Goal: Task Accomplishment & Management: Manage account settings

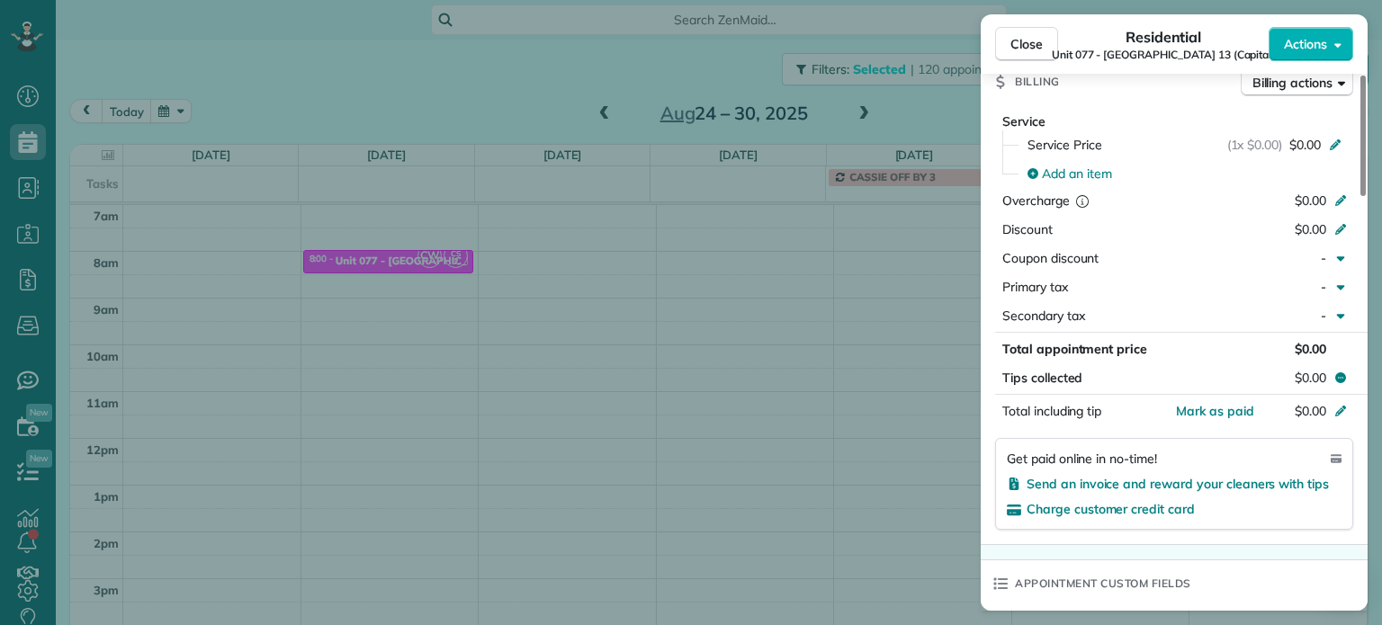
scroll to position [301, 0]
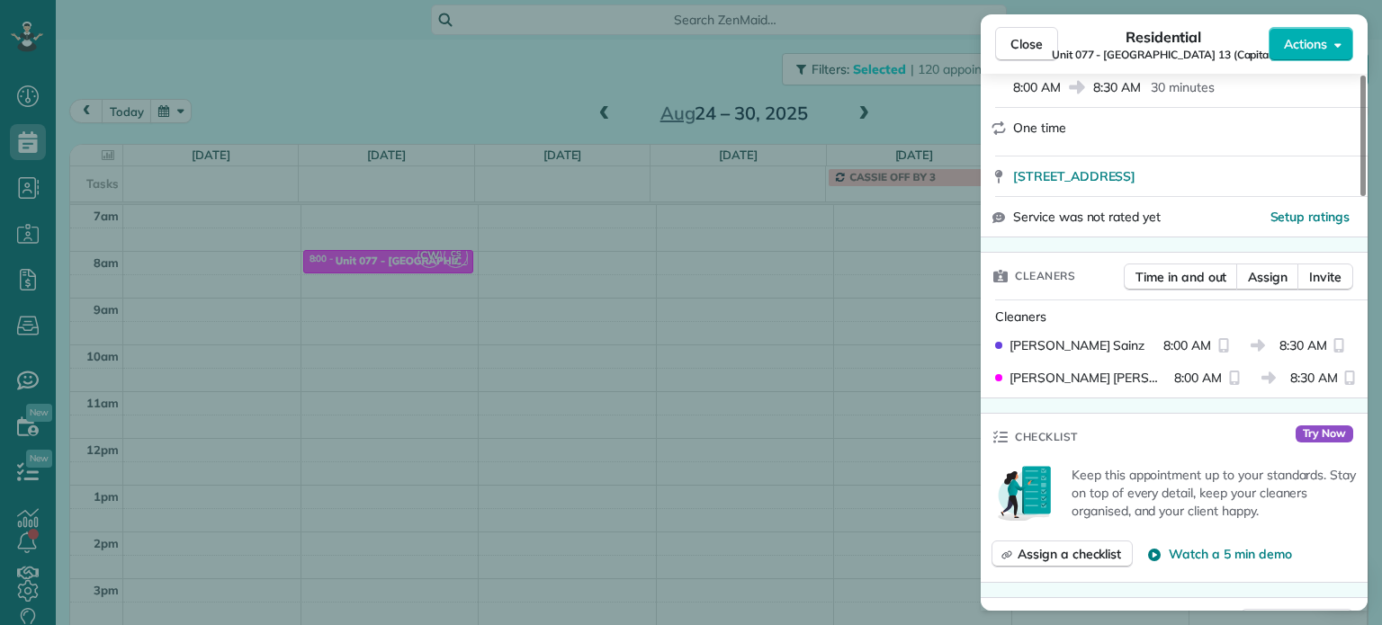
click at [235, 42] on div "Close Residential Unit 077 - Sellwood 13 (Capital) Actions Status Active Unit 0…" at bounding box center [691, 312] width 1382 height 625
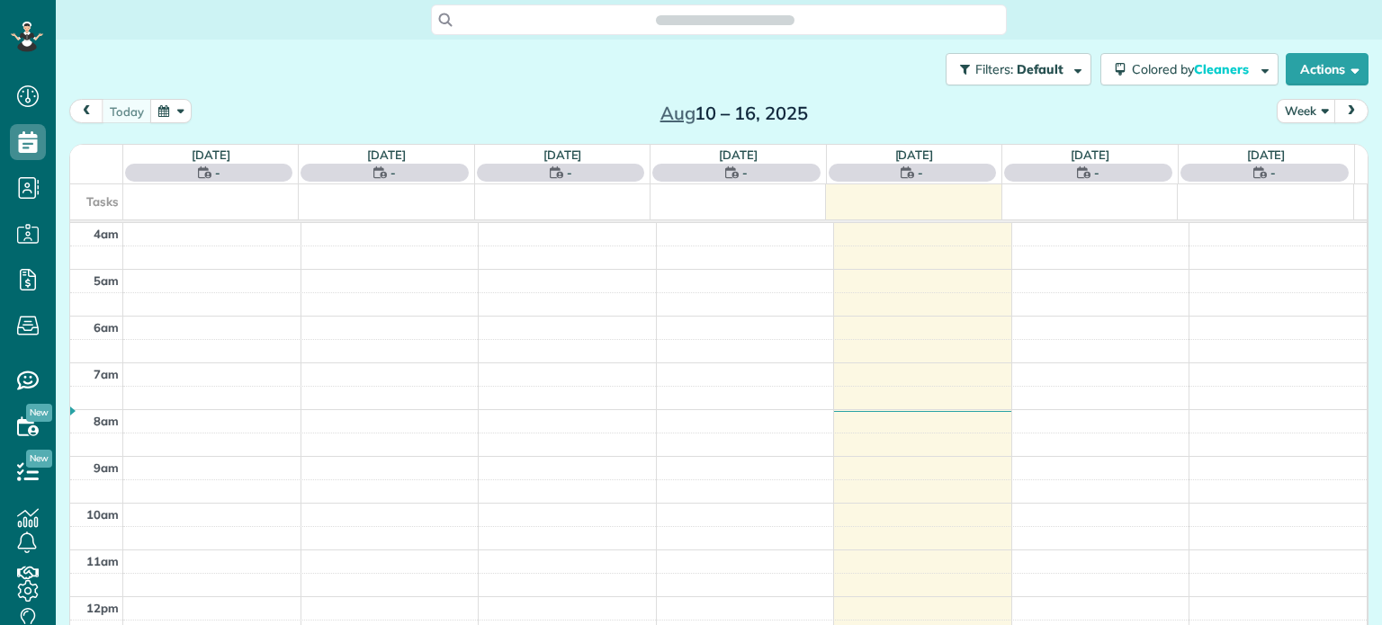
scroll to position [140, 0]
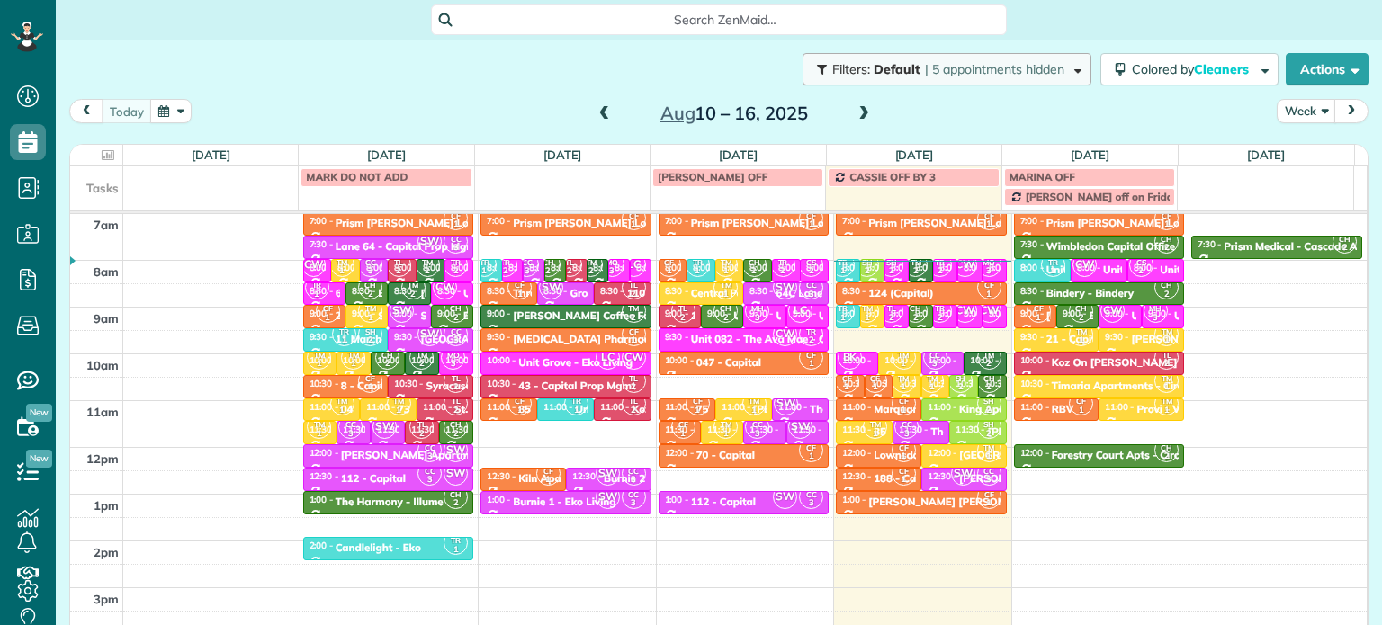
click at [1066, 76] on button "Filters: Default | 5 appointments hidden" at bounding box center [947, 69] width 289 height 32
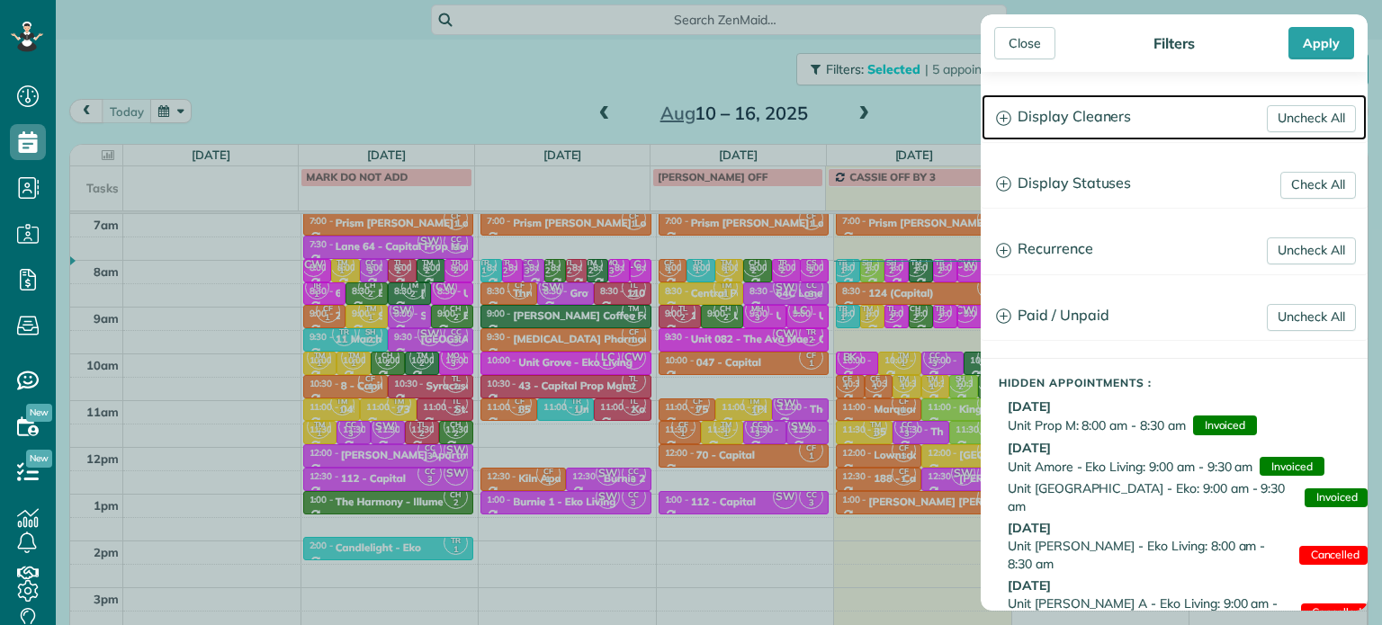
click at [1123, 114] on h3 "Display Cleaners" at bounding box center [1174, 117] width 385 height 46
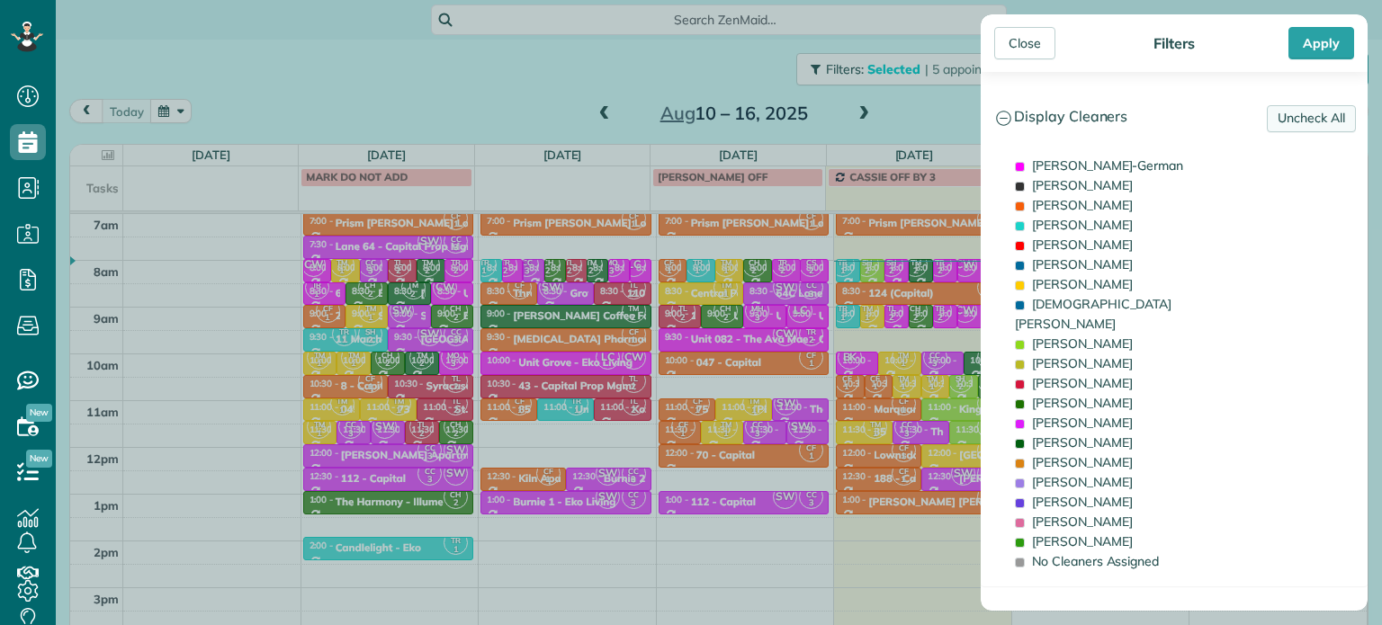
click at [1327, 120] on link "Uncheck All" at bounding box center [1311, 118] width 89 height 27
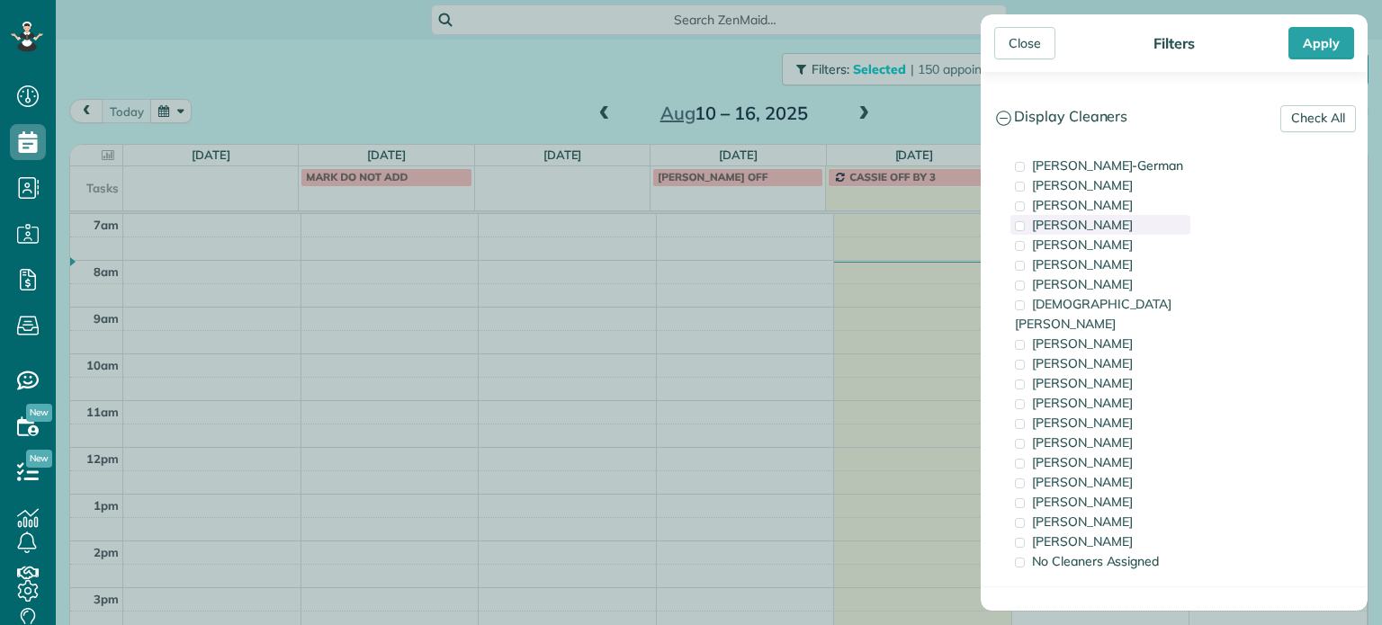
click at [1108, 221] on span "Tawnya Reynolds" at bounding box center [1082, 225] width 101 height 16
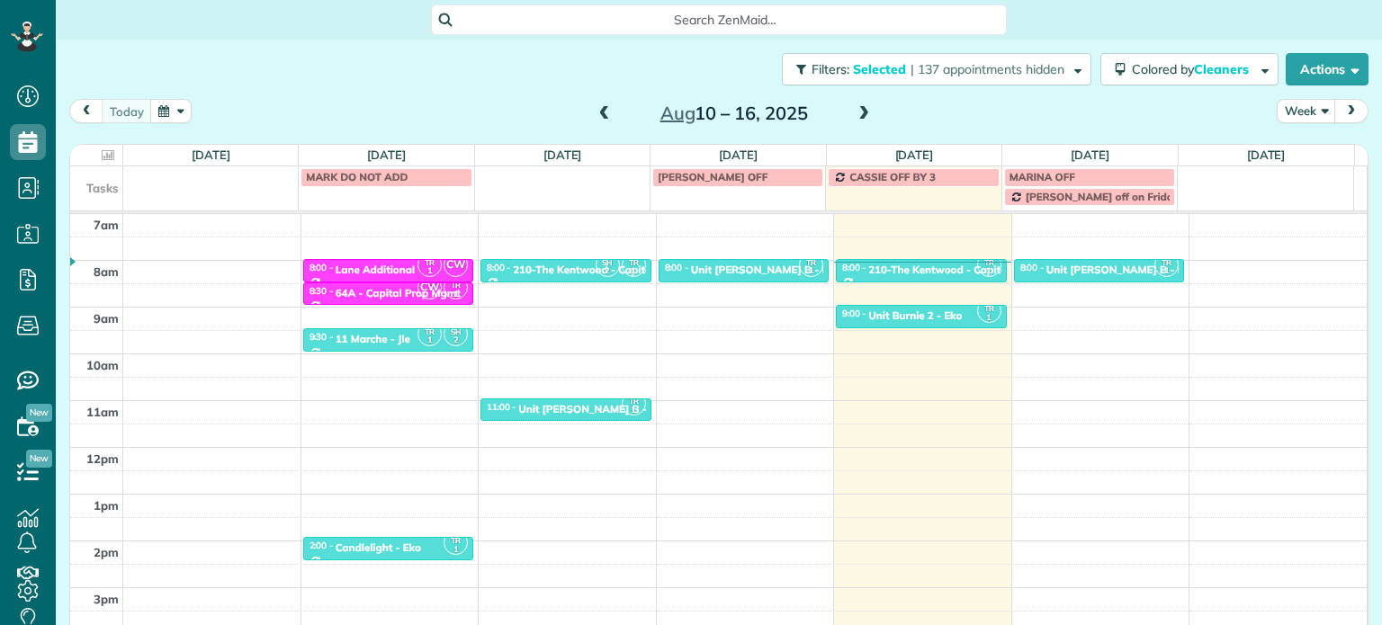
click at [743, 231] on div "Close Filters Apply Check All Display Cleaners Christina Wright-German Brie Kil…" at bounding box center [691, 312] width 1382 height 625
click at [878, 316] on div "Unit Burnie 2 - Eko" at bounding box center [915, 315] width 94 height 13
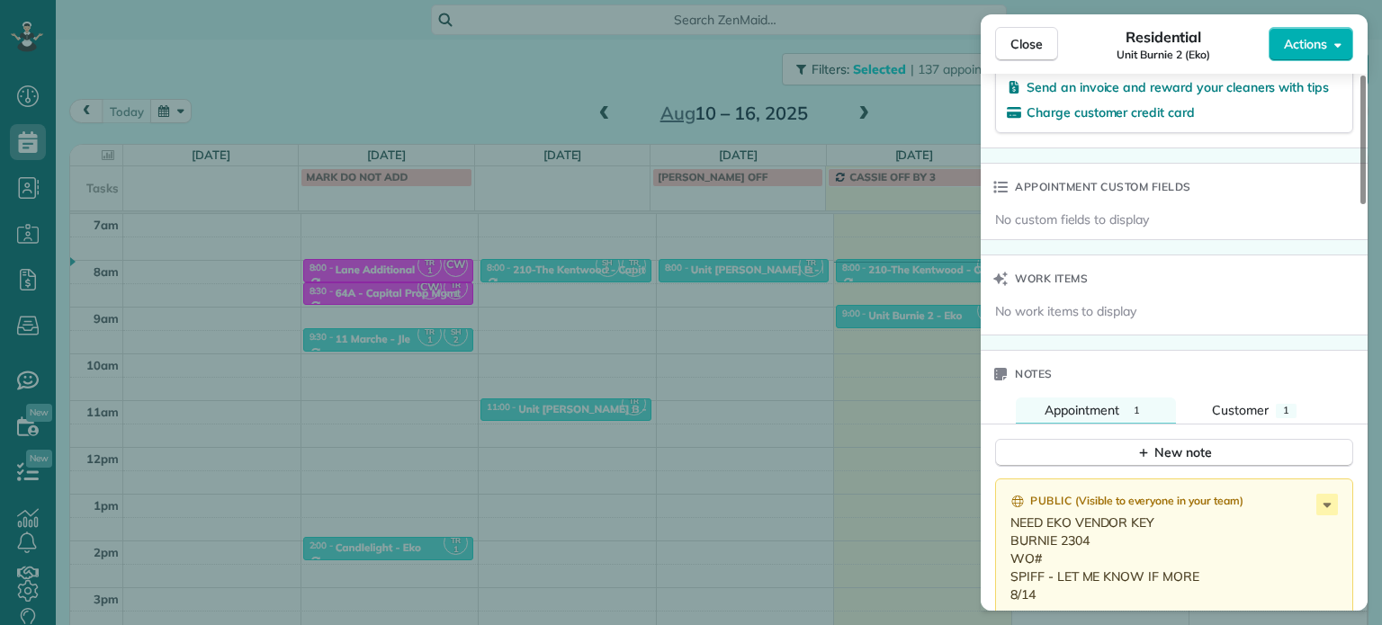
scroll to position [1278, 0]
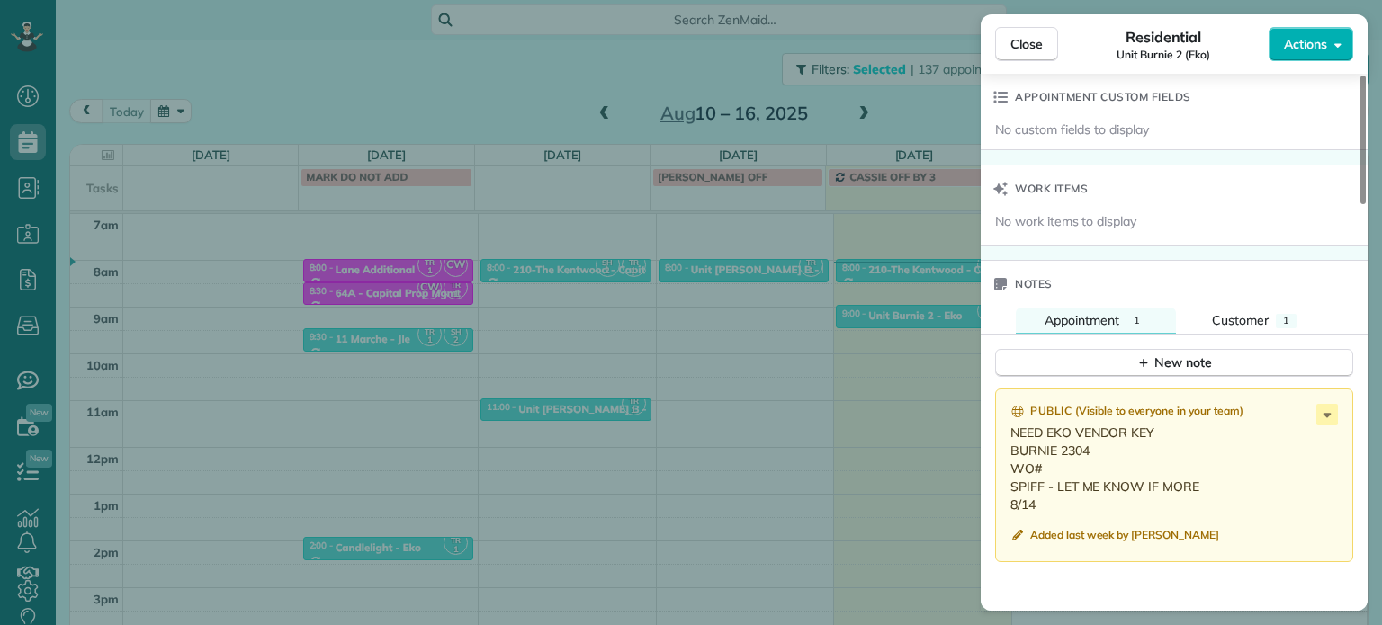
click at [873, 337] on div "Close Residential Unit Burnie 2 (Eko) Actions Status Active Unit Burnie 2 (Eko)…" at bounding box center [691, 312] width 1382 height 625
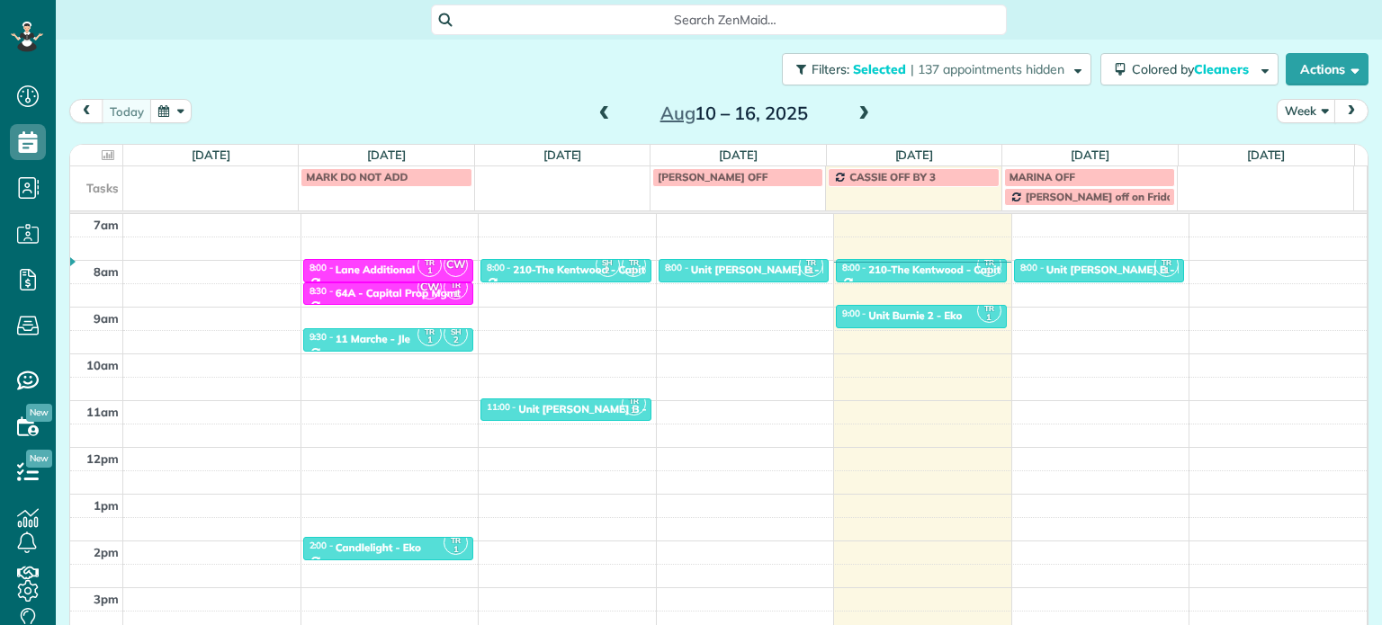
click at [986, 132] on div "today Week Aug 10 – 16, 2025 Sun 8/10 No Appointments Mon 8/11 $0.00 4.5 Man Ho…" at bounding box center [718, 344] width 1299 height 490
click at [1018, 85] on div "Filters: Selected | 137 appointments hidden Colored by Cleaners Color by Cleane…" at bounding box center [719, 69] width 1326 height 59
click at [1027, 71] on span "| 137 appointments hidden" at bounding box center [987, 69] width 154 height 16
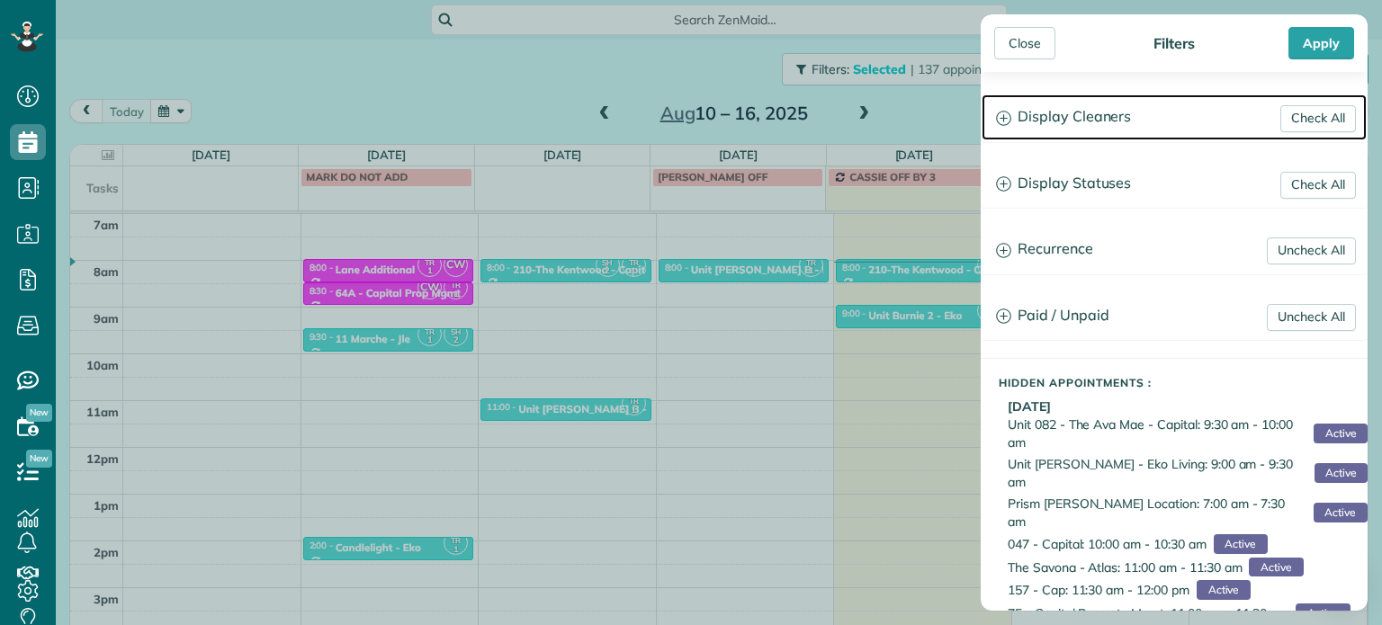
click at [1093, 102] on h3 "Display Cleaners" at bounding box center [1174, 117] width 385 height 46
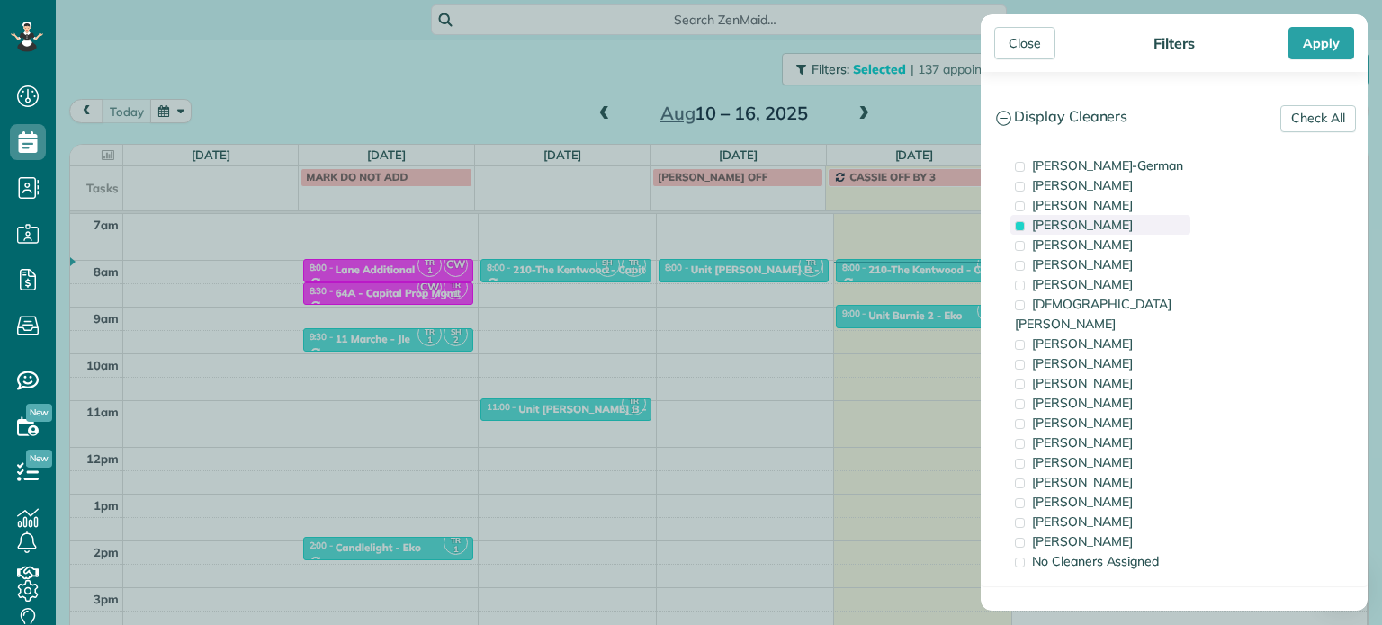
click at [1109, 222] on span "Tawnya Reynolds" at bounding box center [1082, 225] width 101 height 16
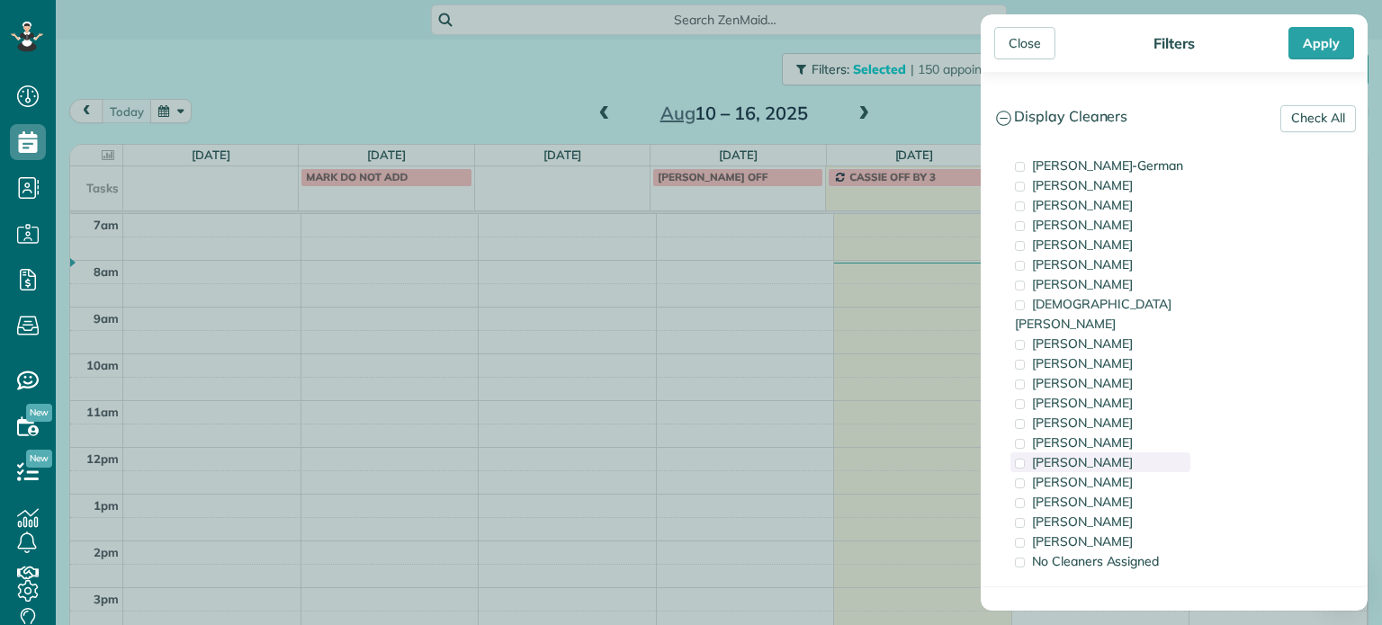
click at [1130, 453] on div "Tammi Rue" at bounding box center [1100, 463] width 180 height 20
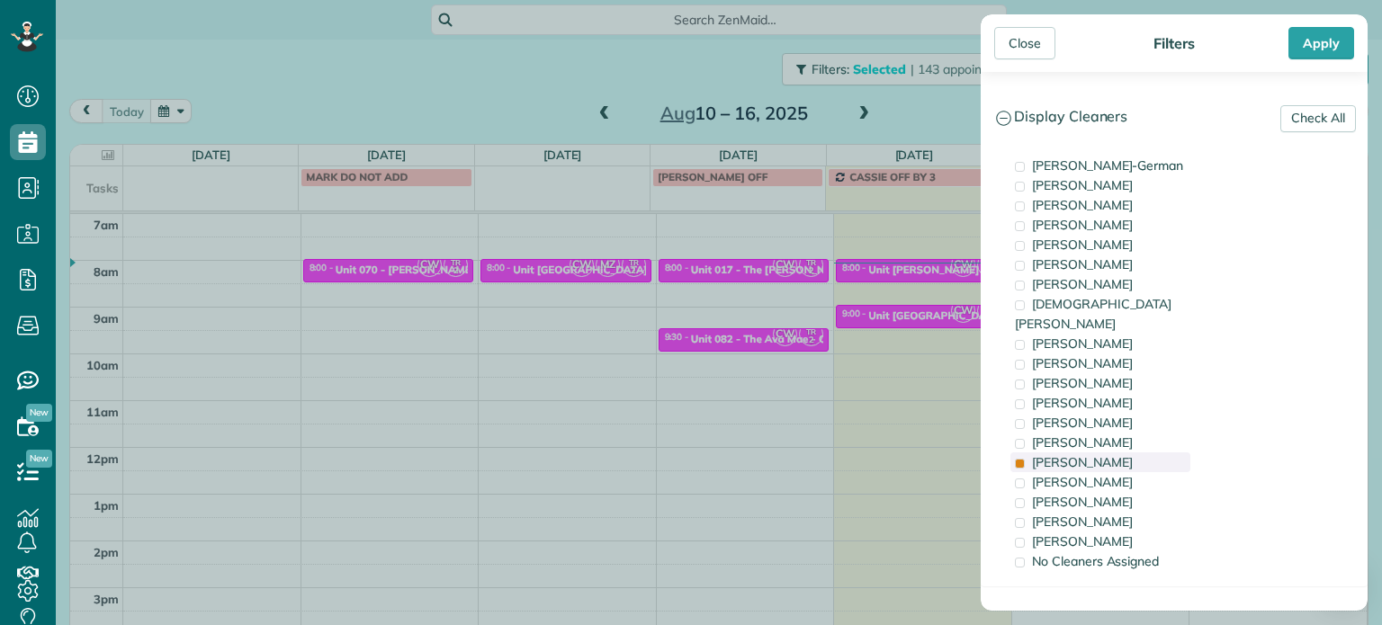
click at [1130, 453] on div "Tammi Rue" at bounding box center [1100, 463] width 180 height 20
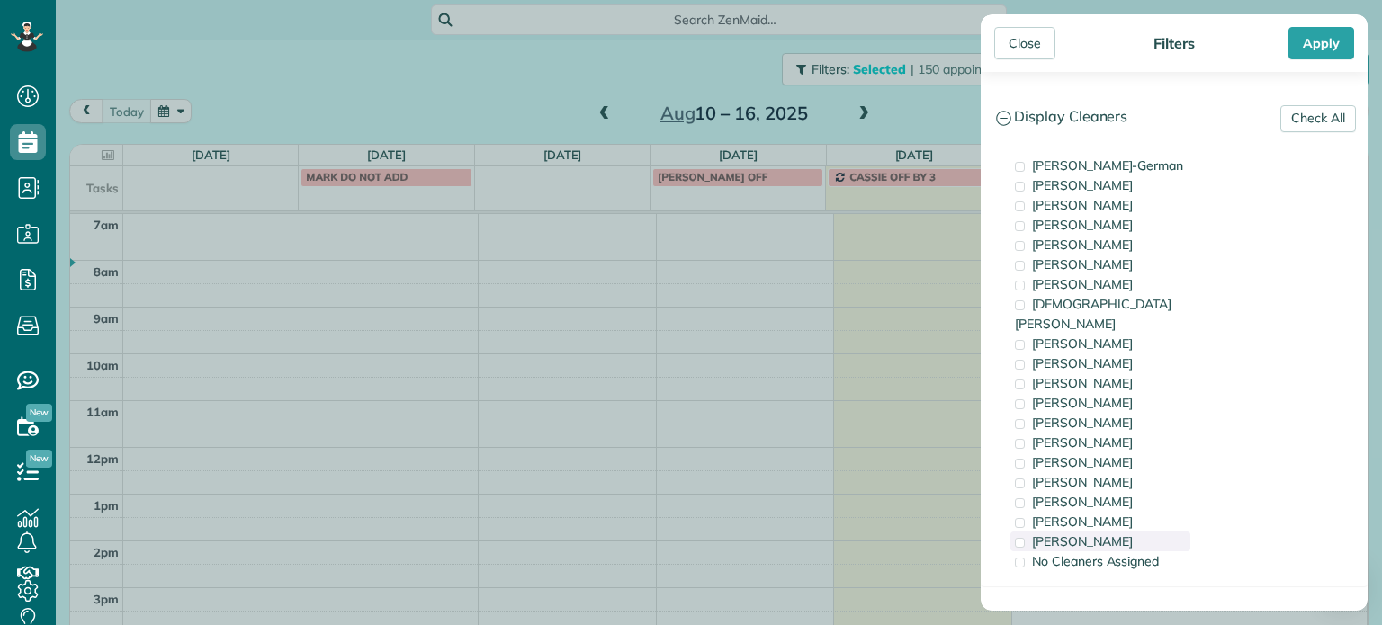
click at [1126, 534] on span "Marina Ostertag" at bounding box center [1082, 542] width 101 height 16
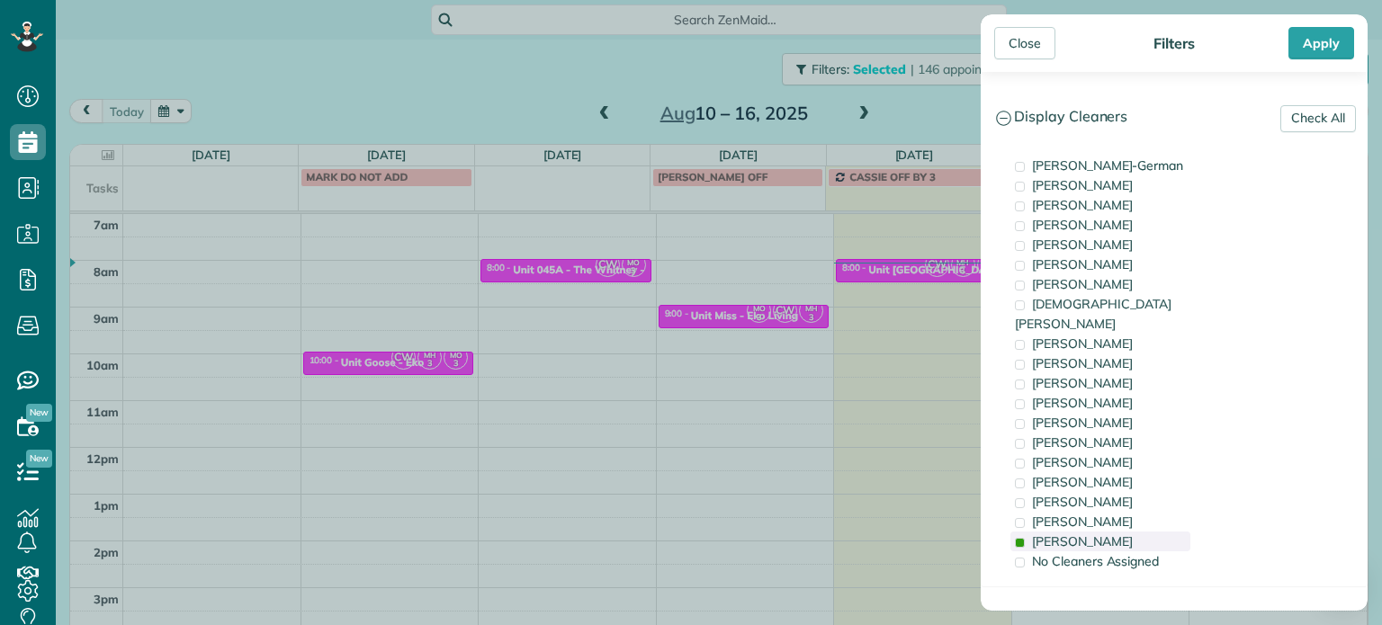
click at [1126, 534] on span "Marina Ostertag" at bounding box center [1082, 542] width 101 height 16
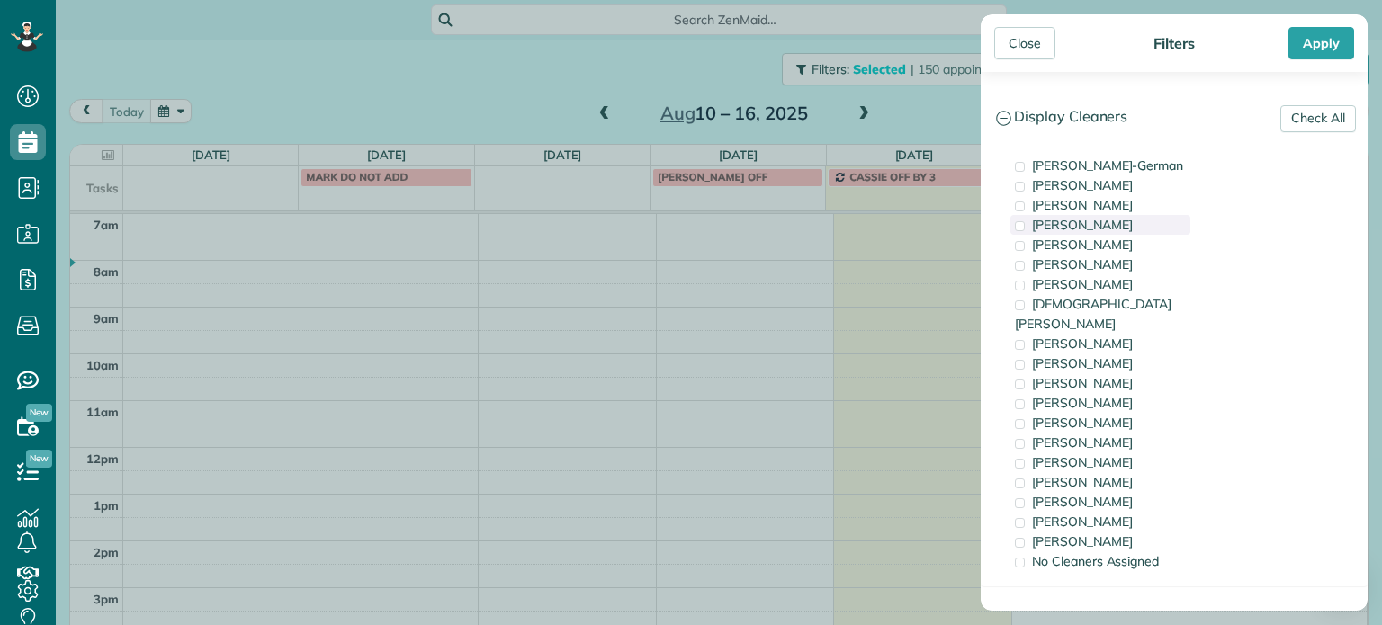
click at [1123, 224] on span "Tawnya Reynolds" at bounding box center [1082, 225] width 101 height 16
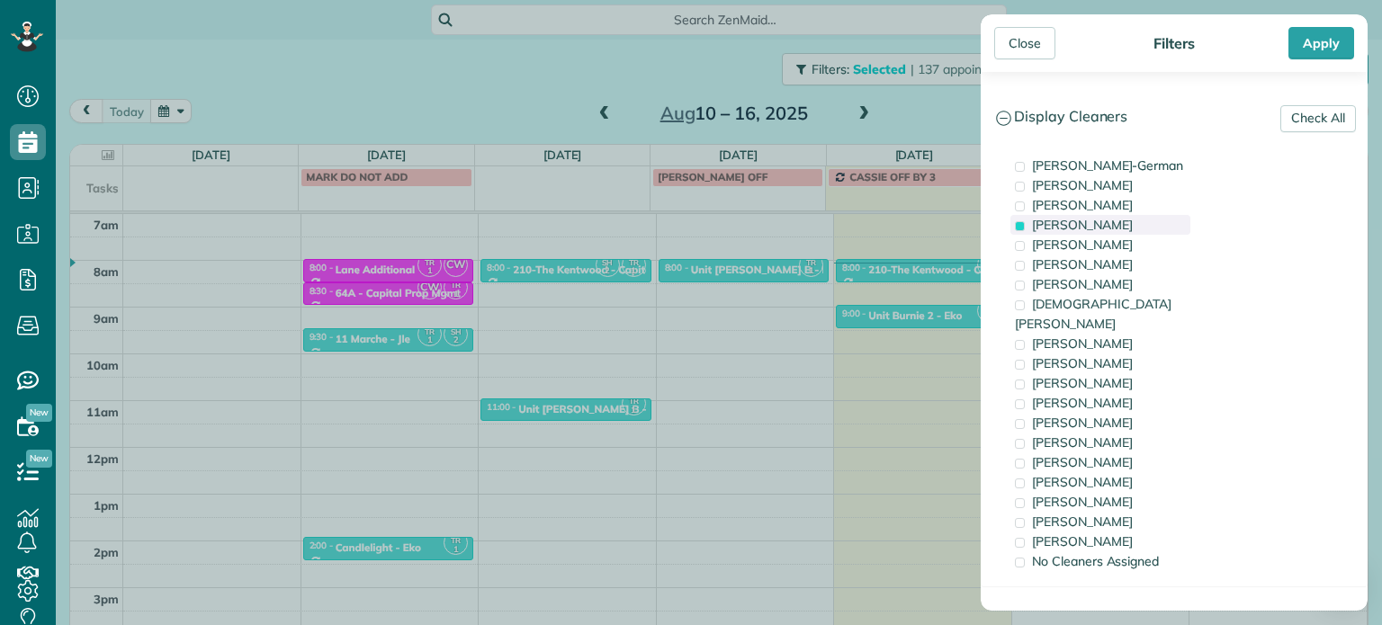
click at [1123, 224] on span "Tawnya Reynolds" at bounding box center [1082, 225] width 101 height 16
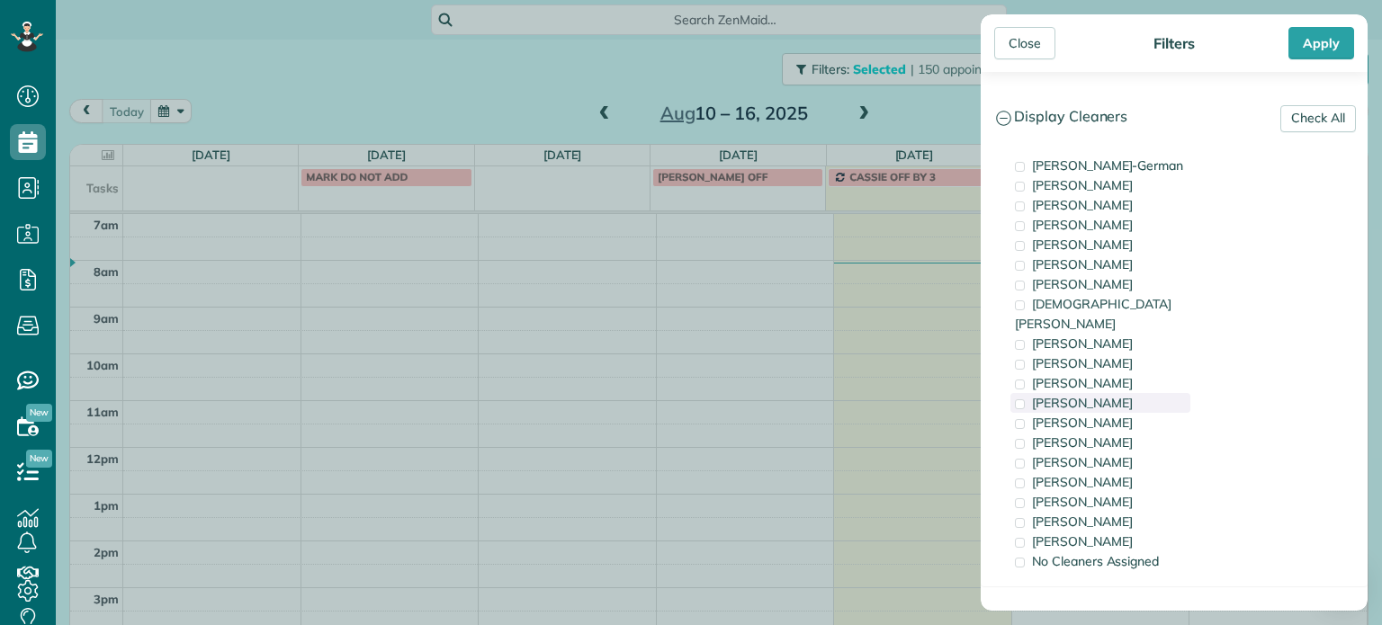
click at [1119, 393] on div "Cyndi Holm" at bounding box center [1100, 403] width 180 height 20
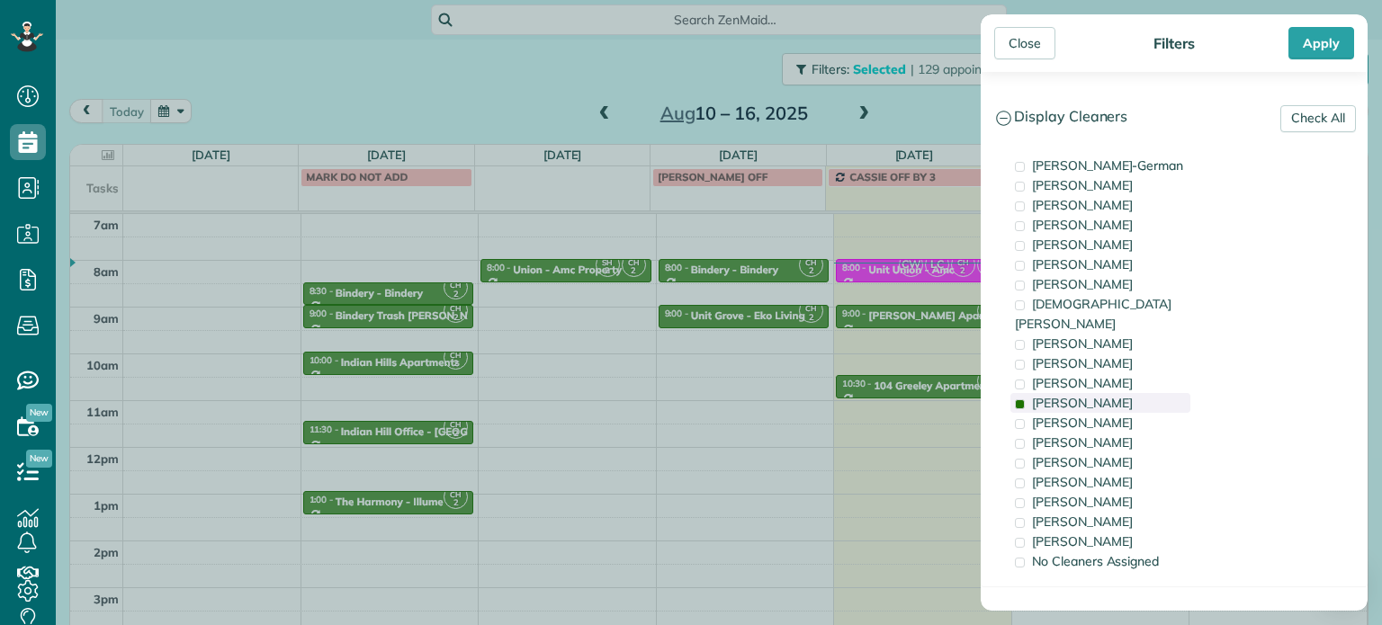
click at [1119, 393] on div "Cyndi Holm" at bounding box center [1100, 403] width 180 height 20
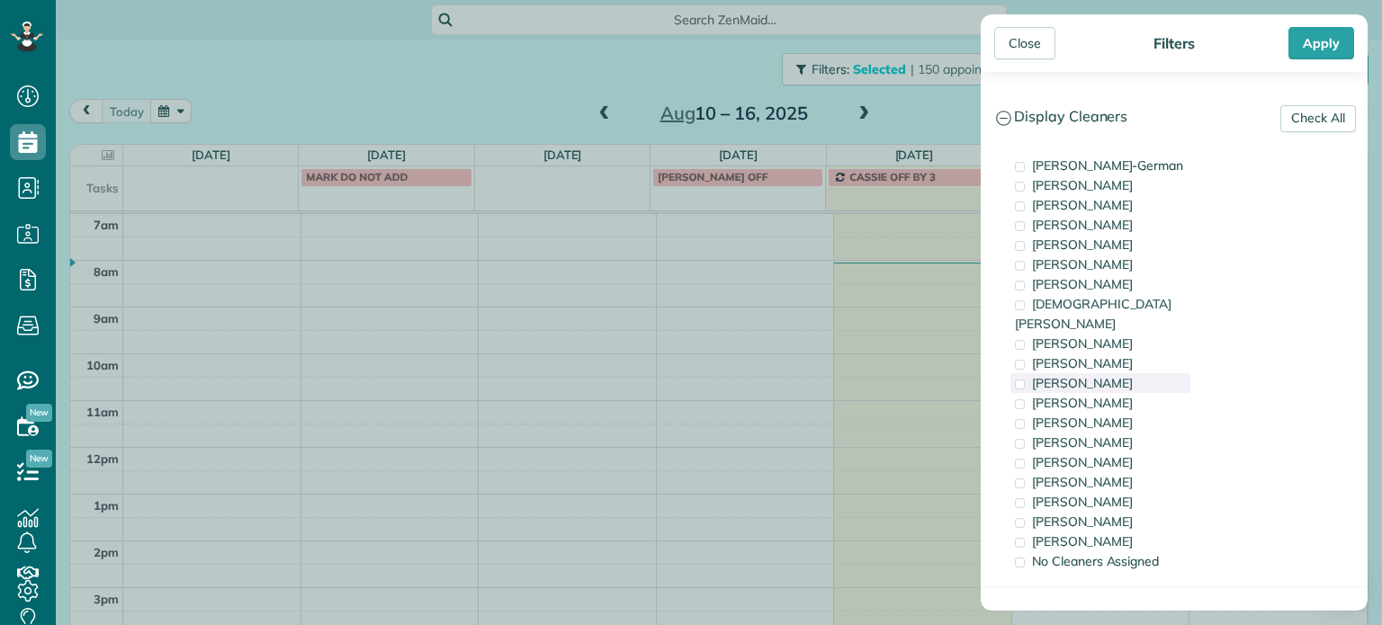
click at [1119, 375] on span "Trish Langhorst" at bounding box center [1082, 383] width 101 height 16
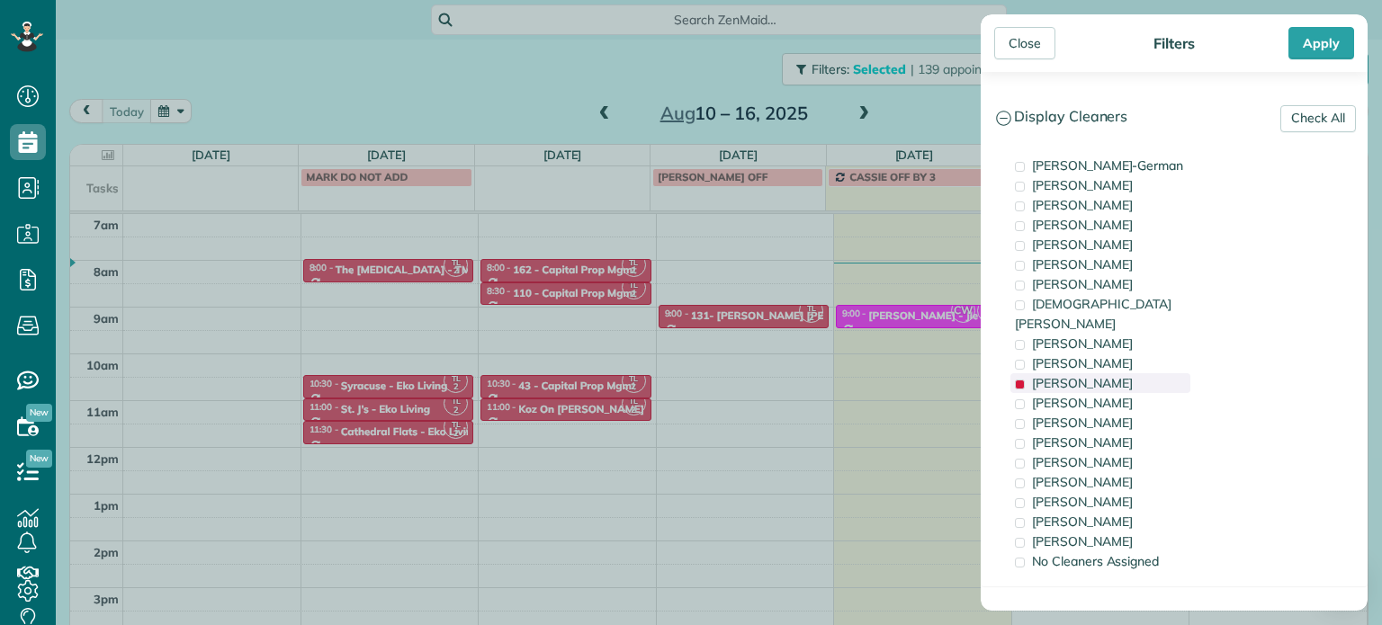
click at [1119, 375] on span "Trish Langhorst" at bounding box center [1082, 383] width 101 height 16
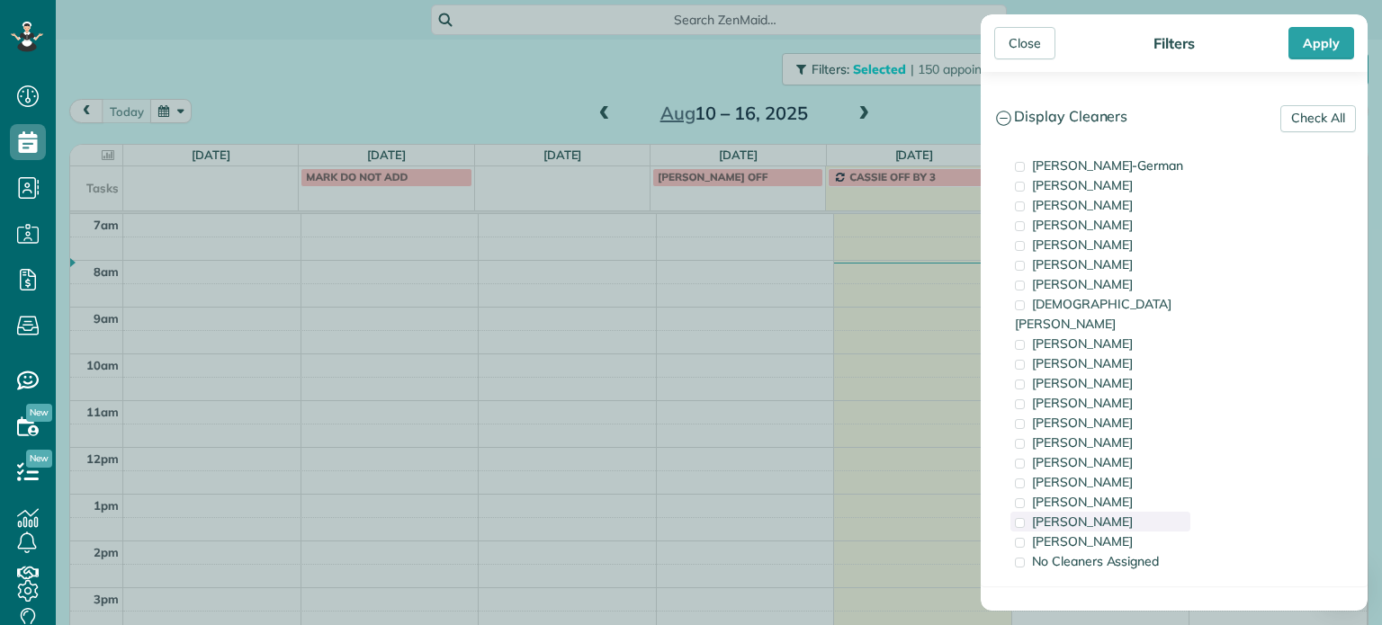
click at [1106, 514] on span "Laura Chavez" at bounding box center [1082, 522] width 101 height 16
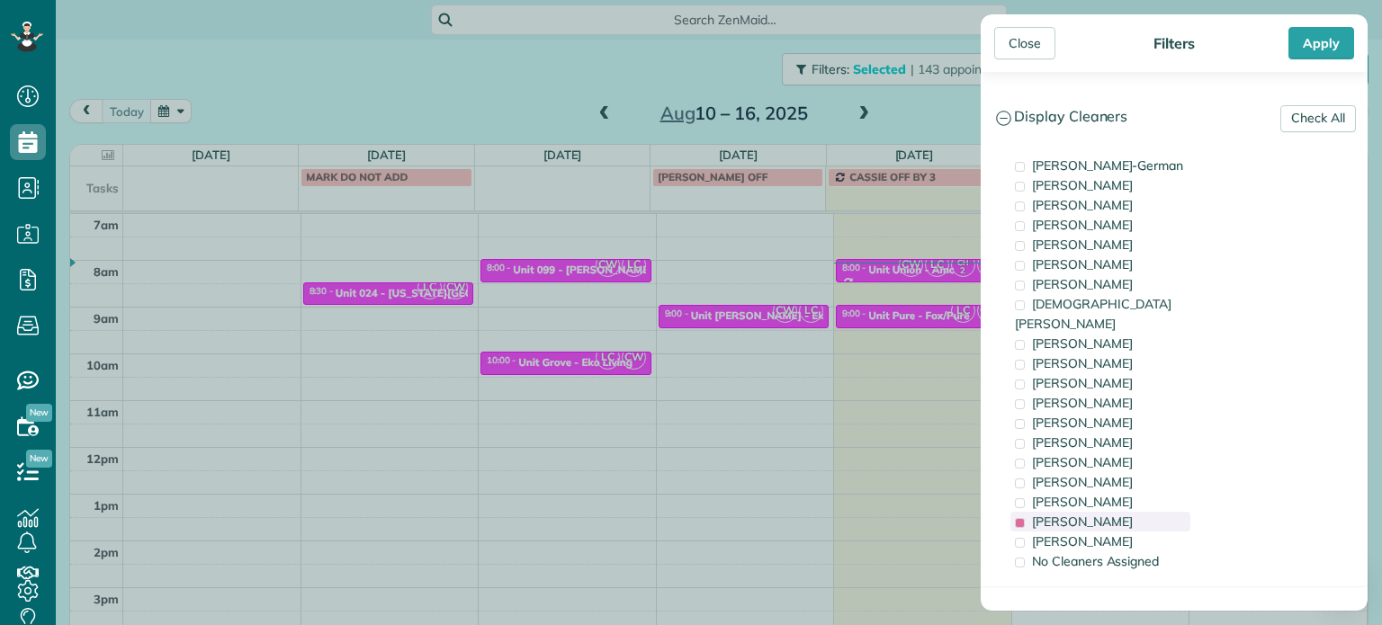
click at [1106, 514] on span "Laura Chavez" at bounding box center [1082, 522] width 101 height 16
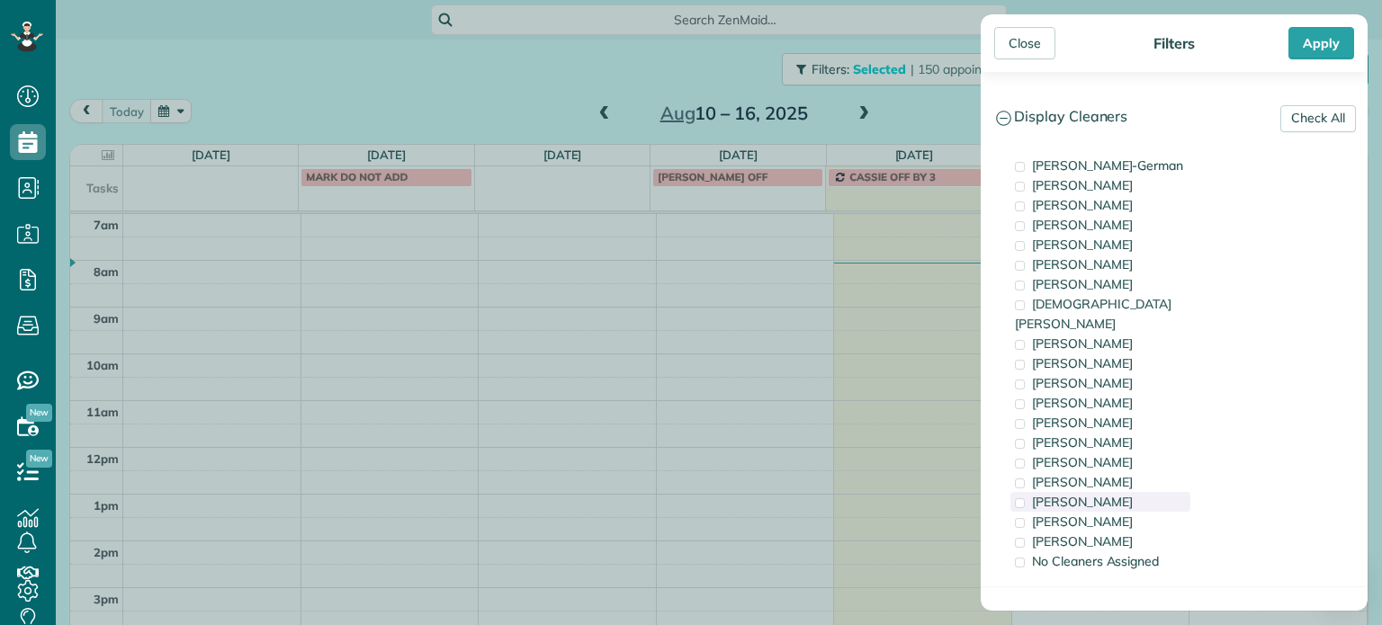
click at [1144, 492] on div "Cristina Sainz" at bounding box center [1100, 502] width 180 height 20
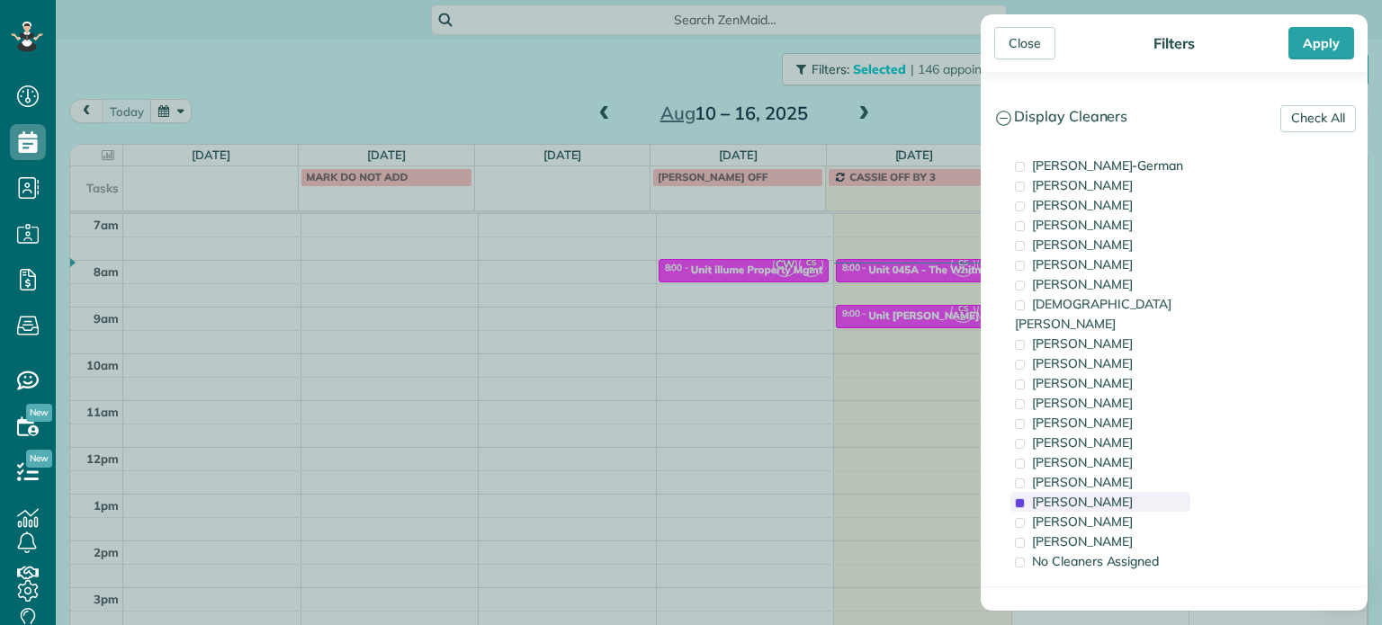
click at [1144, 492] on div "Cristina Sainz" at bounding box center [1100, 502] width 180 height 20
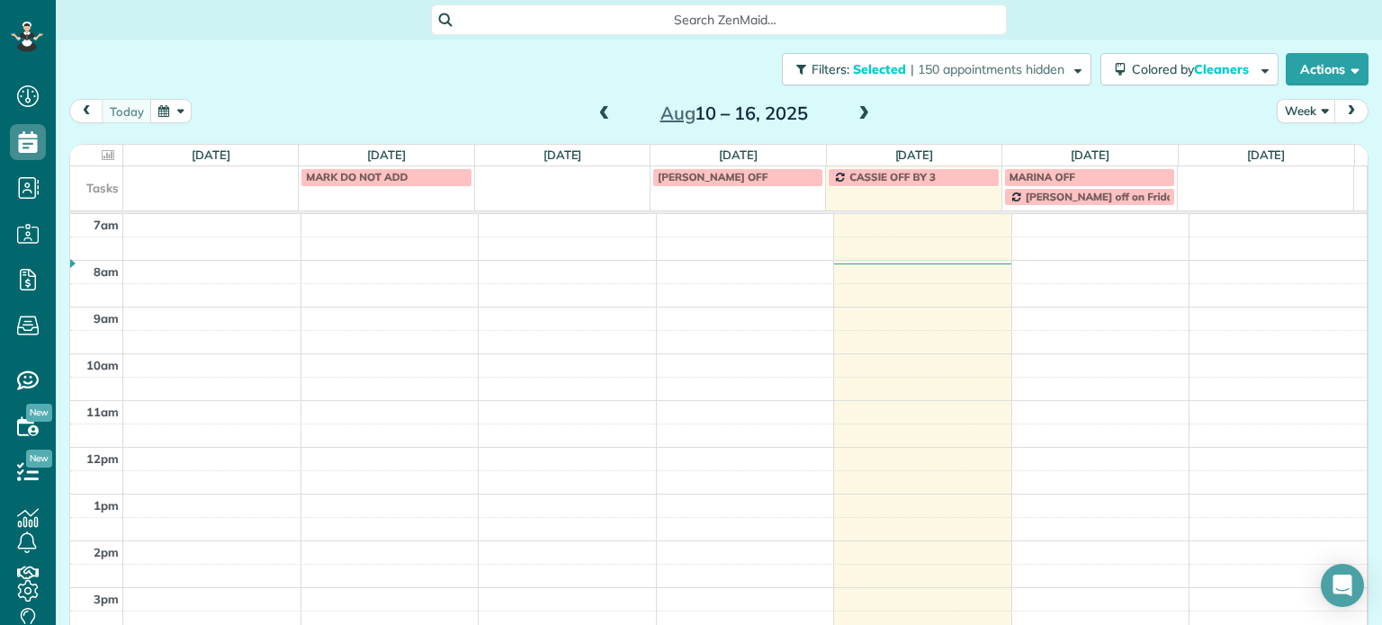
click at [695, 73] on div "Close Filters Apply Check All Display Cleaners Christina Wright-German Brie Kil…" at bounding box center [691, 312] width 1382 height 625
click at [857, 111] on span at bounding box center [864, 114] width 20 height 16
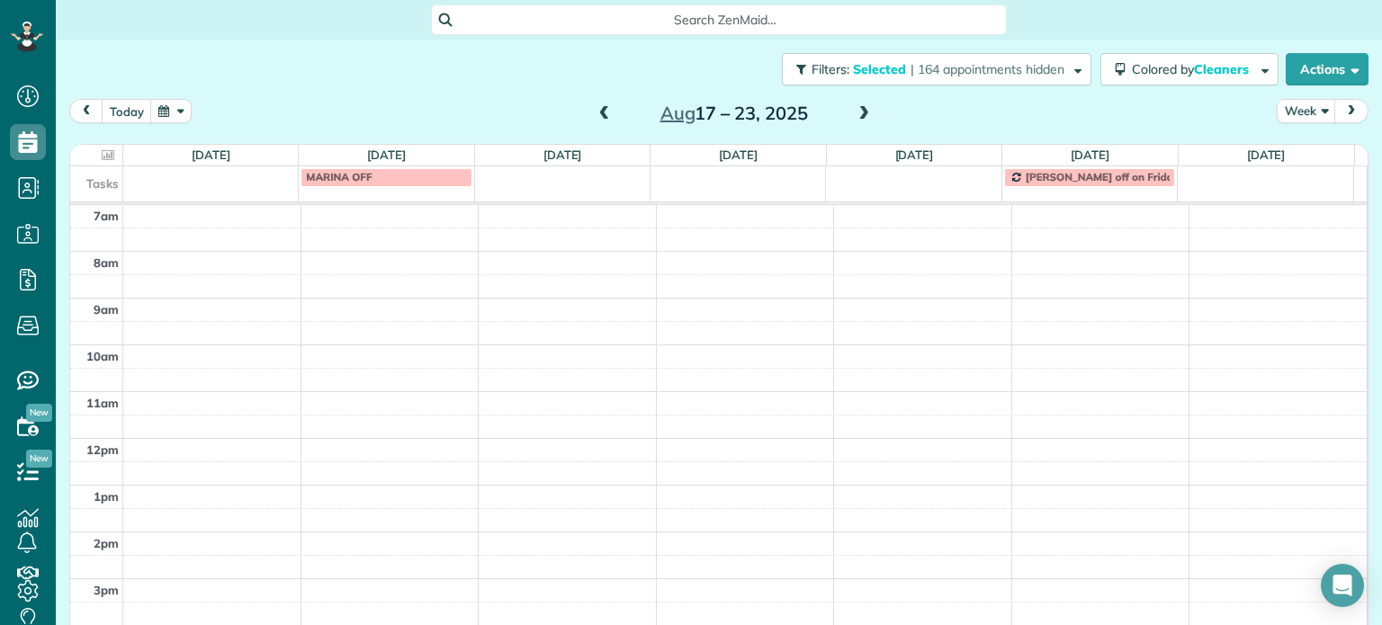
click at [595, 118] on span at bounding box center [605, 114] width 20 height 16
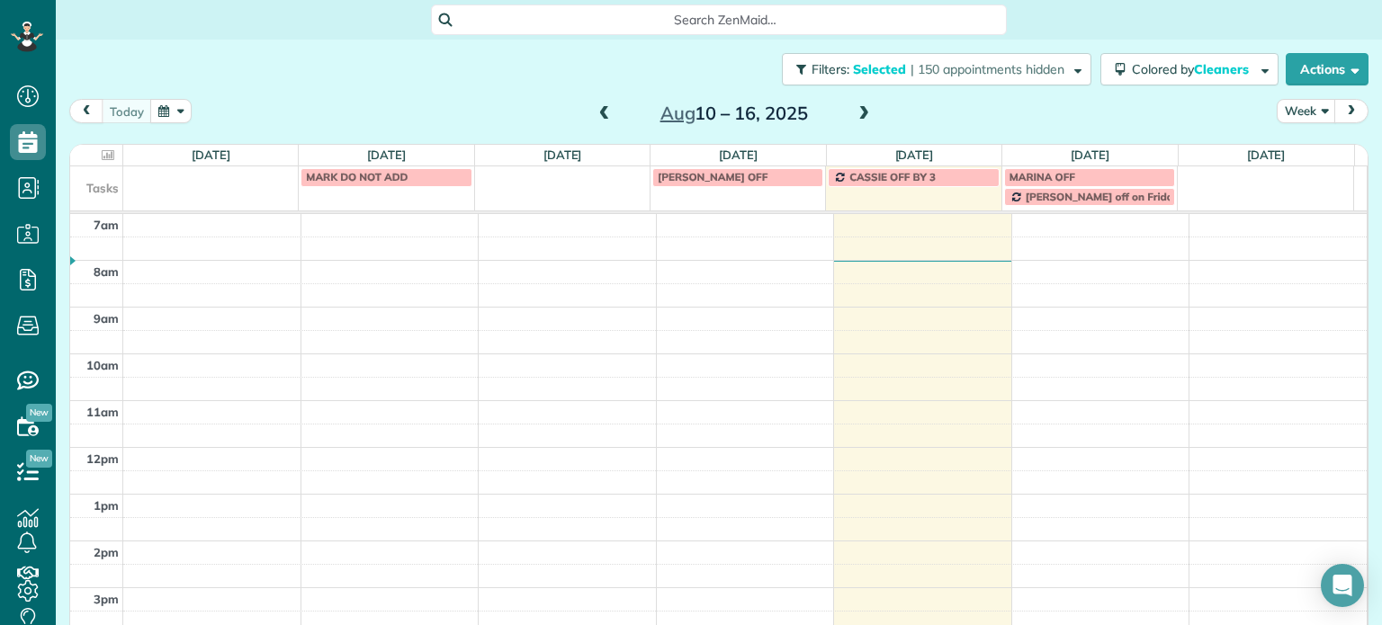
click at [856, 114] on span at bounding box center [864, 114] width 20 height 16
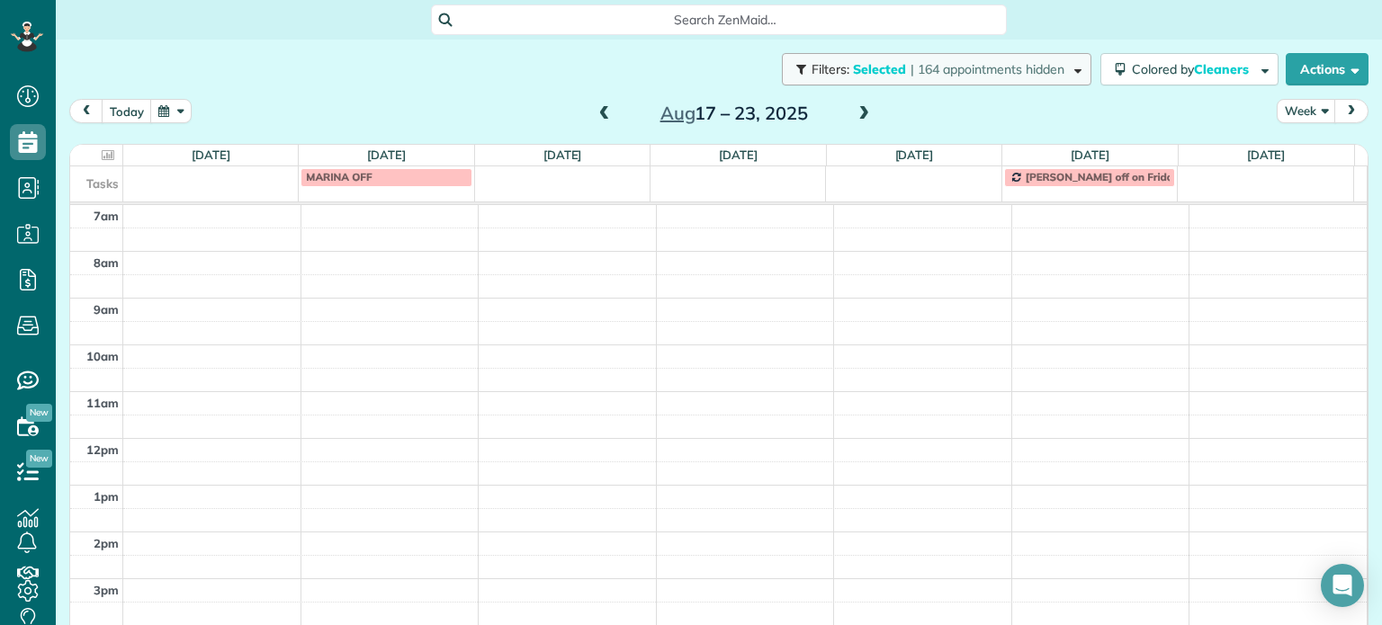
click at [955, 78] on button "Filters: Selected | 164 appointments hidden" at bounding box center [936, 69] width 309 height 32
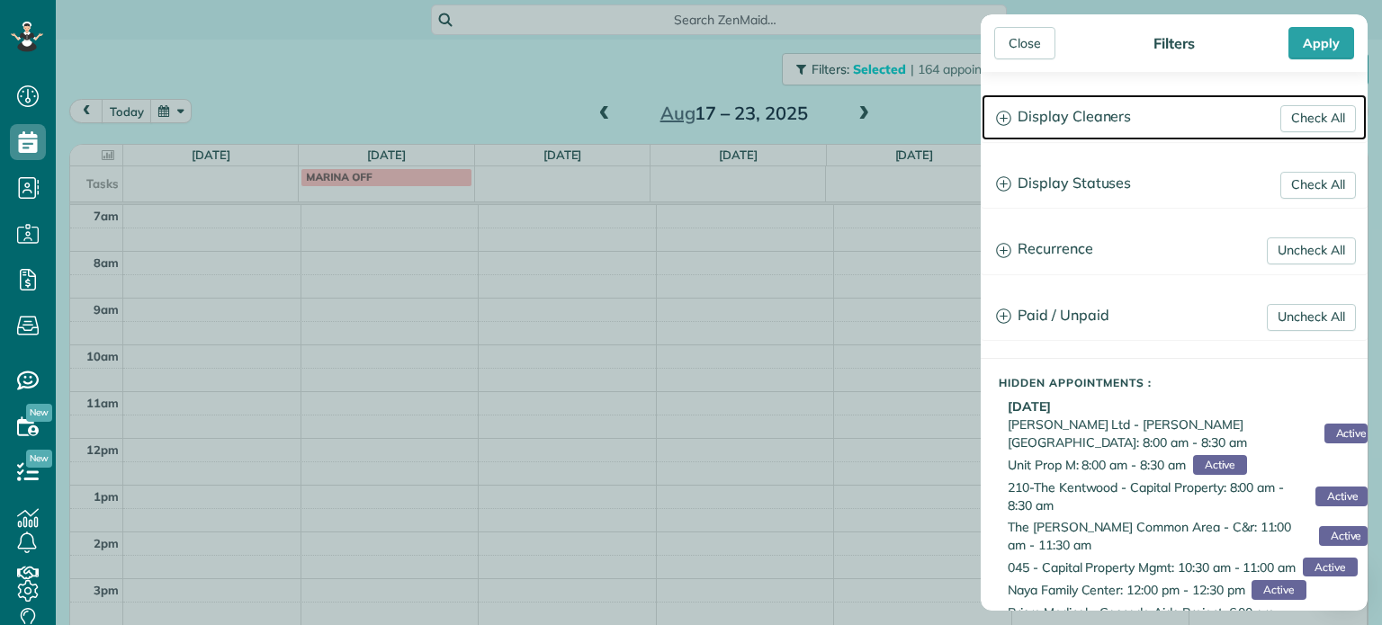
click at [1016, 111] on h3 "Display Cleaners" at bounding box center [1174, 117] width 385 height 46
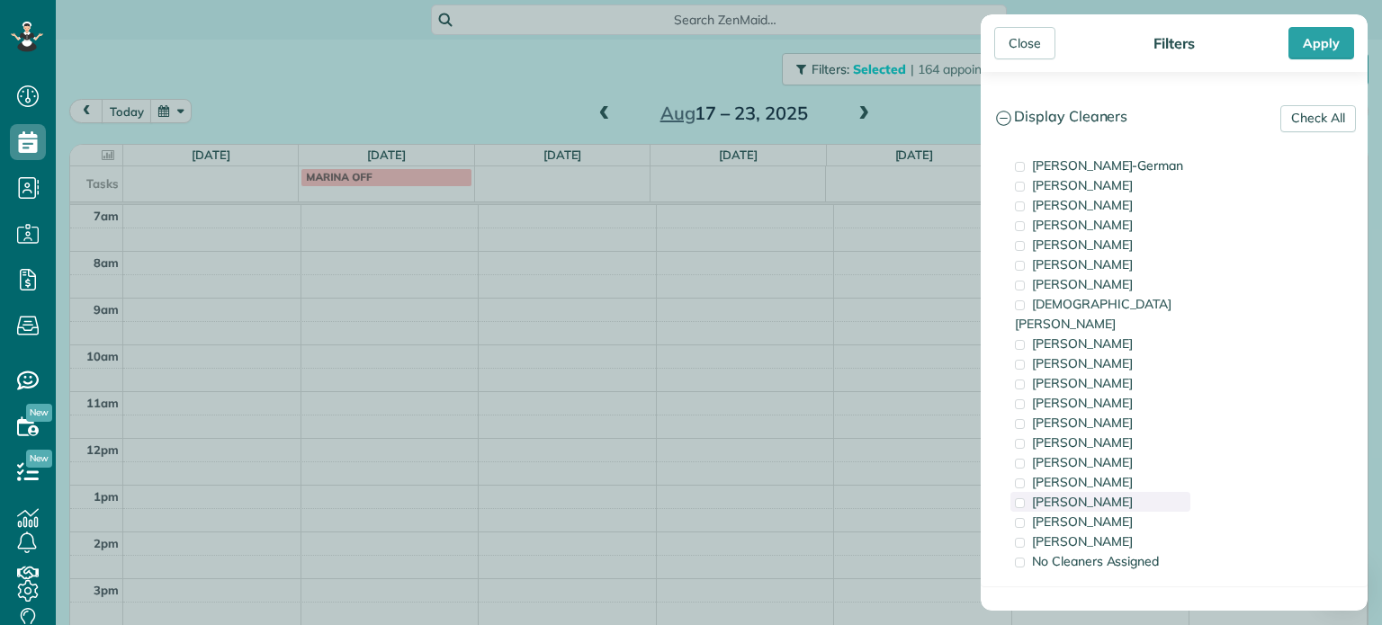
click at [1084, 492] on div "Cristina Sainz" at bounding box center [1100, 502] width 180 height 20
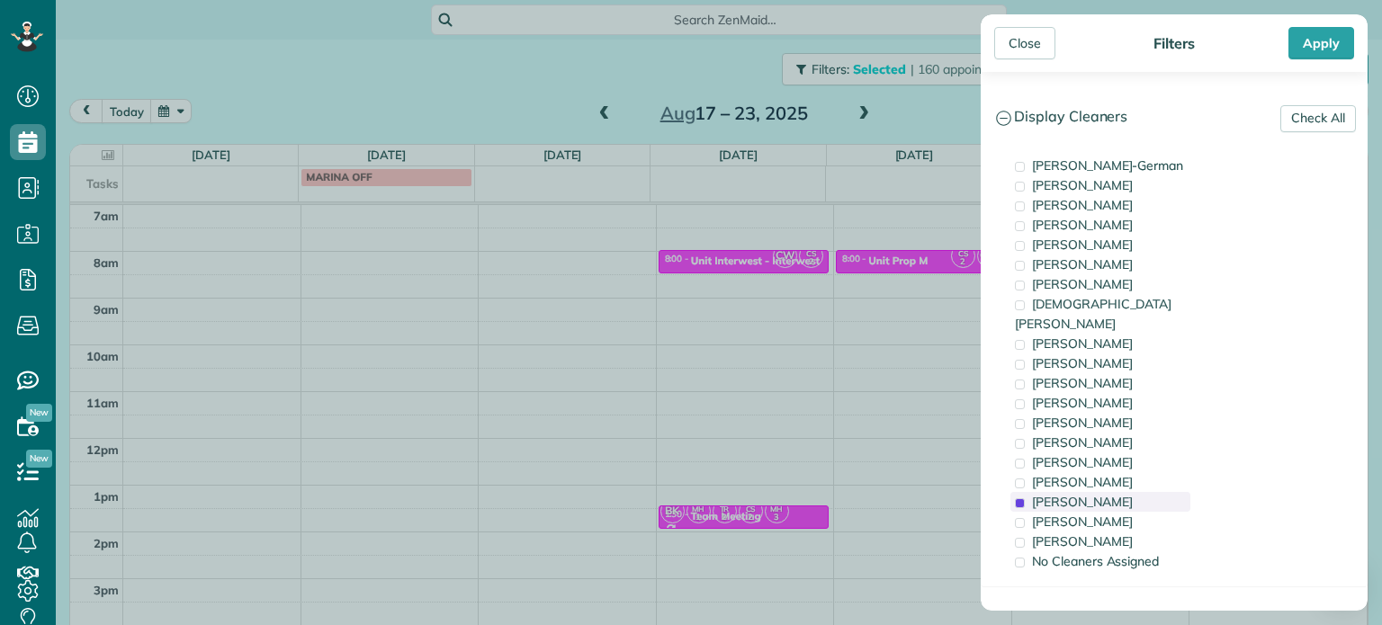
click at [1093, 494] on span "Cristina Sainz" at bounding box center [1082, 502] width 101 height 16
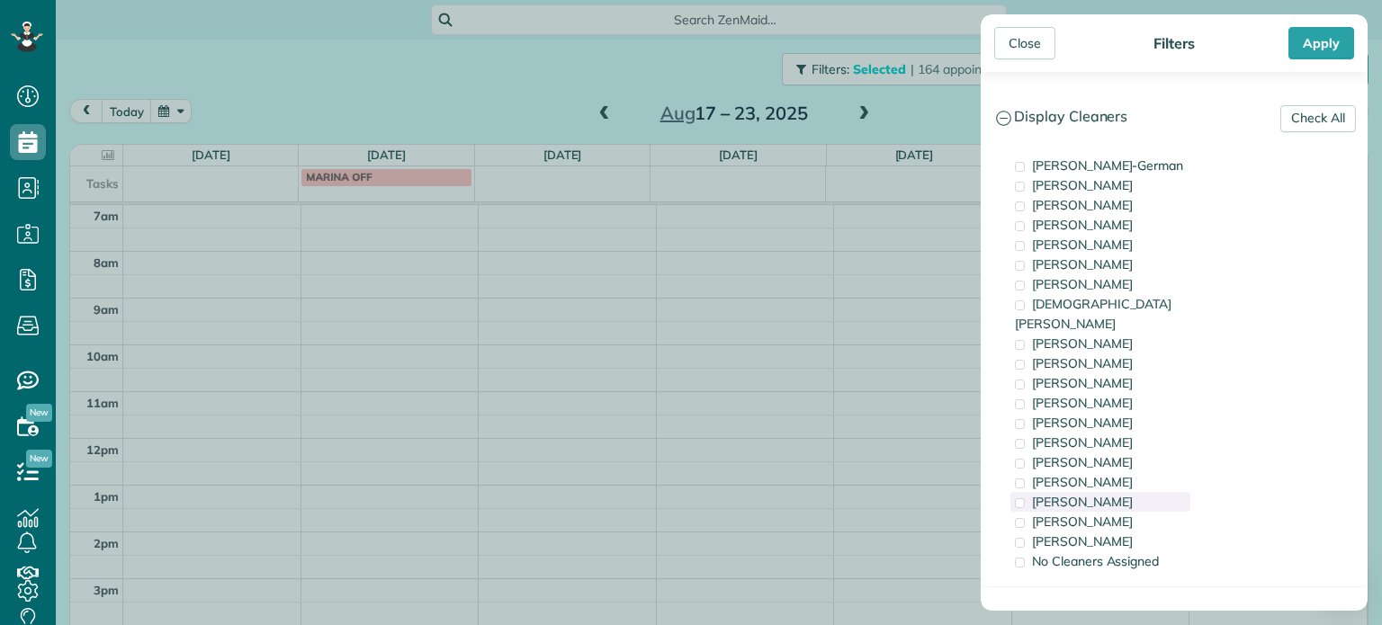
click at [1093, 494] on span "Cristina Sainz" at bounding box center [1082, 502] width 101 height 16
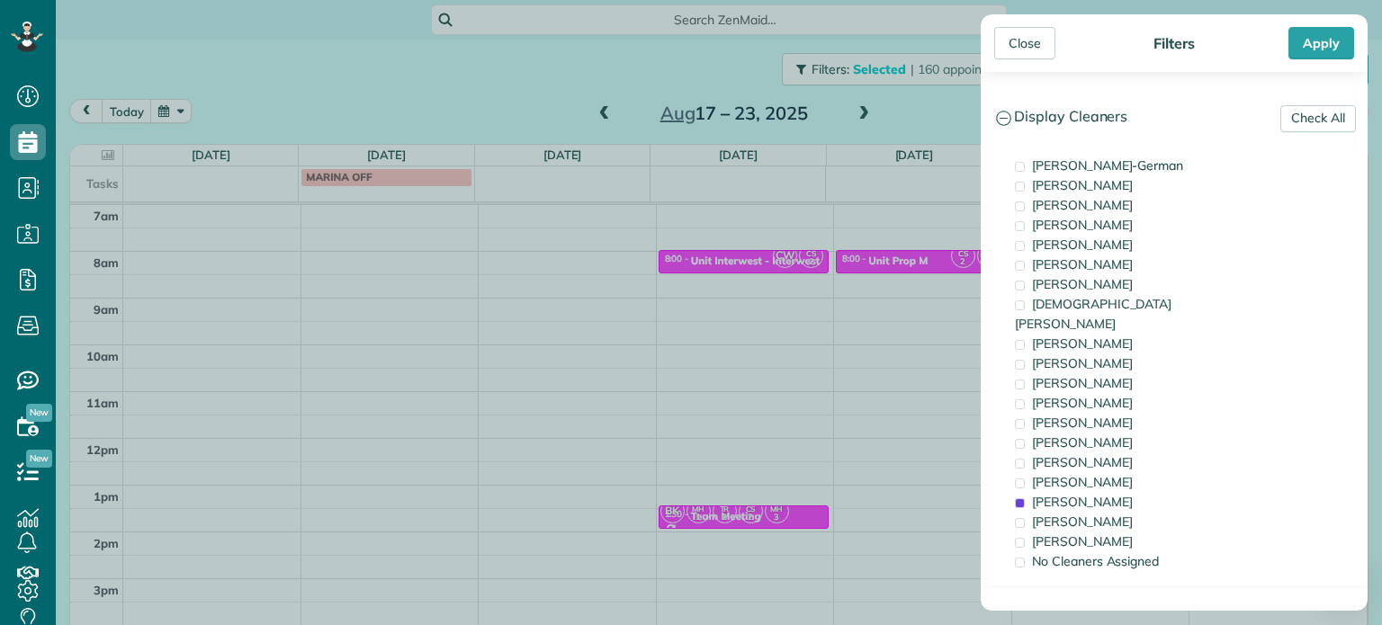
click at [696, 291] on div "Close Filters Apply Check All Display Cleaners Christina Wright-German Brie Kil…" at bounding box center [691, 312] width 1382 height 625
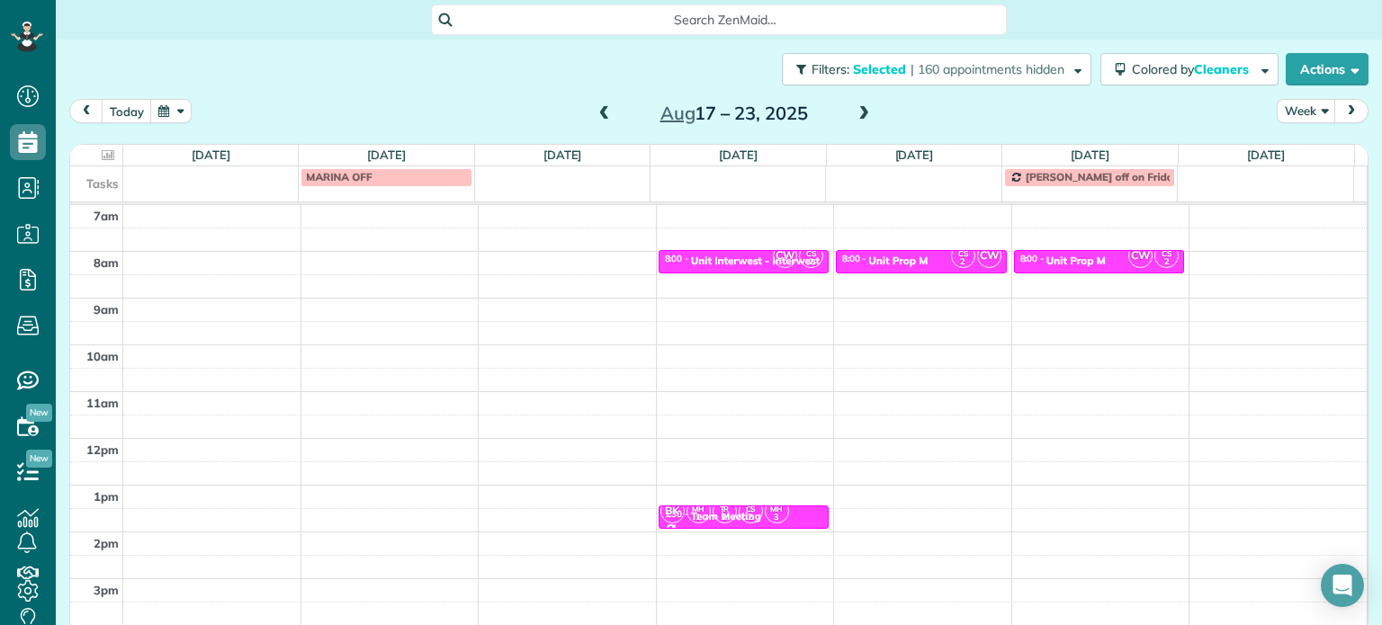
click at [595, 109] on span at bounding box center [605, 114] width 20 height 16
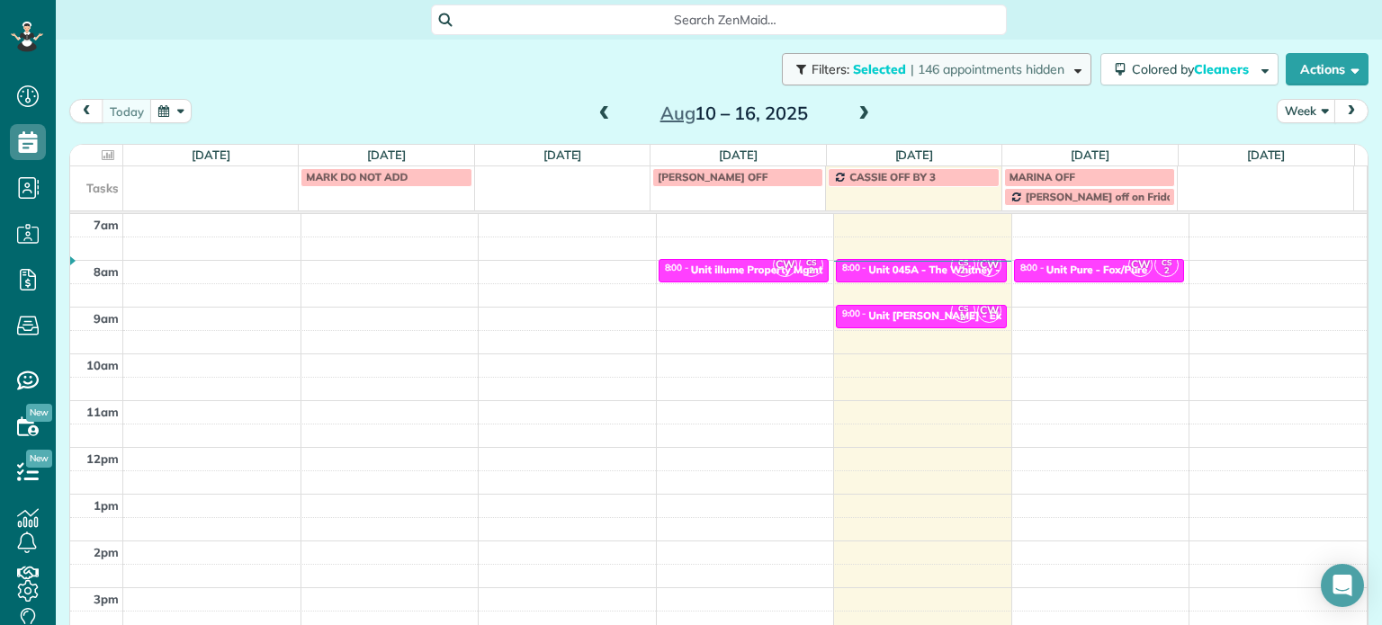
click at [1022, 72] on span "| 146 appointments hidden" at bounding box center [987, 69] width 154 height 16
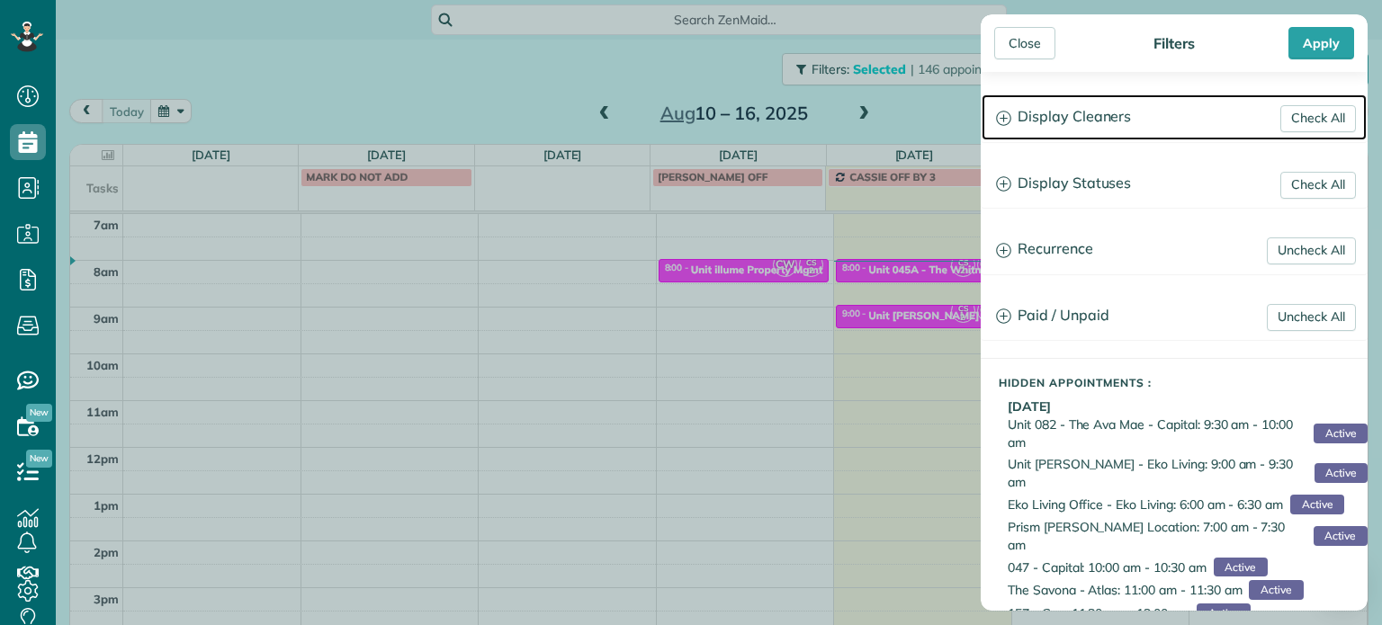
click at [1066, 127] on h3 "Display Cleaners" at bounding box center [1174, 117] width 385 height 46
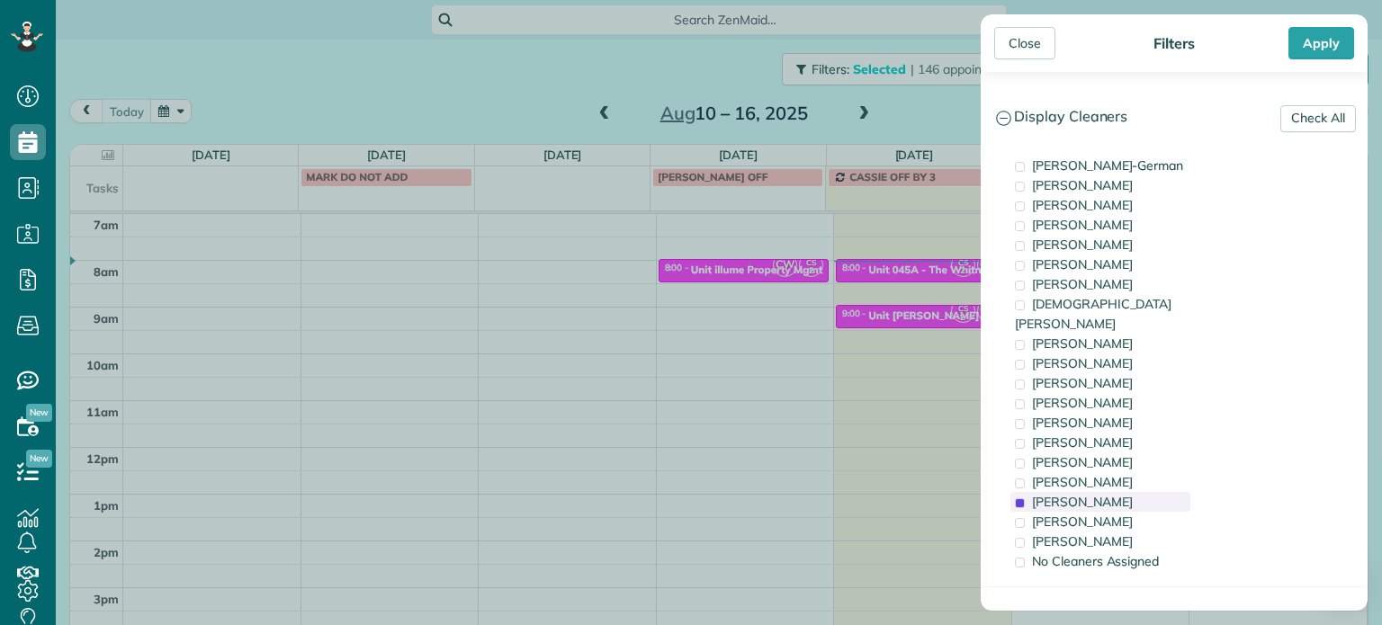
click at [1076, 492] on div "Cristina Sainz" at bounding box center [1100, 502] width 180 height 20
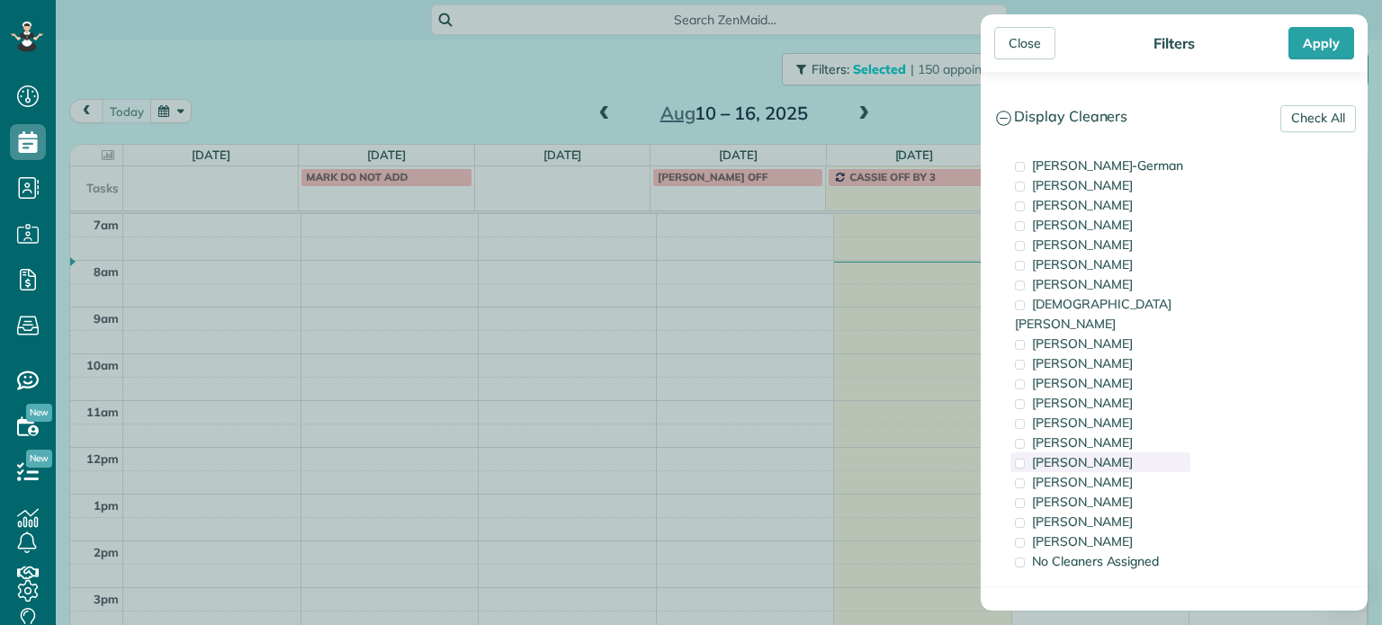
click at [1087, 454] on span "Tammi Rue" at bounding box center [1082, 462] width 101 height 16
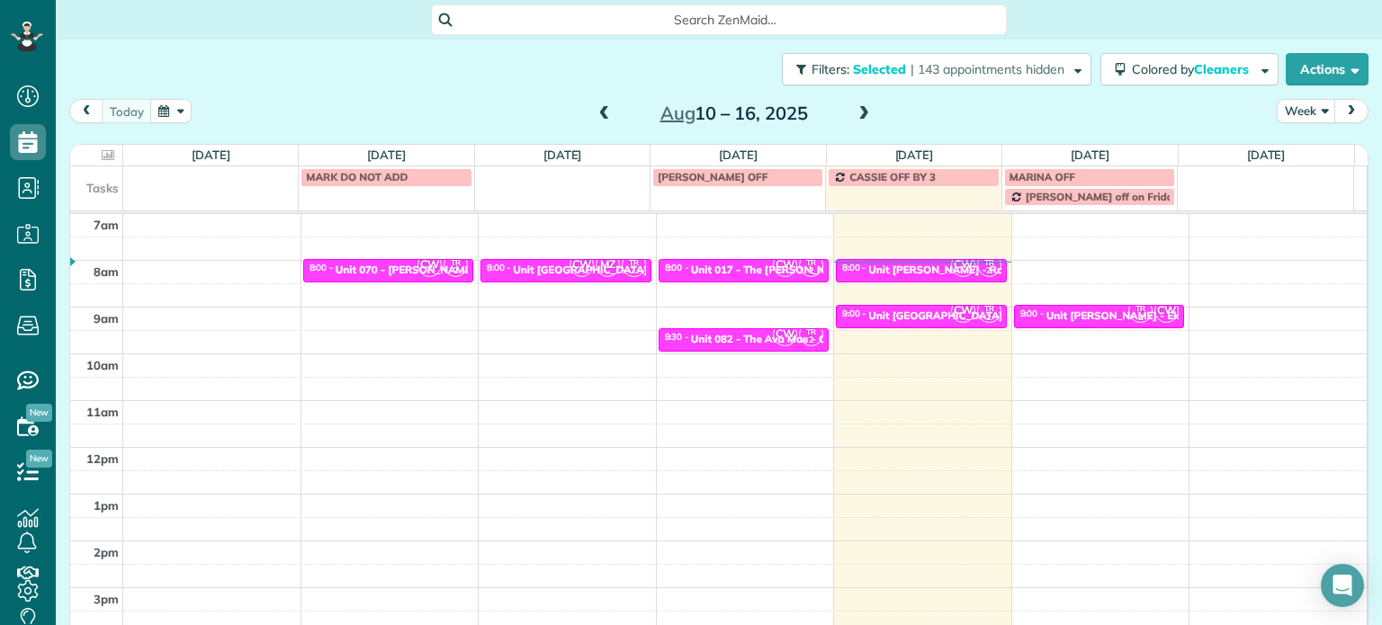
click at [951, 318] on div "Close Filters Apply Check All Display Cleaners Christina Wright-German Brie Kil…" at bounding box center [691, 312] width 1382 height 625
click at [951, 274] on span "CW" at bounding box center [963, 265] width 24 height 24
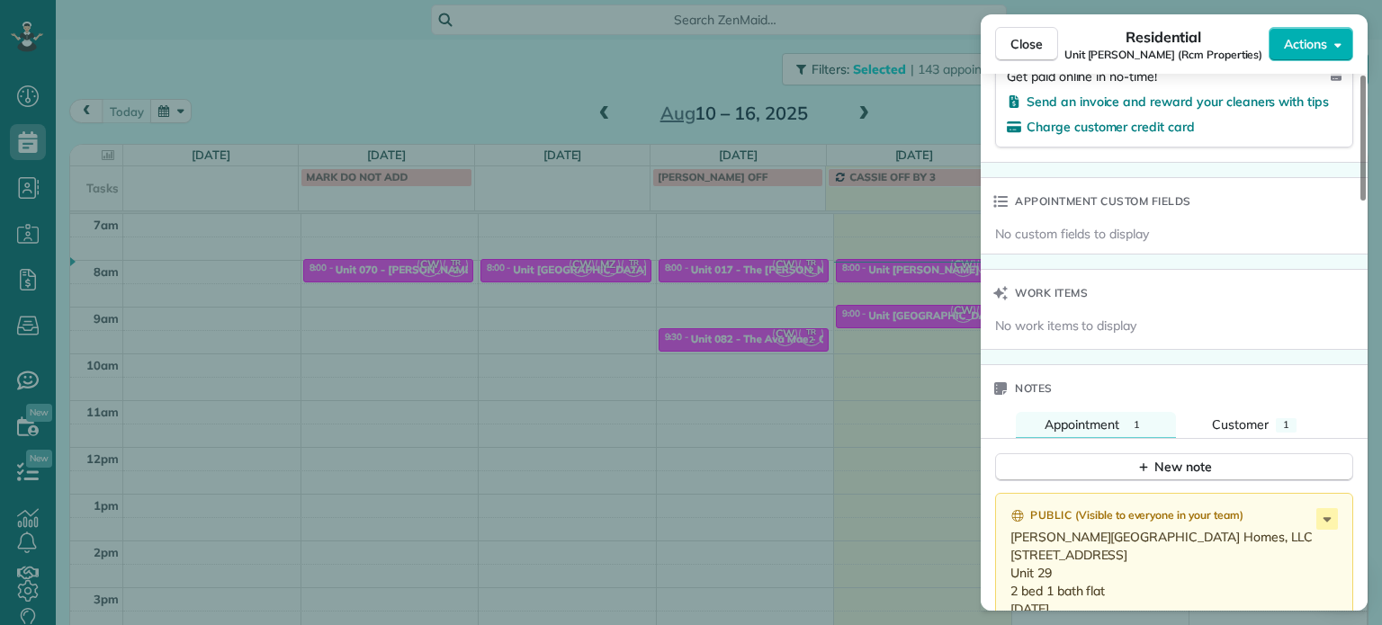
scroll to position [1359, 0]
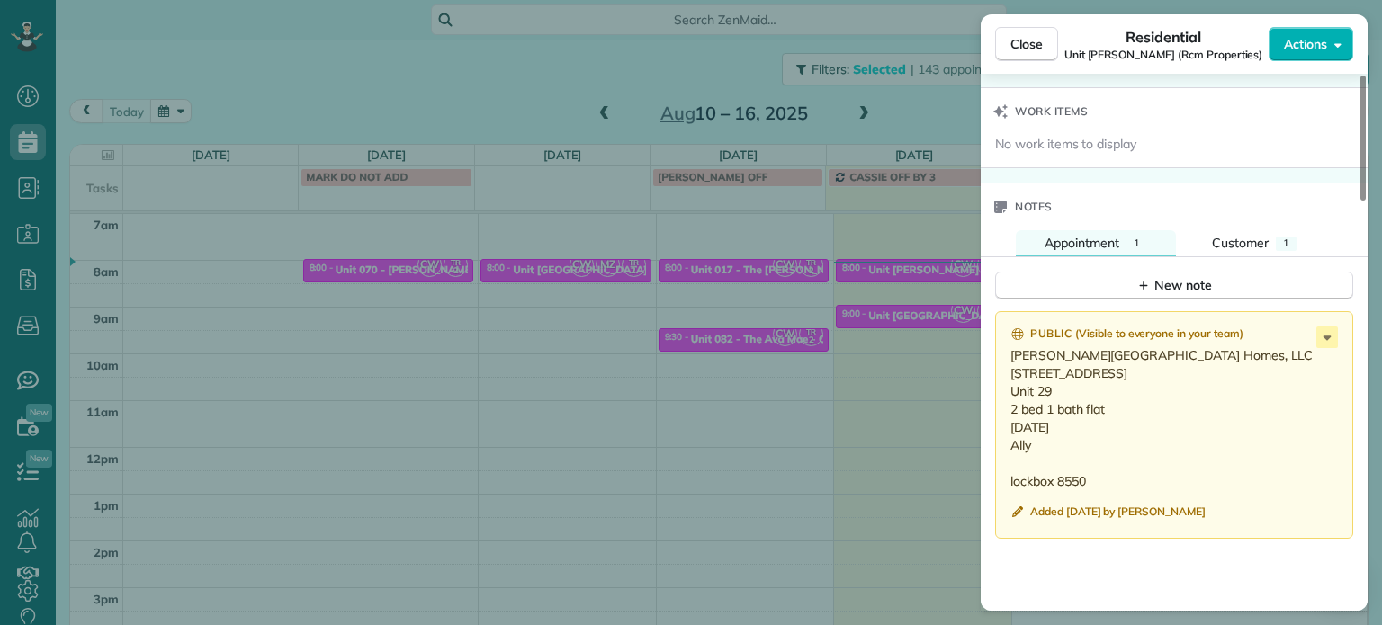
click at [879, 399] on div "Close Residential Unit Benford (Rcm Properties) Actions Status Active Unit Benf…" at bounding box center [691, 312] width 1382 height 625
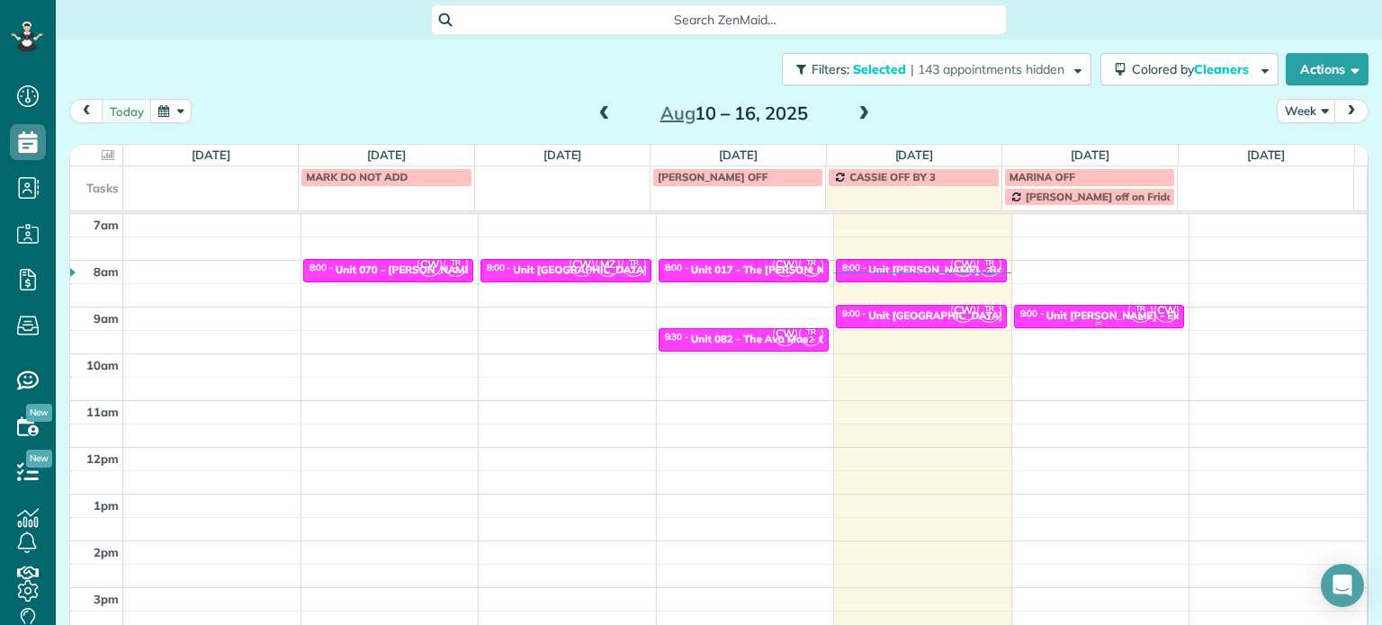
click at [1063, 307] on div at bounding box center [1099, 317] width 169 height 22
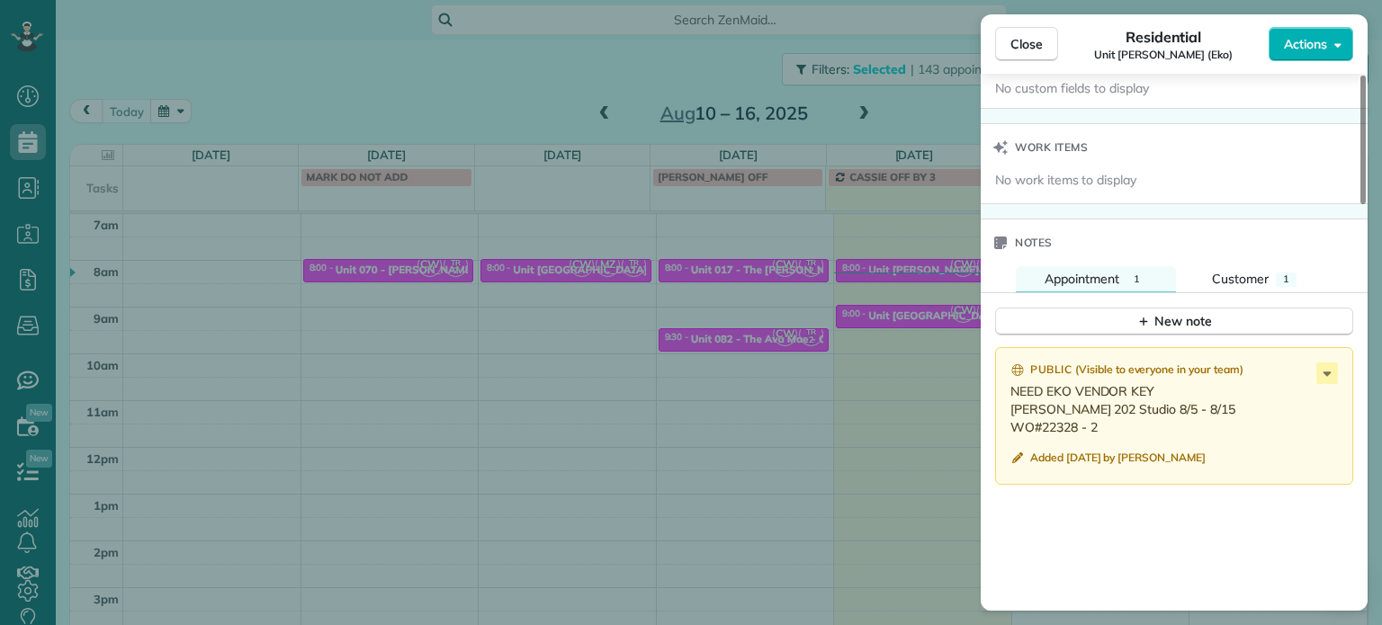
scroll to position [1356, 0]
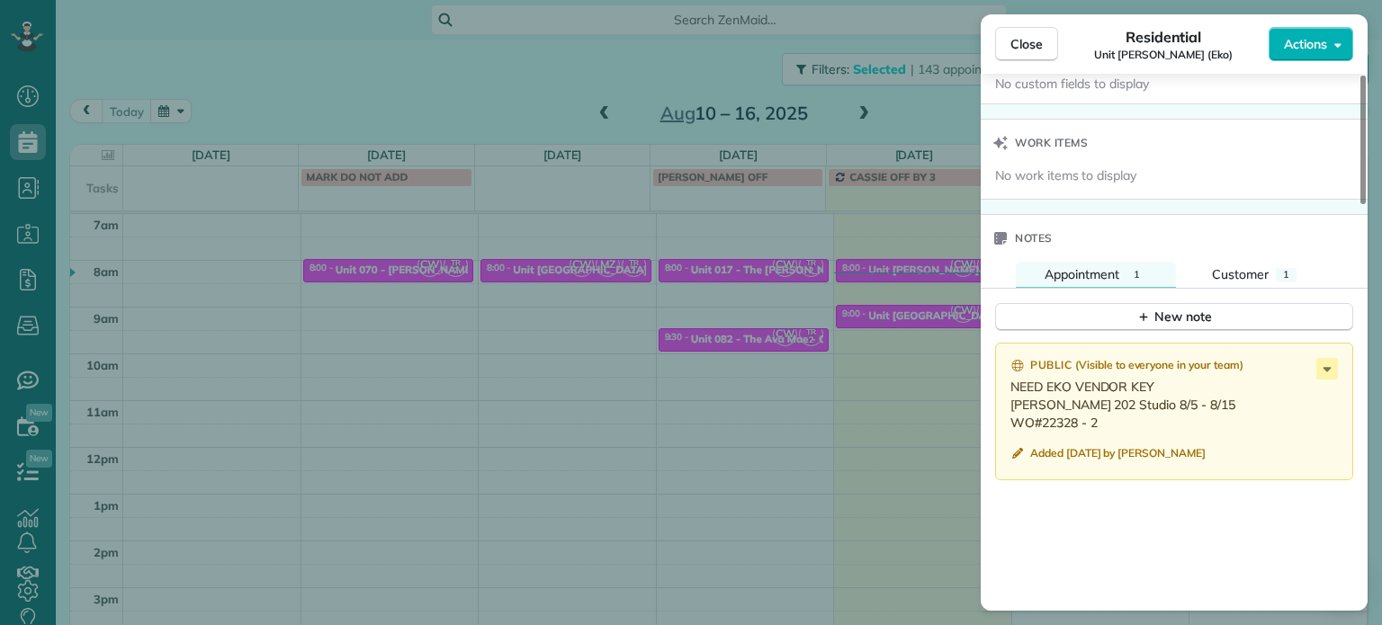
click at [912, 357] on div "Close Residential Unit Hoyt (Eko) Actions Status Active Unit Hoyt (Eko) · Open …" at bounding box center [691, 312] width 1382 height 625
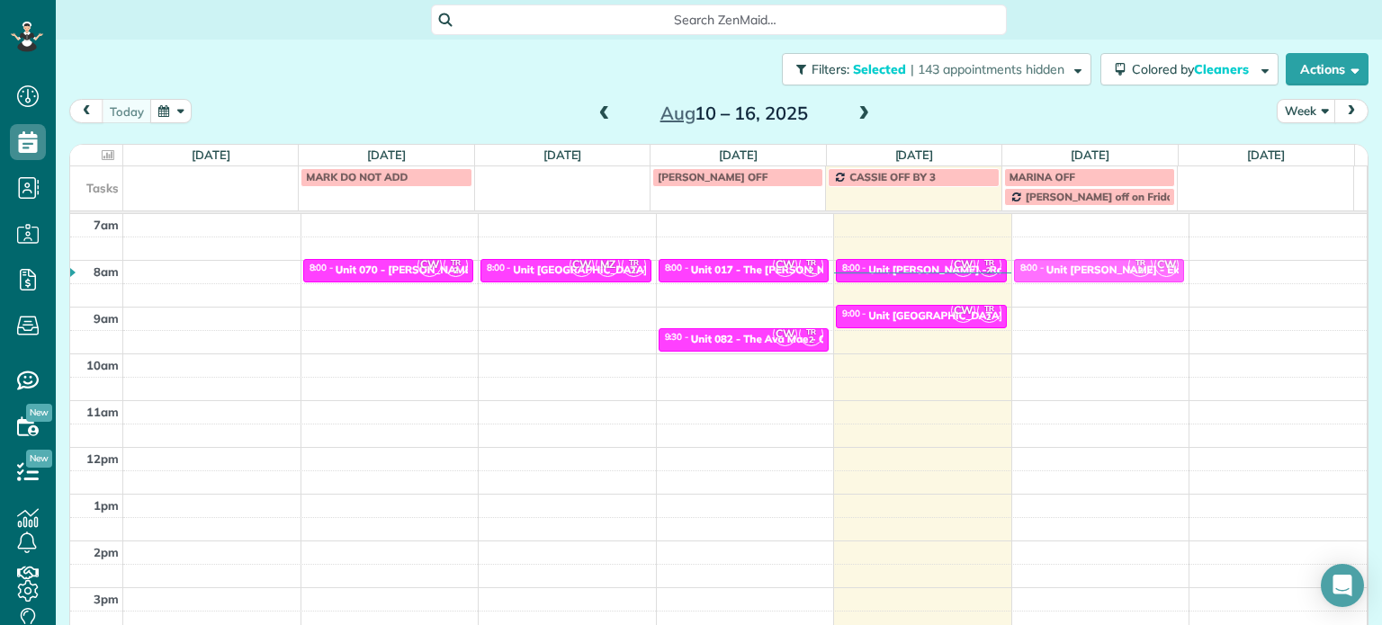
drag, startPoint x: 1083, startPoint y: 312, endPoint x: 1080, endPoint y: 266, distance: 46.0
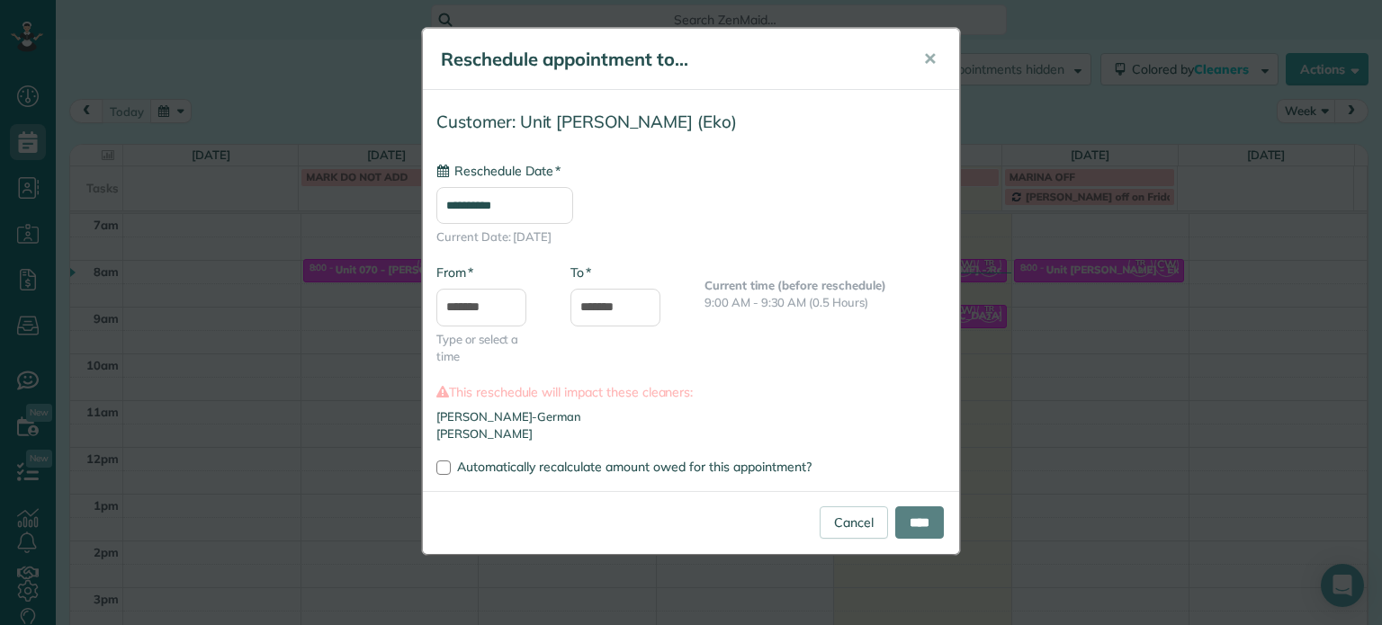
type input "**********"
click at [932, 517] on input "****" at bounding box center [919, 523] width 49 height 32
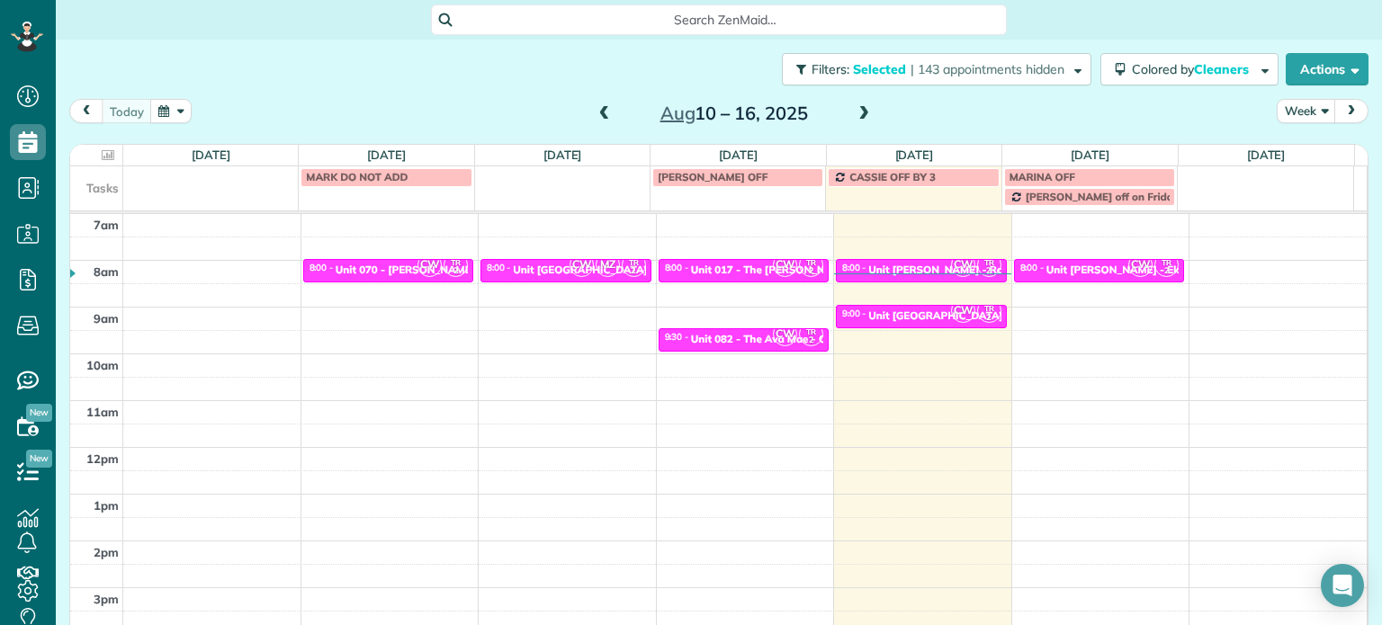
click at [860, 112] on span at bounding box center [864, 114] width 20 height 16
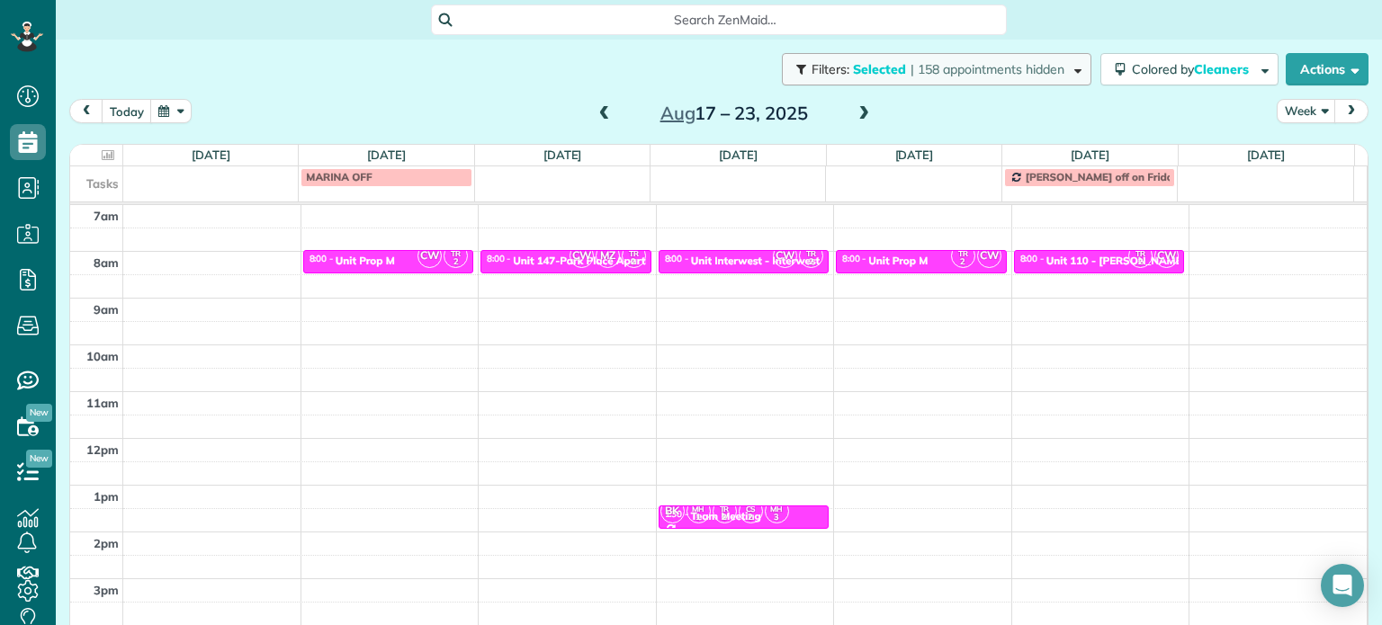
click at [919, 67] on span "| 158 appointments hidden" at bounding box center [987, 69] width 154 height 16
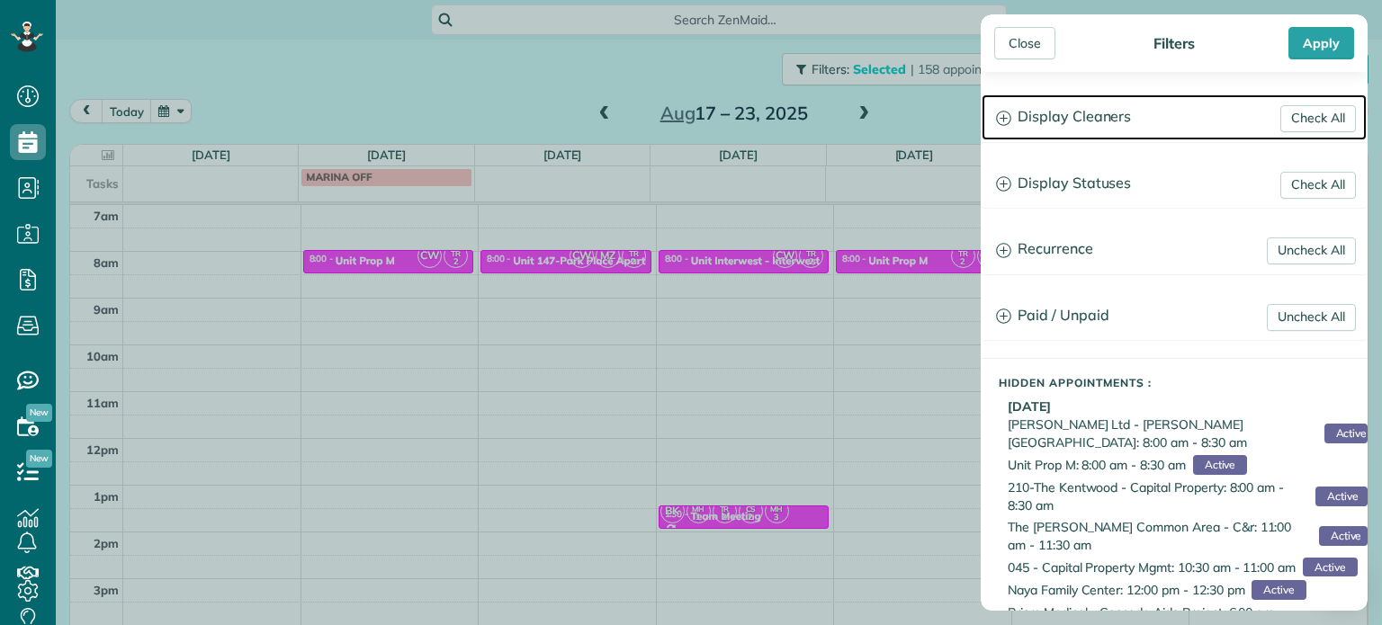
click at [1096, 127] on h3 "Display Cleaners" at bounding box center [1174, 117] width 385 height 46
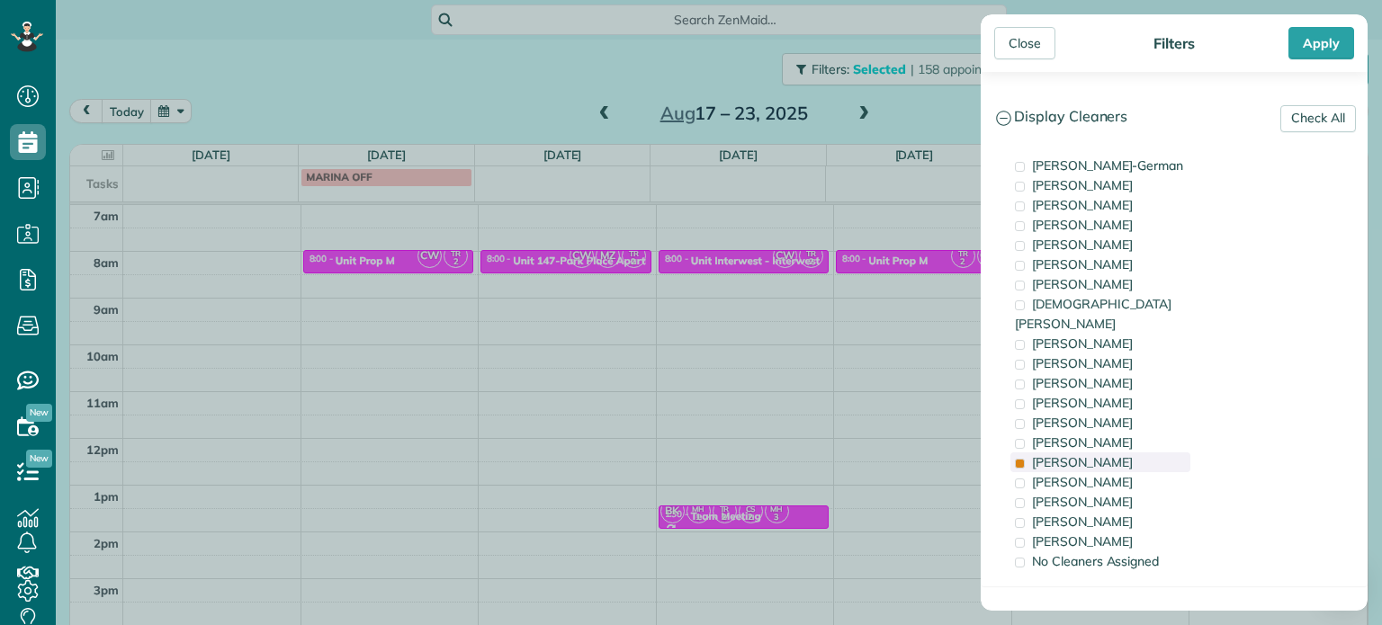
click at [1077, 454] on span "Tammi Rue" at bounding box center [1082, 462] width 101 height 16
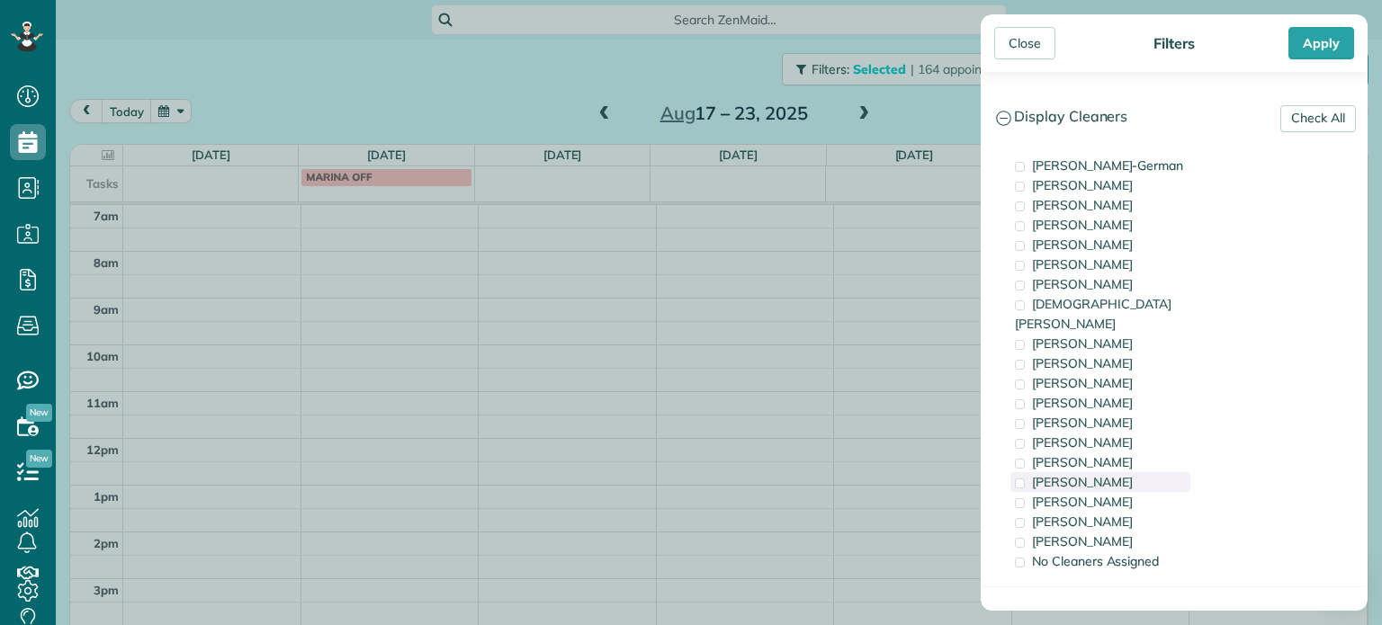
click at [1079, 474] on span "Meralda Harris" at bounding box center [1082, 482] width 101 height 16
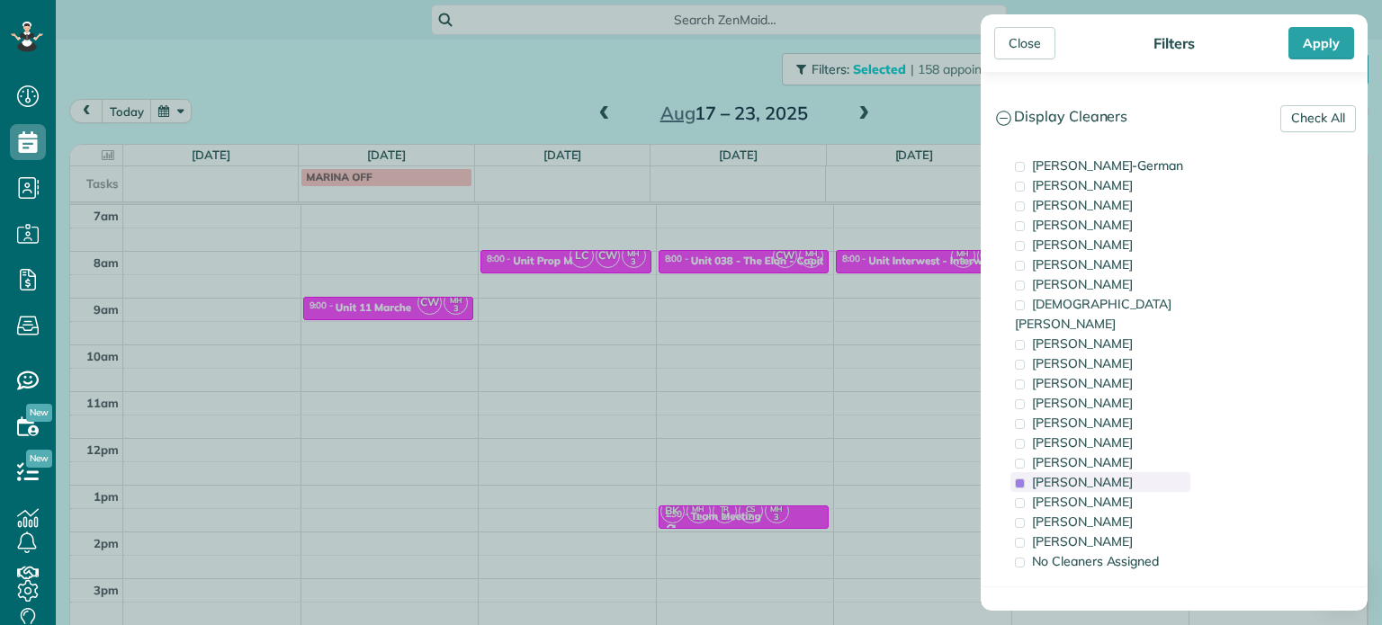
click at [1079, 474] on span "Meralda Harris" at bounding box center [1082, 482] width 101 height 16
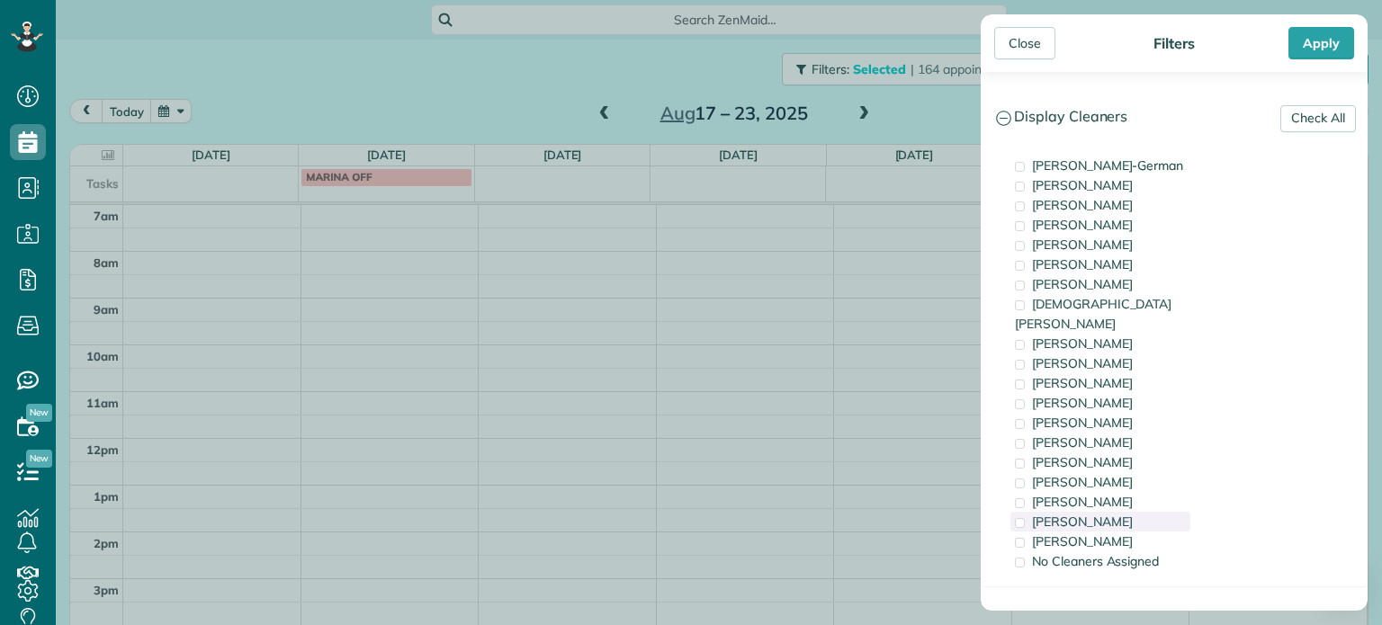
click at [1090, 514] on span "Laura Chavez" at bounding box center [1082, 522] width 101 height 16
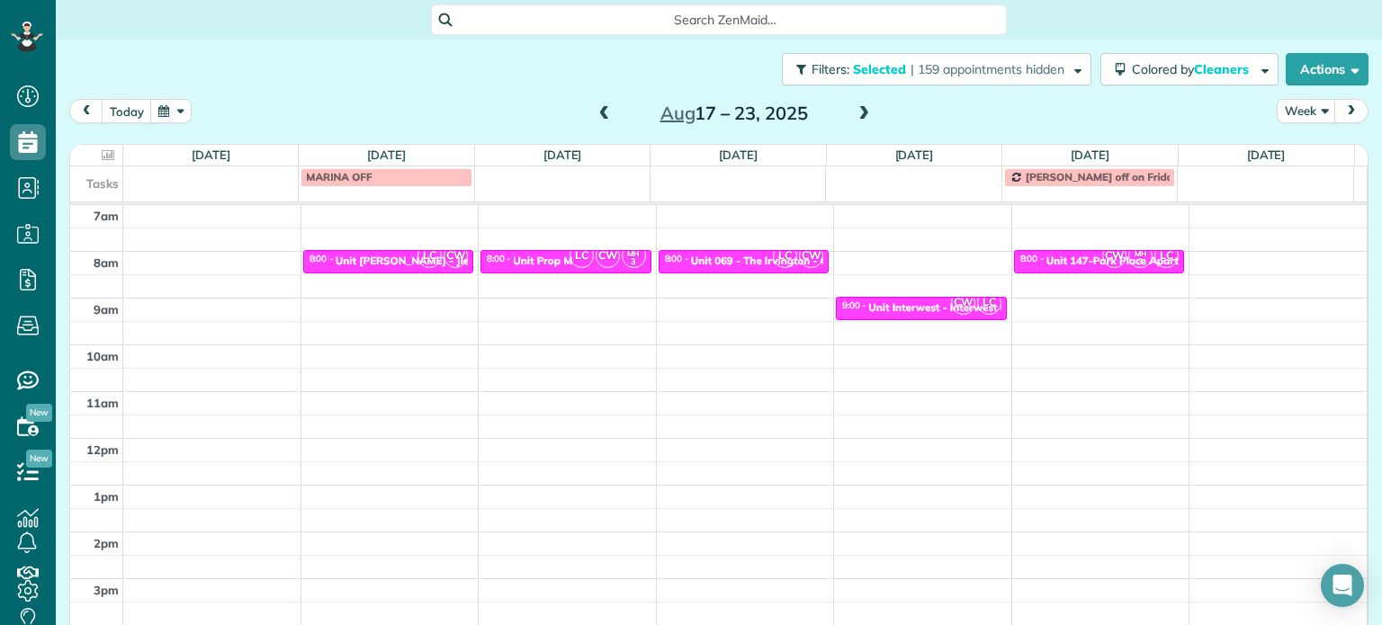
click at [408, 277] on div "Close Filters Apply Check All Display Cleaners Christina Wright-German Brie Kil…" at bounding box center [691, 312] width 1382 height 625
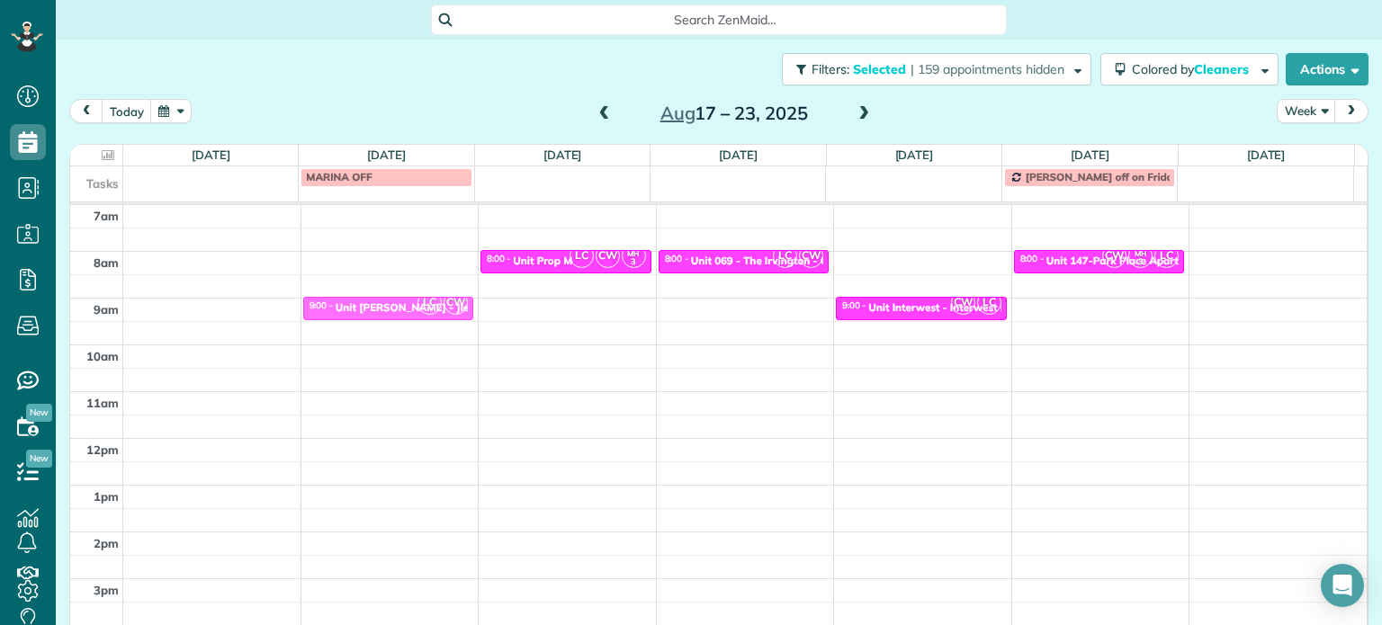
drag, startPoint x: 393, startPoint y: 262, endPoint x: 393, endPoint y: 305, distance: 43.2
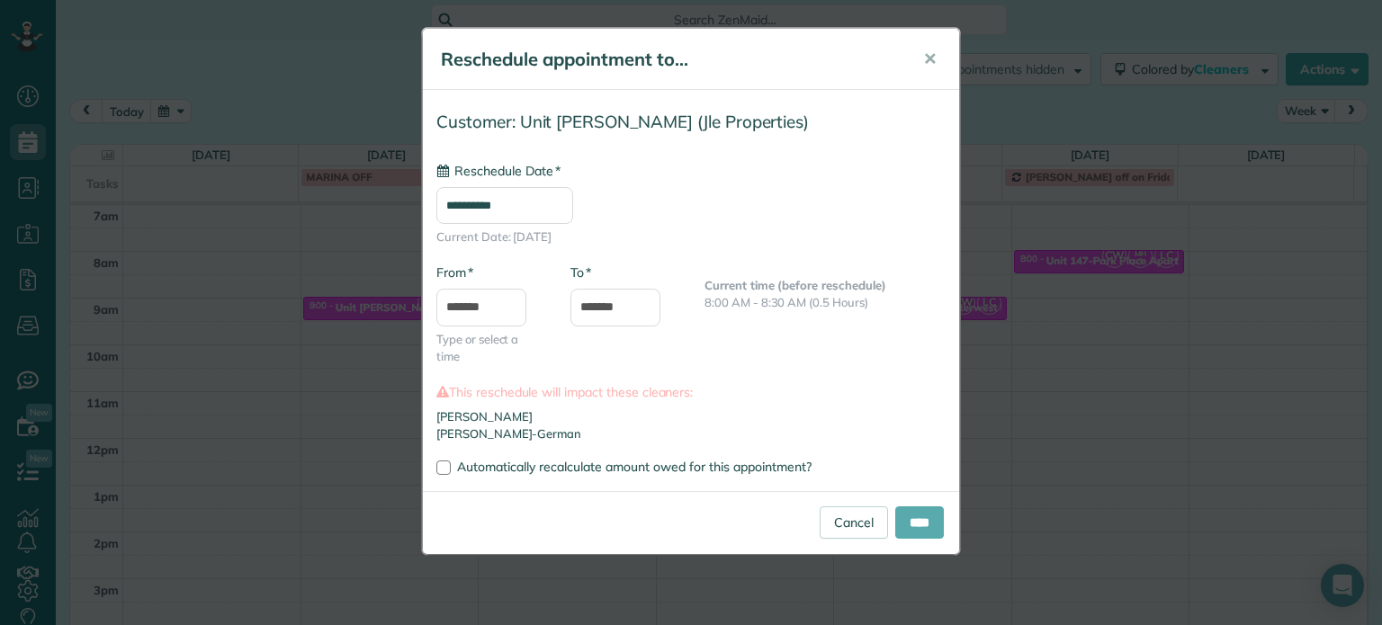
type input "**********"
click at [918, 508] on input "****" at bounding box center [919, 523] width 49 height 32
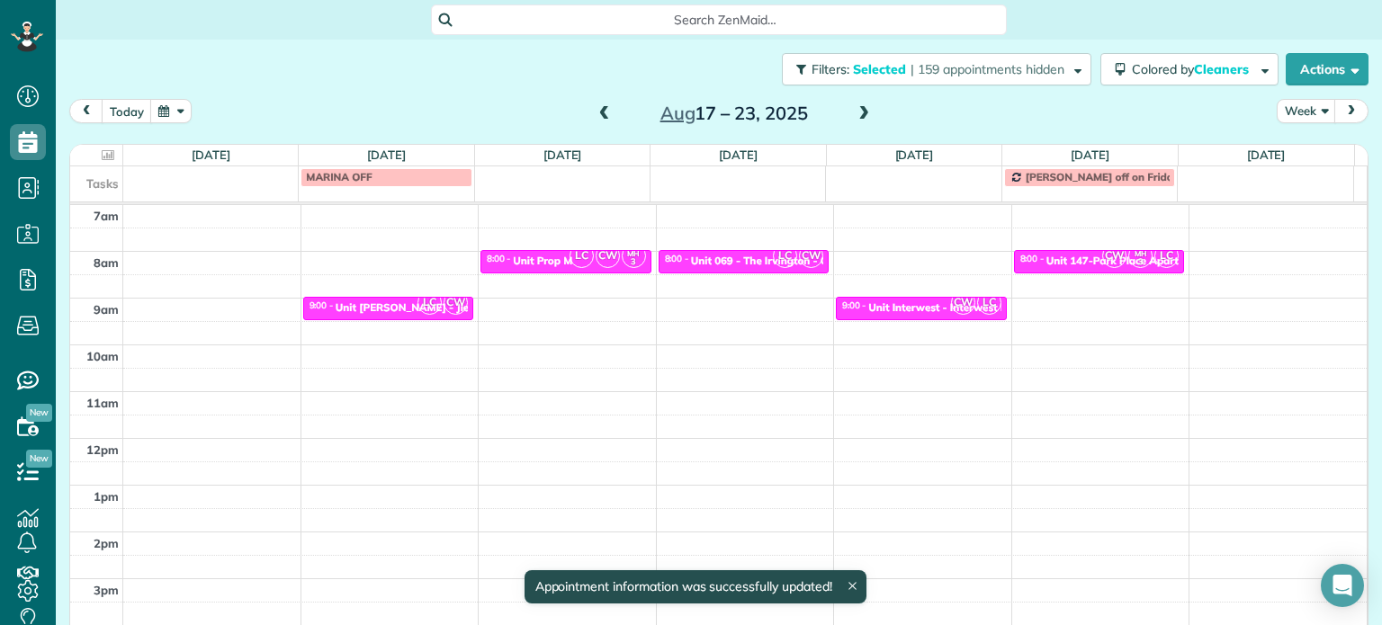
click at [858, 121] on span at bounding box center [864, 114] width 20 height 16
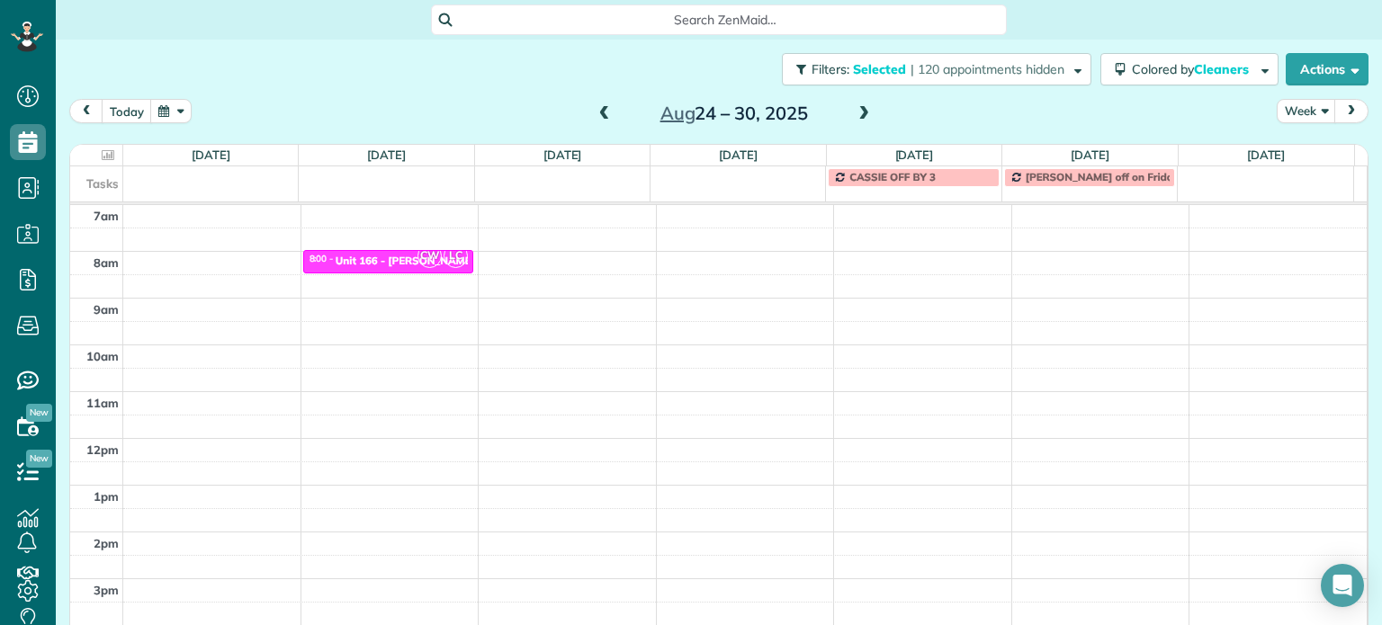
click at [605, 115] on span at bounding box center [605, 114] width 20 height 16
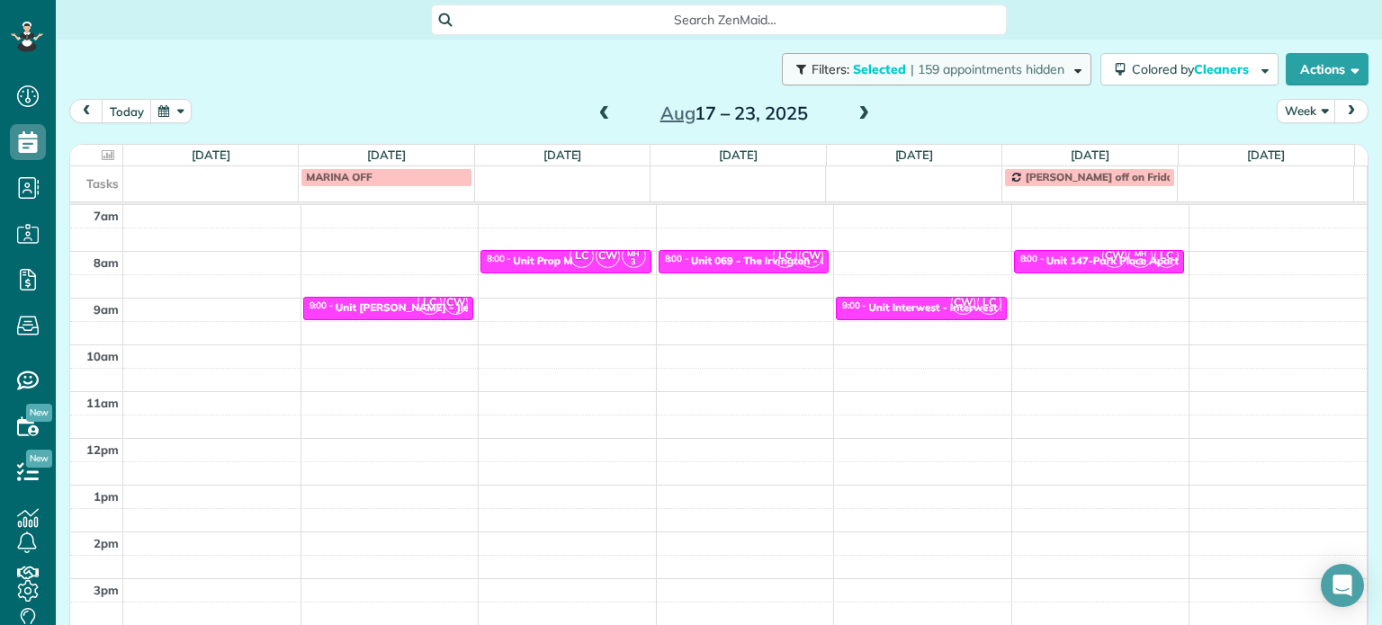
click at [870, 74] on span "Selected" at bounding box center [880, 69] width 54 height 16
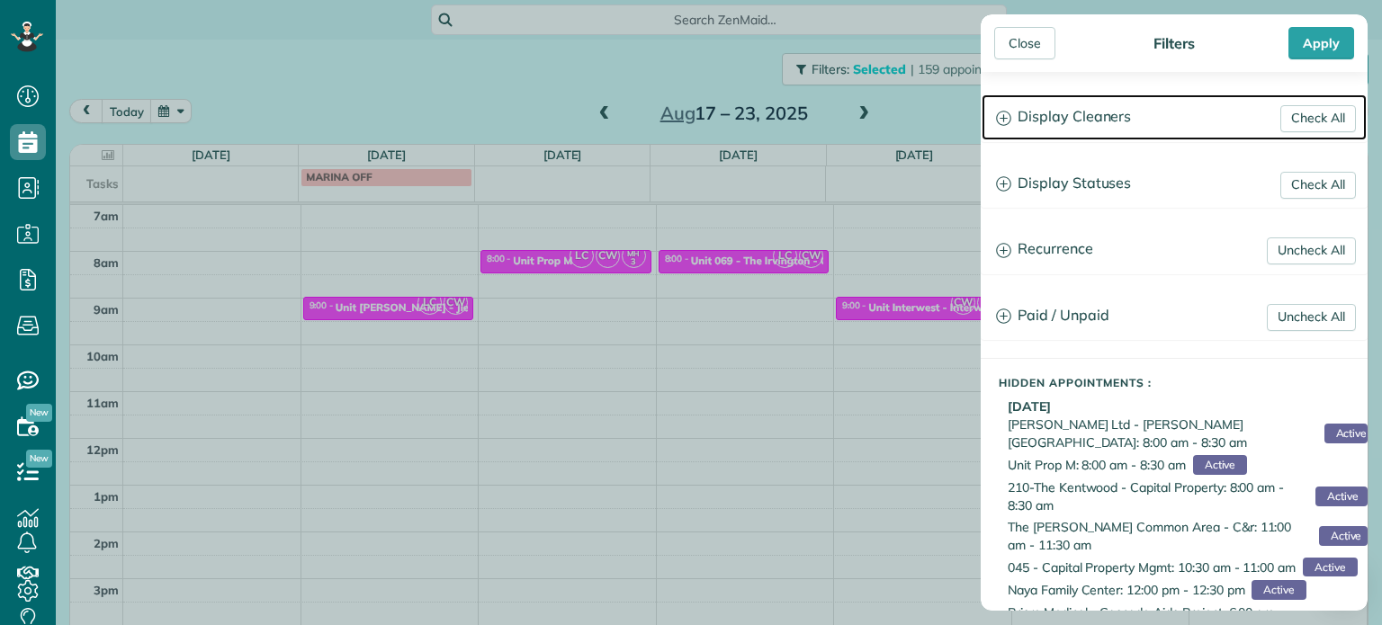
click at [1090, 111] on h3 "Display Cleaners" at bounding box center [1174, 117] width 385 height 46
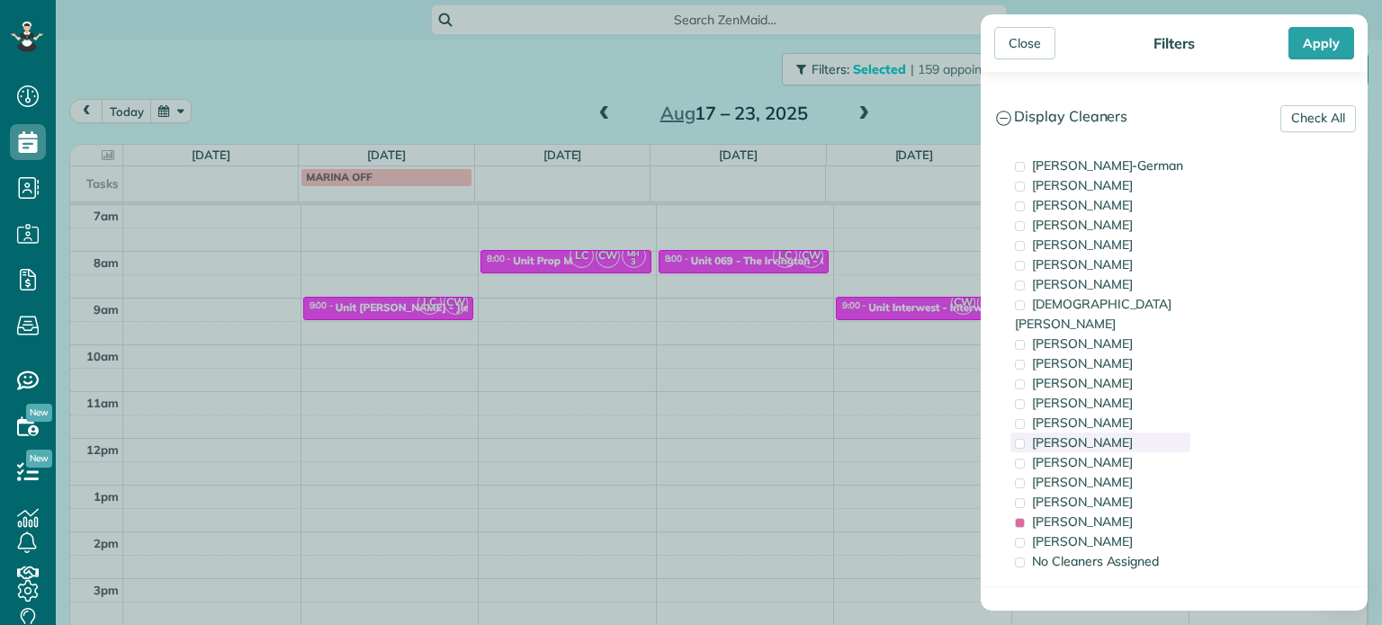
click at [1072, 435] on span "Tammy McKinley" at bounding box center [1082, 443] width 101 height 16
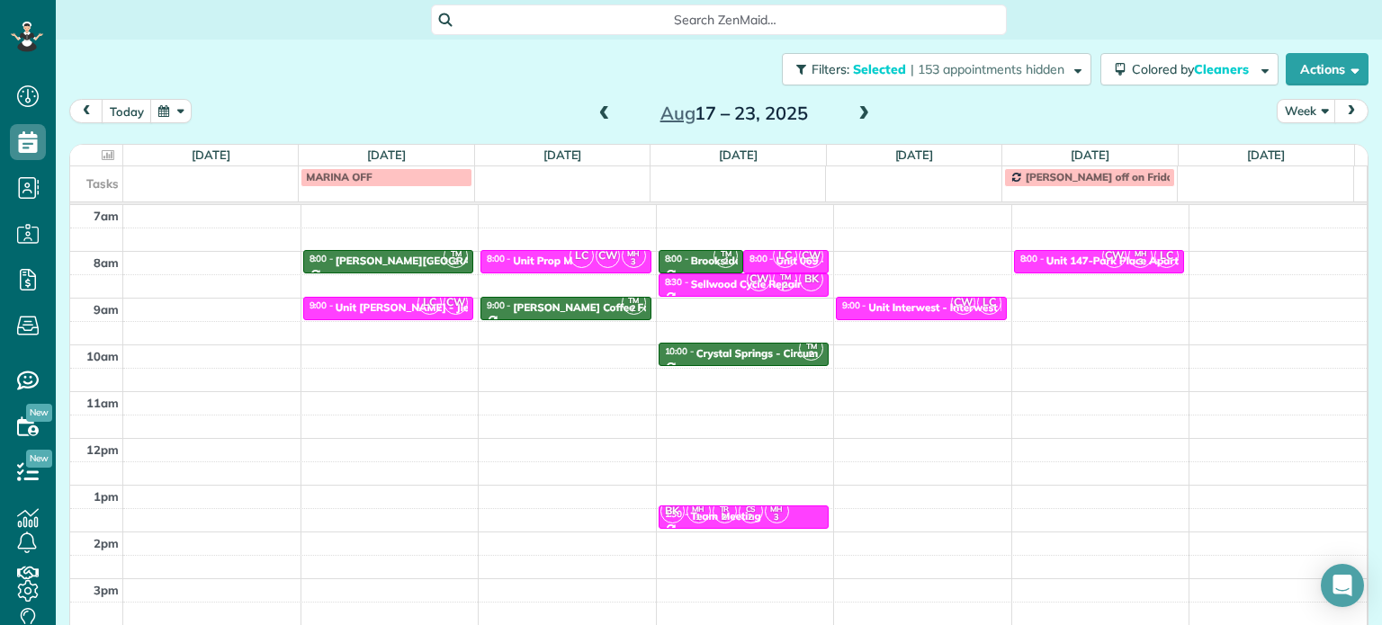
click at [421, 274] on div "Close Filters Apply Check All Display Cleaners Christina Wright-German Brie Kil…" at bounding box center [691, 312] width 1382 height 625
click at [414, 256] on div "Corbett Heights - TMG" at bounding box center [451, 261] width 231 height 13
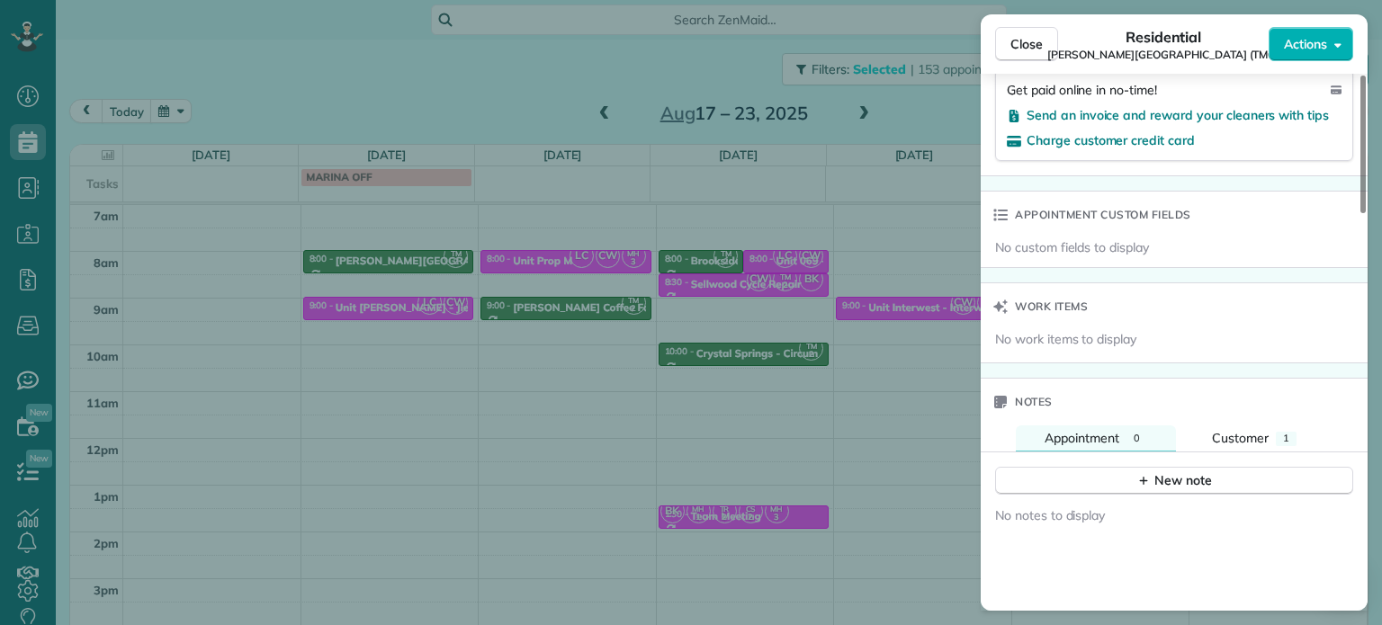
scroll to position [1263, 0]
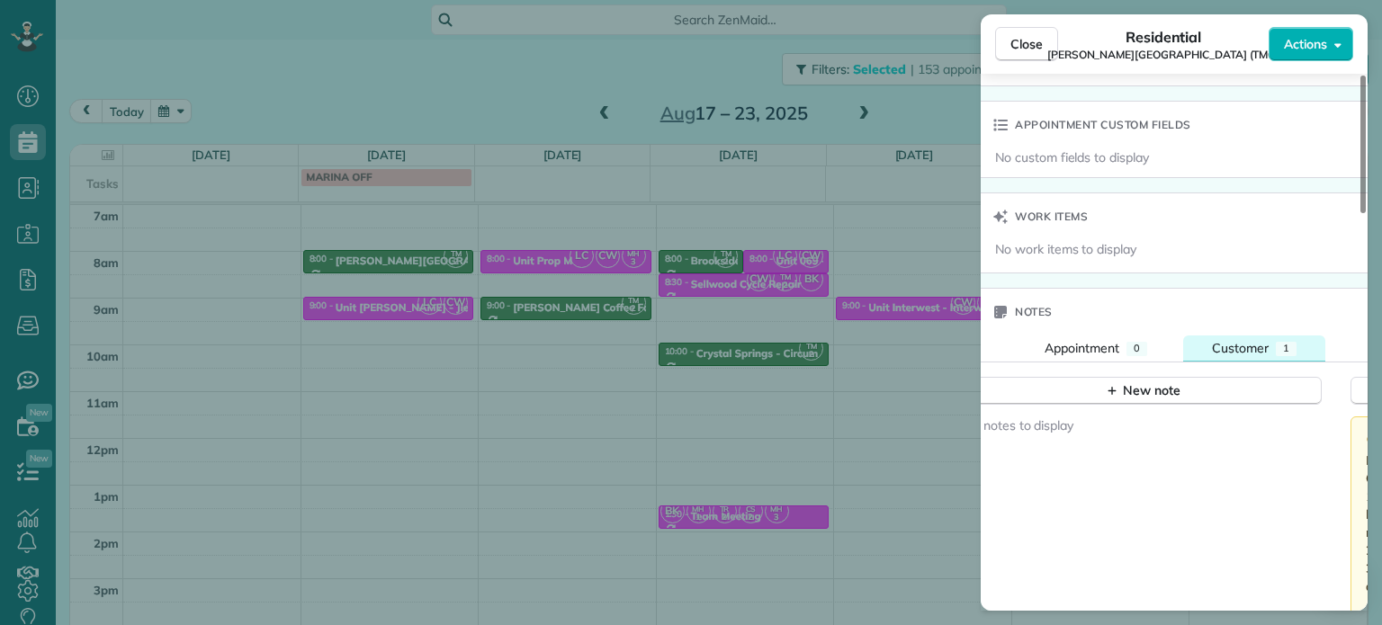
click at [1239, 340] on span "Customer" at bounding box center [1240, 348] width 57 height 16
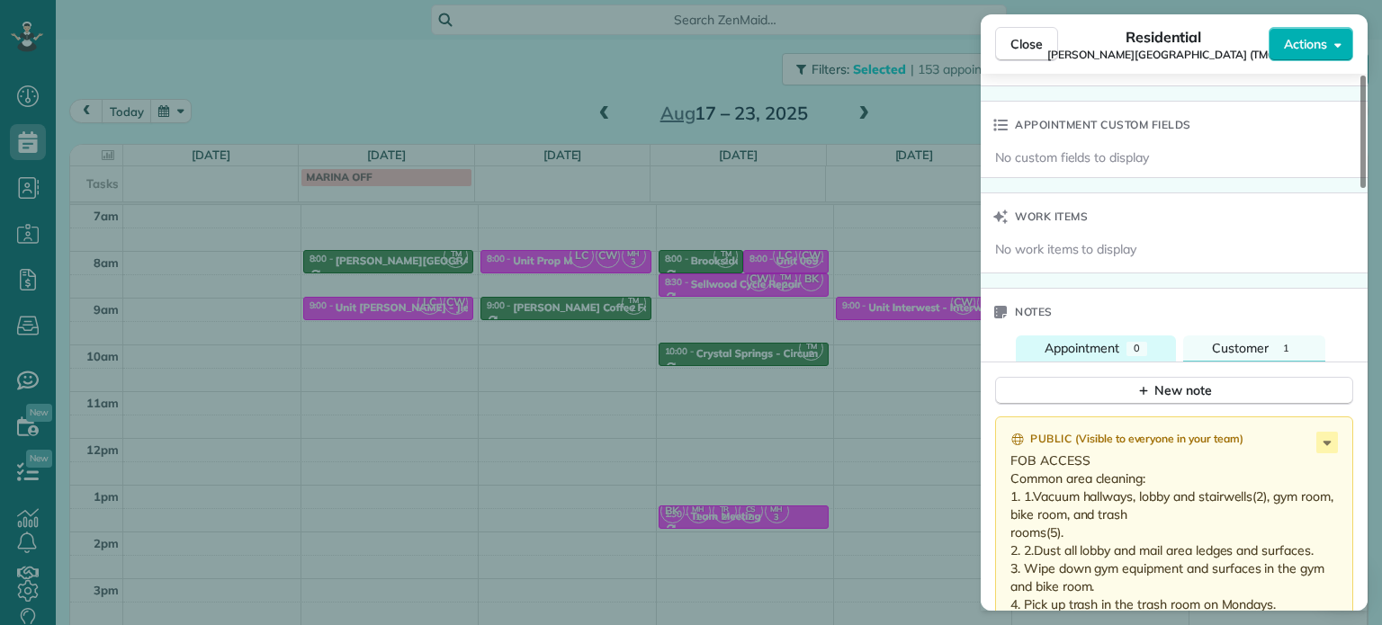
click at [1074, 340] on span "Appointment" at bounding box center [1082, 348] width 75 height 16
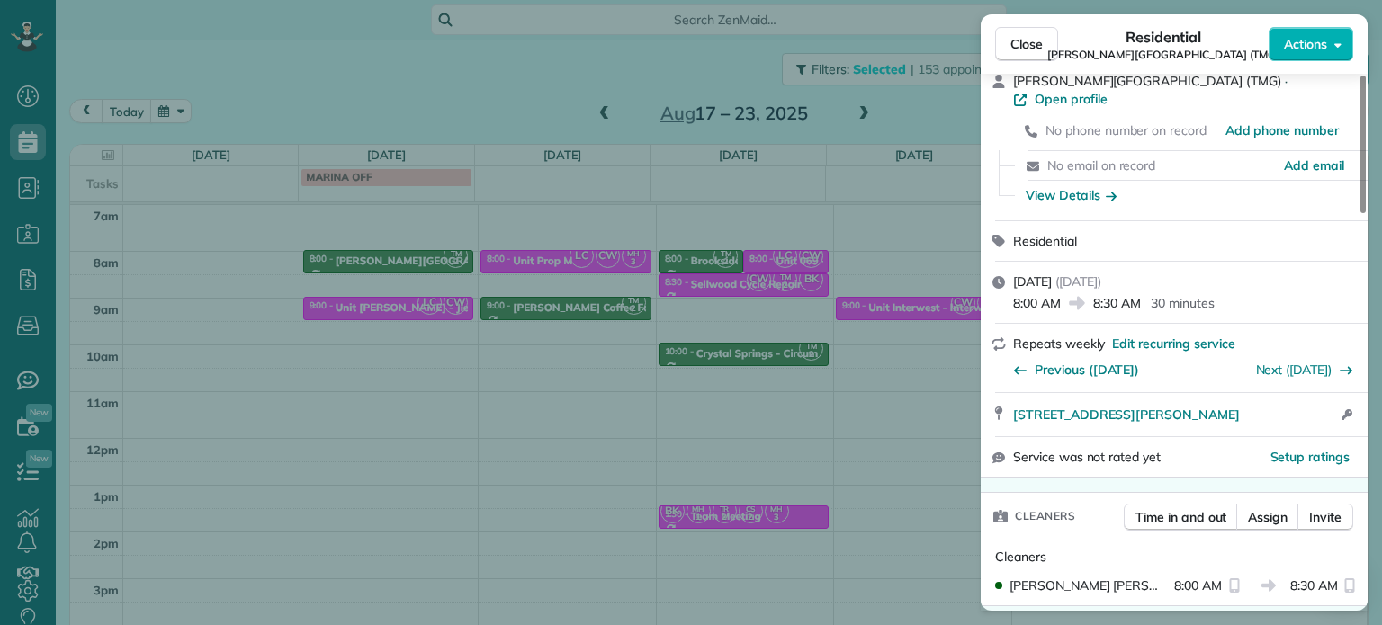
scroll to position [0, 0]
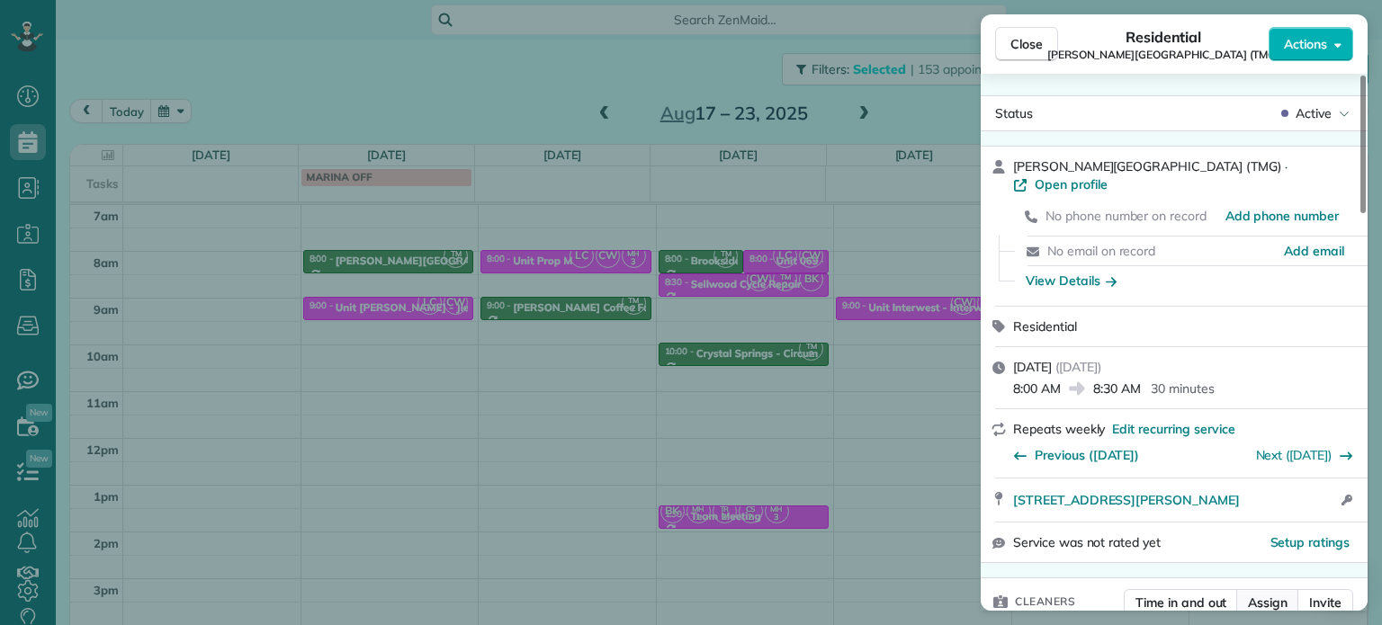
click at [1260, 594] on span "Assign" at bounding box center [1268, 603] width 40 height 18
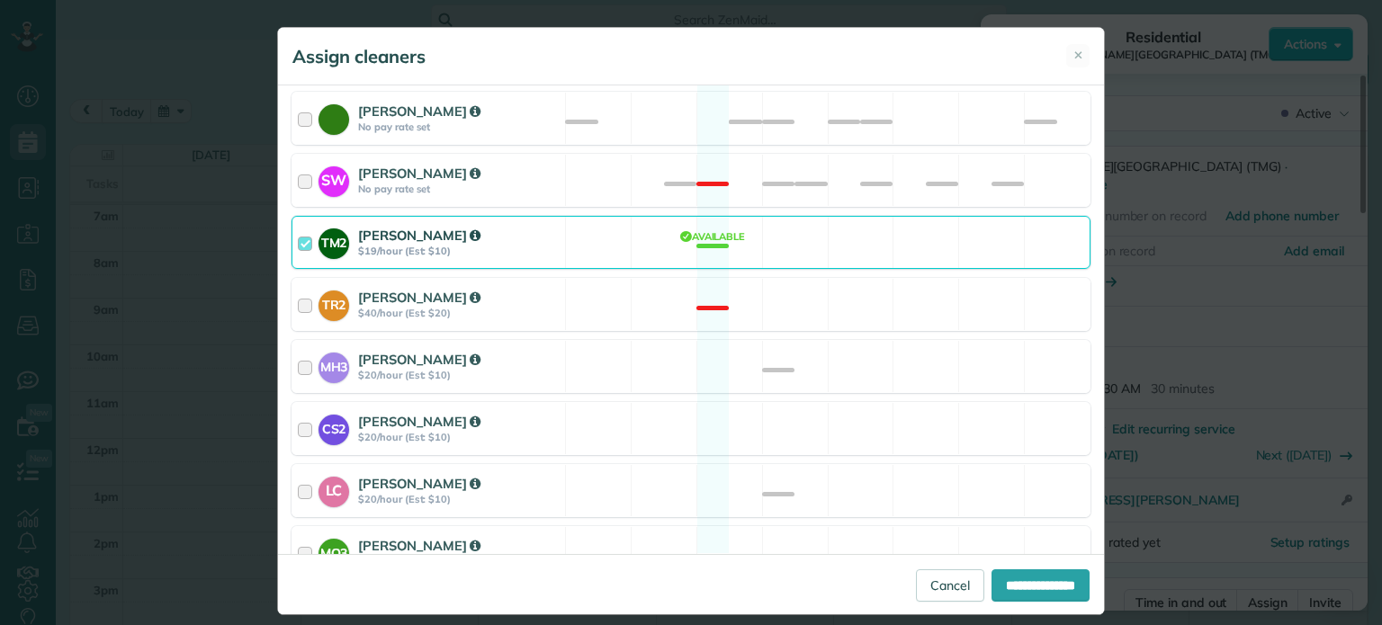
scroll to position [986, 0]
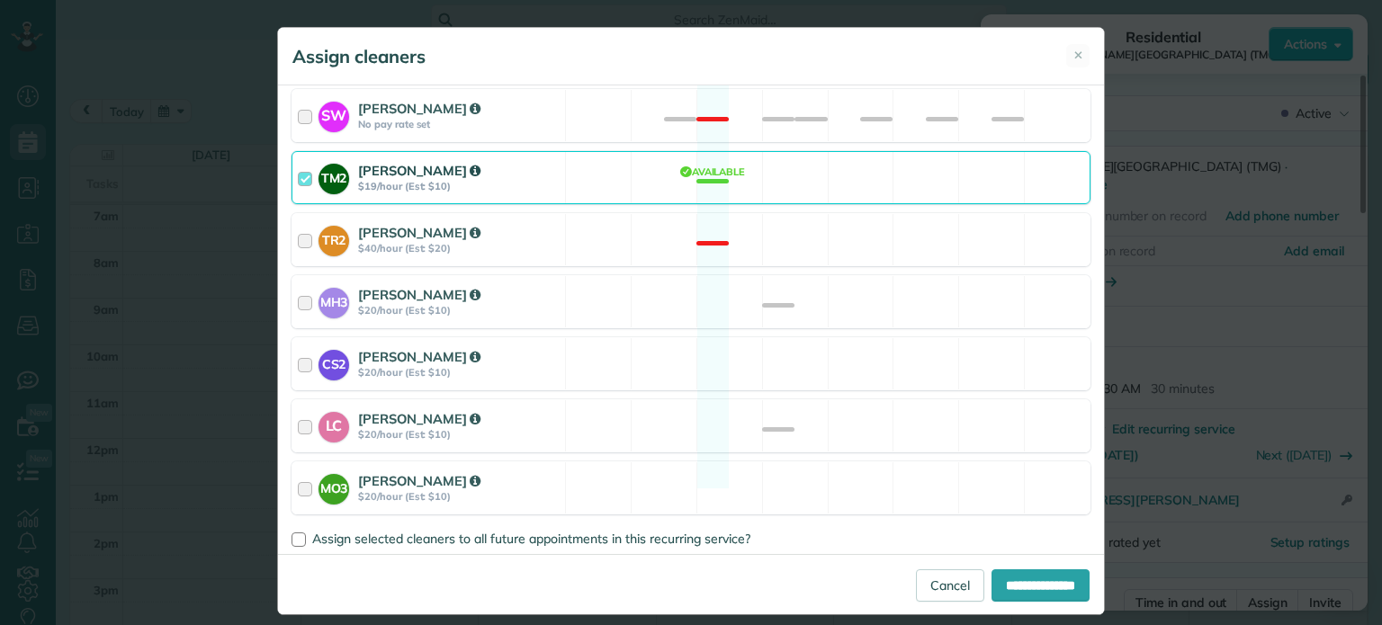
click at [804, 157] on div "TM2 Tammy McKinley $19/hour (Est: $10) Available" at bounding box center [690, 177] width 799 height 53
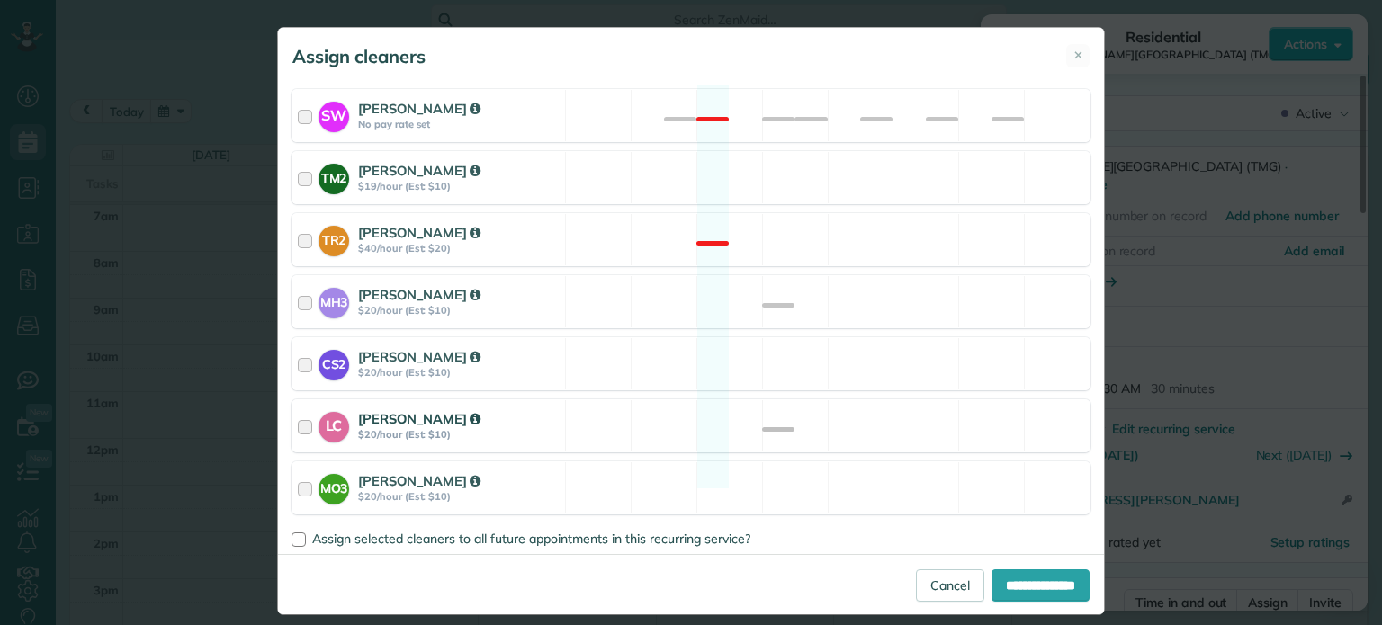
click at [845, 407] on div "LC Laura Chavez $20/hour (Est: $10) Available" at bounding box center [690, 425] width 799 height 53
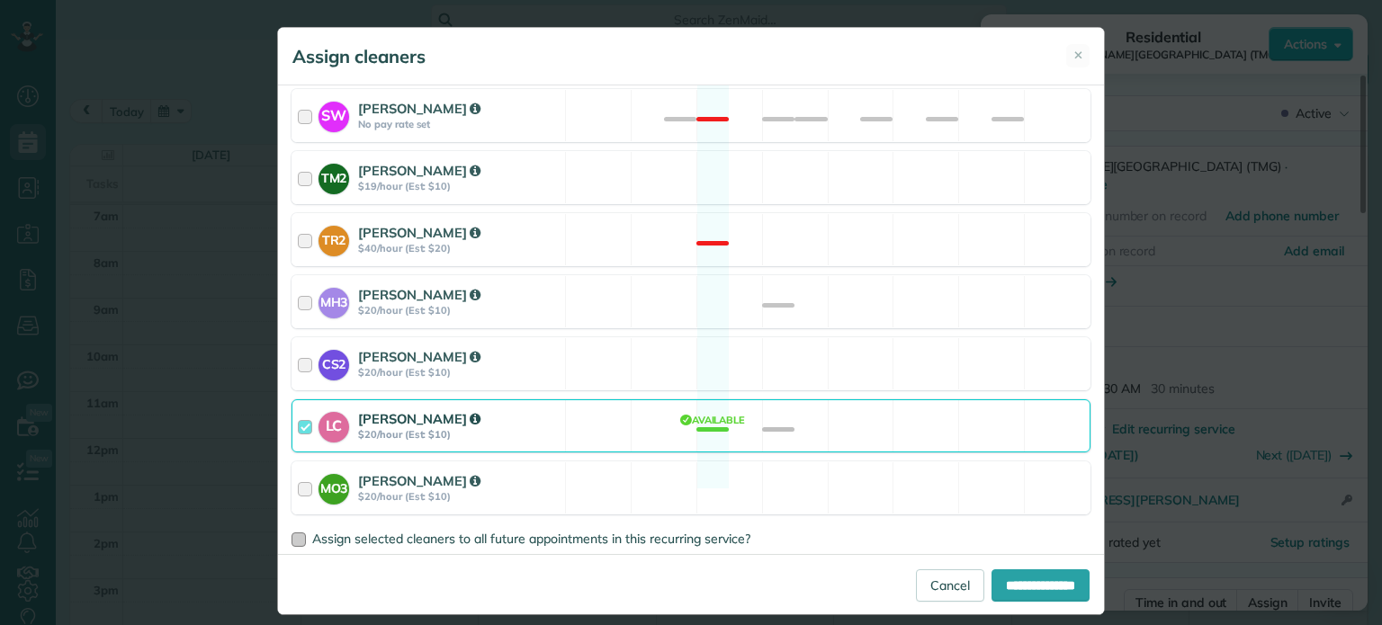
click at [576, 531] on span "Assign selected cleaners to all future appointments in this recurring service?" at bounding box center [531, 539] width 438 height 16
click at [991, 596] on input "**********" at bounding box center [1040, 586] width 98 height 32
type input "**********"
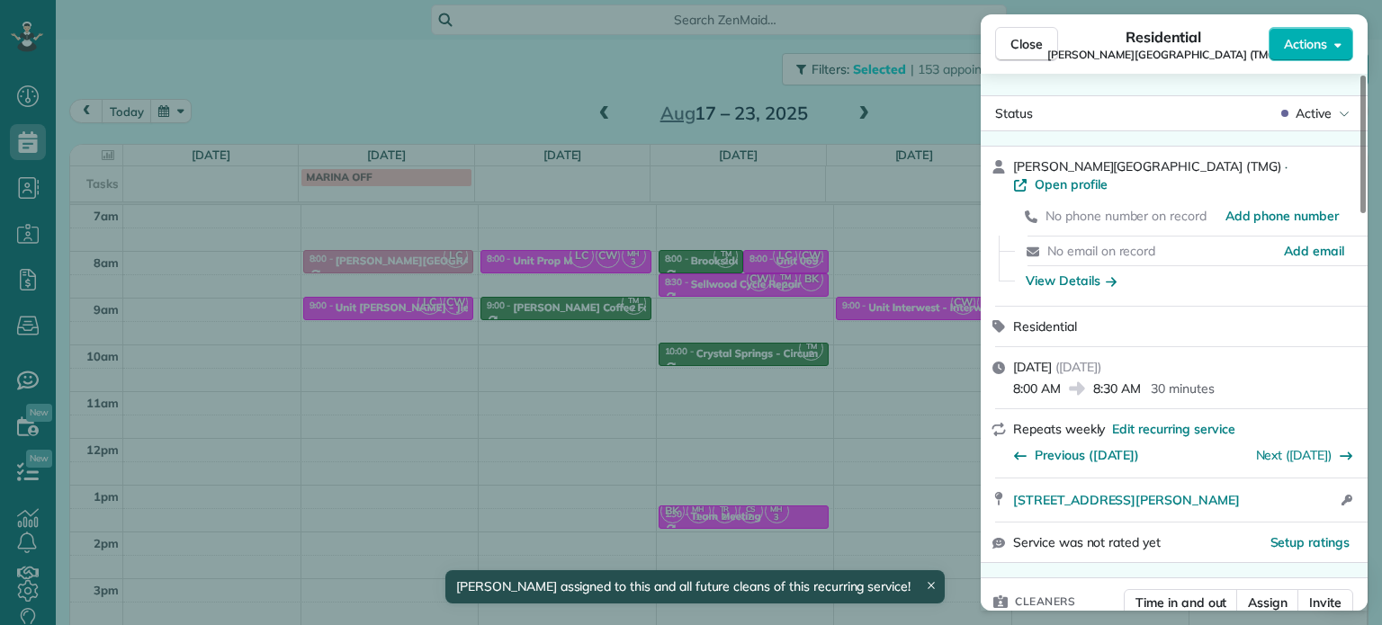
click at [576, 366] on div "Close Residential Corbett Heights (TMG) Actions Status Active Corbett Heights (…" at bounding box center [691, 312] width 1382 height 625
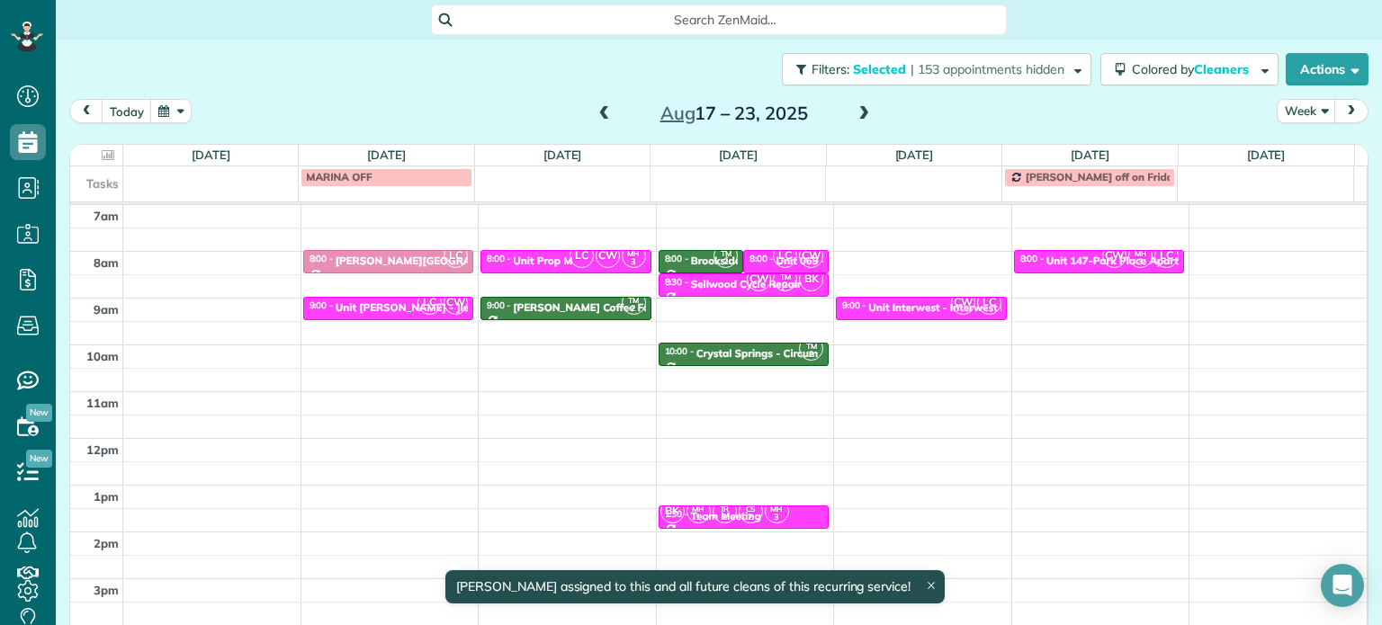
click at [606, 112] on span at bounding box center [605, 114] width 20 height 16
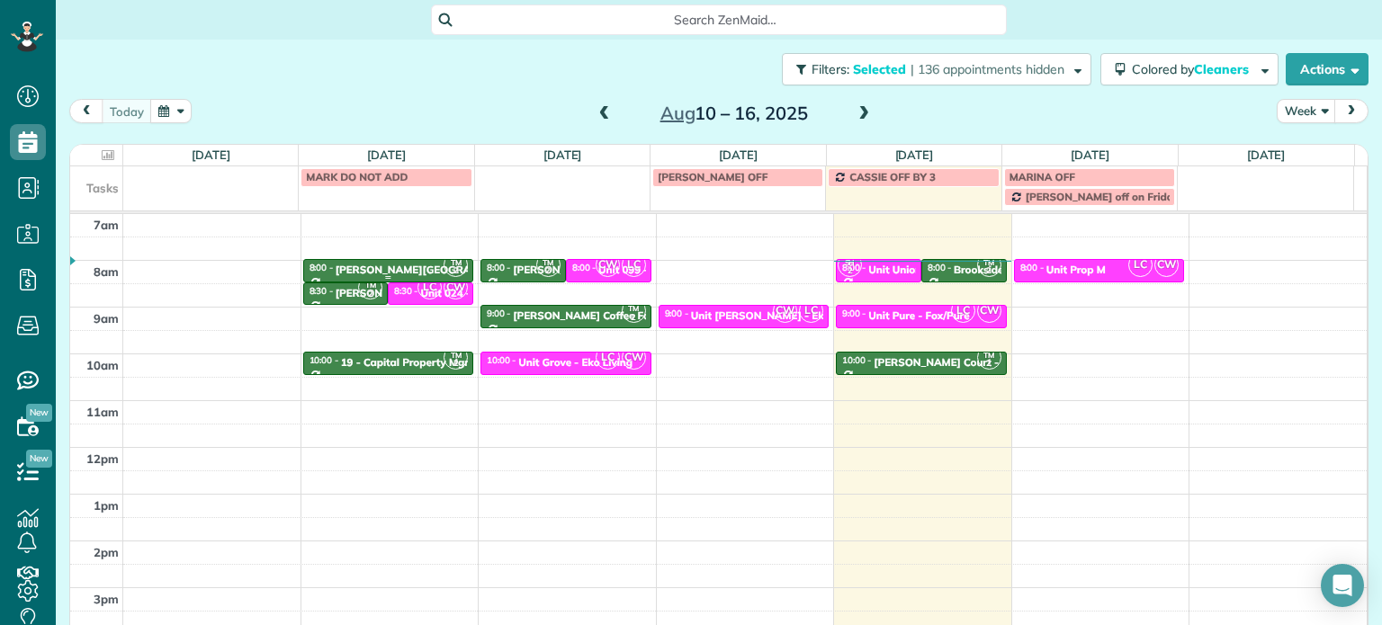
click at [382, 271] on div "Corbett Heights - TMG" at bounding box center [451, 270] width 231 height 13
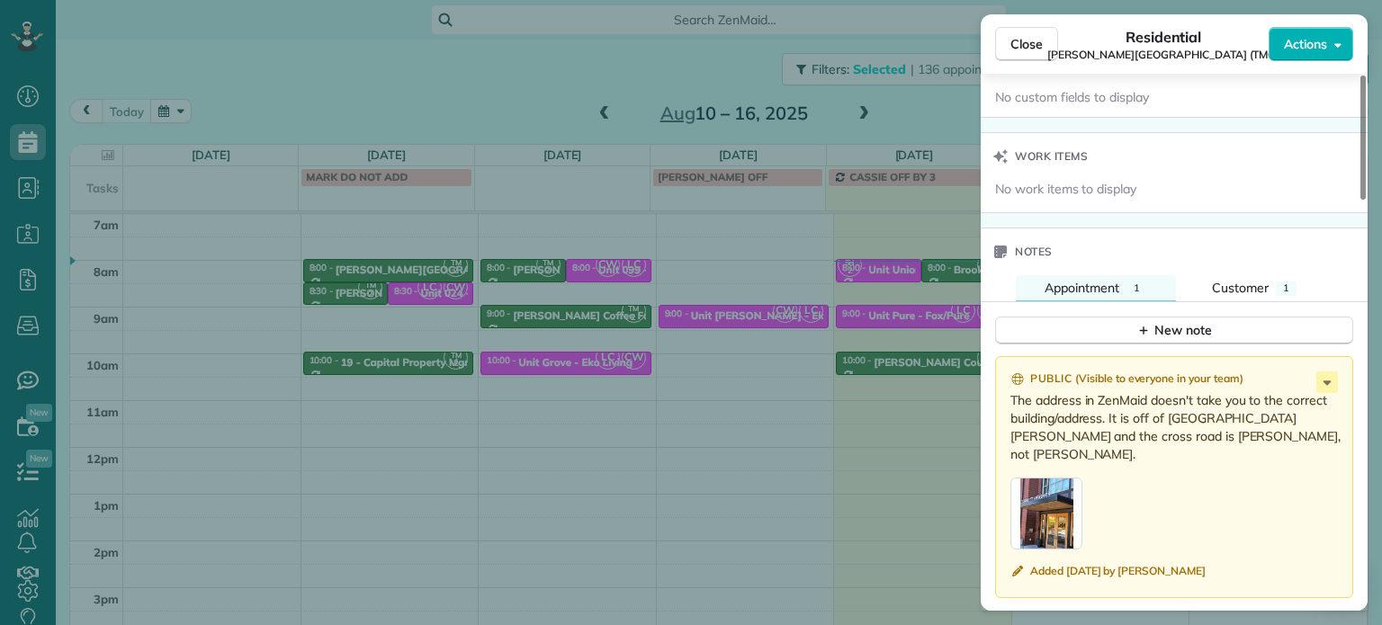
scroll to position [1440, 0]
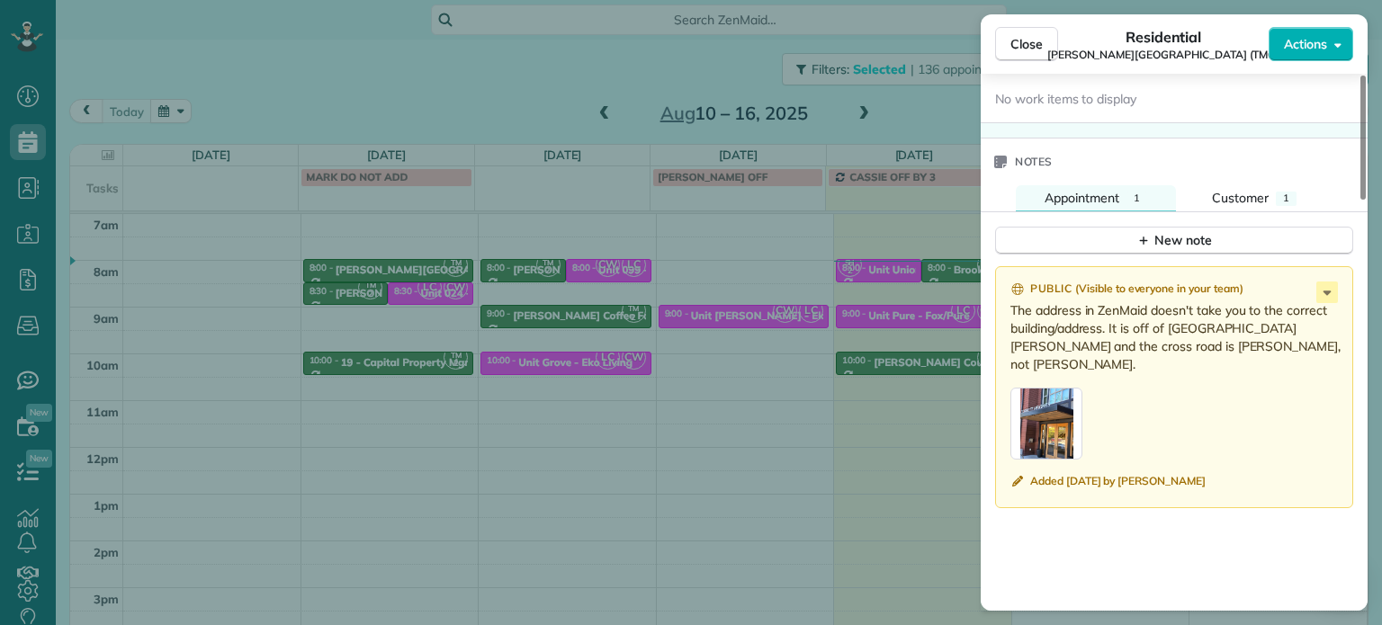
click at [1325, 301] on p "The address in ZenMaid doesn't take you to the correct building/address. It is …" at bounding box center [1175, 337] width 331 height 72
click at [1328, 291] on icon at bounding box center [1327, 293] width 8 height 4
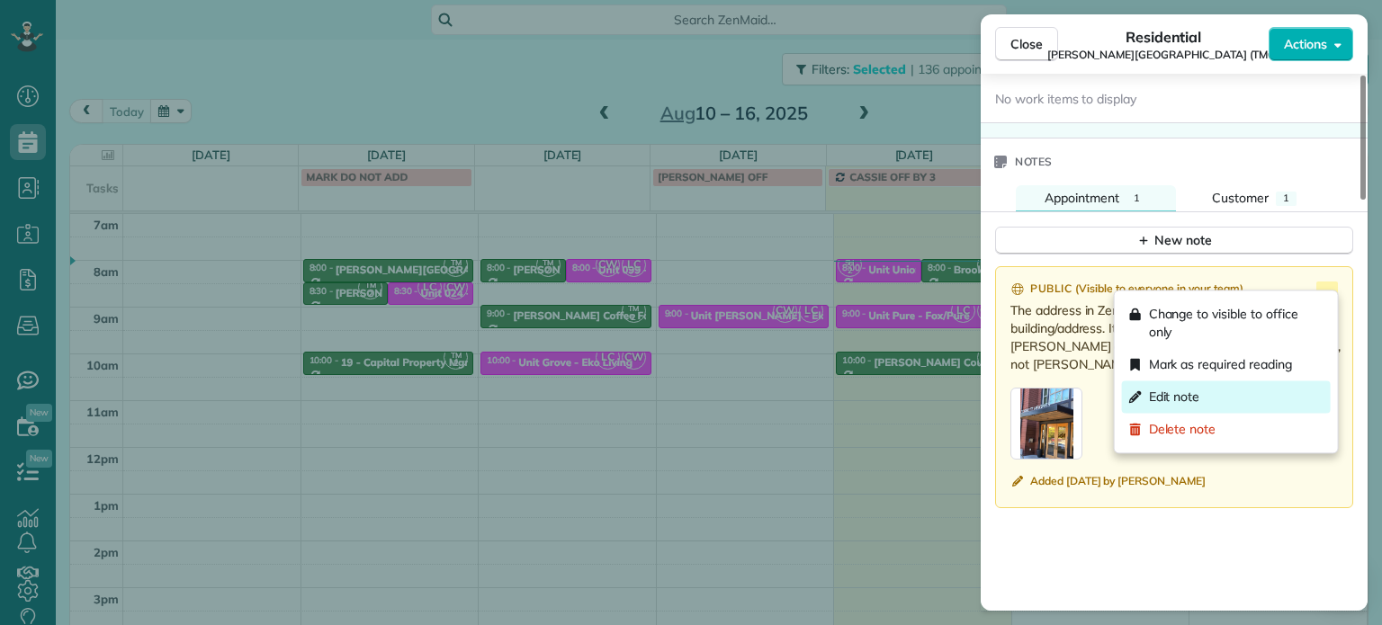
click at [1231, 389] on div "Edit note" at bounding box center [1226, 397] width 209 height 32
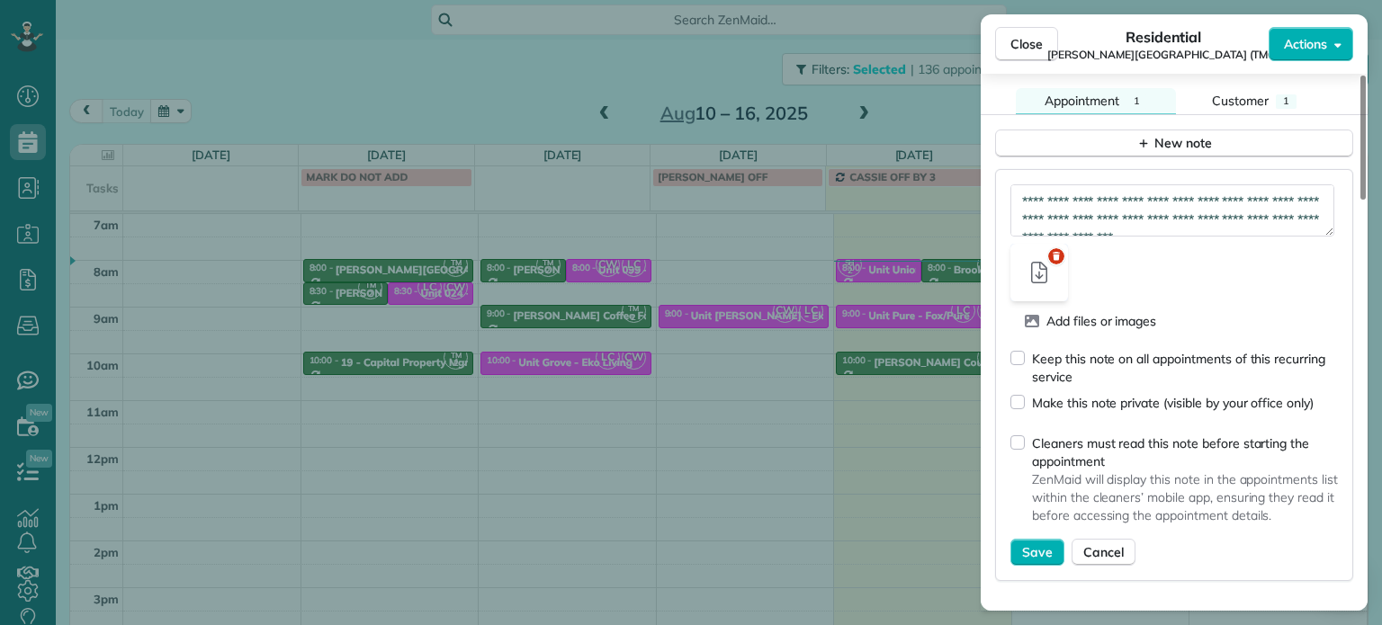
scroll to position [1619, 0]
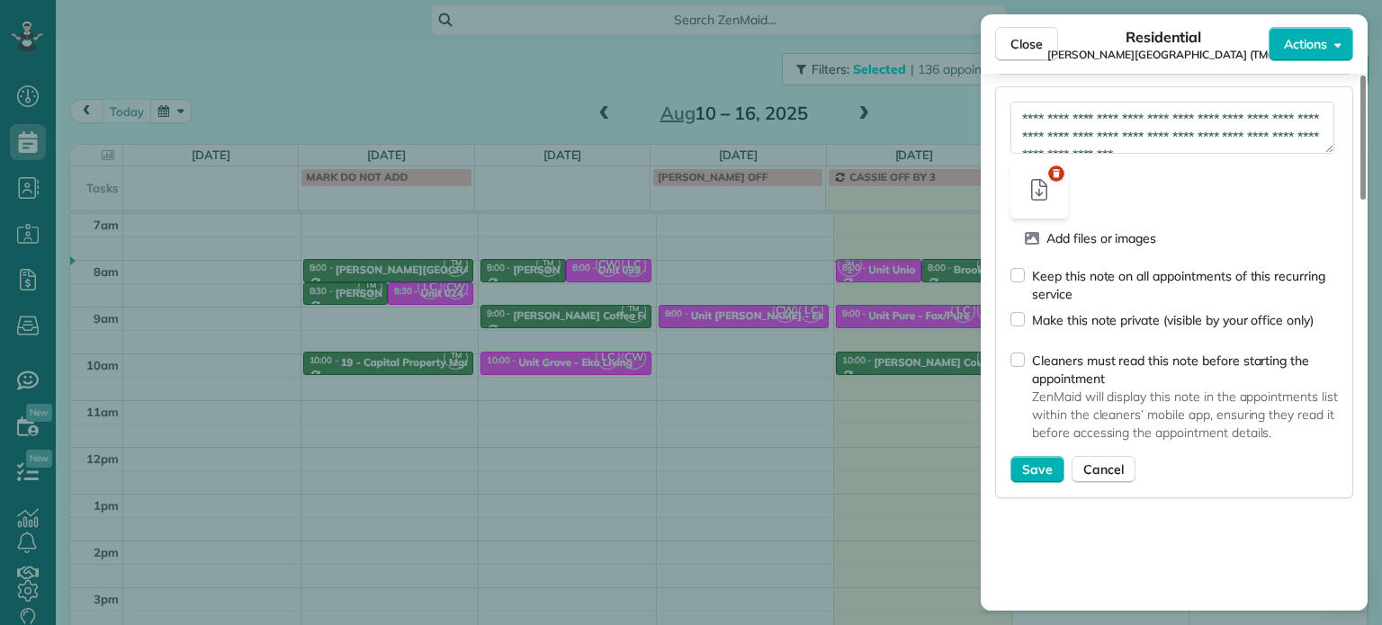
click at [1030, 269] on div "Keep this note on all appointments of this recurring service" at bounding box center [1173, 277] width 327 height 51
click at [1024, 461] on span "Save" at bounding box center [1037, 470] width 31 height 18
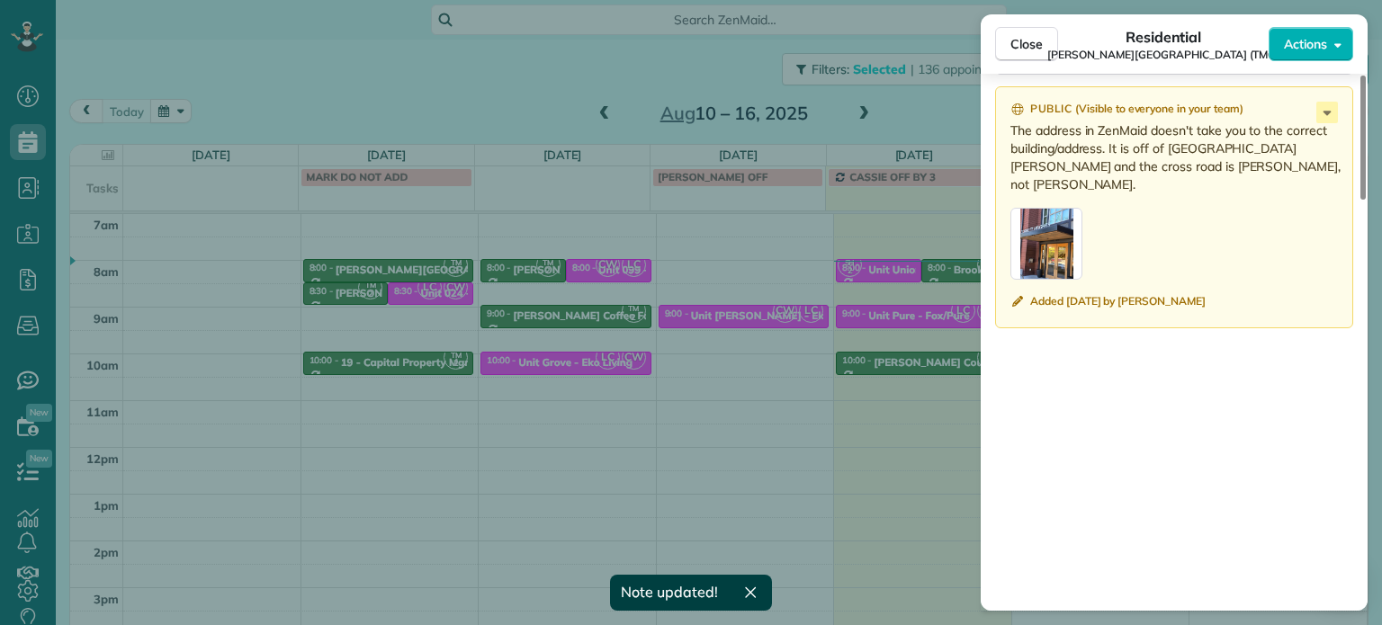
click at [735, 370] on div "Close Residential Corbett Heights (TMG) Actions Status Active Corbett Heights (…" at bounding box center [691, 312] width 1382 height 625
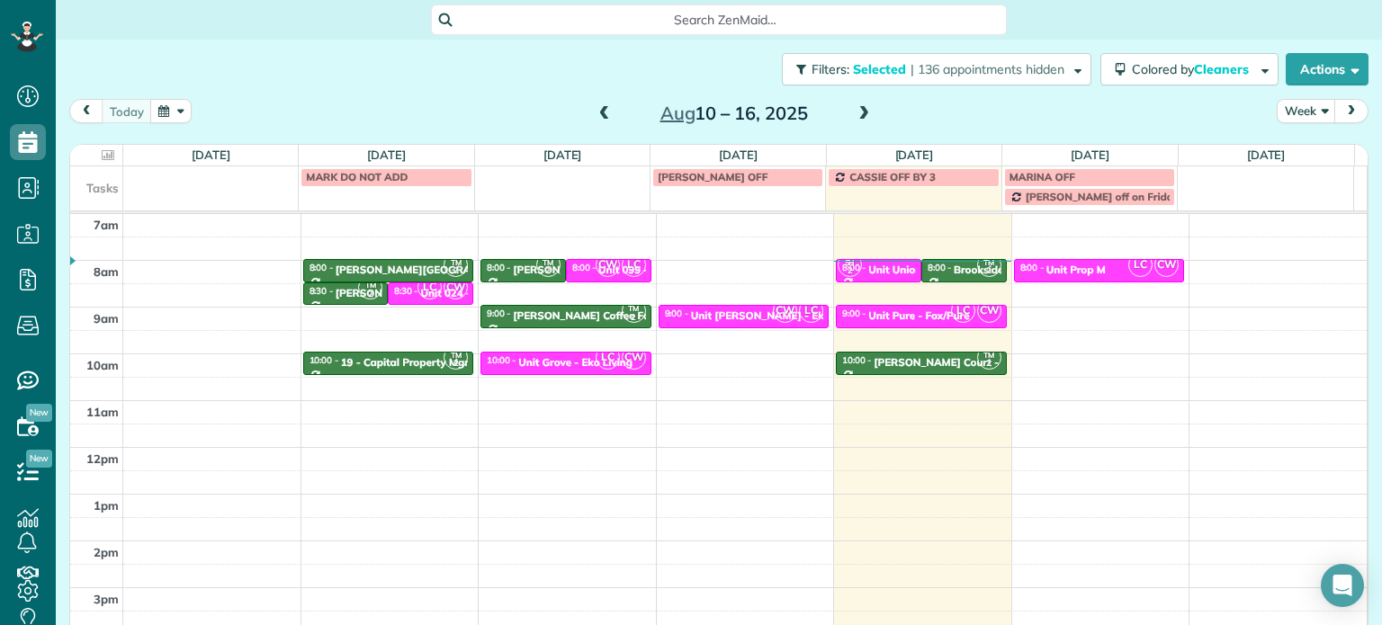
click at [857, 109] on span at bounding box center [864, 114] width 20 height 16
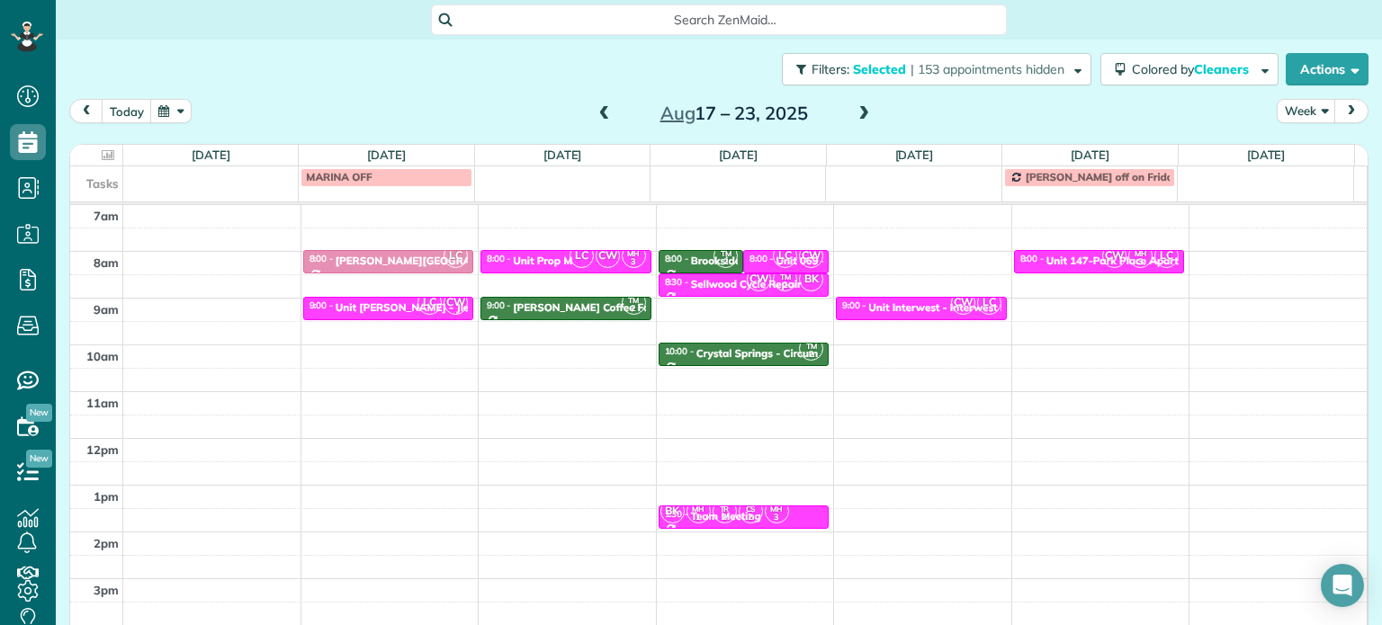
click at [595, 110] on span at bounding box center [605, 114] width 20 height 16
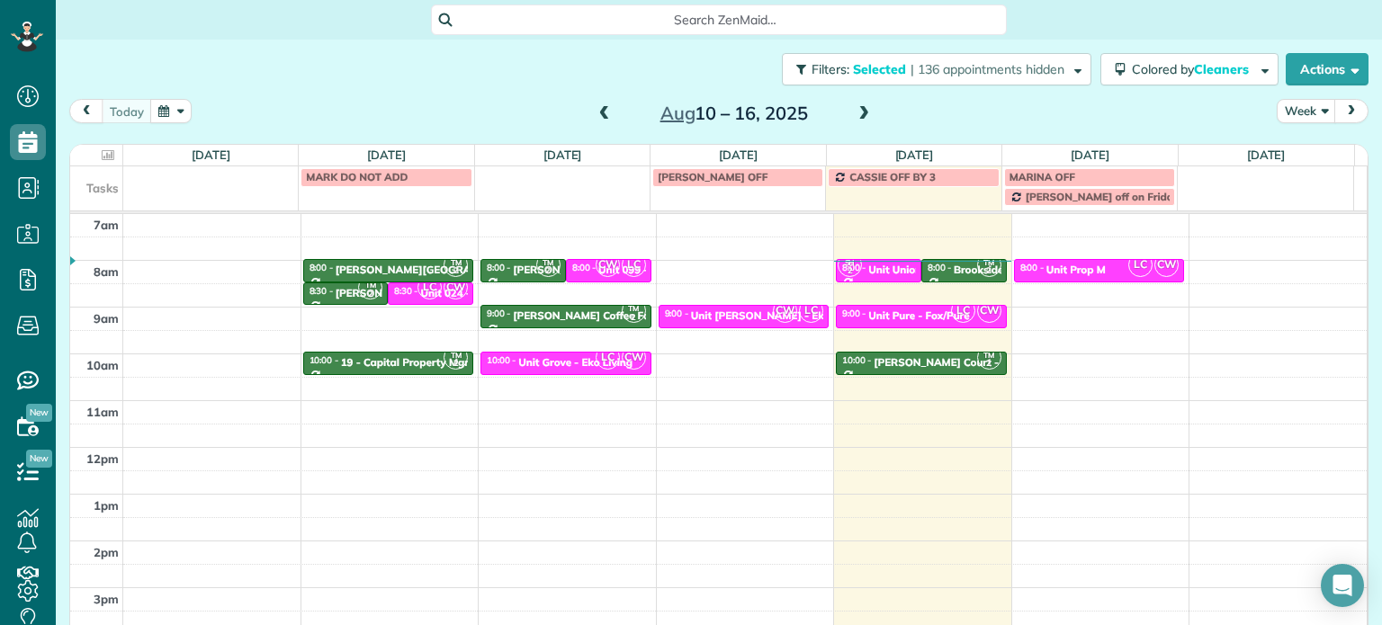
click at [863, 120] on span at bounding box center [864, 114] width 20 height 16
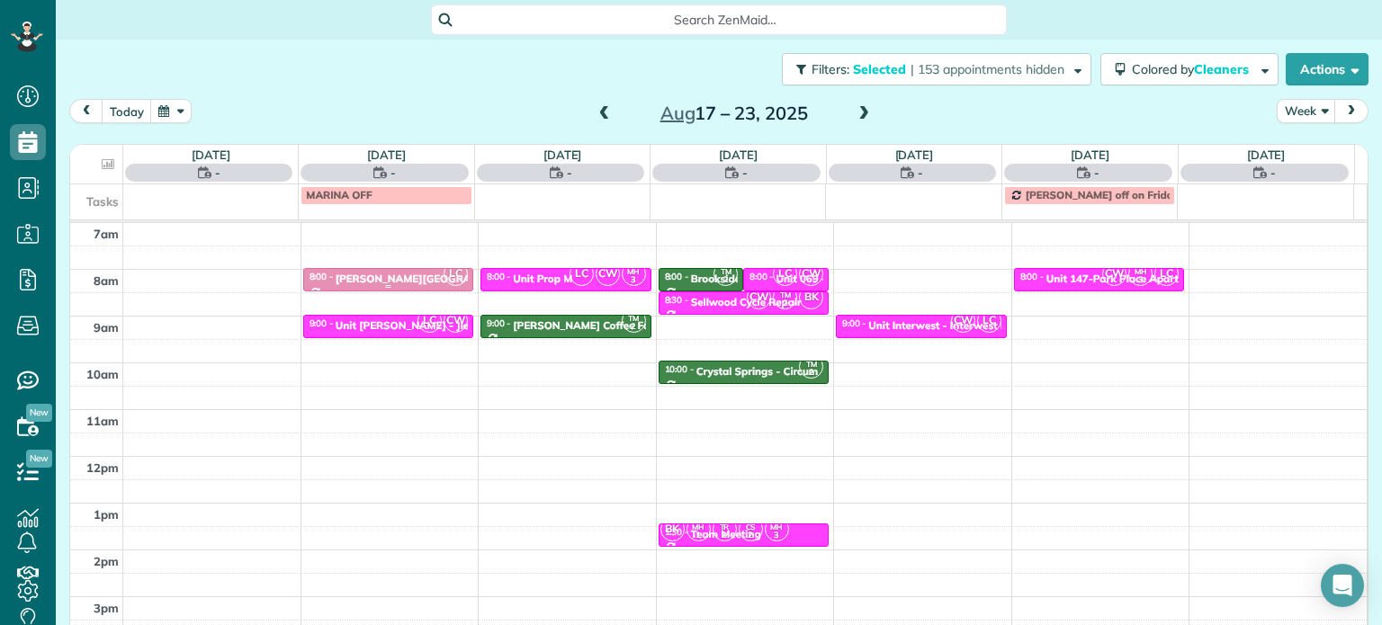
click at [403, 274] on div "Corbett Heights - TMG" at bounding box center [451, 279] width 231 height 13
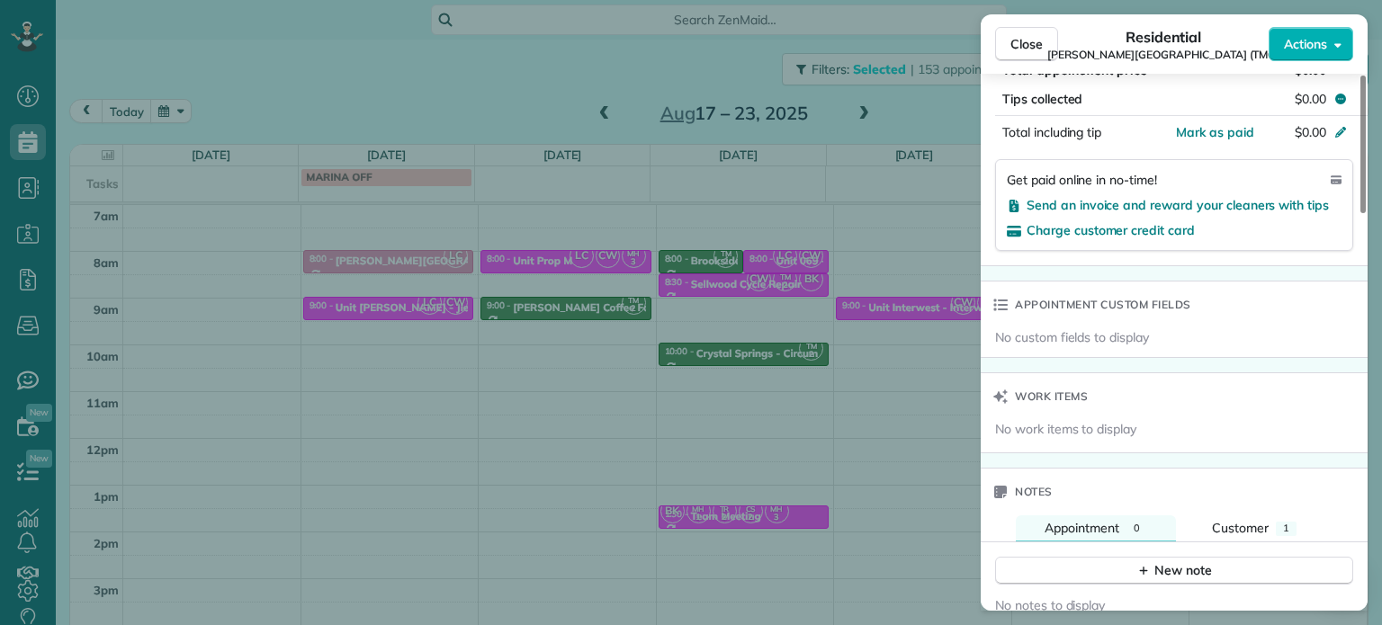
scroll to position [1266, 0]
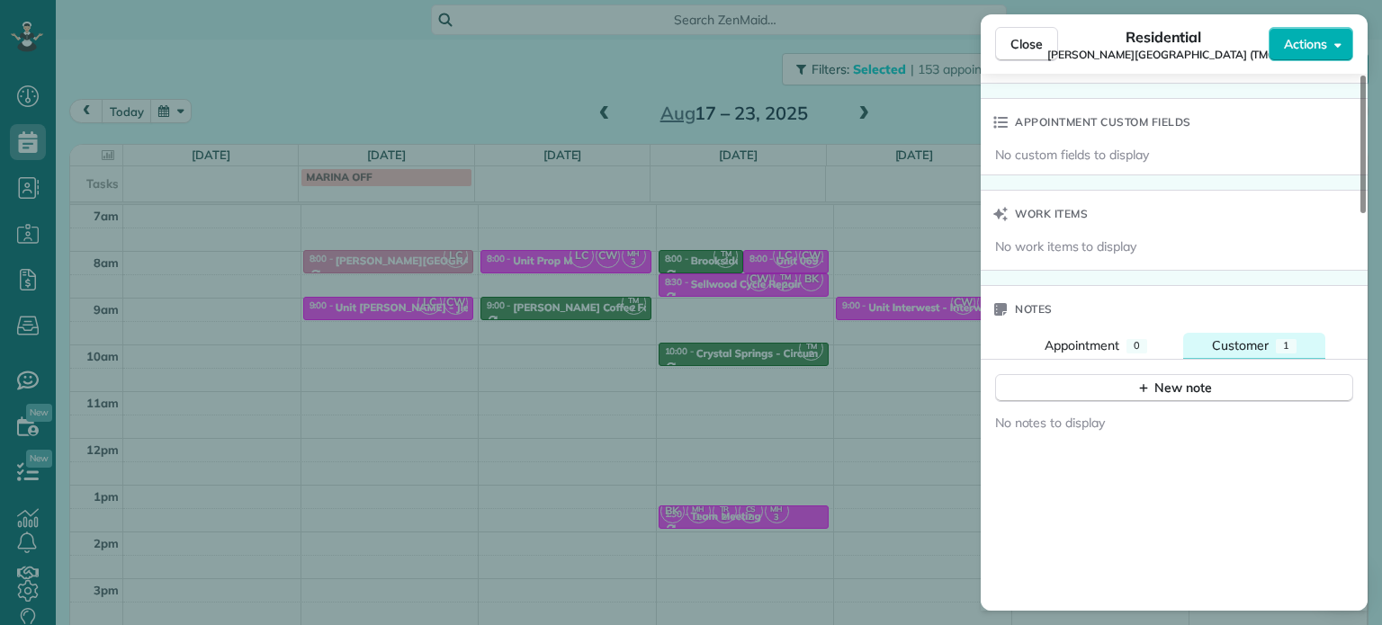
click at [1260, 341] on div "Customer" at bounding box center [1240, 345] width 57 height 18
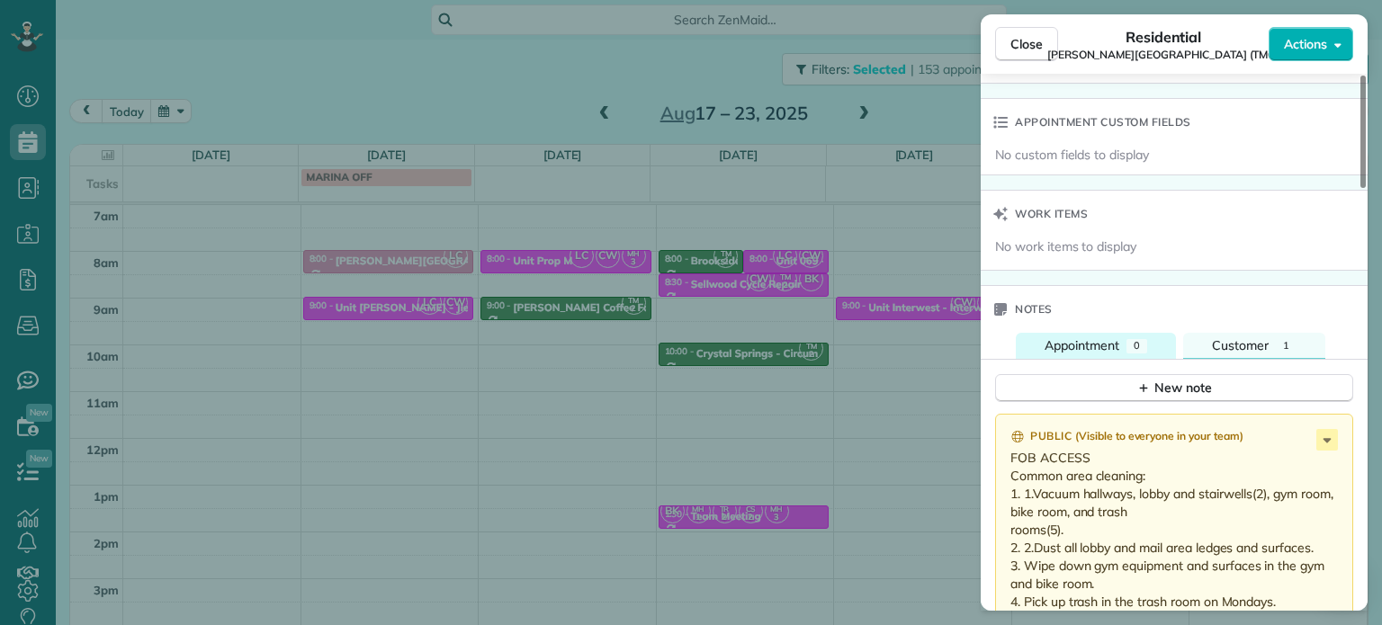
click at [1090, 337] on span "Appointment" at bounding box center [1082, 345] width 75 height 16
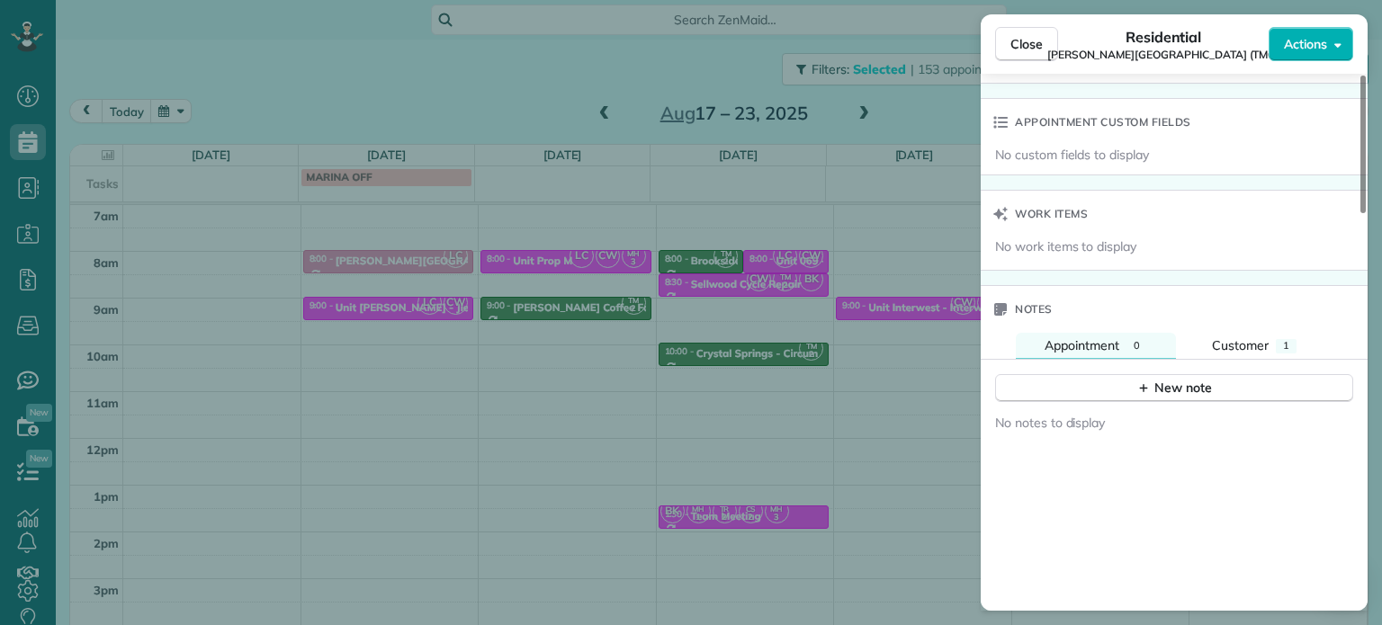
click at [928, 373] on div "Close Residential Corbett Heights (TMG) Actions Status Active Corbett Heights (…" at bounding box center [691, 312] width 1382 height 625
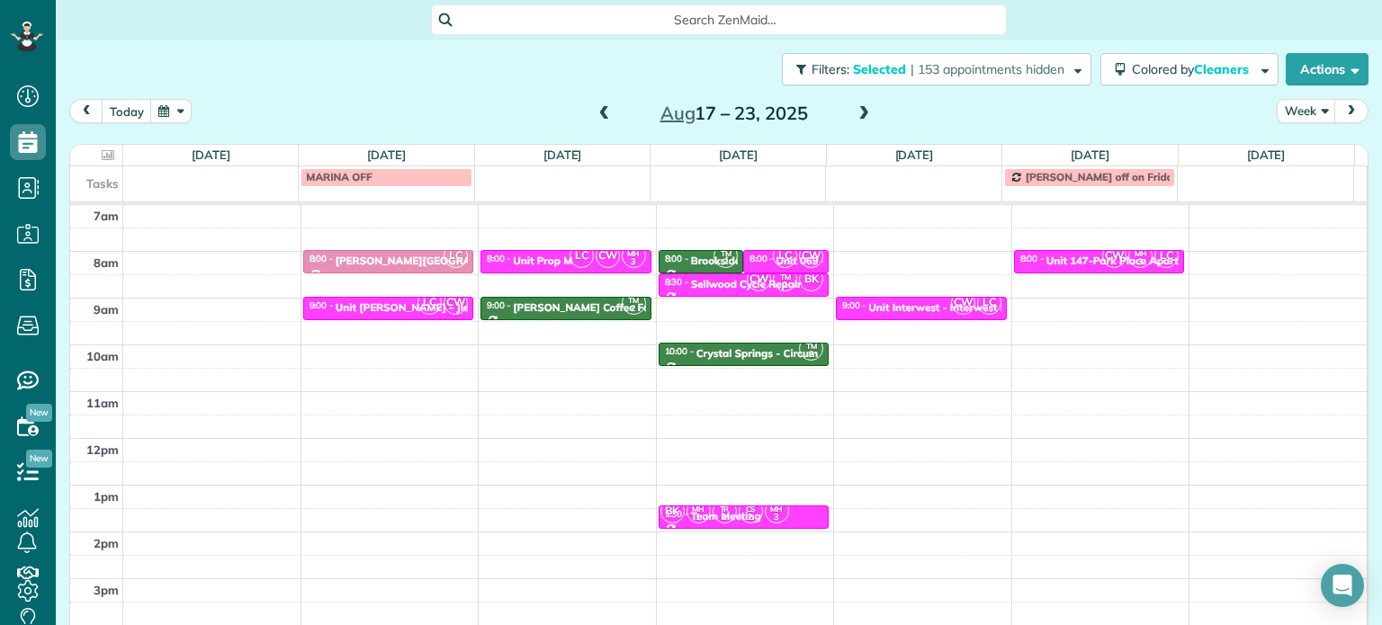
click at [854, 111] on span at bounding box center [864, 114] width 20 height 16
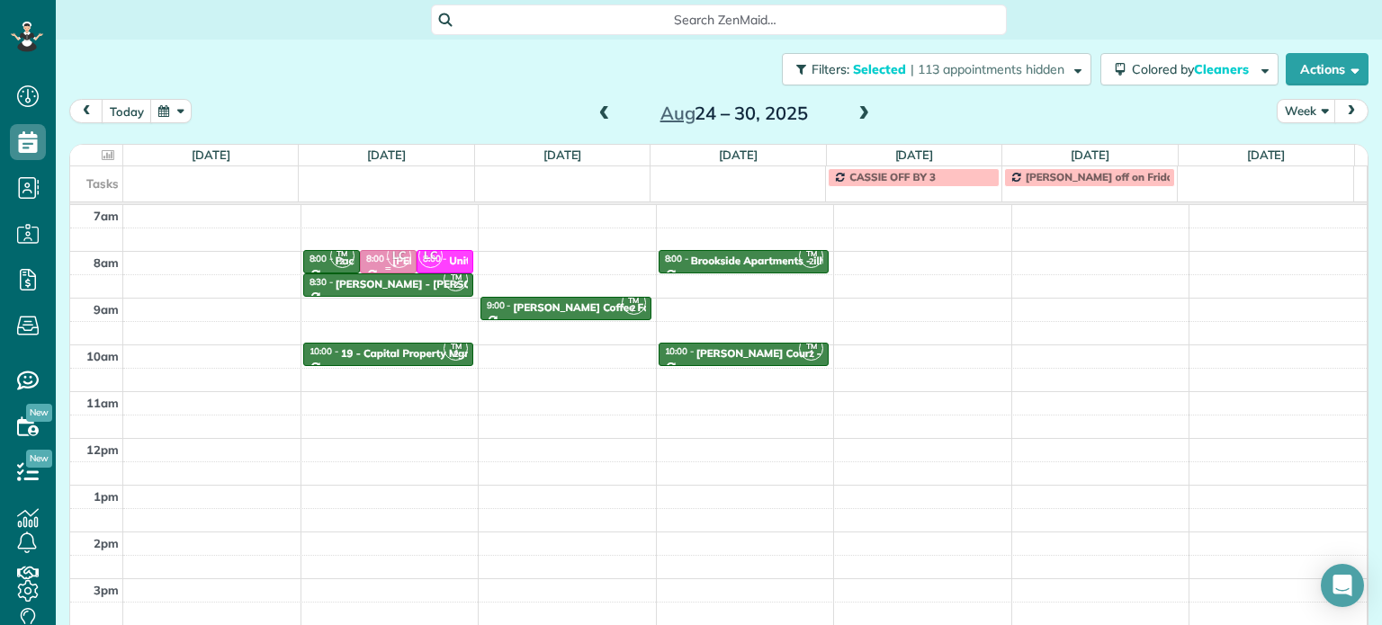
click at [392, 258] on span "LC" at bounding box center [399, 256] width 24 height 24
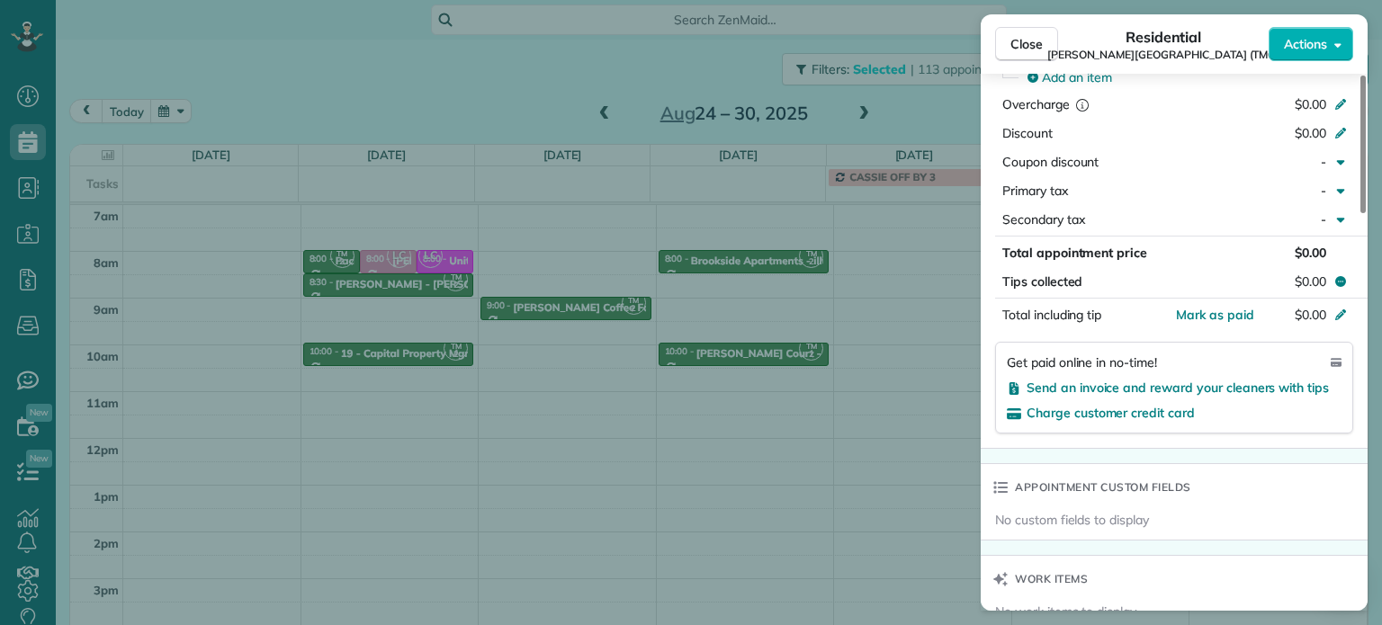
scroll to position [1174, 0]
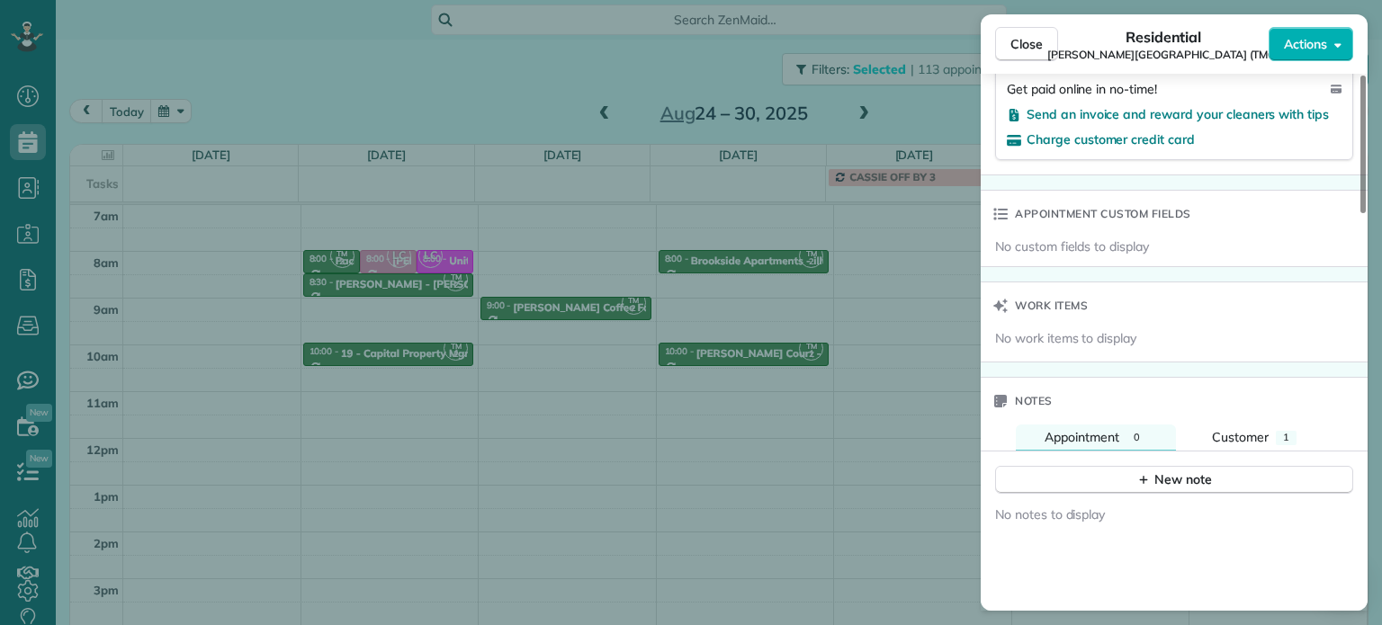
click at [850, 346] on div "Close Residential Corbett Heights (TMG) Actions Status Active Corbett Heights (…" at bounding box center [691, 312] width 1382 height 625
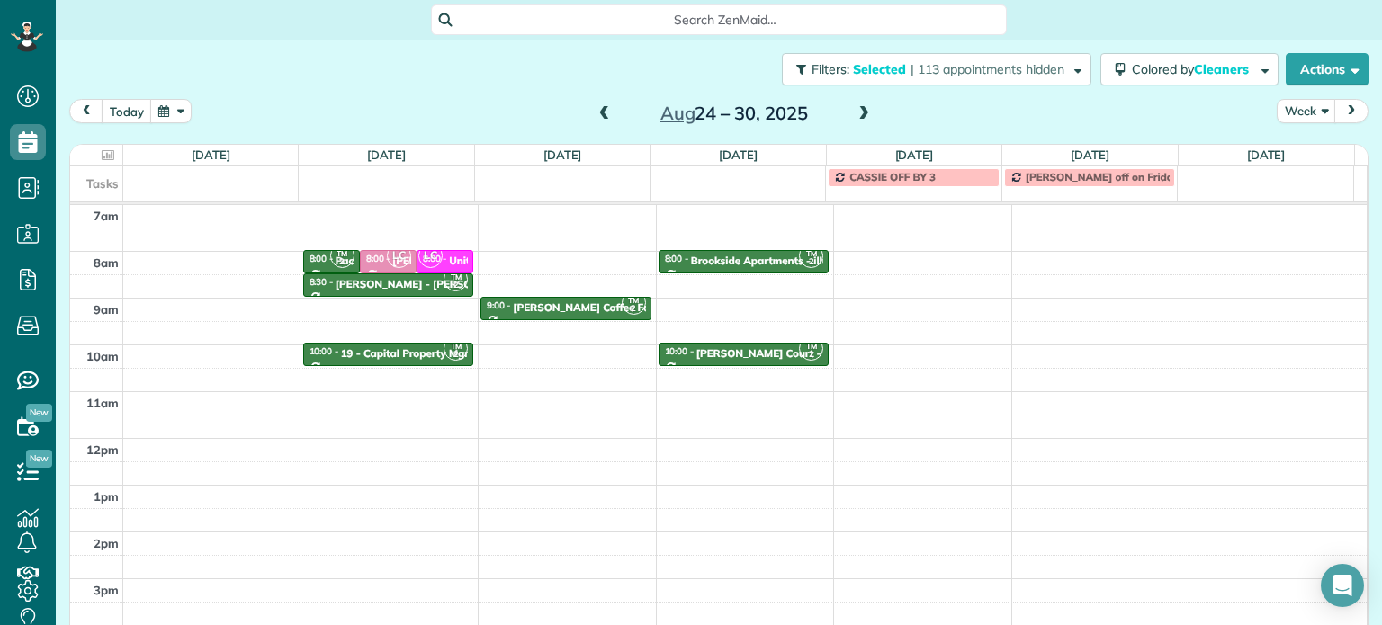
click at [595, 114] on span at bounding box center [605, 114] width 20 height 16
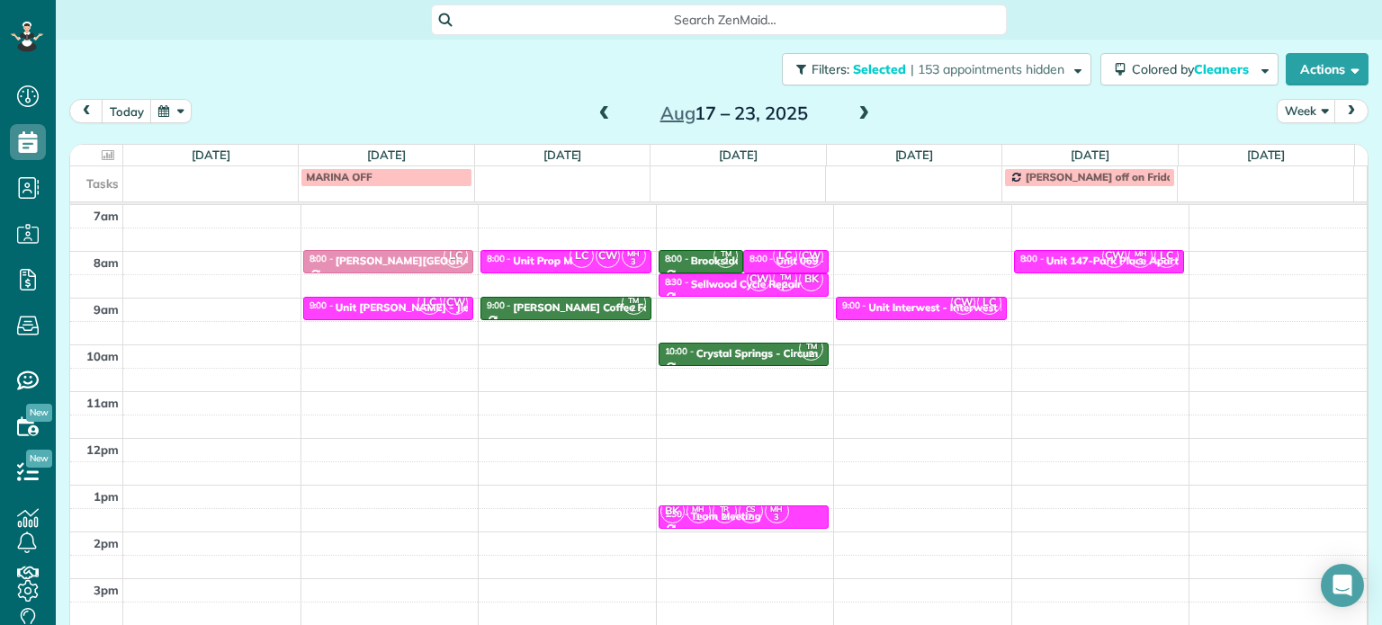
click at [595, 114] on span at bounding box center [605, 114] width 20 height 16
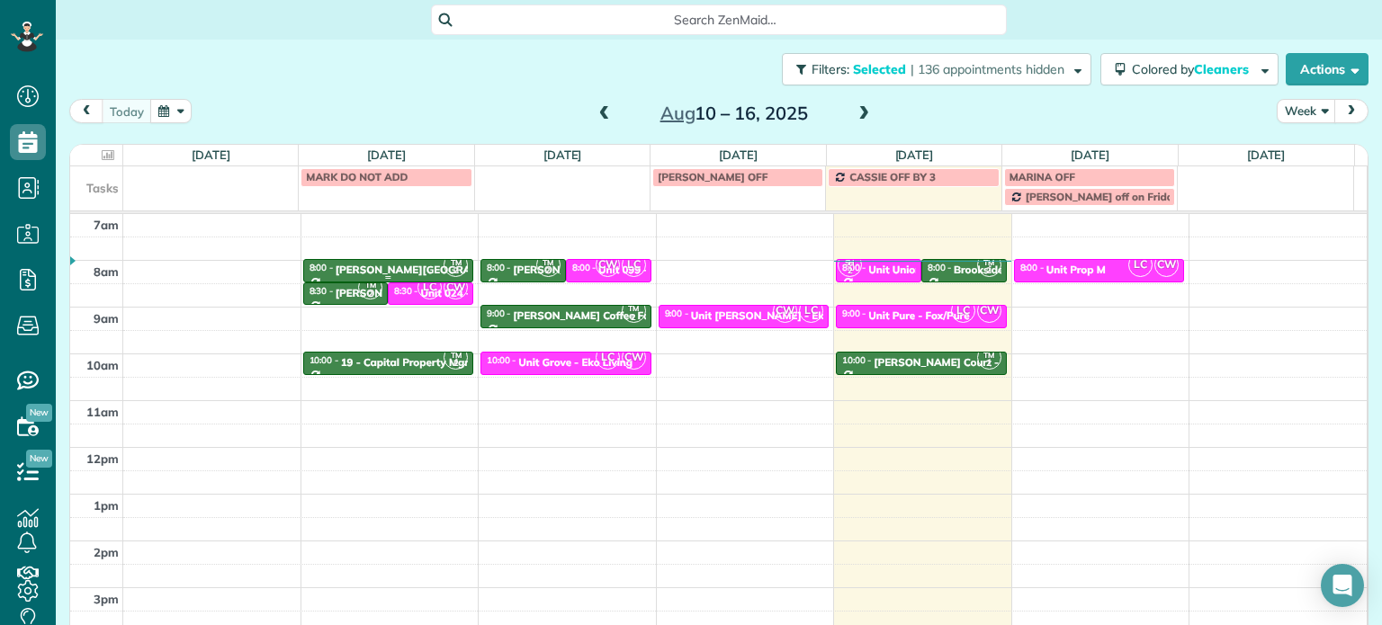
click at [376, 273] on div "Corbett Heights - TMG" at bounding box center [451, 270] width 231 height 13
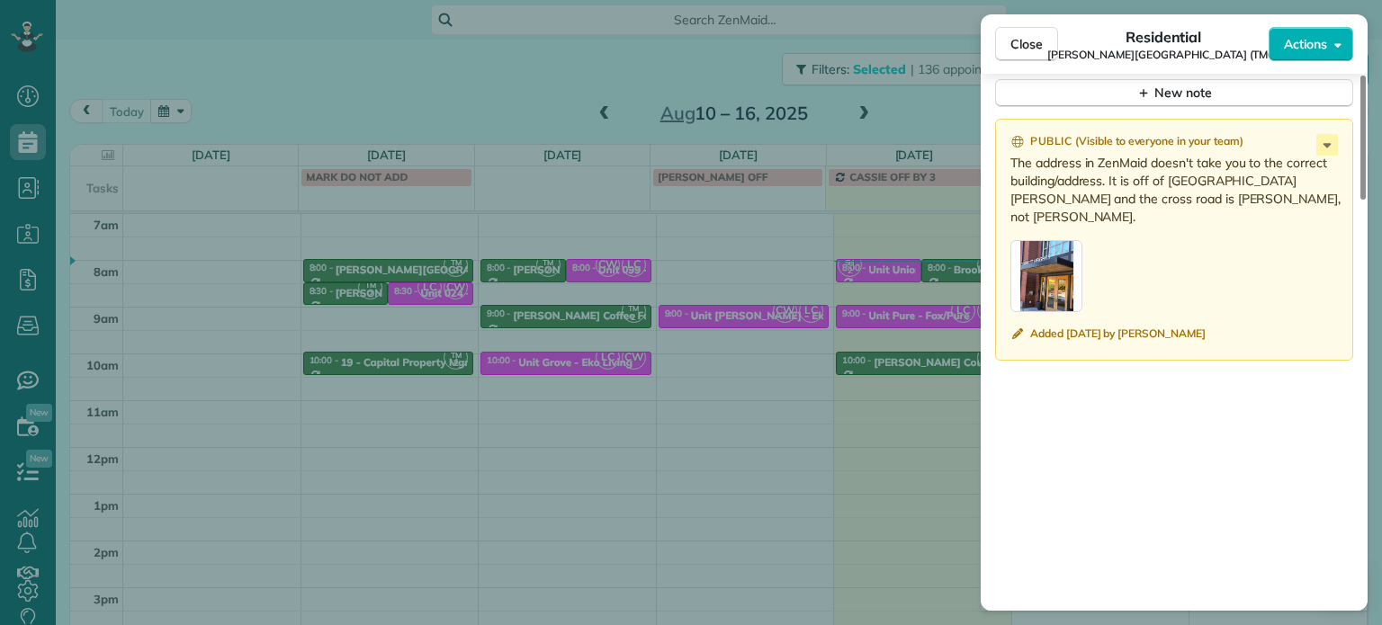
scroll to position [1533, 0]
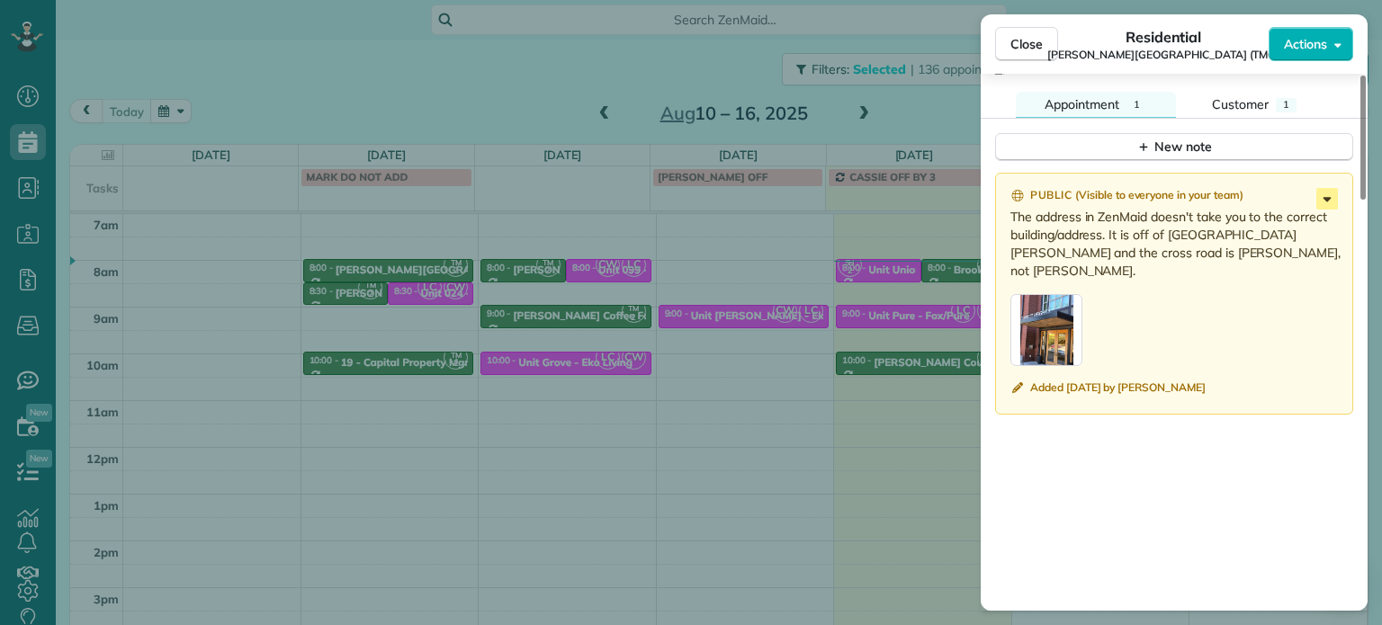
click at [1323, 188] on icon at bounding box center [1327, 199] width 22 height 22
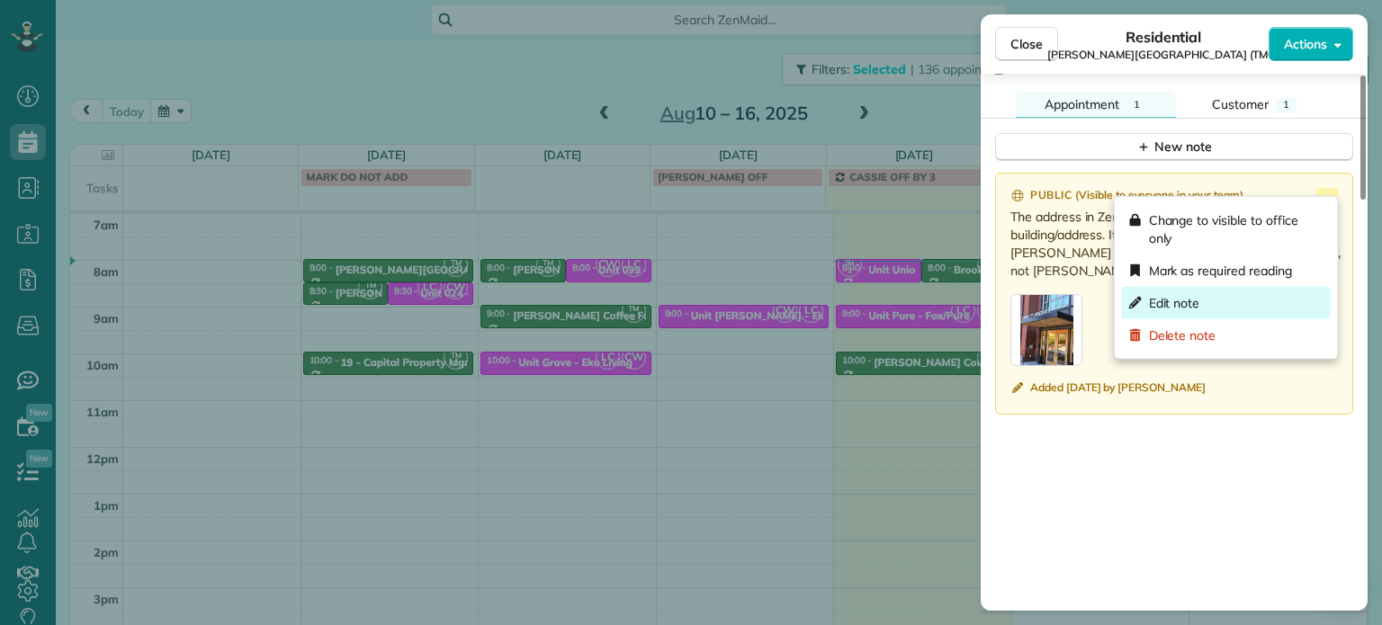
click at [1182, 287] on div "Edit note" at bounding box center [1226, 303] width 209 height 32
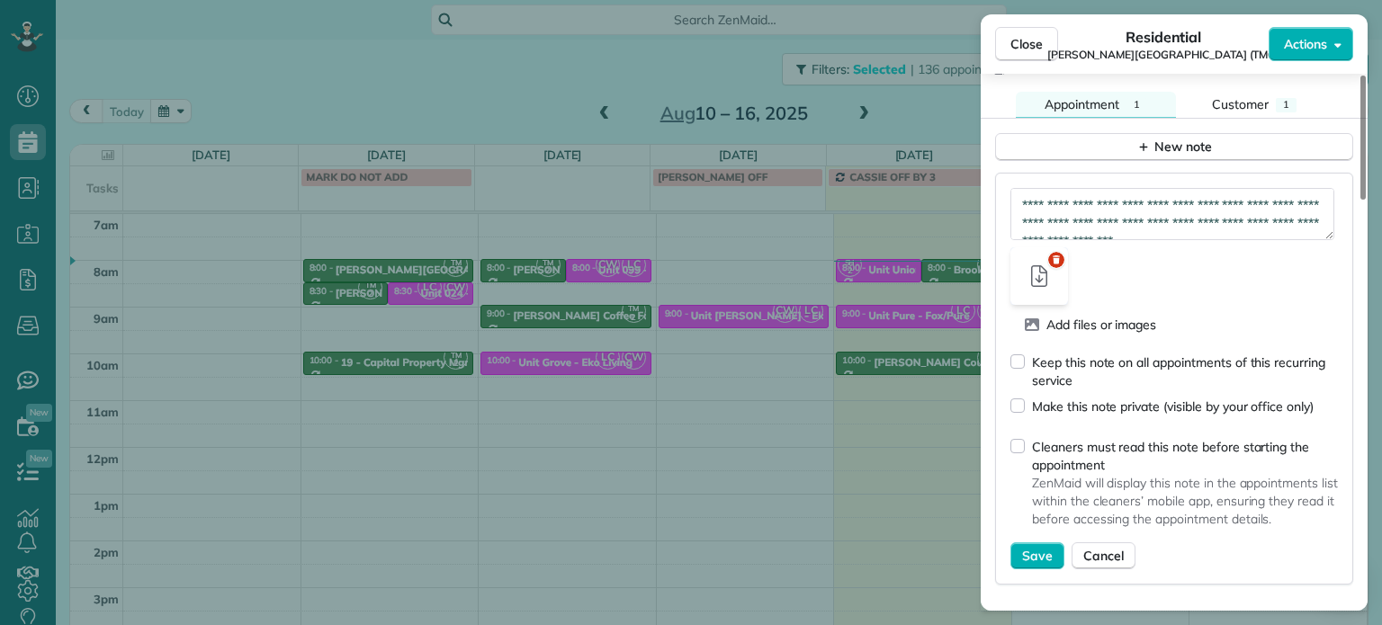
click at [1223, 202] on textarea "**********" at bounding box center [1172, 214] width 324 height 52
type textarea "**********"
click at [1032, 547] on span "Save" at bounding box center [1037, 556] width 31 height 18
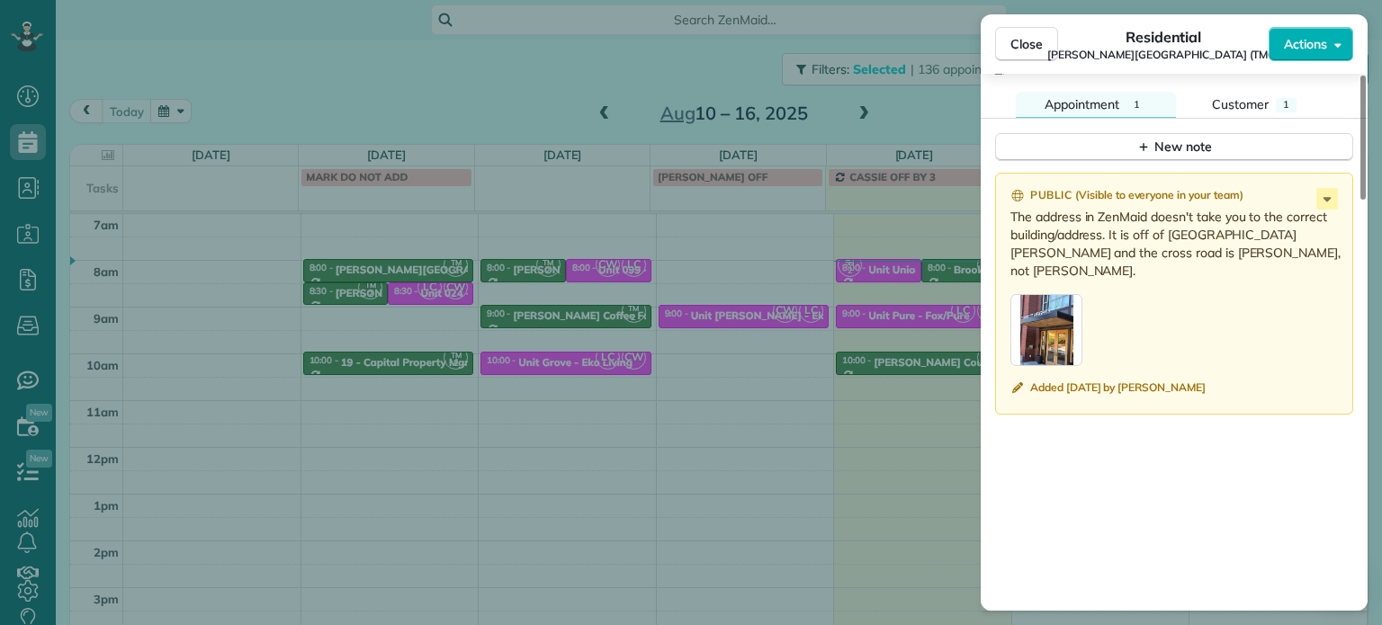
click at [714, 445] on div "Close Residential Corbett Heights (TMG) Actions Status Active Corbett Heights (…" at bounding box center [691, 312] width 1382 height 625
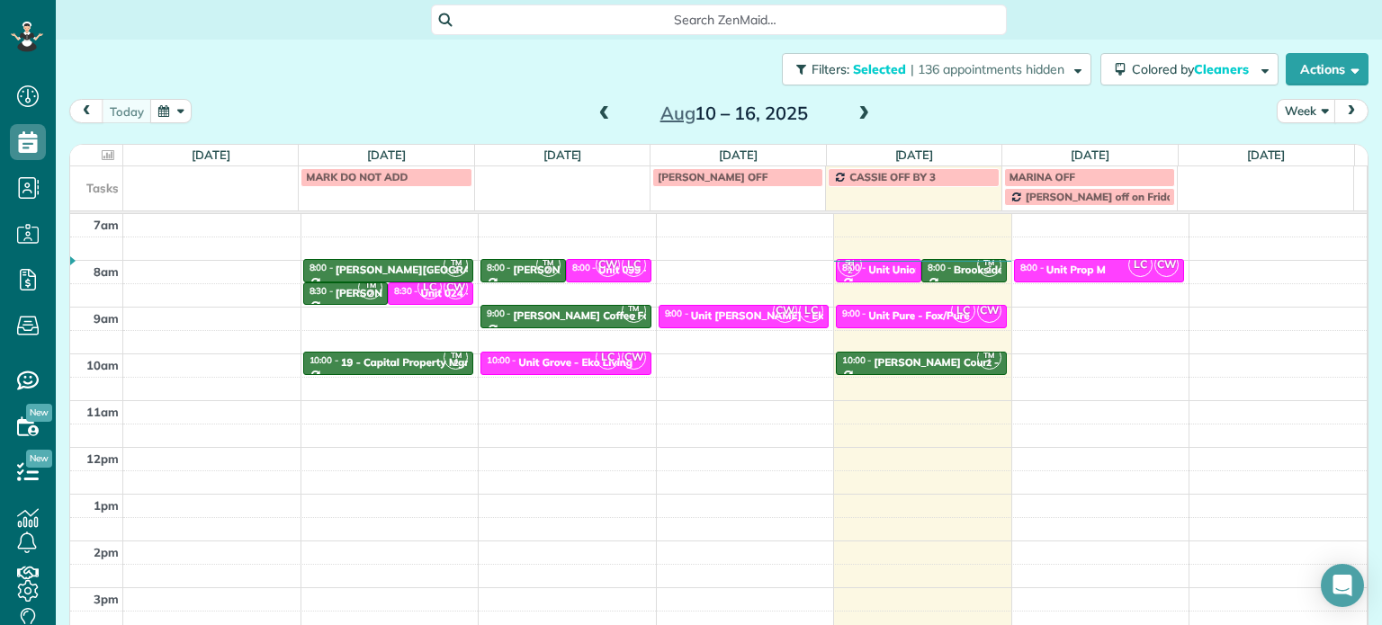
click at [860, 122] on span at bounding box center [864, 114] width 20 height 27
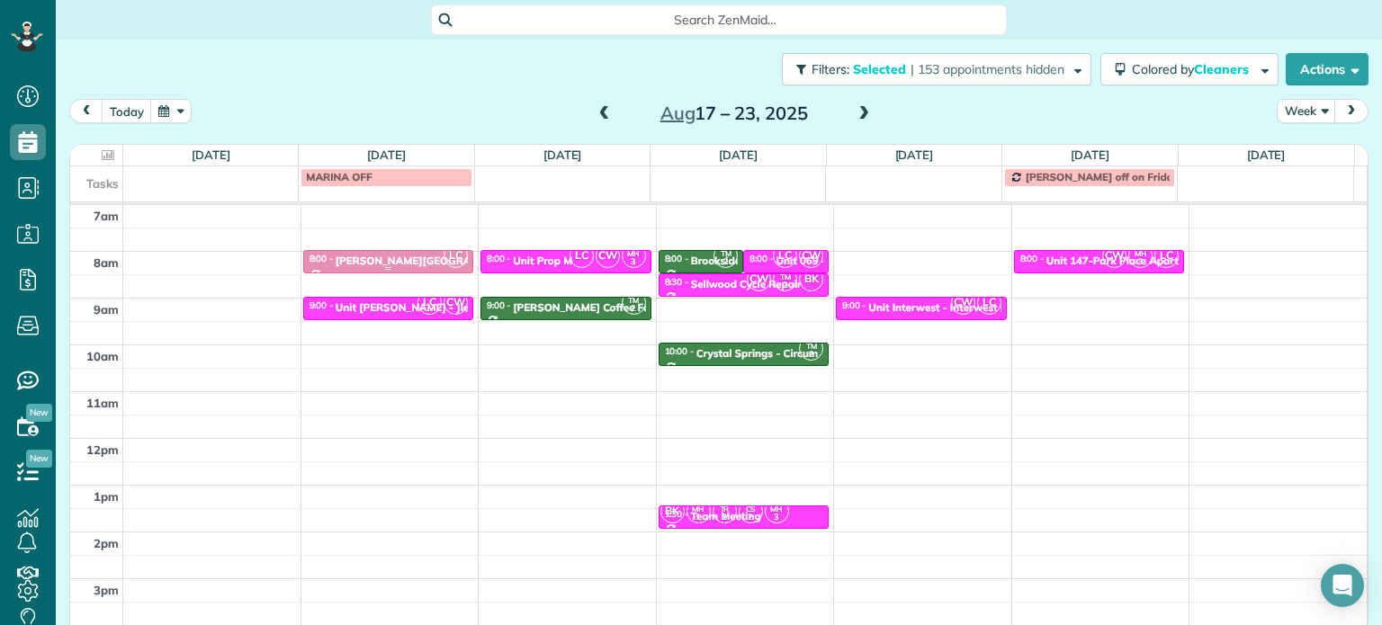
click at [417, 265] on link "LC 8:00 - 8:30 Corbett Heights - TMG 3916 South Corbett Avenue Portland, OR 972…" at bounding box center [388, 261] width 171 height 23
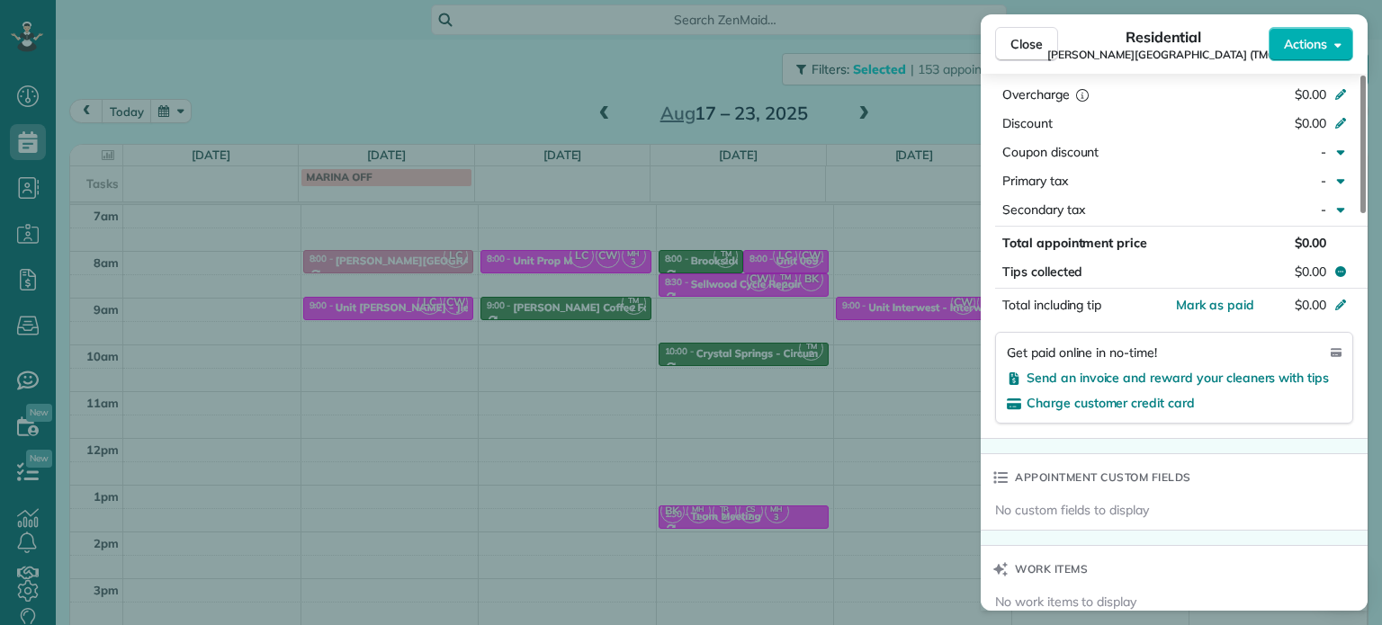
scroll to position [1361, 0]
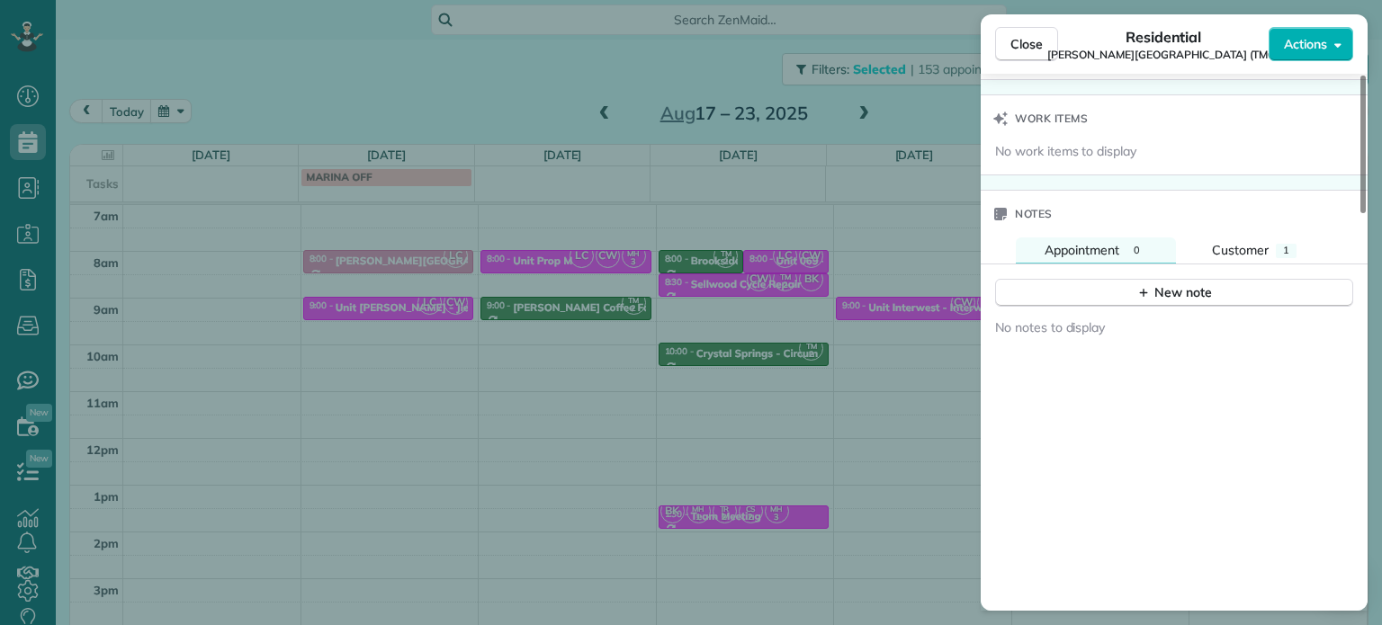
click at [927, 294] on div "Close Residential Corbett Heights (TMG) Actions Status Active Corbett Heights (…" at bounding box center [691, 312] width 1382 height 625
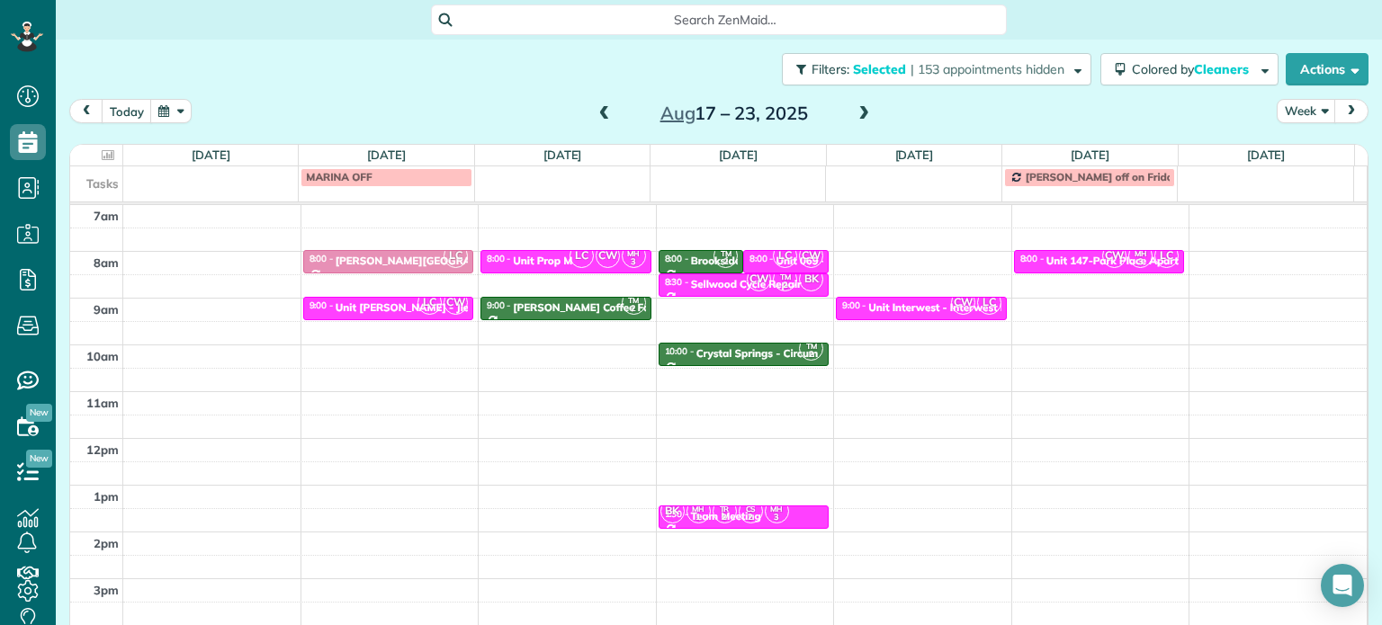
click at [857, 109] on span at bounding box center [864, 114] width 20 height 16
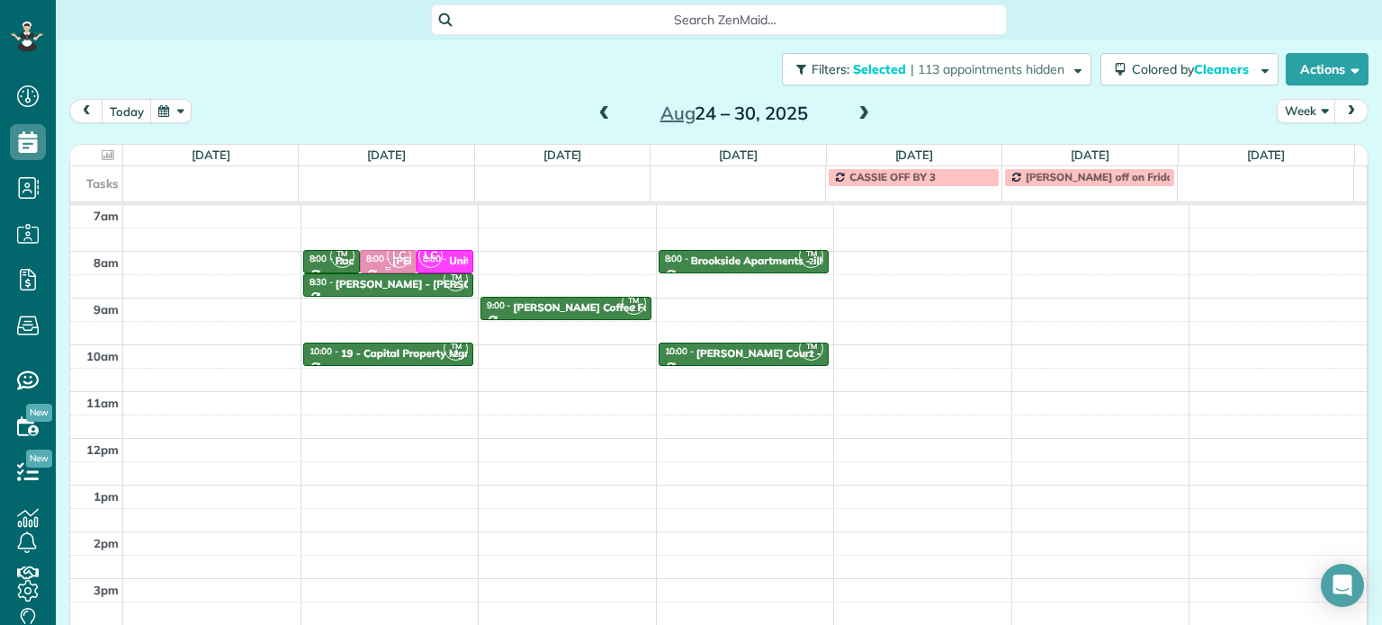
click at [387, 256] on span "LC" at bounding box center [399, 256] width 24 height 24
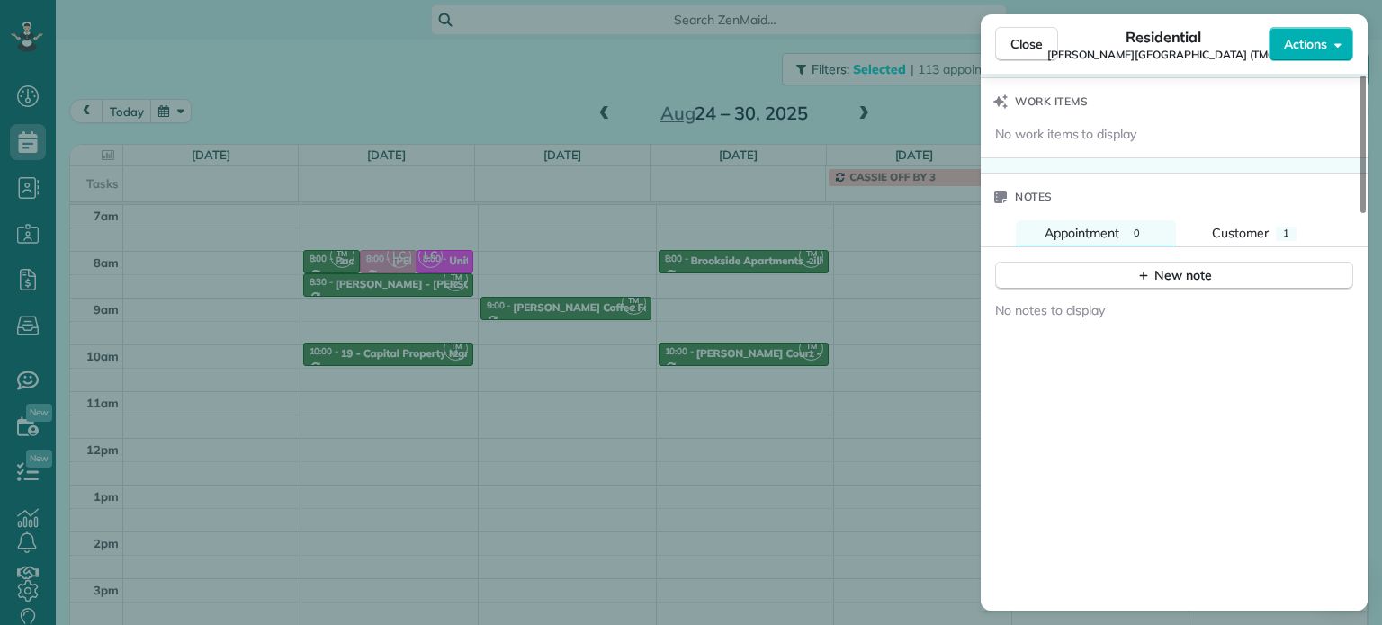
scroll to position [1270, 0]
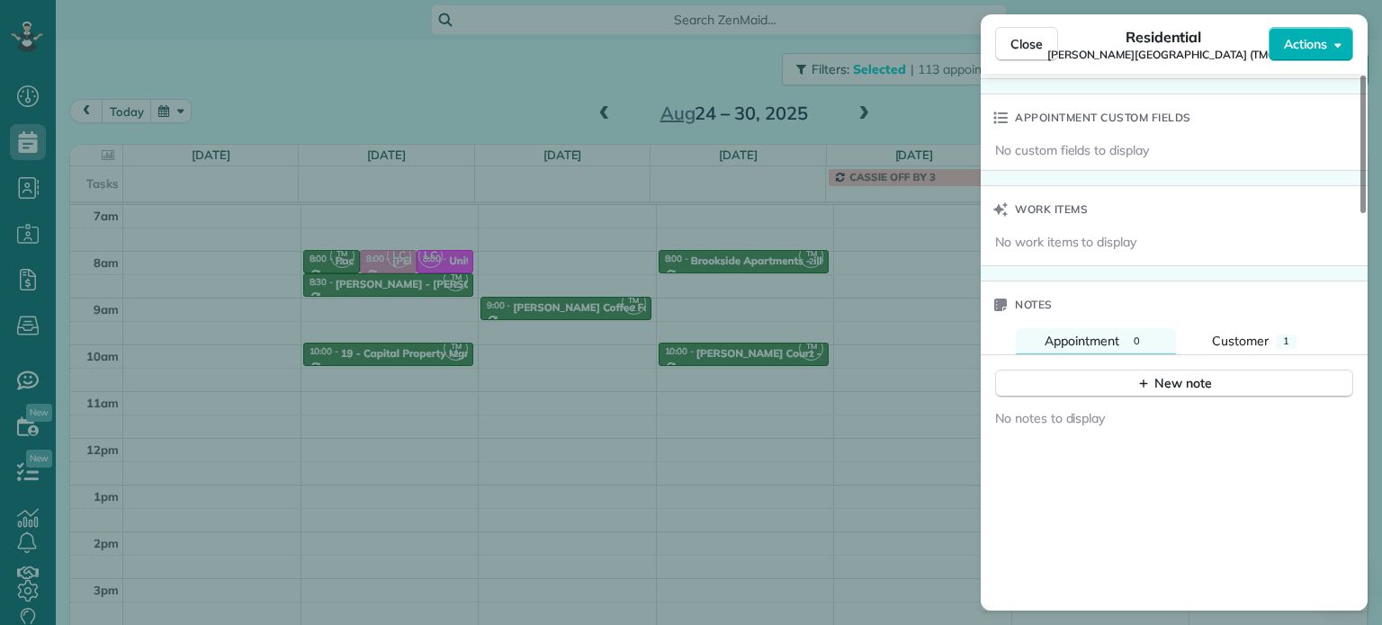
click at [725, 280] on div "Close Residential Corbett Heights (TMG) Actions Status Active Corbett Heights (…" at bounding box center [691, 312] width 1382 height 625
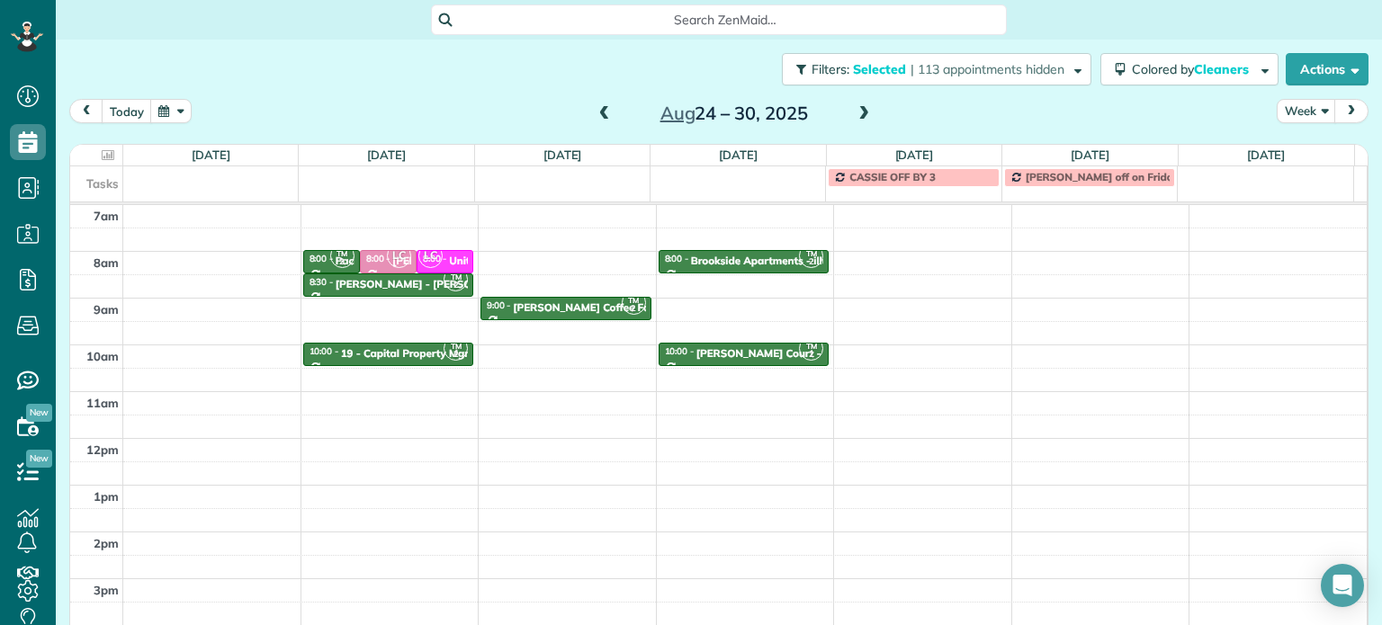
click at [597, 112] on span at bounding box center [605, 114] width 20 height 16
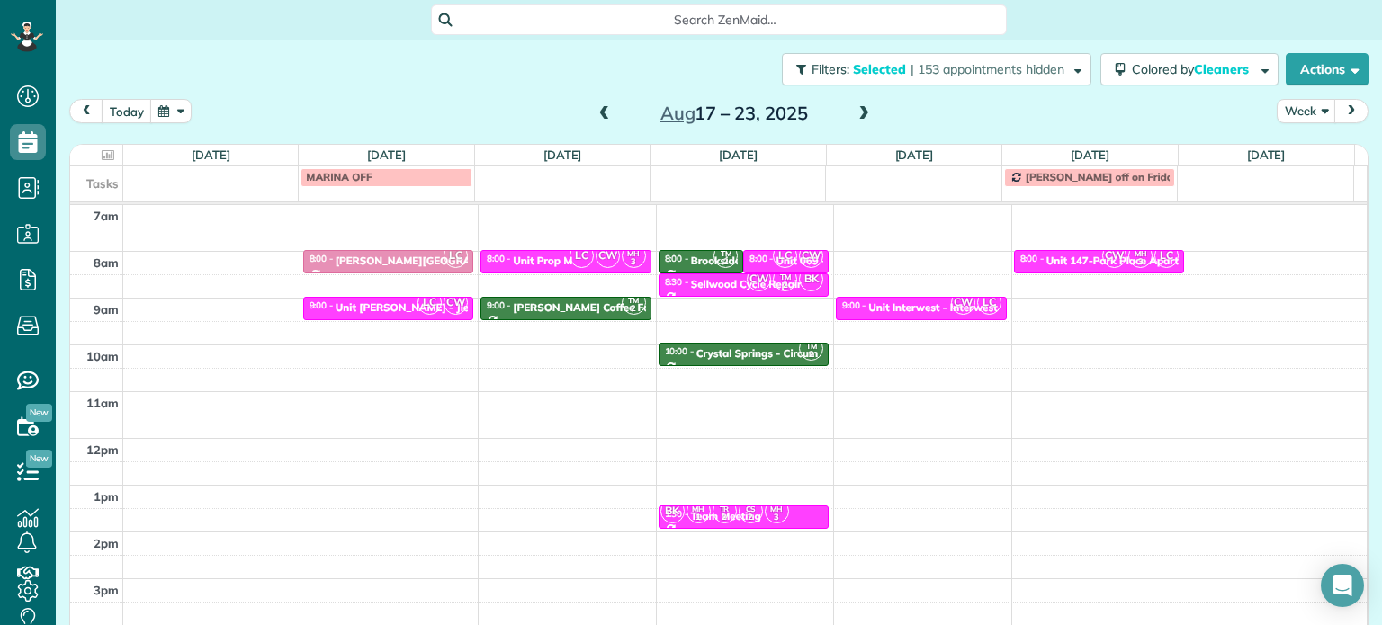
click at [597, 112] on span at bounding box center [605, 114] width 20 height 16
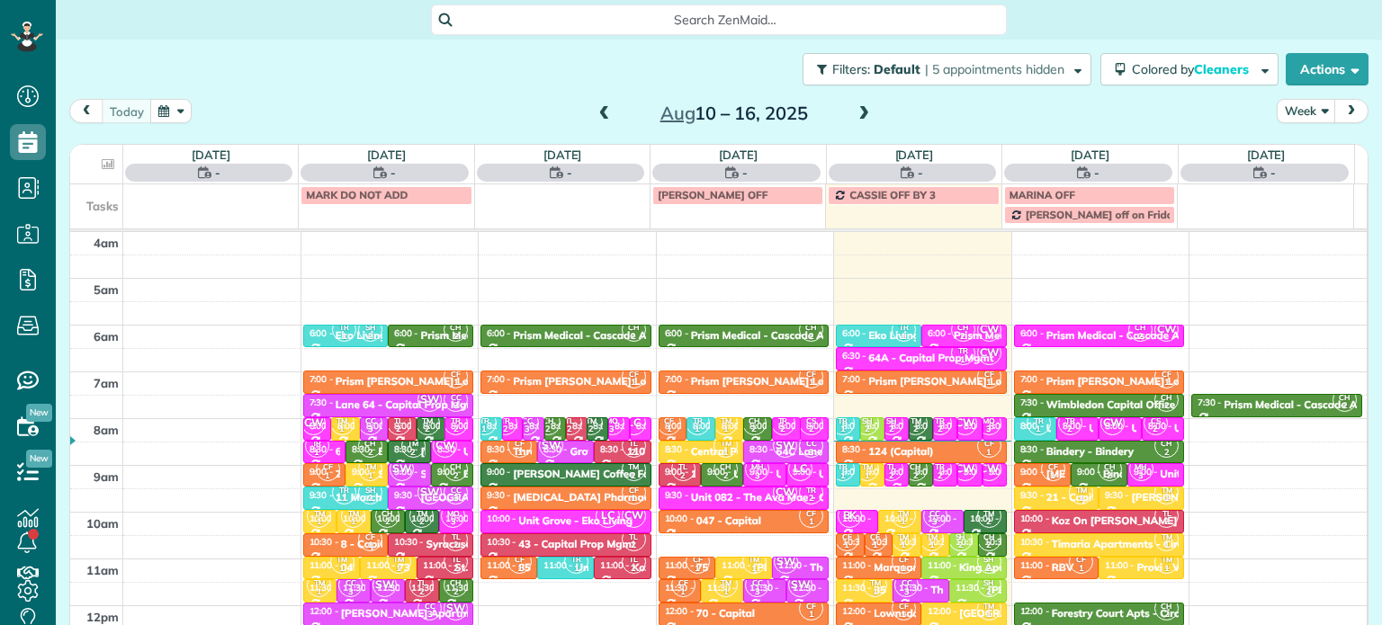
scroll to position [140, 0]
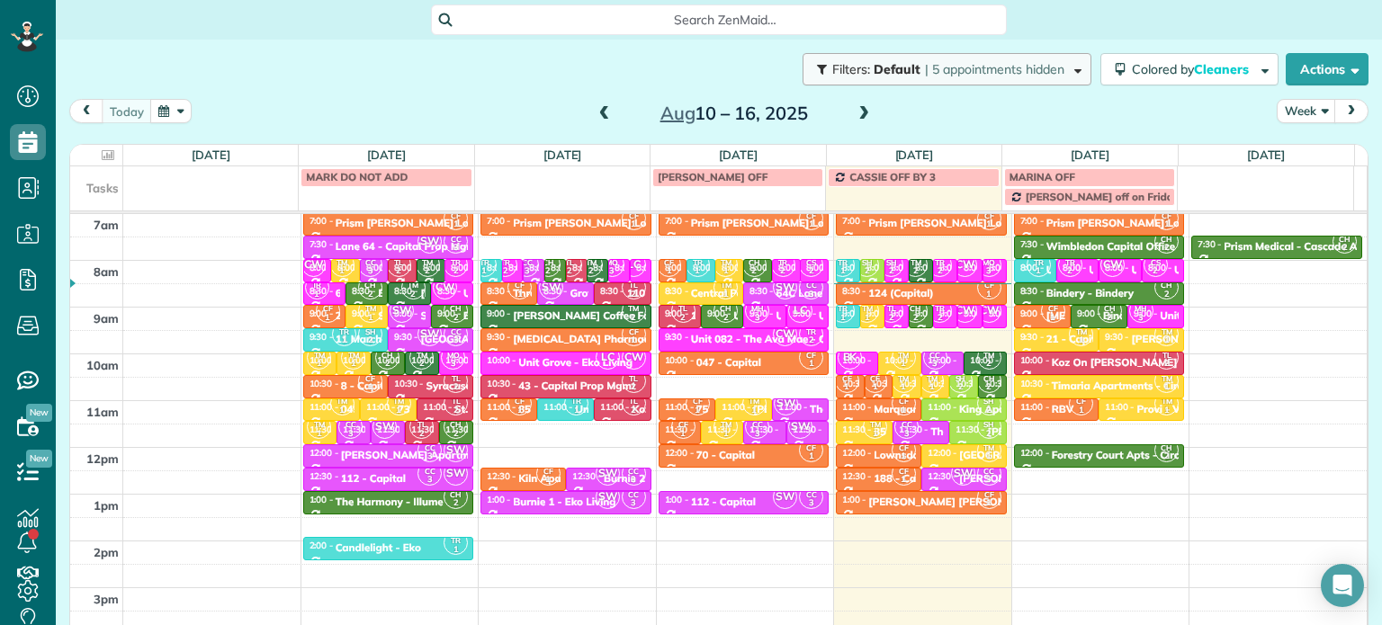
click at [925, 68] on span "| 5 appointments hidden" at bounding box center [994, 69] width 139 height 16
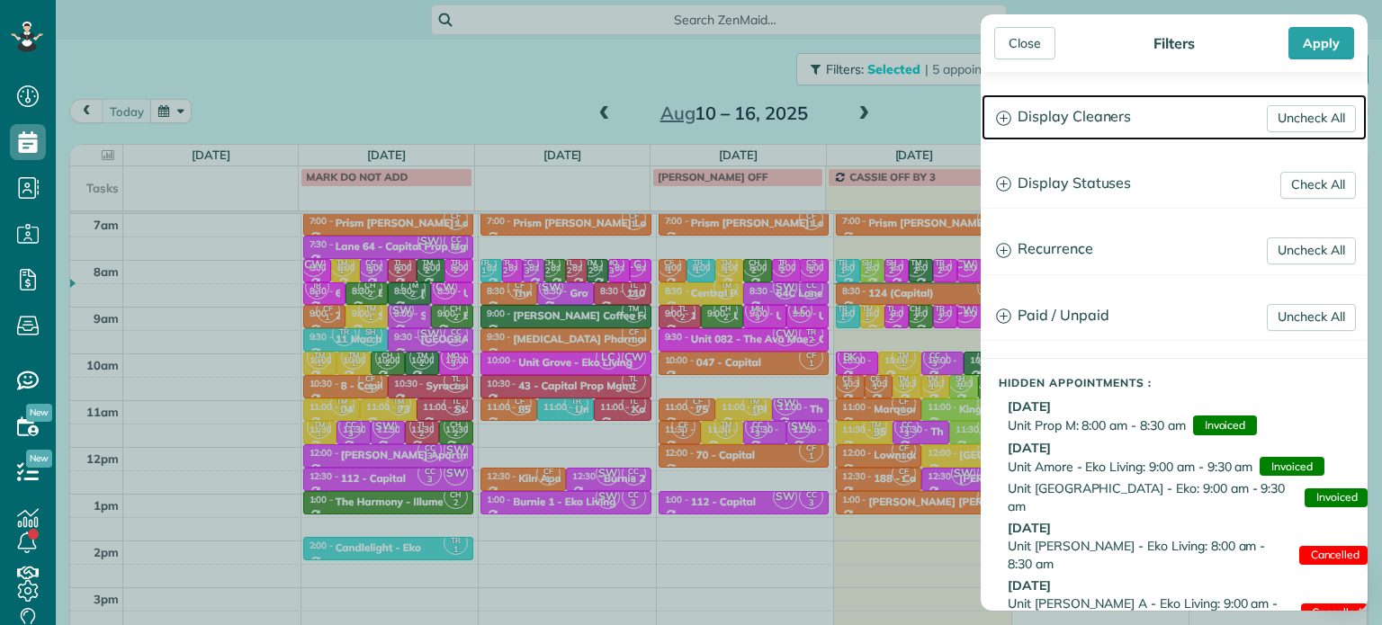
click at [1091, 128] on h3 "Display Cleaners" at bounding box center [1174, 117] width 385 height 46
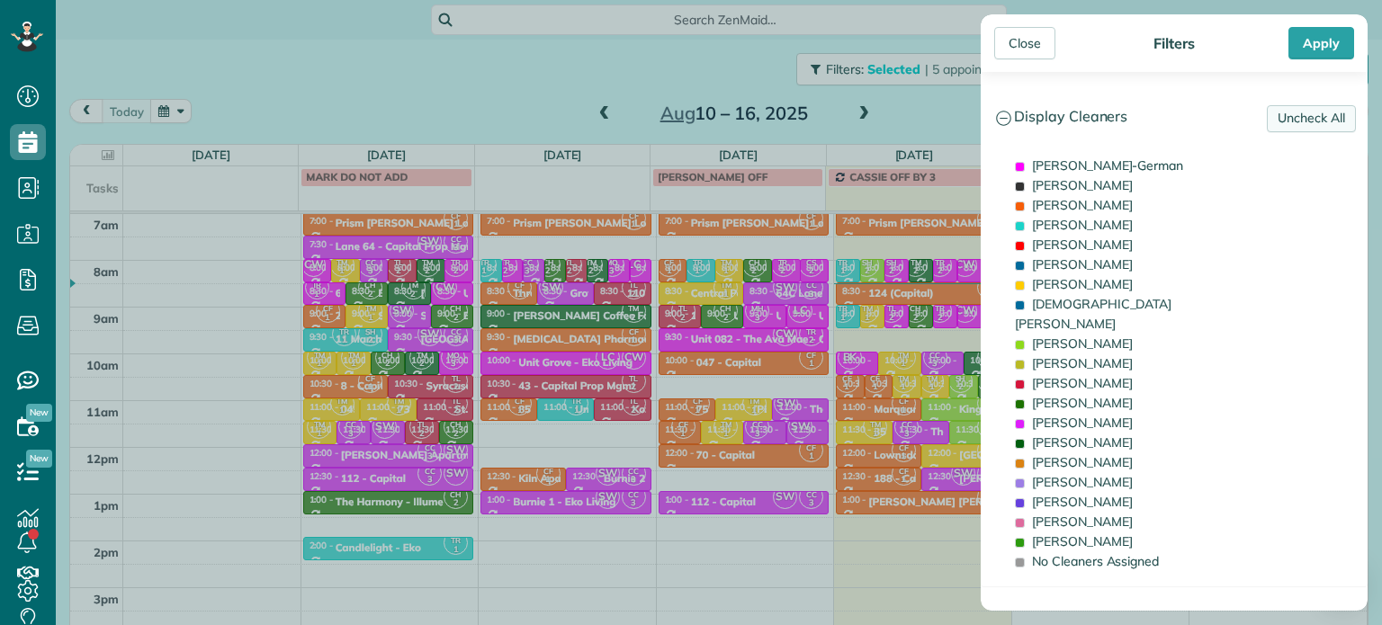
click at [1325, 111] on link "Uncheck All" at bounding box center [1311, 118] width 89 height 27
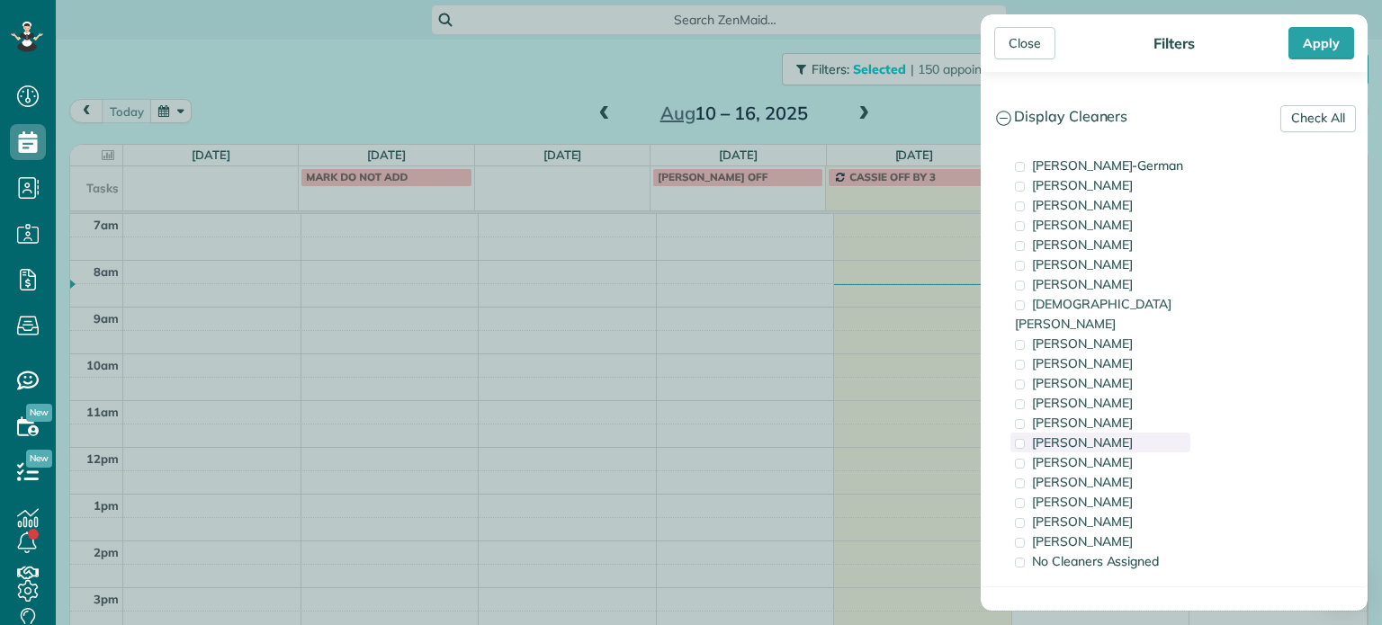
click at [1114, 435] on span "Tammy McKinley" at bounding box center [1082, 443] width 101 height 16
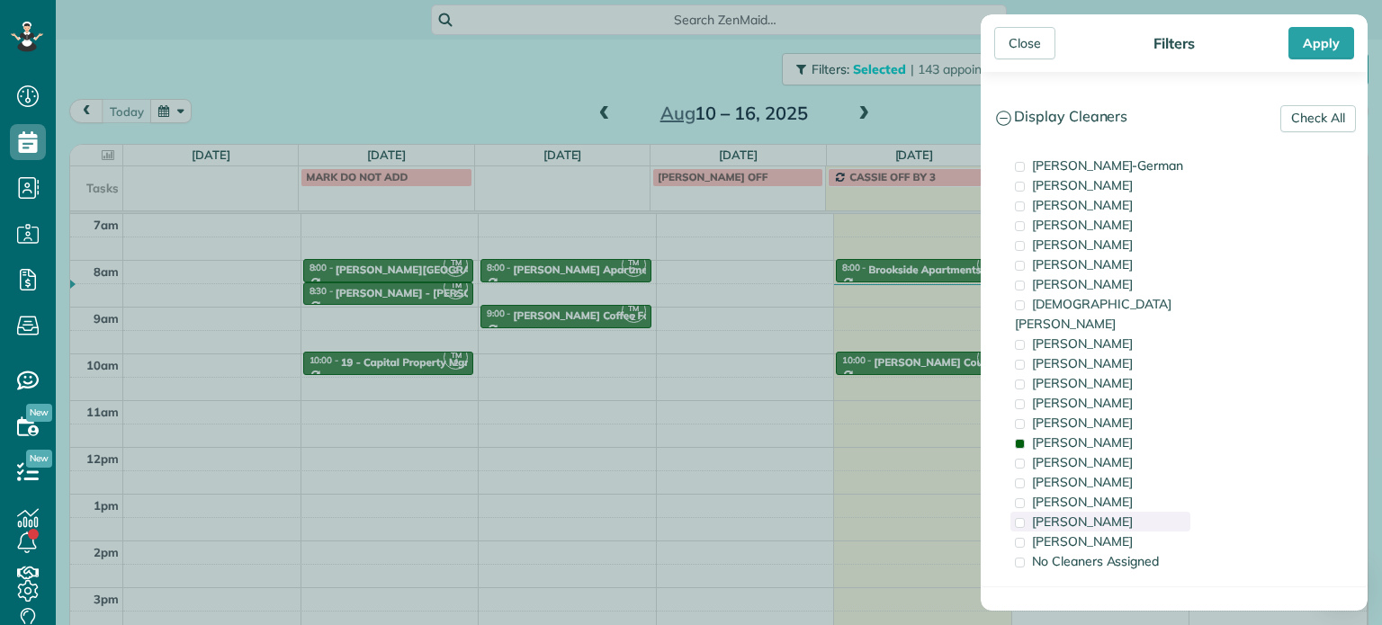
click at [1125, 512] on div "Laura Chavez" at bounding box center [1100, 522] width 180 height 20
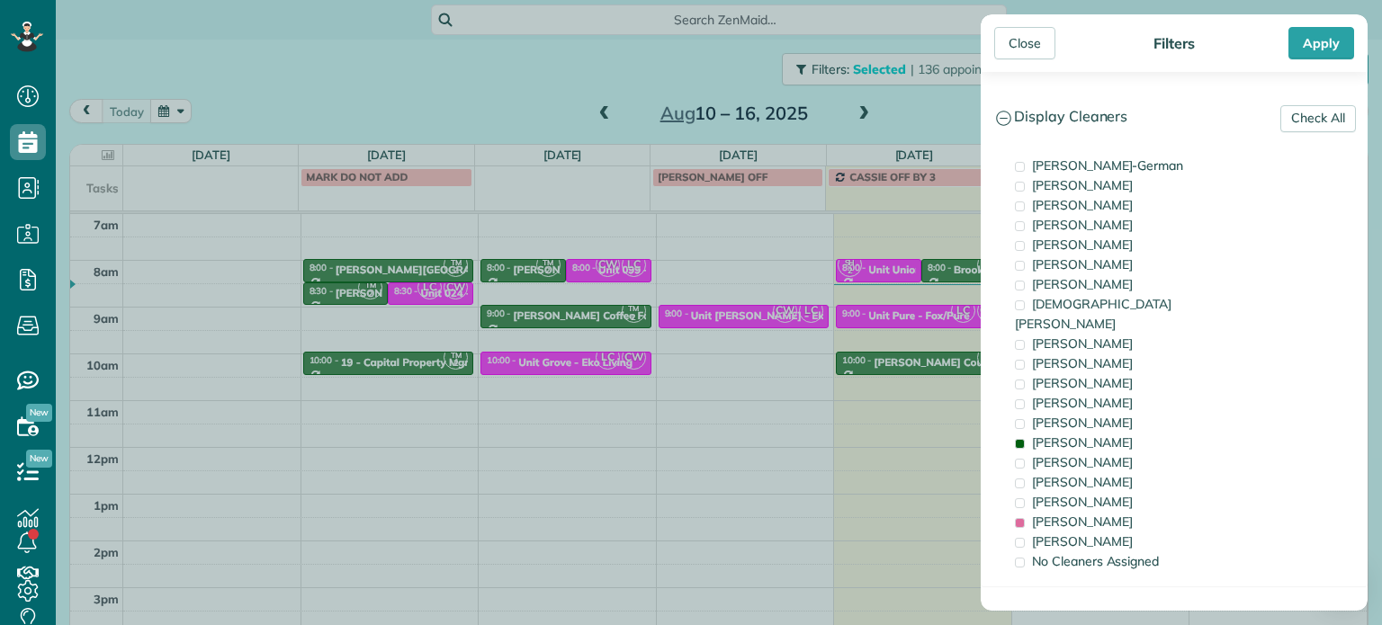
drag, startPoint x: 855, startPoint y: 399, endPoint x: 848, endPoint y: 388, distance: 13.0
click at [853, 395] on div "Close Filters Apply Check All Display Cleaners Christina Wright-German Brie Kil…" at bounding box center [691, 312] width 1382 height 625
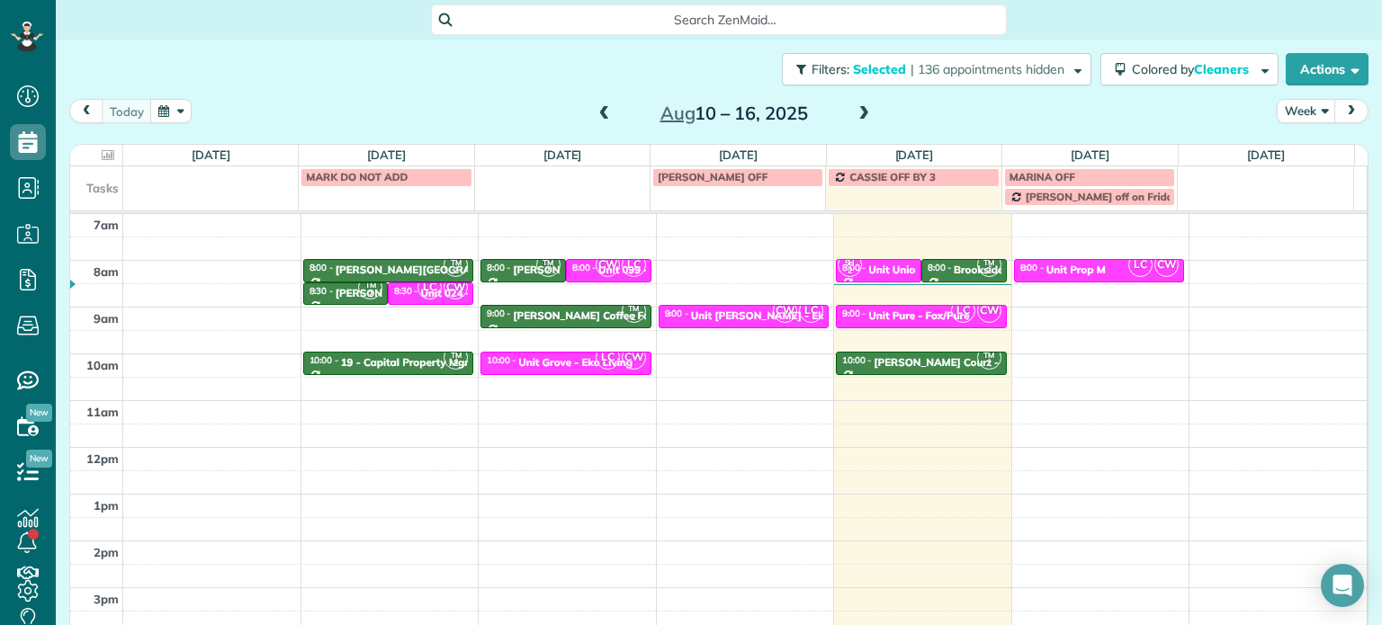
click at [854, 110] on span at bounding box center [864, 114] width 20 height 16
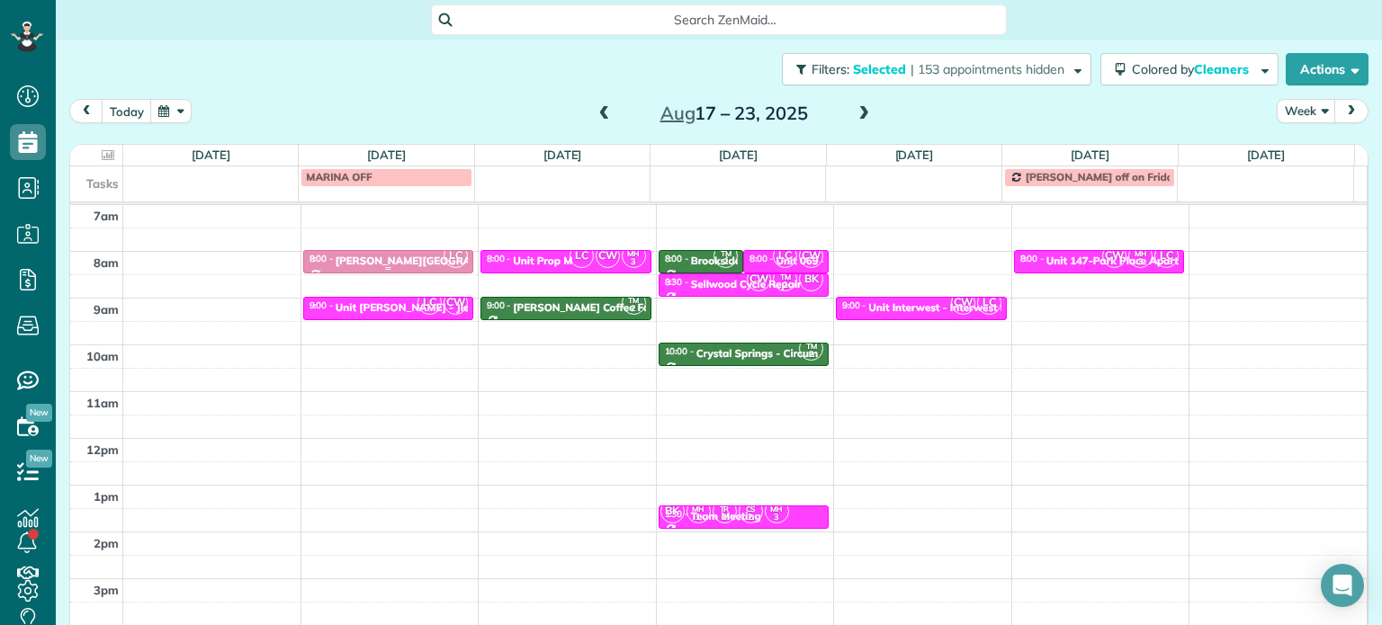
click at [385, 258] on div "Corbett Heights - TMG" at bounding box center [451, 261] width 231 height 13
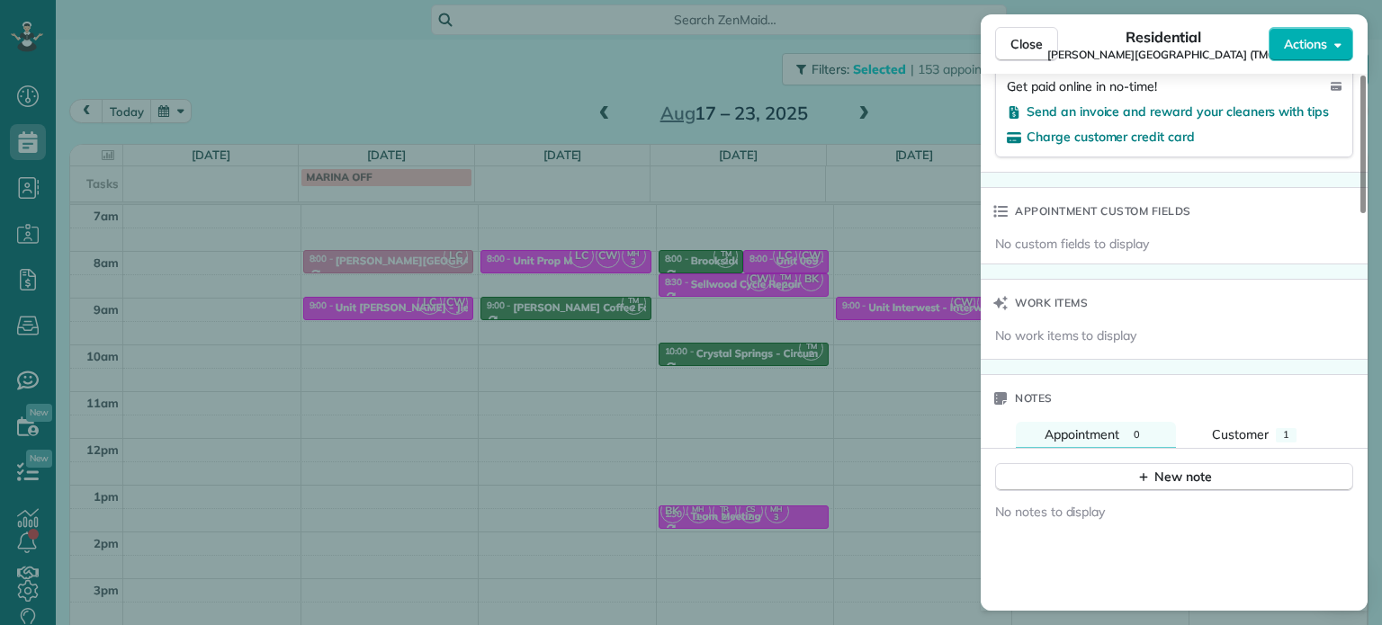
scroll to position [1267, 0]
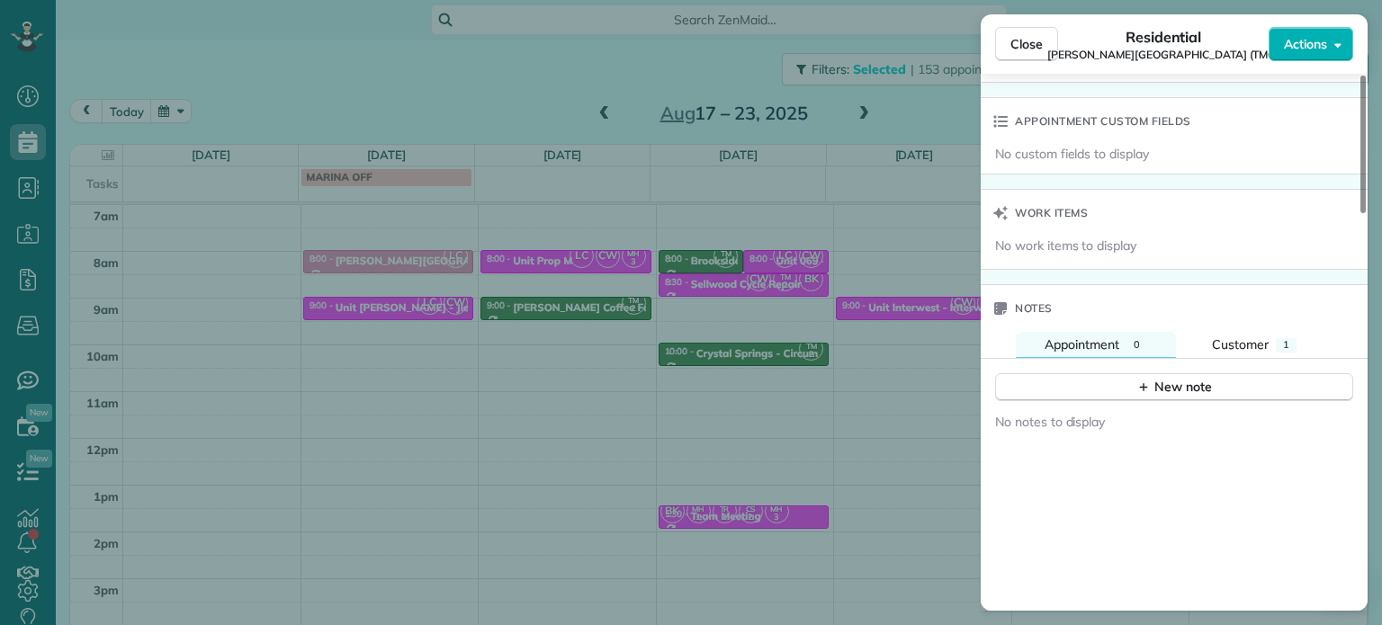
drag, startPoint x: 717, startPoint y: 226, endPoint x: 622, endPoint y: 171, distance: 110.0
click at [716, 225] on div "Close Residential Corbett Heights (TMG) Actions Status Active Corbett Heights (…" at bounding box center [691, 312] width 1382 height 625
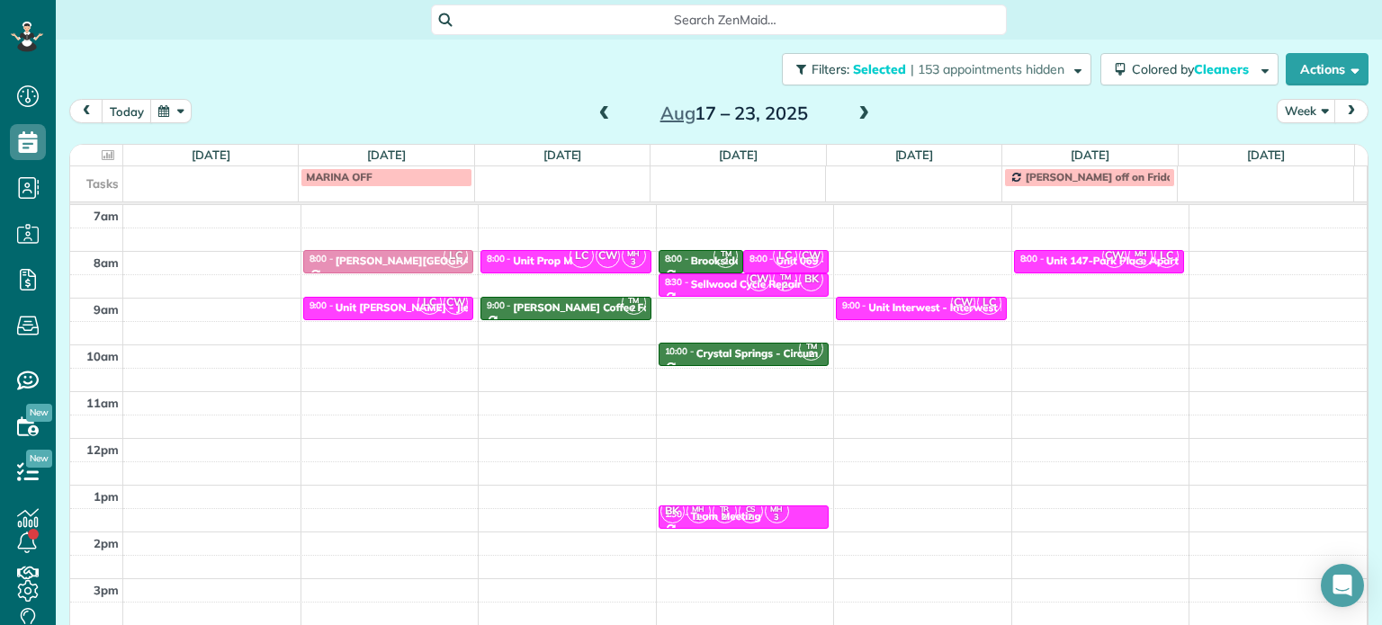
click at [595, 110] on span at bounding box center [605, 114] width 20 height 16
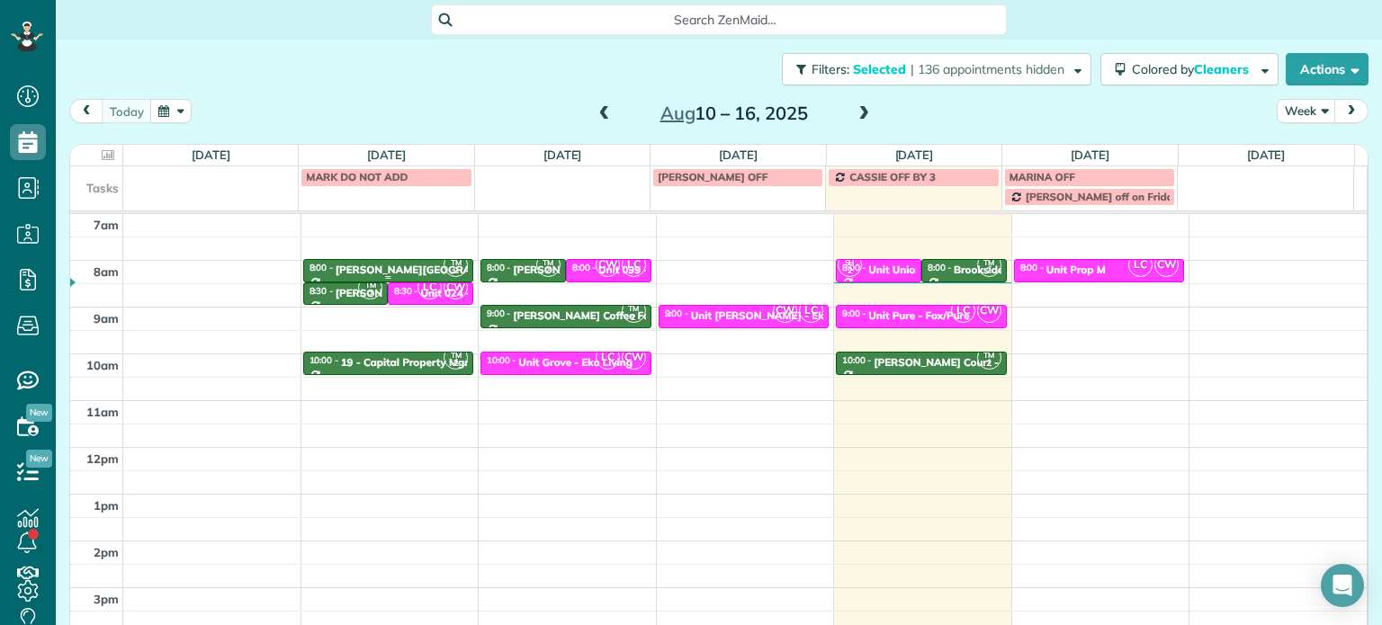
click at [399, 268] on div "Corbett Heights - TMG" at bounding box center [451, 270] width 231 height 13
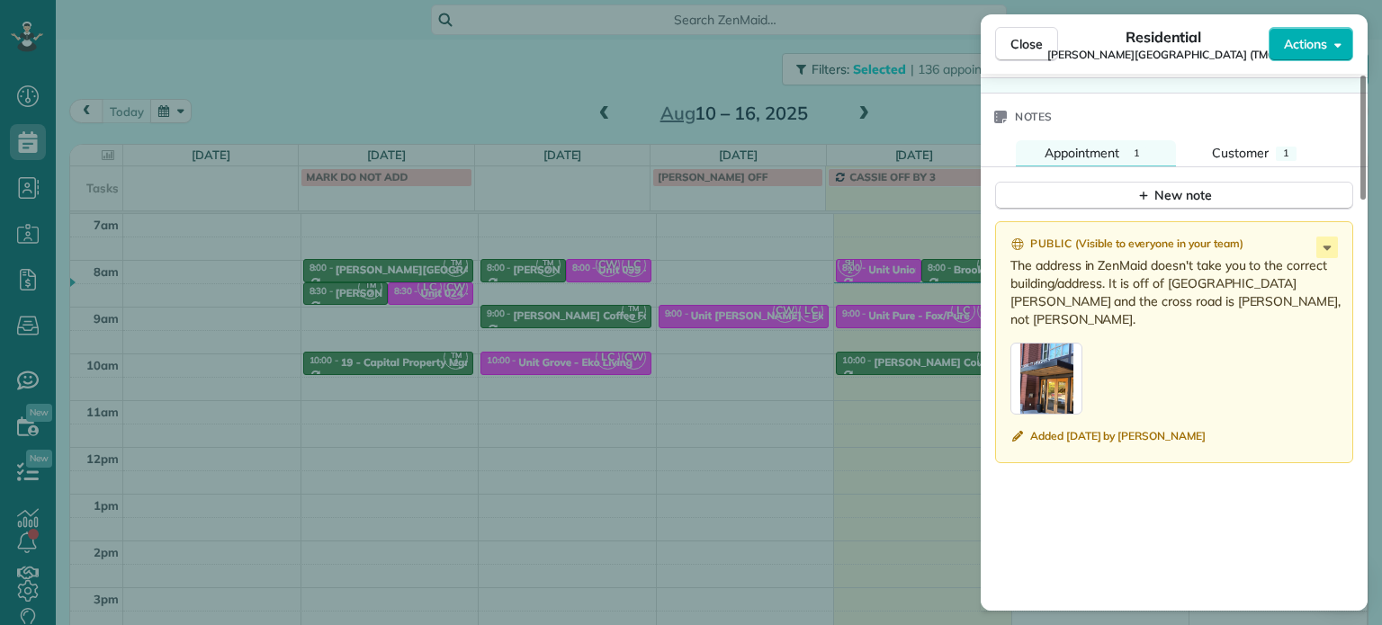
scroll to position [1446, 0]
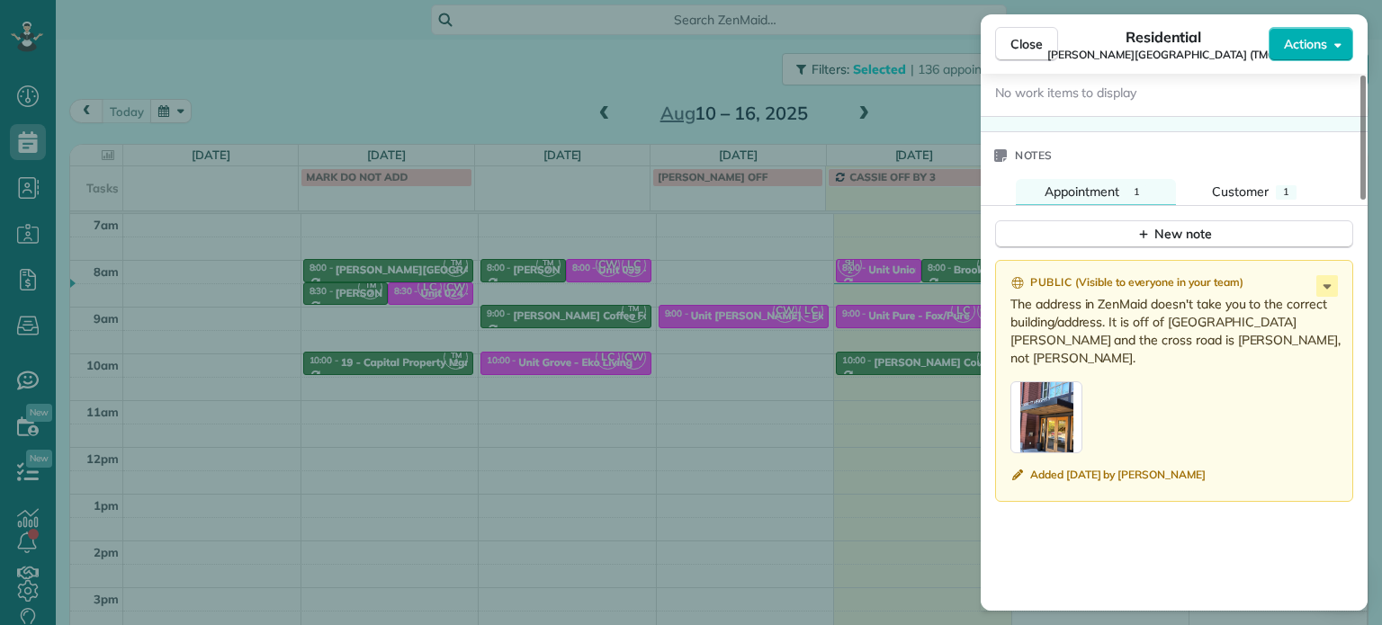
drag, startPoint x: 1144, startPoint y: 328, endPoint x: 1011, endPoint y: 299, distance: 135.5
click at [1011, 299] on p "The address in ZenMaid doesn't take you to the correct building/address. It is …" at bounding box center [1175, 331] width 331 height 72
click at [1043, 390] on div "button" at bounding box center [1046, 417] width 72 height 72
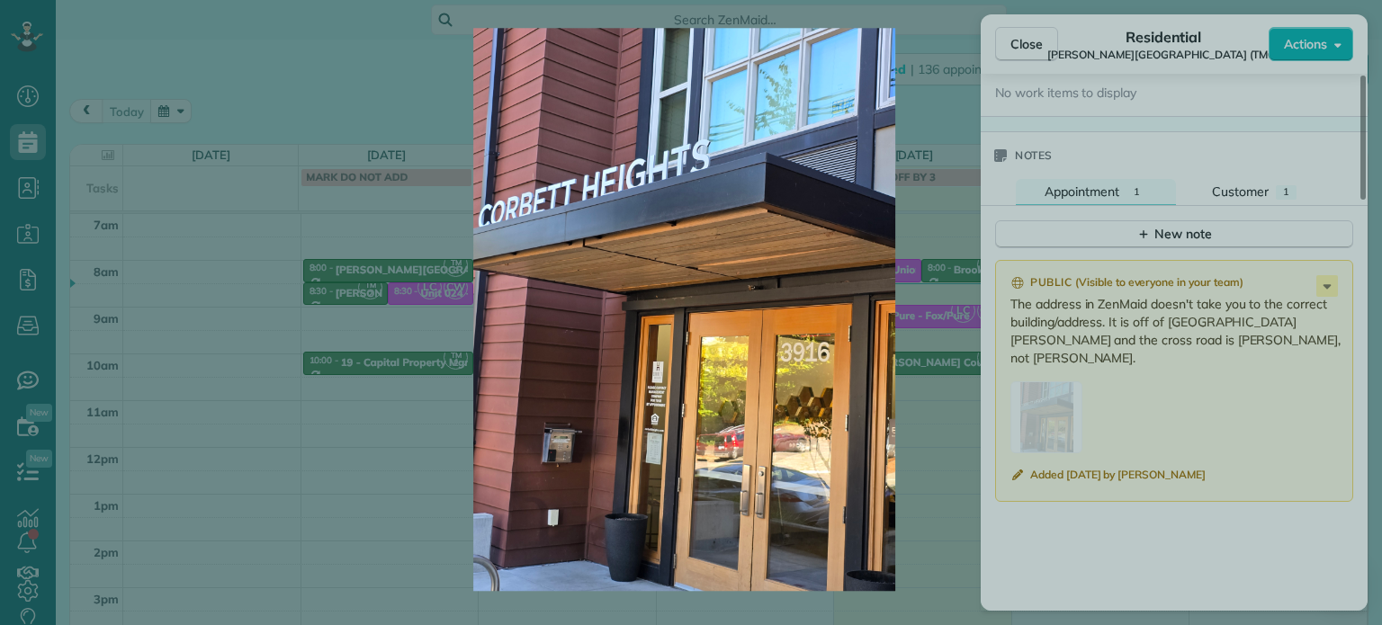
click at [968, 407] on img at bounding box center [683, 309] width 1243 height 563
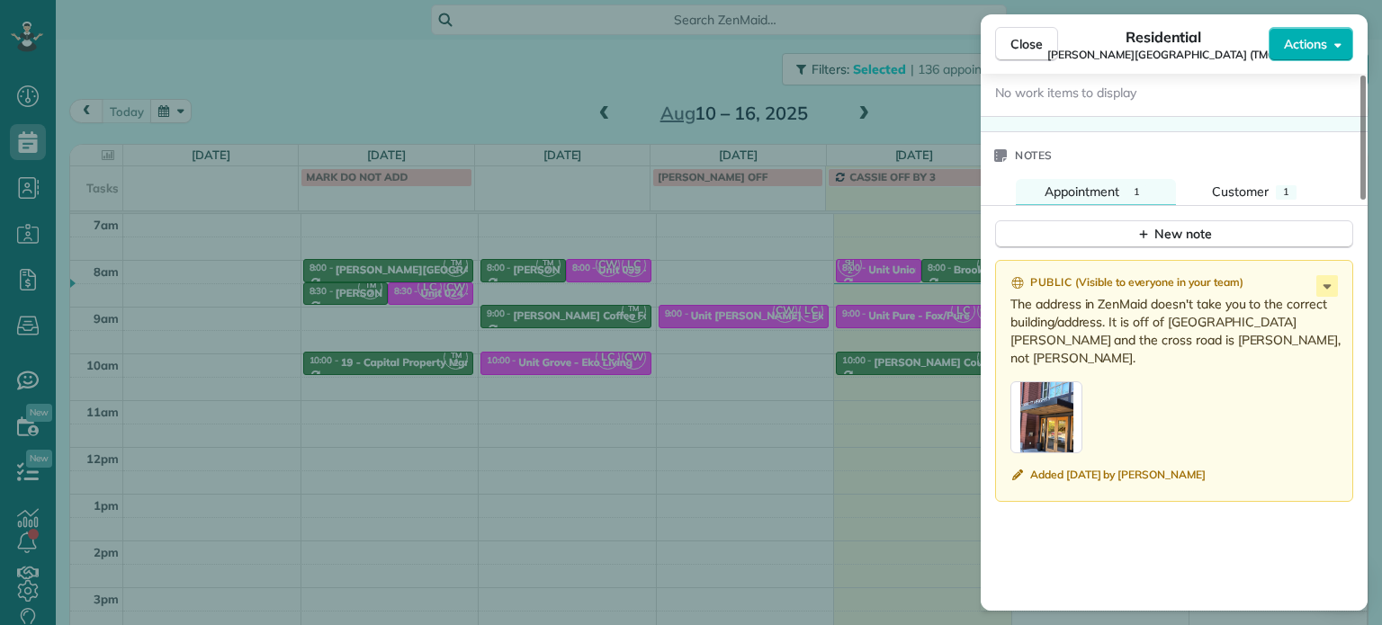
click at [790, 254] on div "Close Residential Corbett Heights (TMG) Actions Status Active Corbett Heights (…" at bounding box center [691, 312] width 1382 height 625
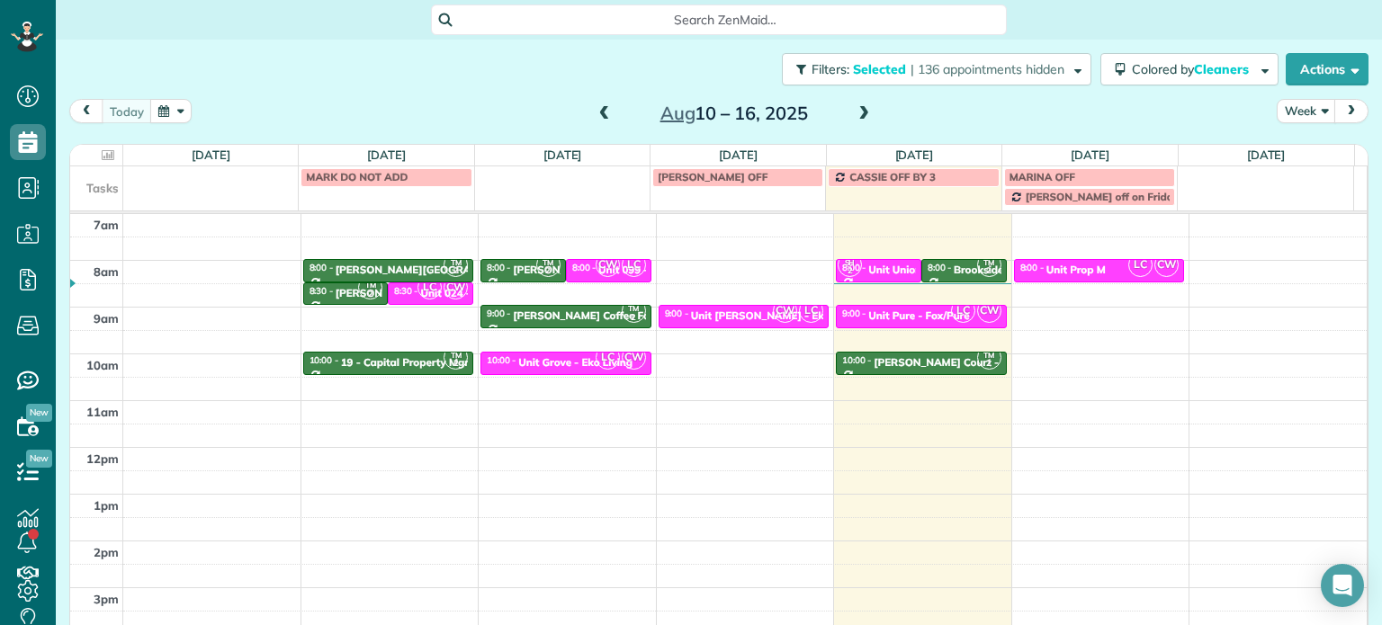
click at [861, 120] on span at bounding box center [864, 114] width 20 height 16
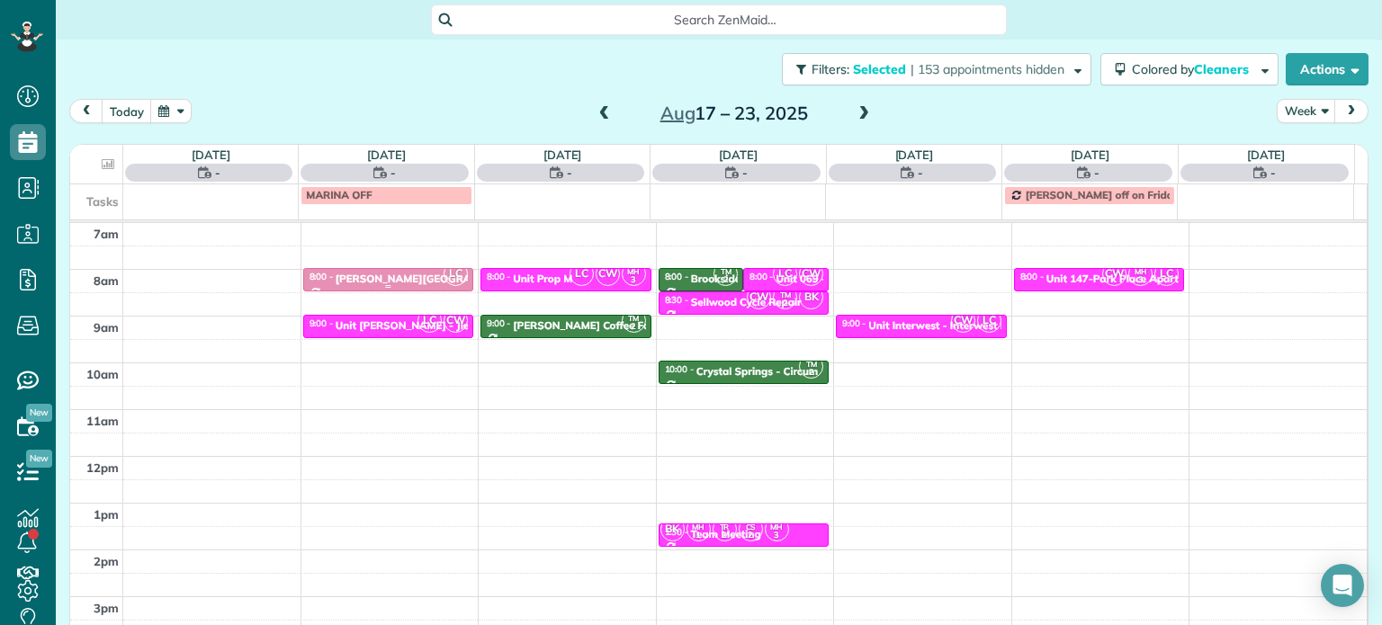
click at [343, 276] on div "Corbett Heights - TMG" at bounding box center [451, 279] width 231 height 13
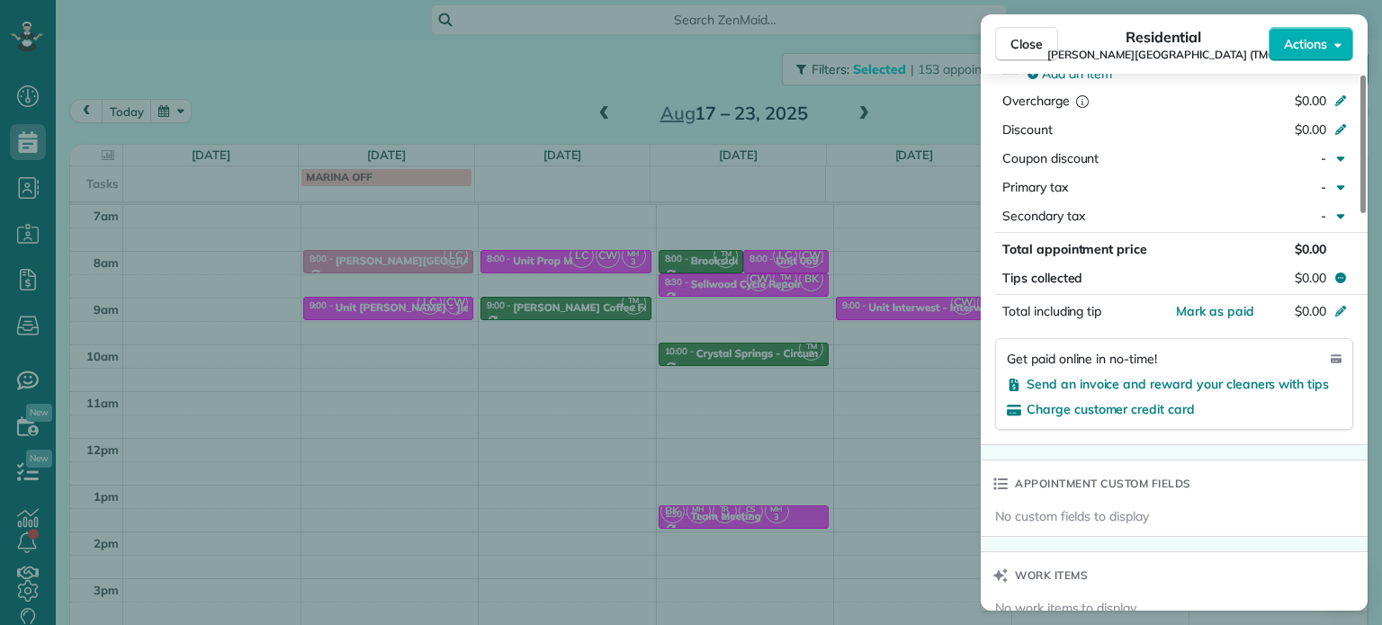
scroll to position [1174, 0]
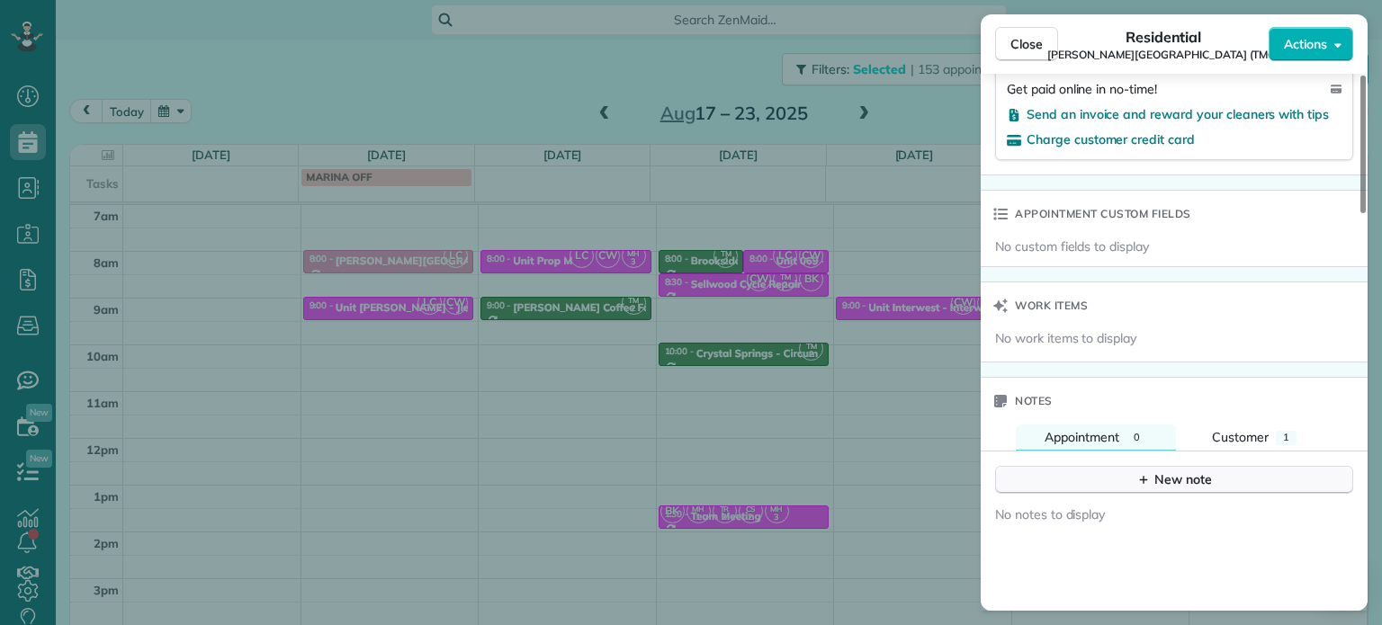
click at [1144, 476] on icon "button" at bounding box center [1144, 480] width 8 height 8
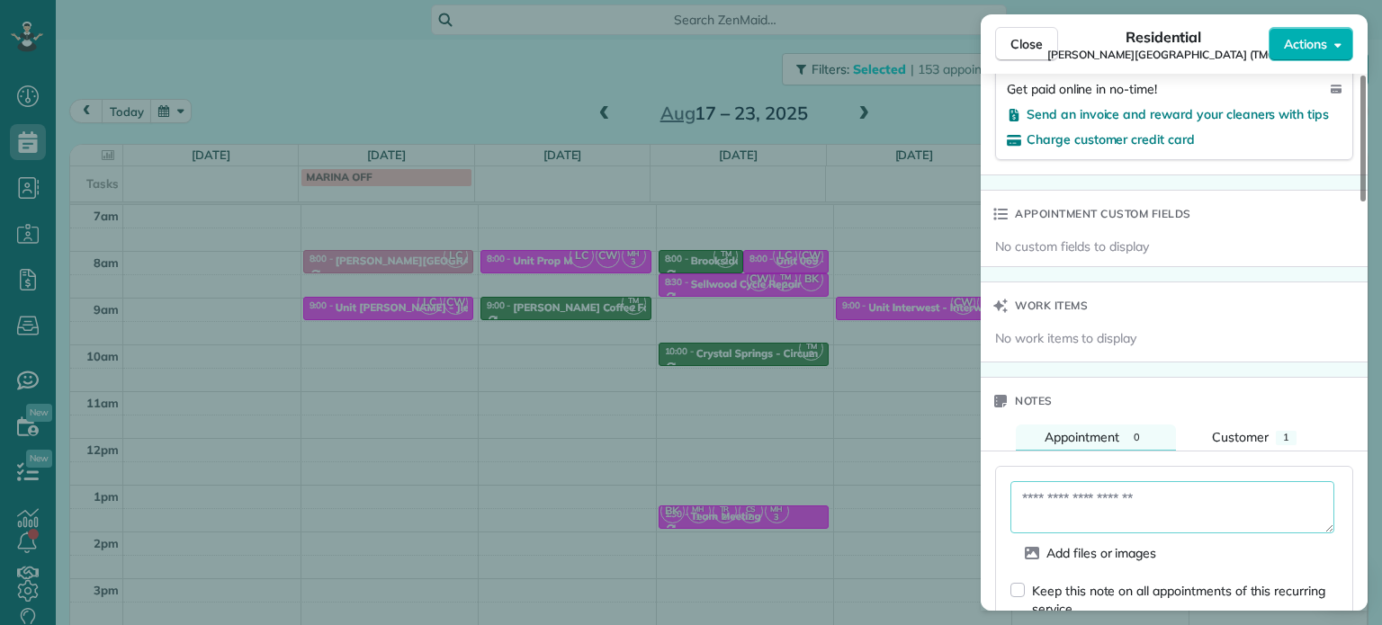
click at [1141, 489] on textarea at bounding box center [1172, 507] width 324 height 52
paste textarea "**********"
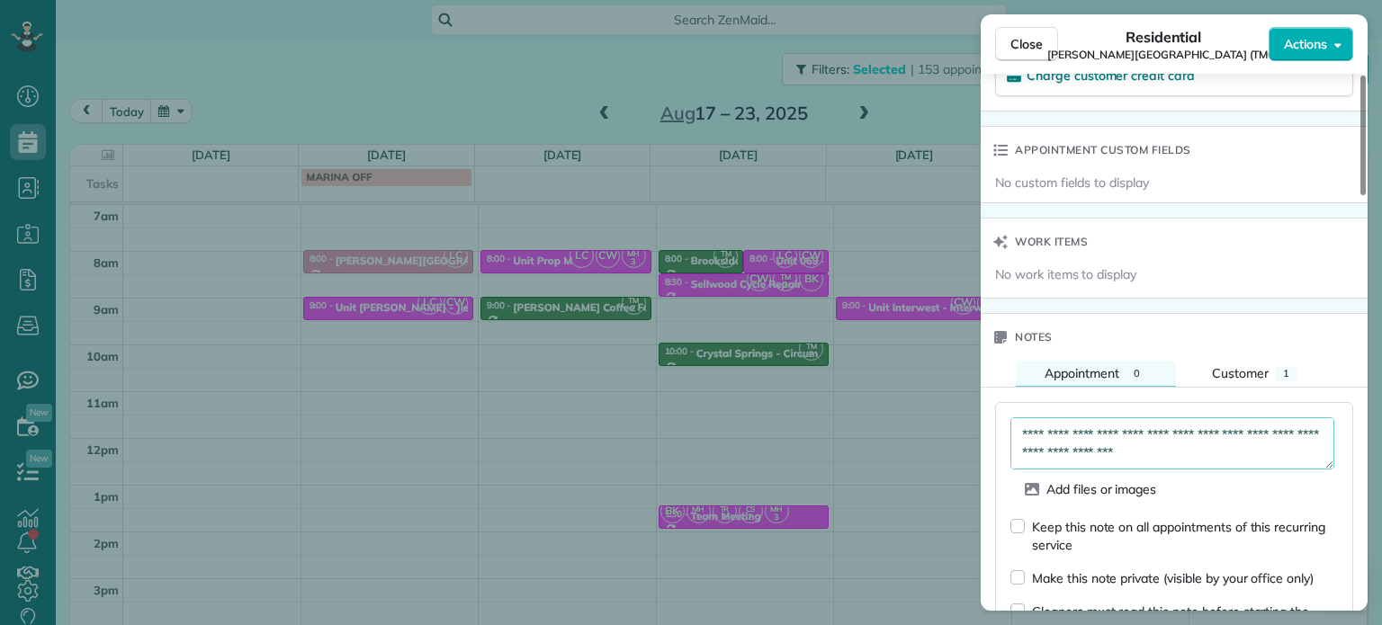
scroll to position [1264, 0]
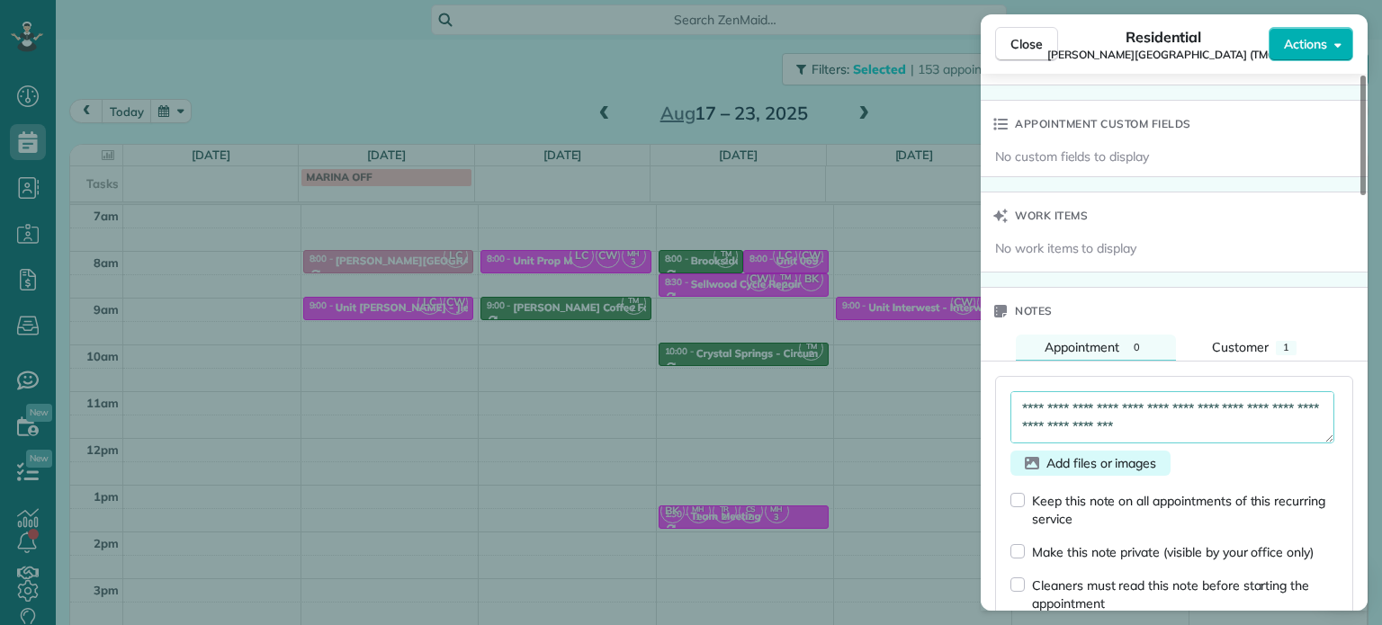
type textarea "**********"
click at [1033, 454] on icon "button" at bounding box center [1032, 463] width 14 height 18
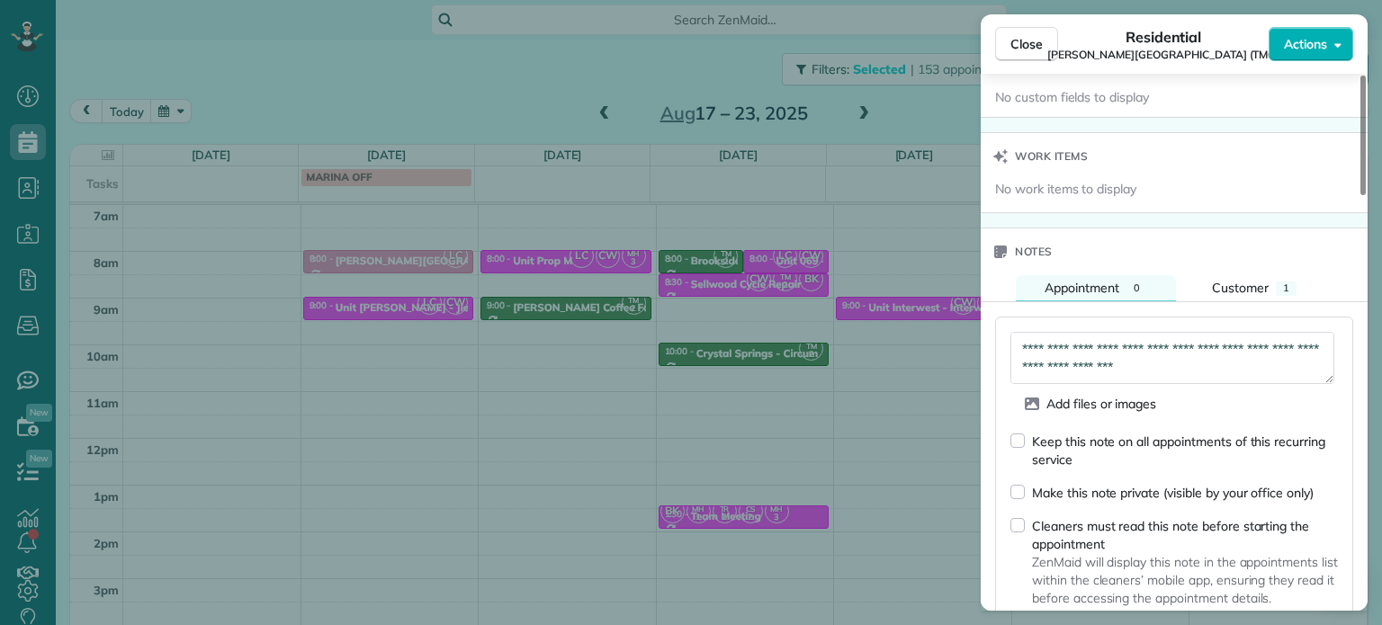
scroll to position [1354, 0]
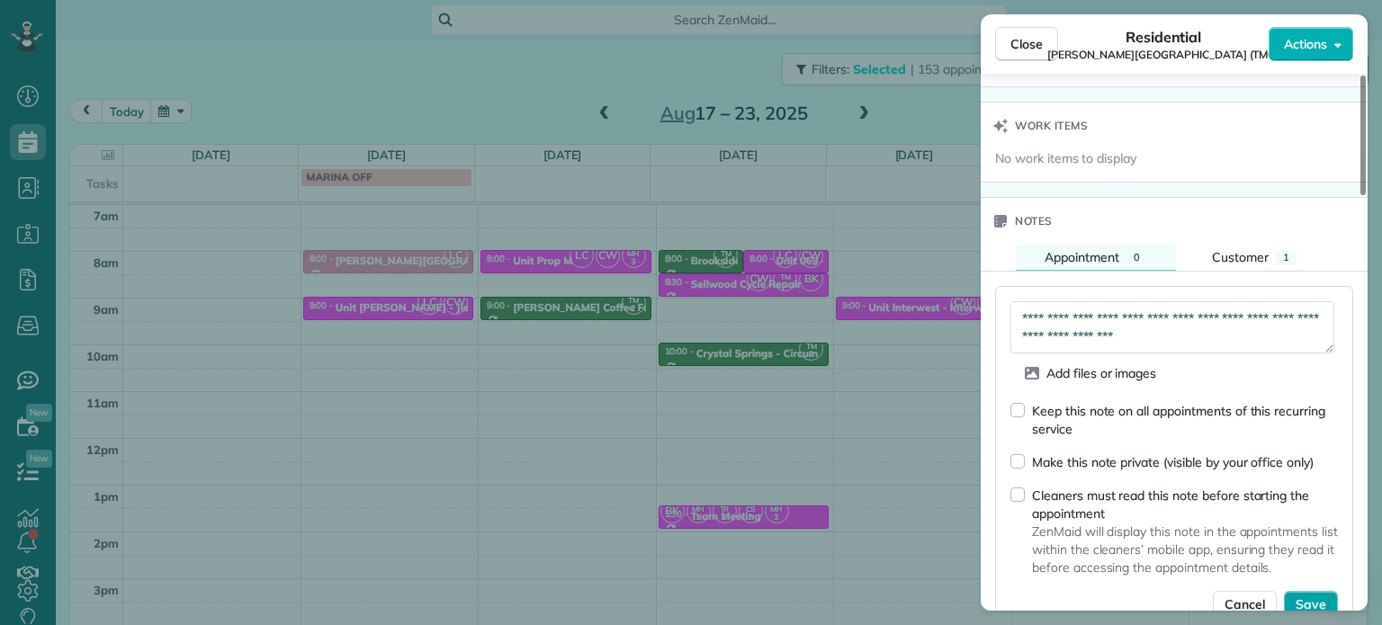
click at [1303, 596] on span "Save" at bounding box center [1311, 605] width 31 height 18
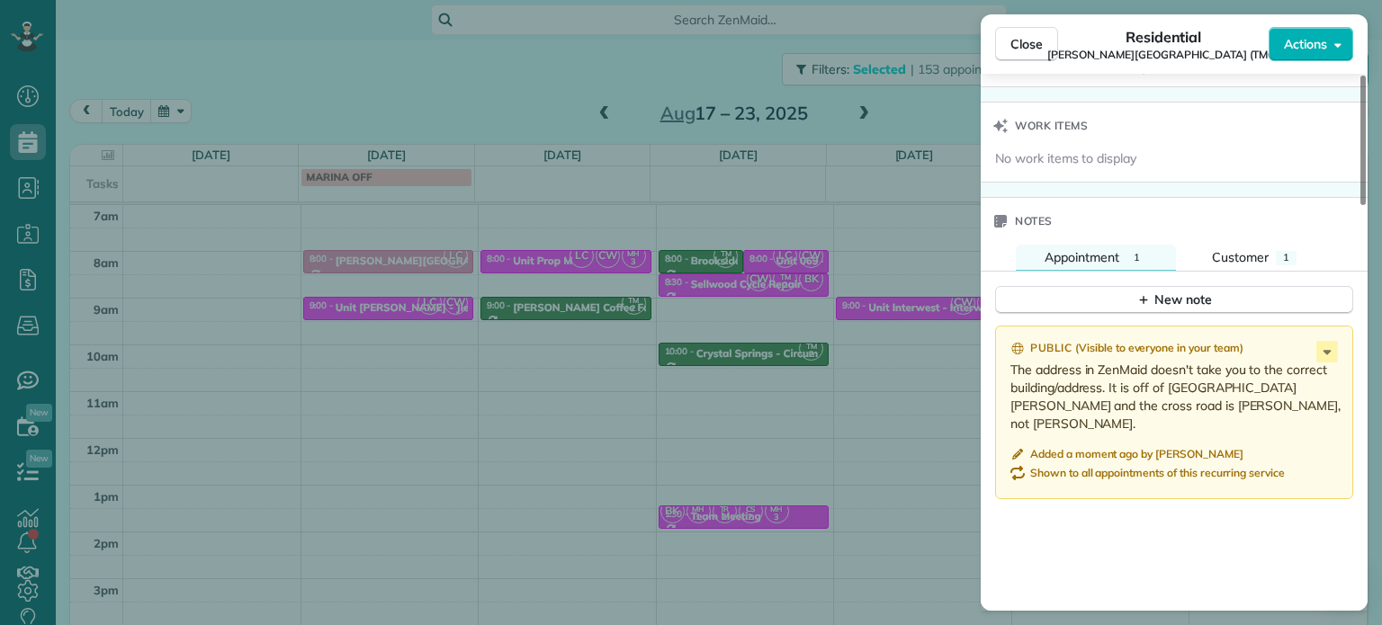
click at [873, 373] on div "Close Residential Corbett Heights (TMG) Actions Status Active Corbett Heights (…" at bounding box center [691, 312] width 1382 height 625
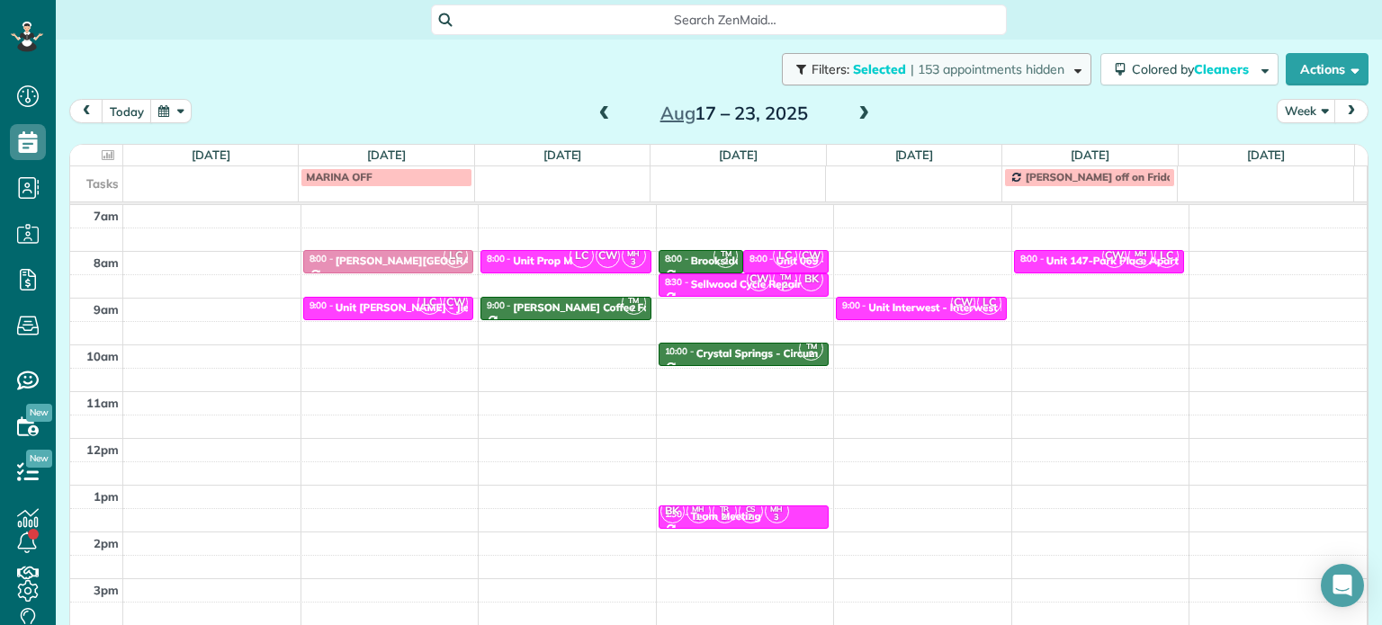
click at [951, 61] on span "| 153 appointments hidden" at bounding box center [987, 69] width 154 height 16
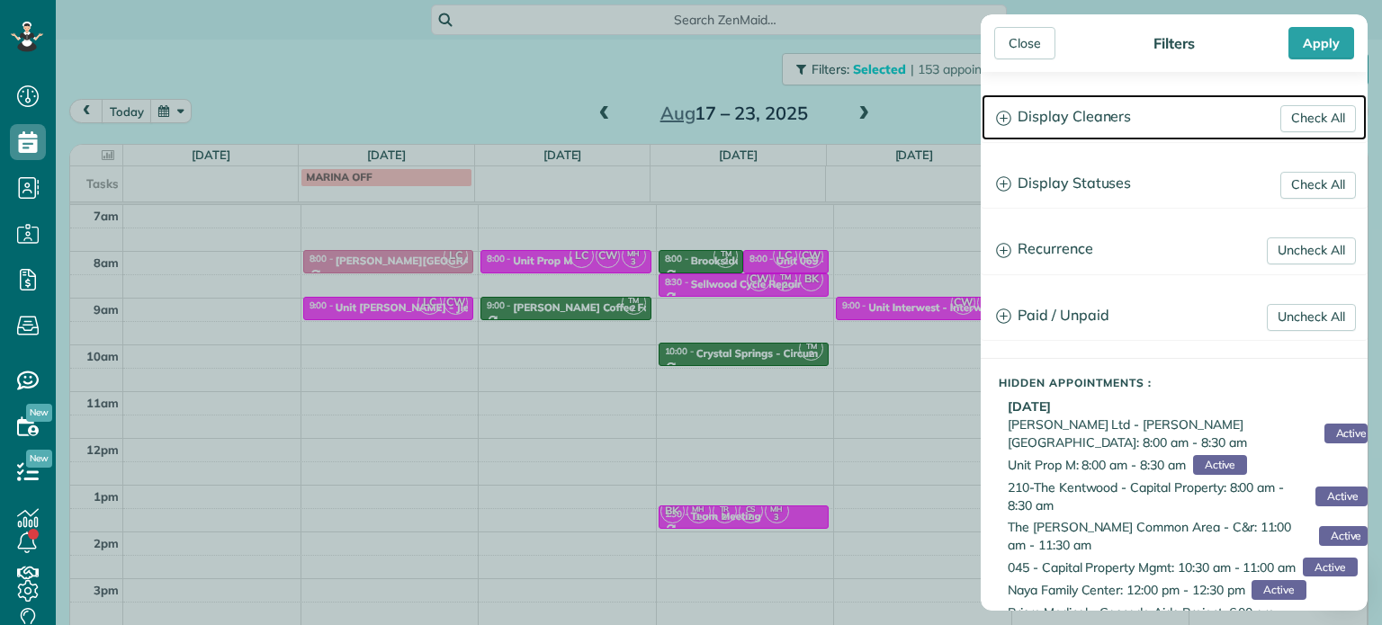
click at [1065, 130] on h3 "Display Cleaners" at bounding box center [1174, 117] width 385 height 46
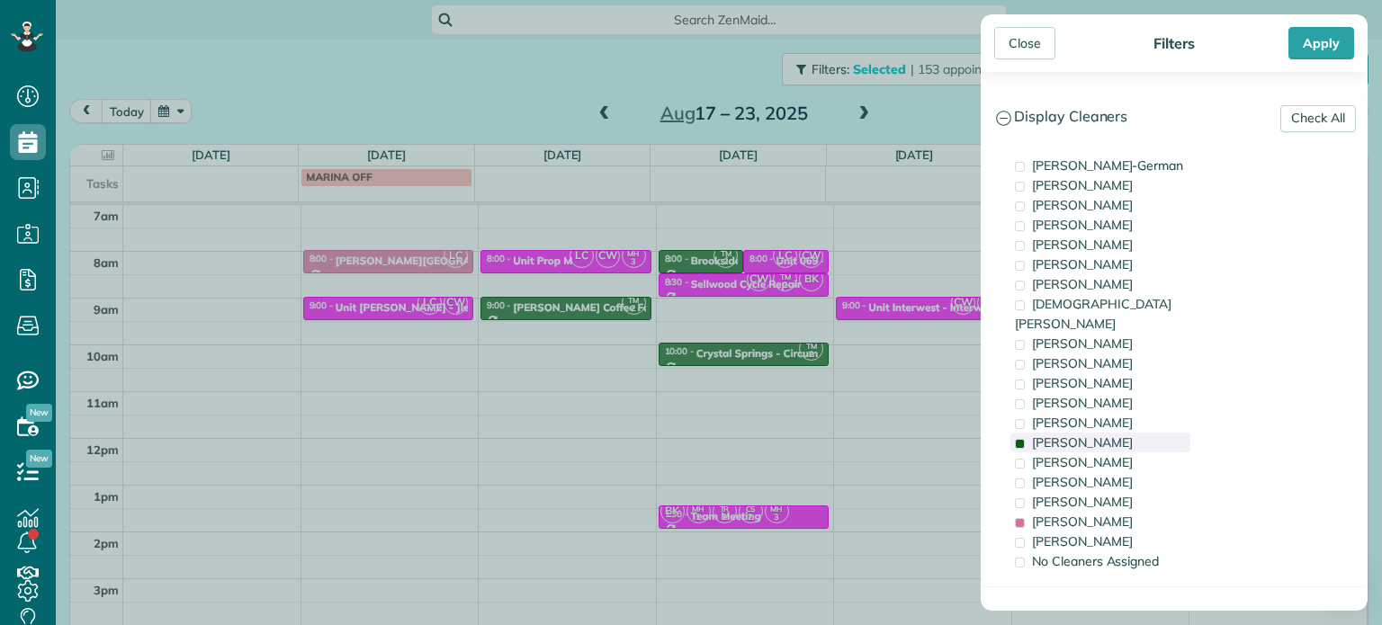
click at [1062, 435] on span "Tammy McKinley" at bounding box center [1082, 443] width 101 height 16
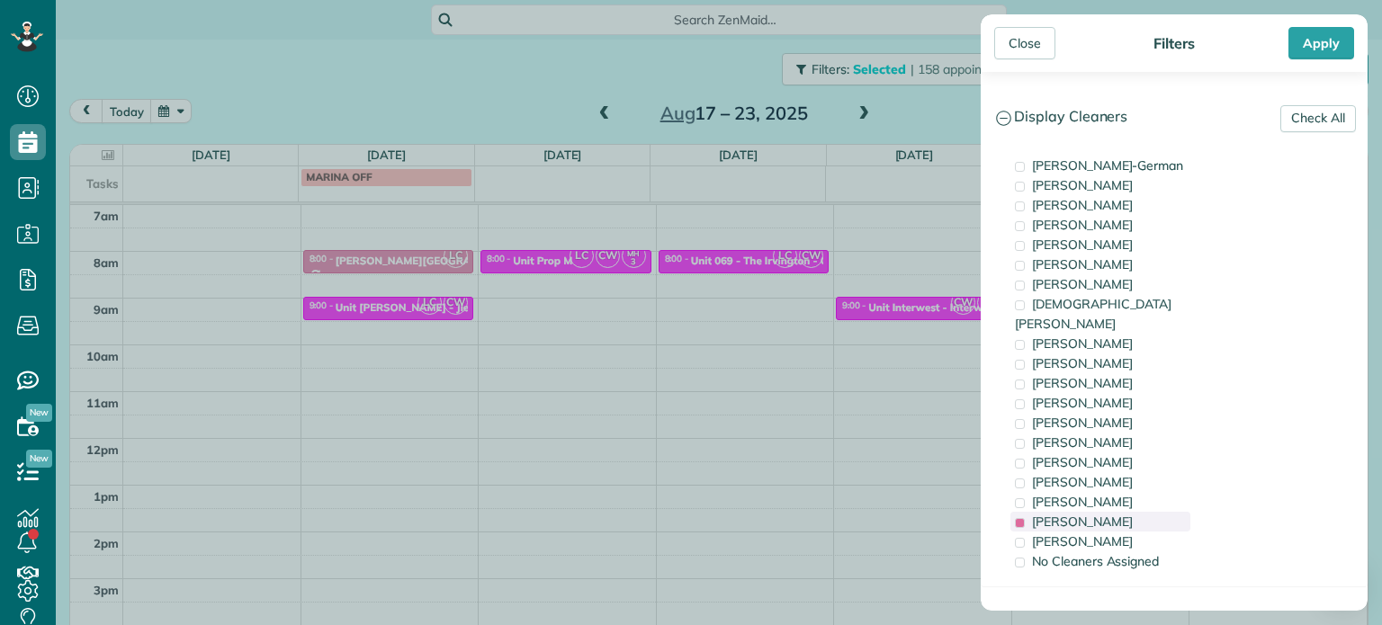
click at [1058, 514] on span "Laura Chavez" at bounding box center [1082, 522] width 101 height 16
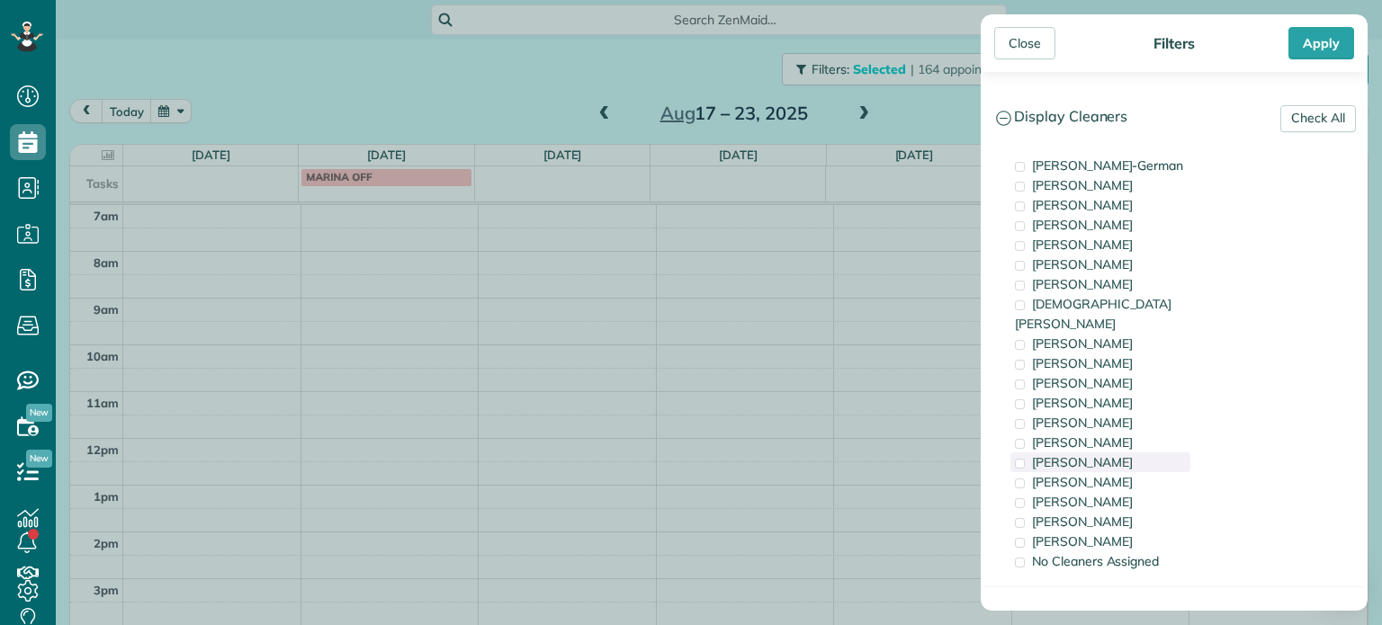
click at [1050, 454] on span "Tammi Rue" at bounding box center [1082, 462] width 101 height 16
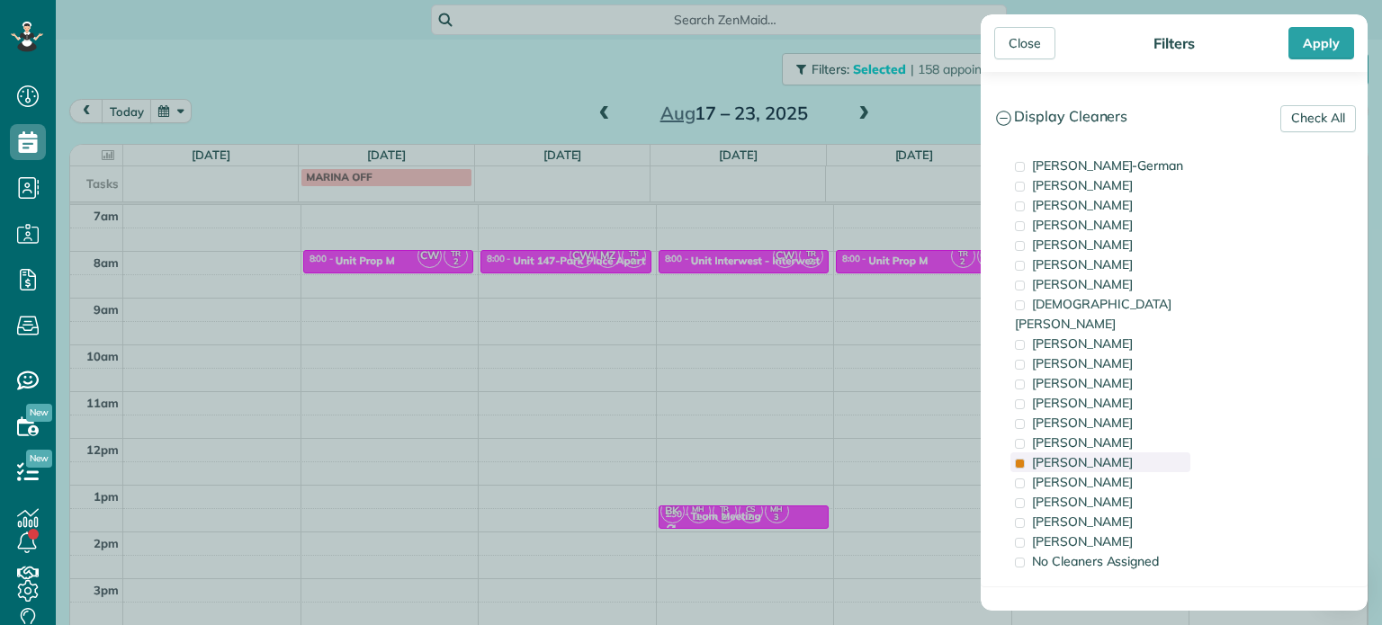
click at [1050, 454] on span "Tammi Rue" at bounding box center [1082, 462] width 101 height 16
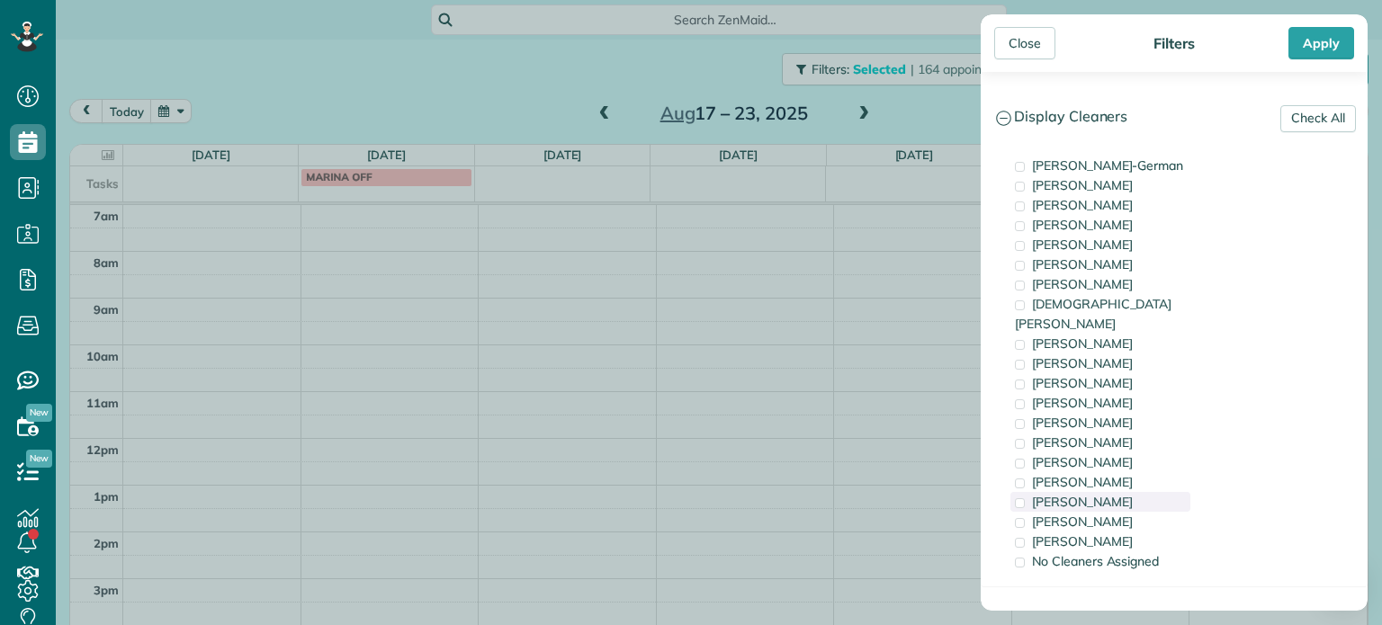
click at [1072, 494] on span "Cristina Sainz" at bounding box center [1082, 502] width 101 height 16
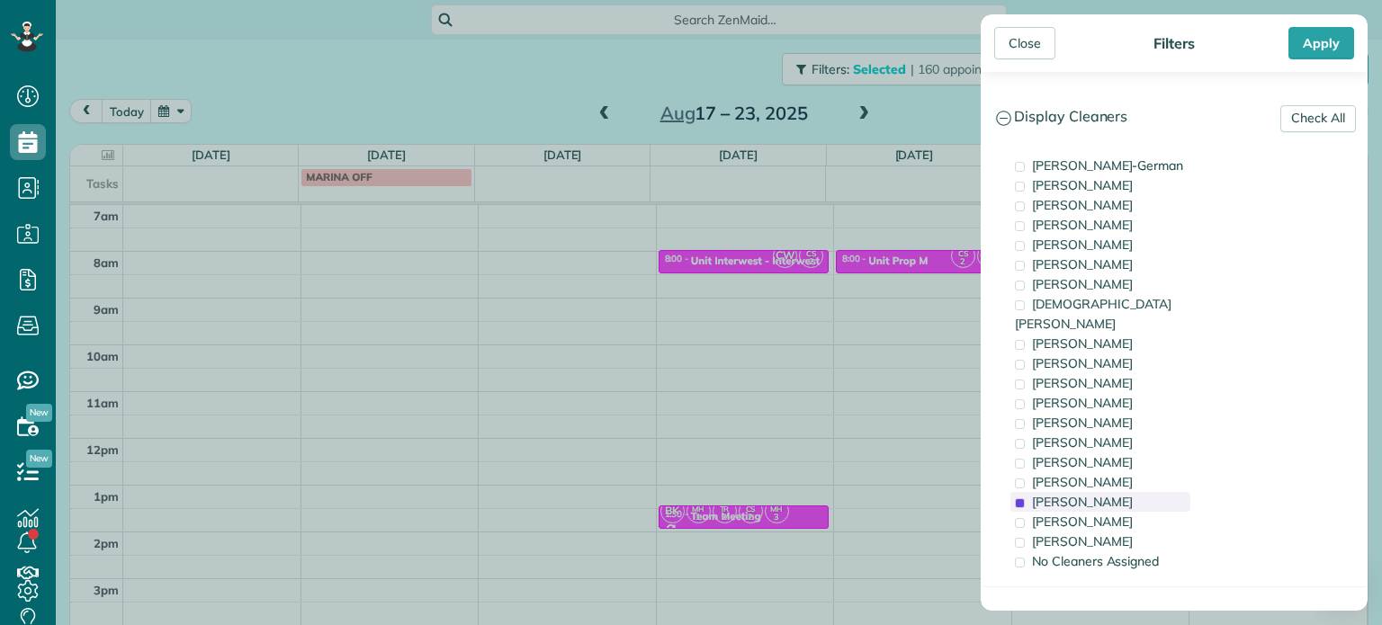
click at [1072, 494] on span "Cristina Sainz" at bounding box center [1082, 502] width 101 height 16
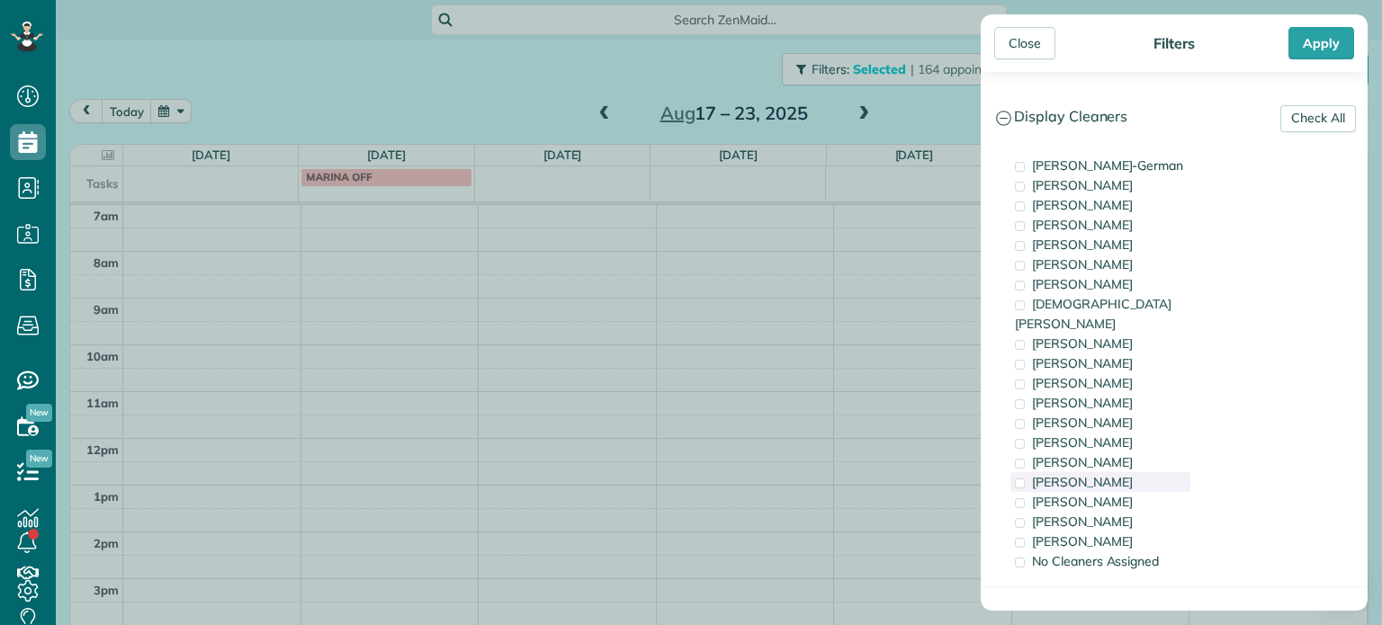
click at [1081, 472] on div "Meralda Harris" at bounding box center [1100, 482] width 180 height 20
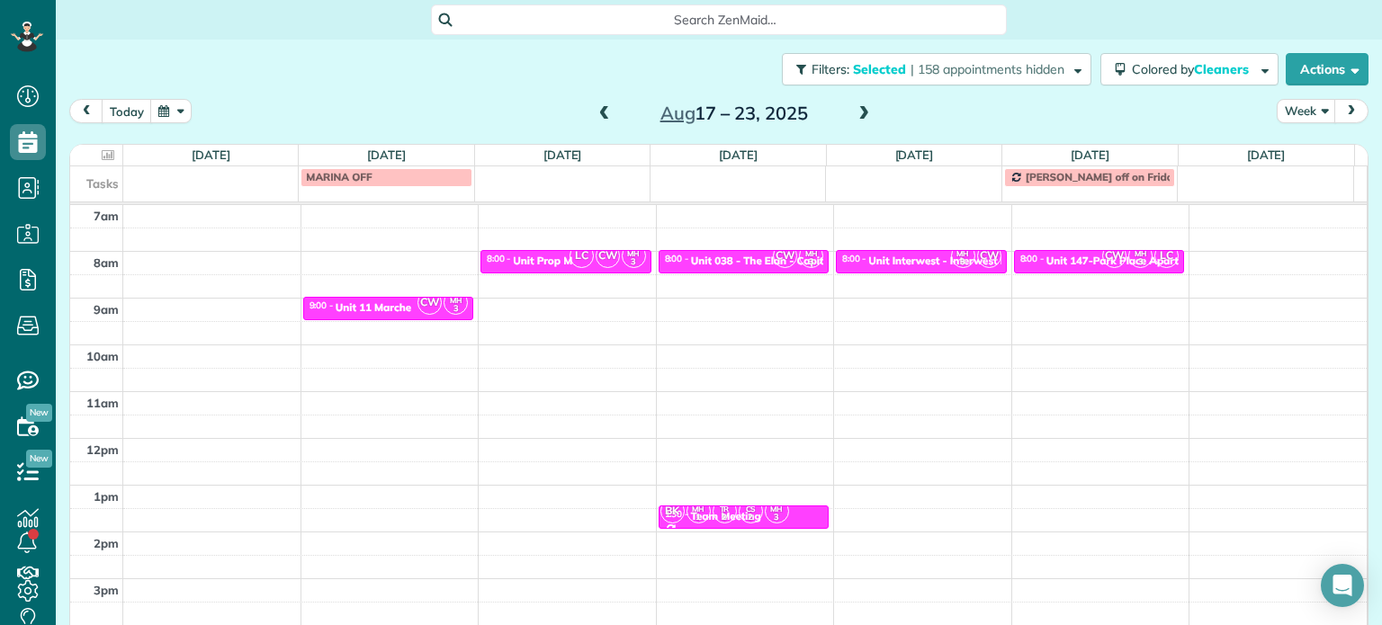
click at [705, 247] on div "Close Filters Apply Check All Display Cleaners Christina Wright-German Brie Kil…" at bounding box center [691, 312] width 1382 height 625
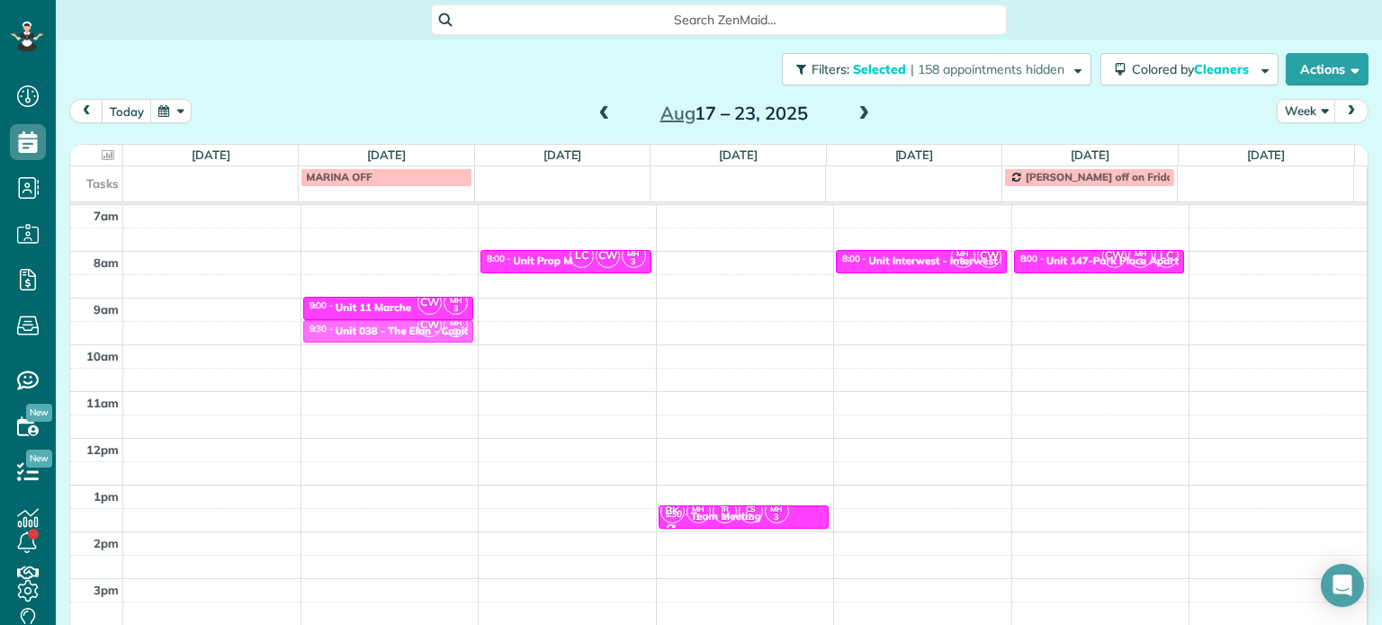
drag, startPoint x: 722, startPoint y: 265, endPoint x: 436, endPoint y: 337, distance: 294.4
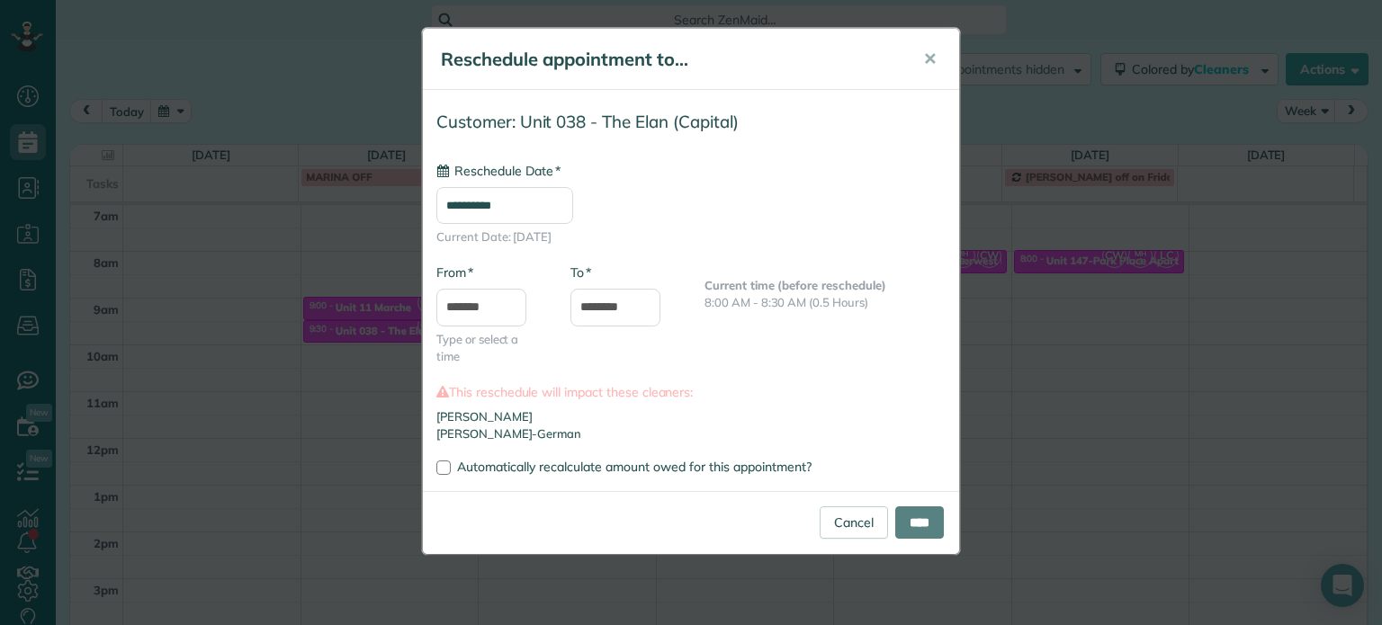
type input "**********"
click at [910, 524] on input "****" at bounding box center [919, 523] width 49 height 32
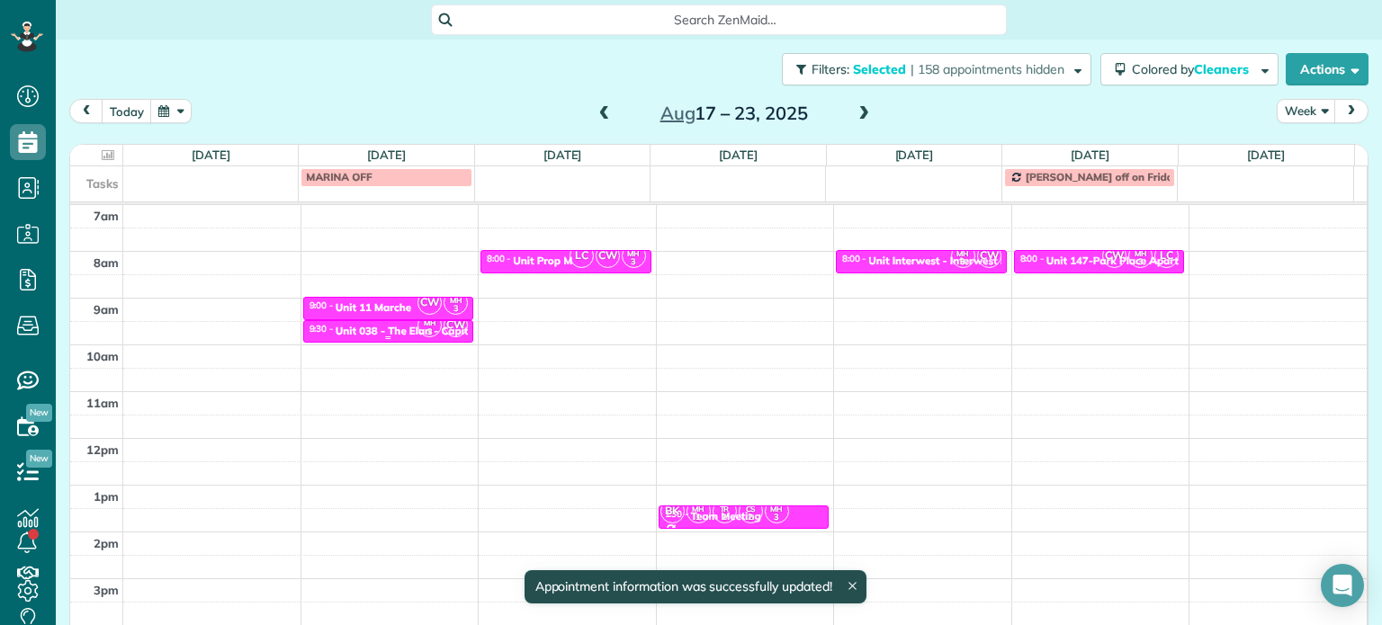
click at [418, 332] on small "3" at bounding box center [429, 332] width 22 height 17
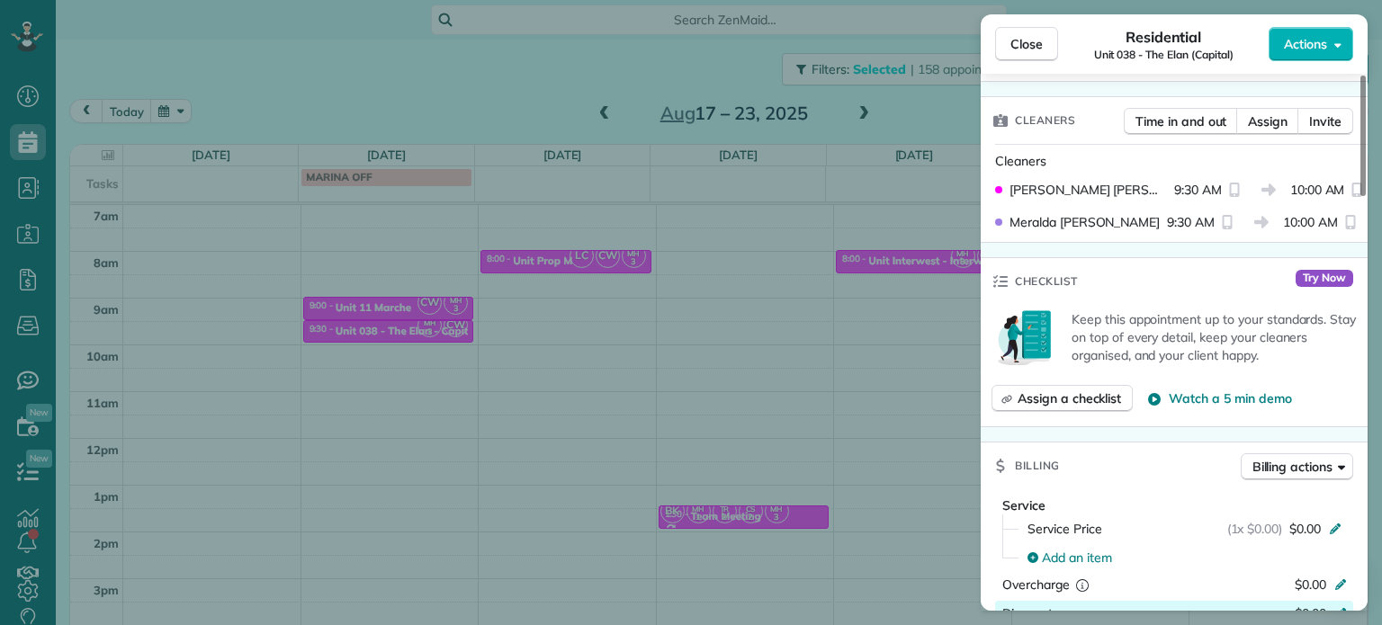
scroll to position [349, 0]
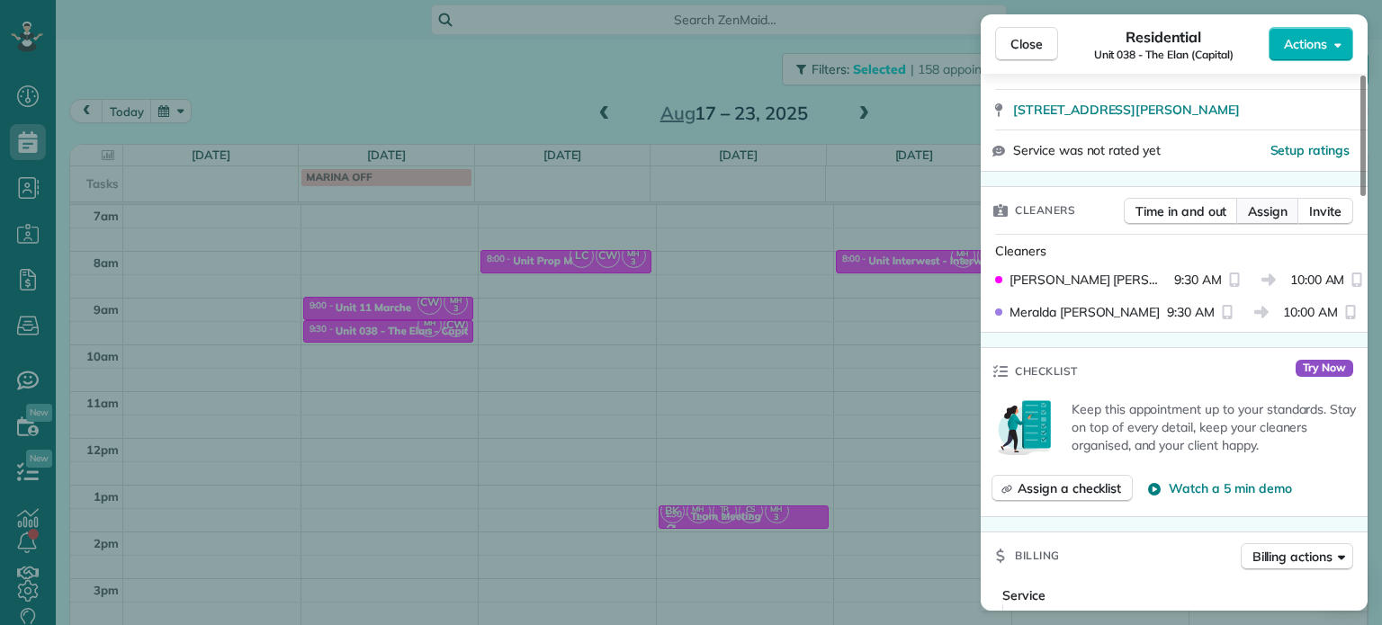
click at [1246, 208] on button "Assign" at bounding box center [1267, 211] width 63 height 27
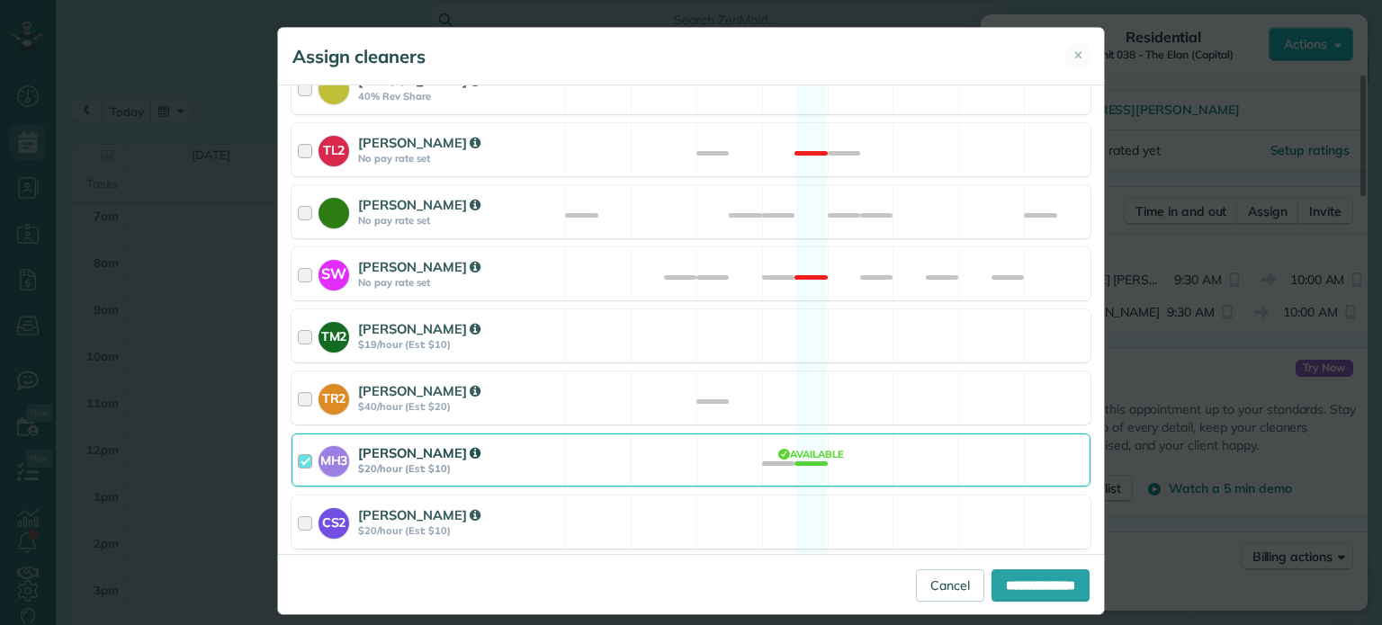
scroll to position [964, 0]
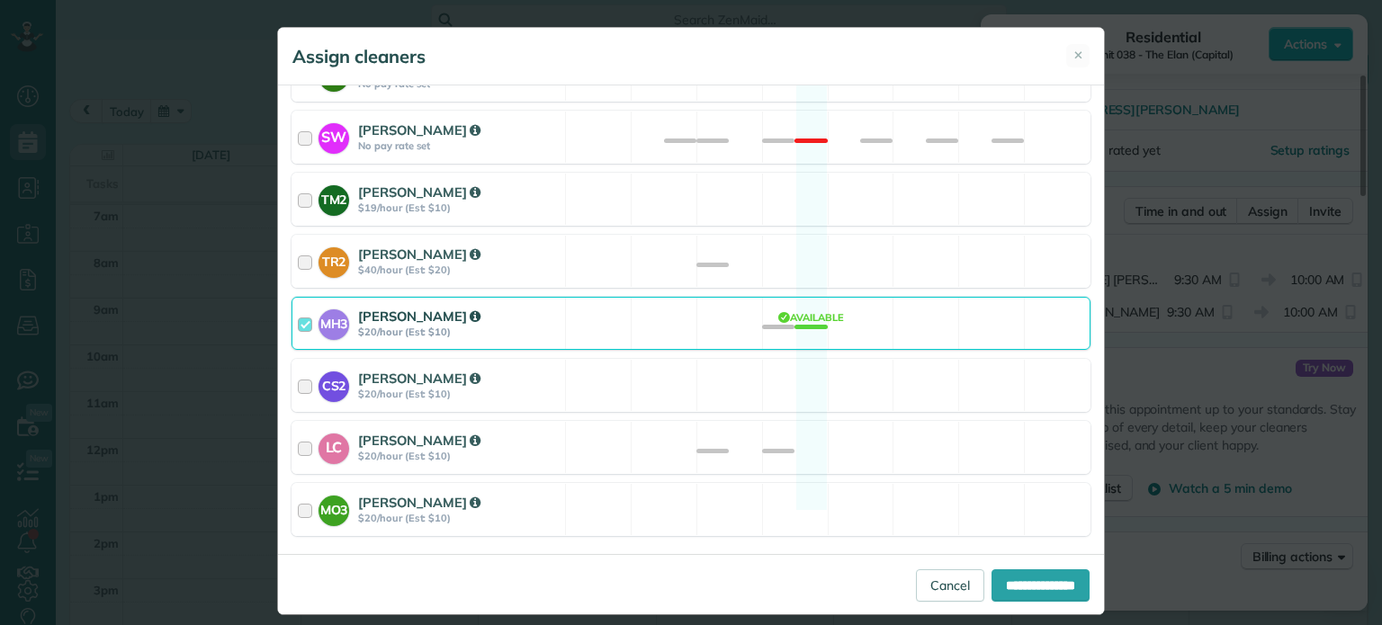
click at [640, 297] on div "MH3 Meralda Harris $20/hour (Est: $10) Available" at bounding box center [690, 323] width 799 height 53
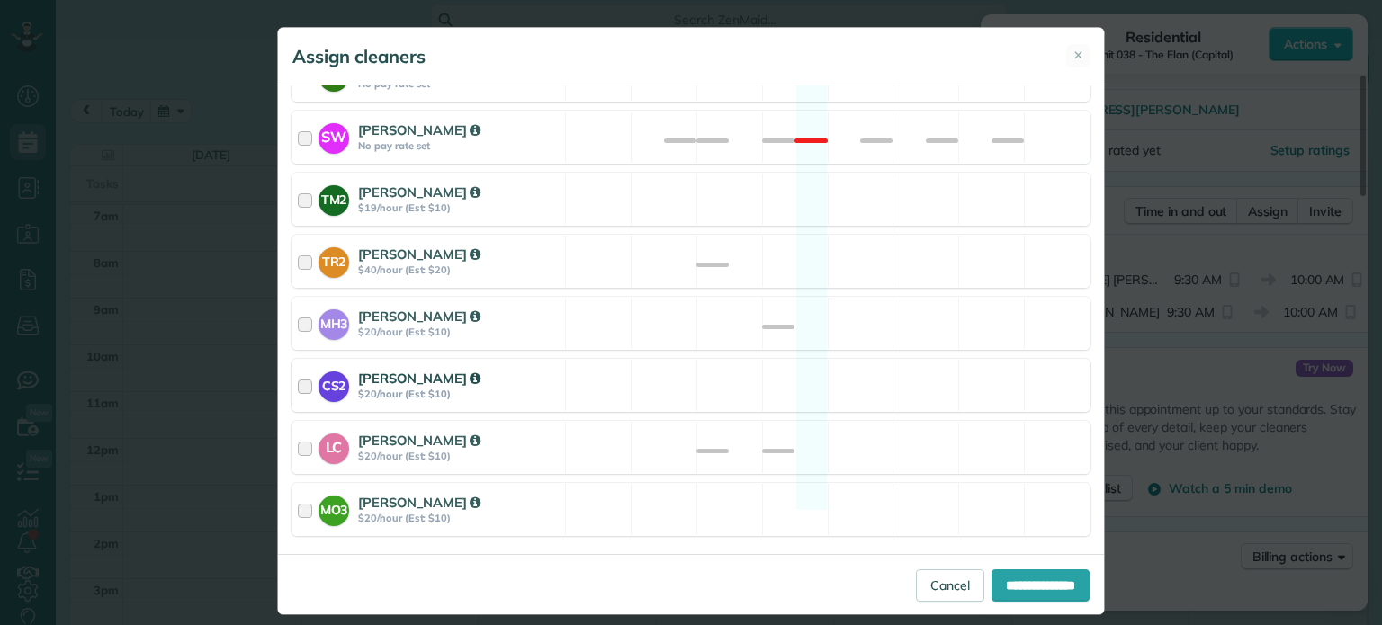
click at [655, 359] on div "CS2 Cristina Sainz $20/hour (Est: $10) Available" at bounding box center [690, 385] width 799 height 53
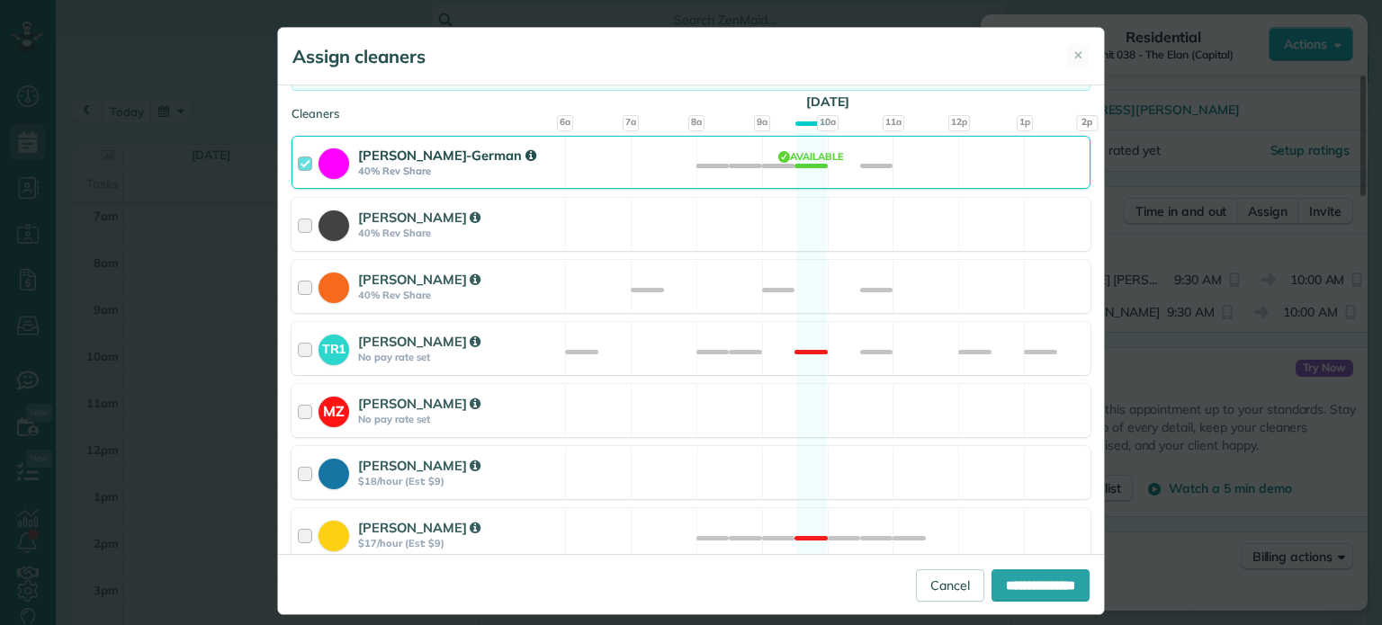
scroll to position [65, 0]
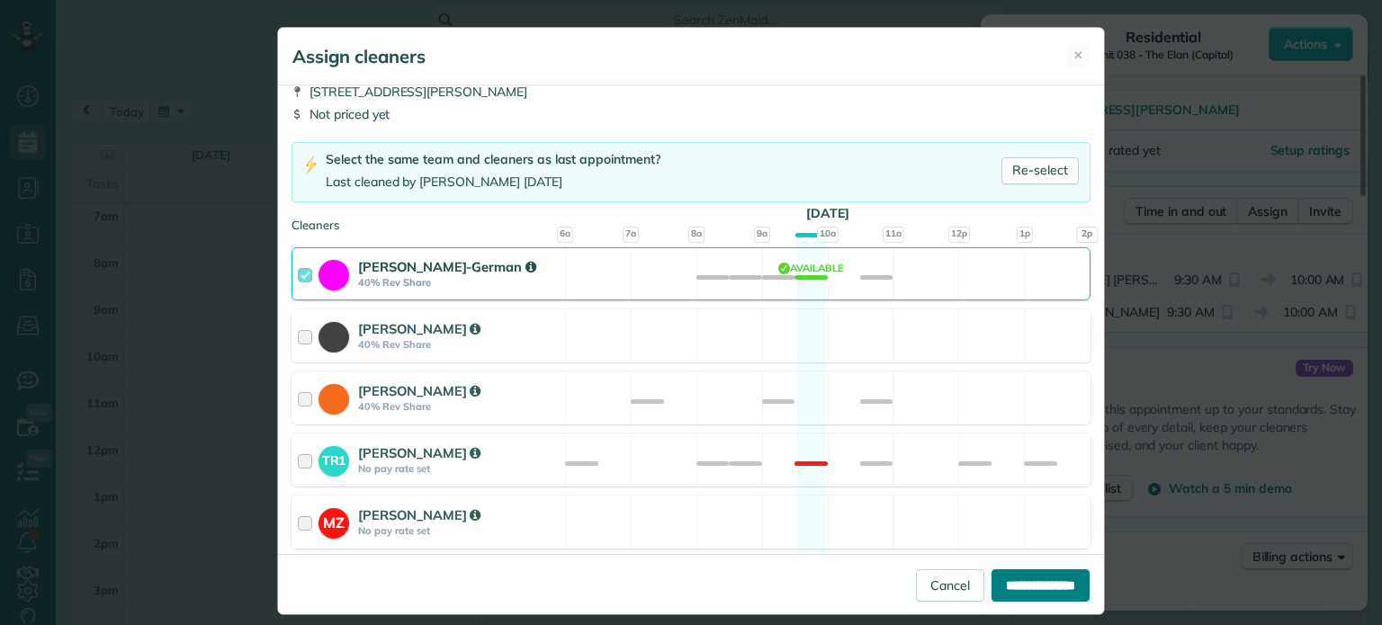
click at [996, 575] on input "**********" at bounding box center [1040, 586] width 98 height 32
type input "**********"
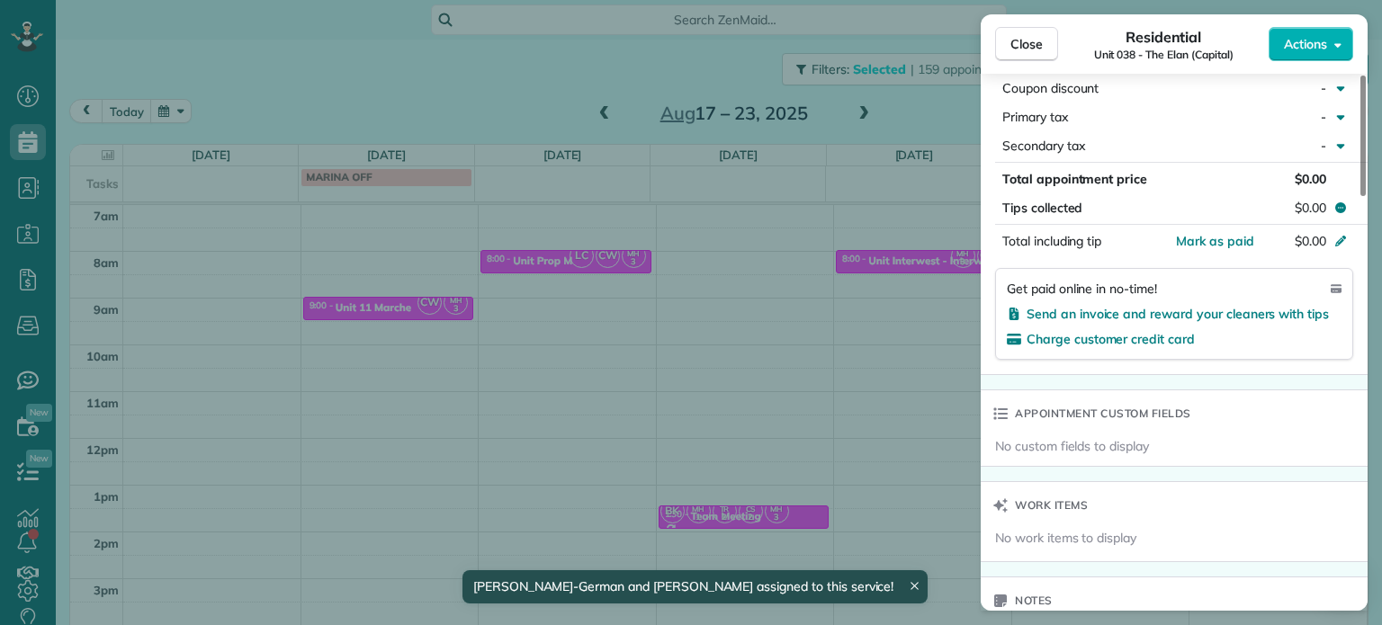
scroll to position [1446, 0]
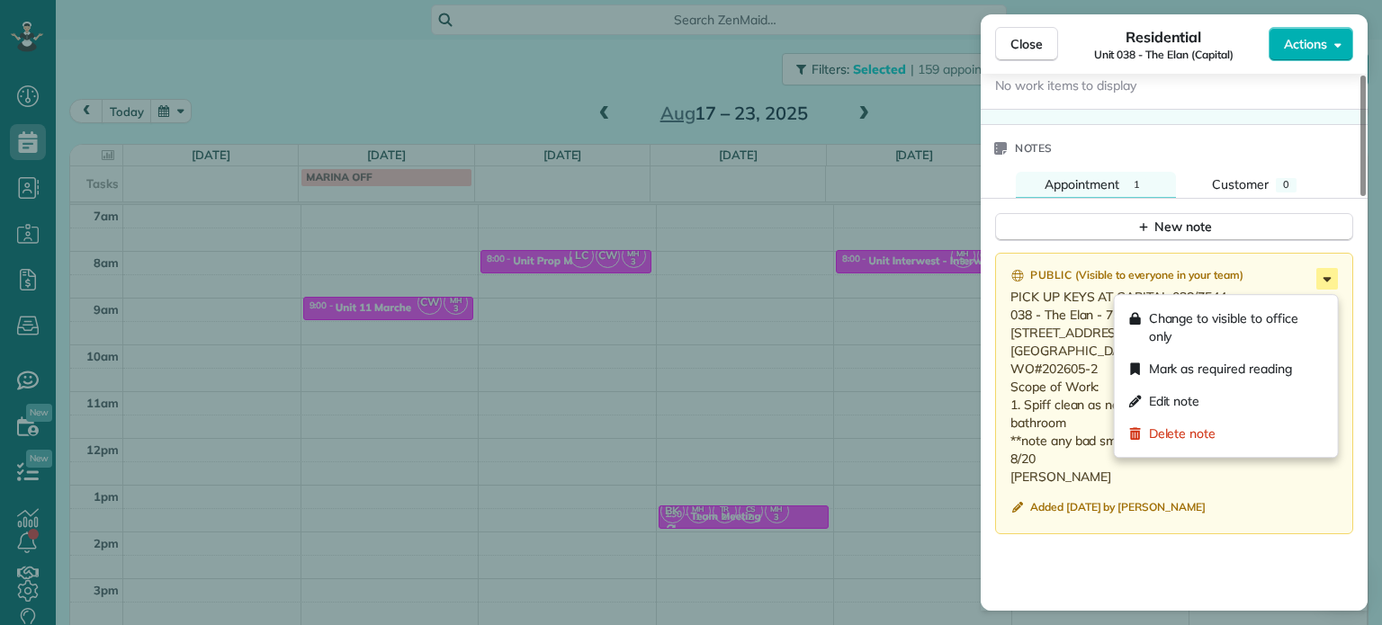
click at [1328, 282] on icon at bounding box center [1327, 279] width 8 height 4
click at [1249, 395] on div "Edit note" at bounding box center [1226, 401] width 209 height 32
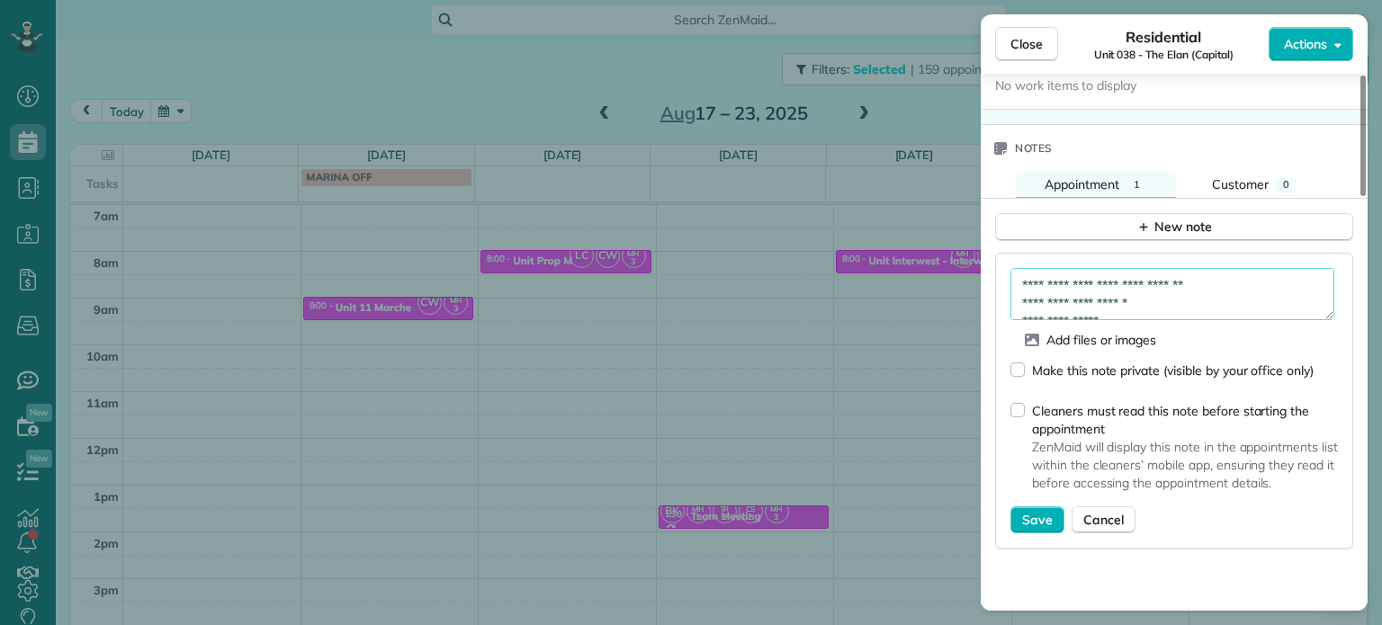
drag, startPoint x: 1209, startPoint y: 307, endPoint x: 1208, endPoint y: 298, distance: 9.0
click at [1209, 306] on textarea "**********" at bounding box center [1172, 294] width 324 height 52
type textarea "**********"
click at [1020, 521] on button "Save" at bounding box center [1037, 520] width 54 height 27
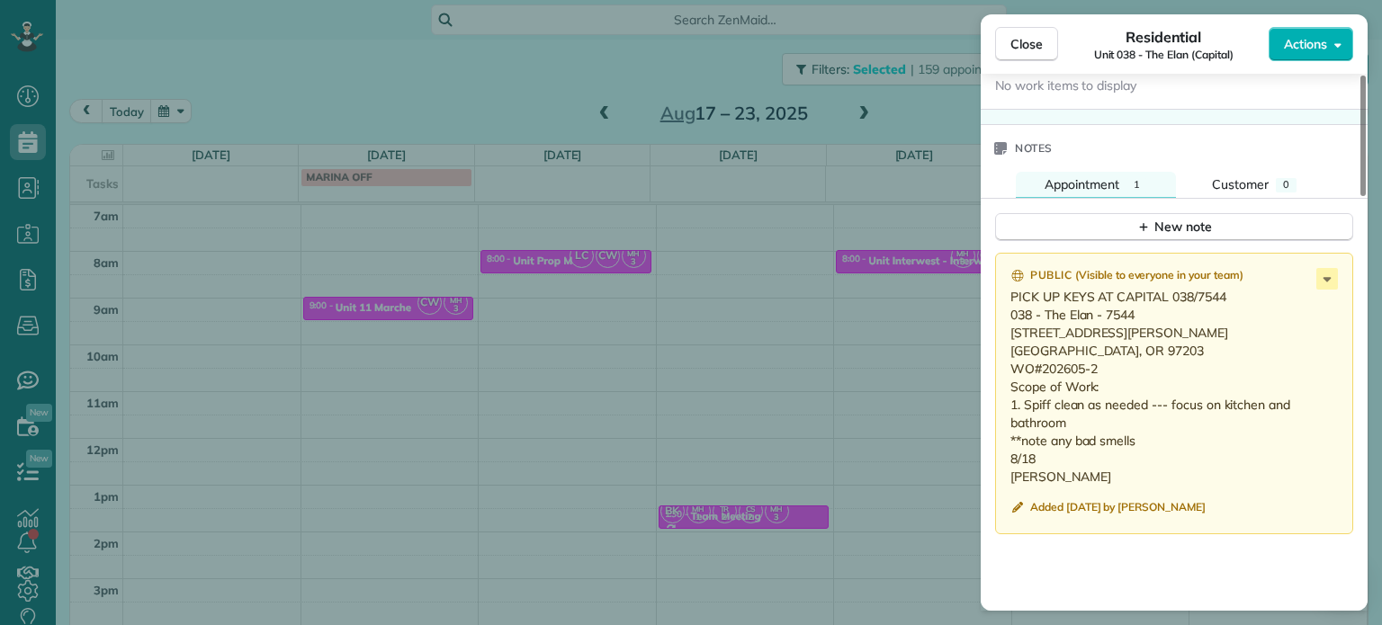
click at [687, 184] on div "Close Residential Unit 038 - The Elan (Capital) Actions Status Active Unit 038 …" at bounding box center [691, 312] width 1382 height 625
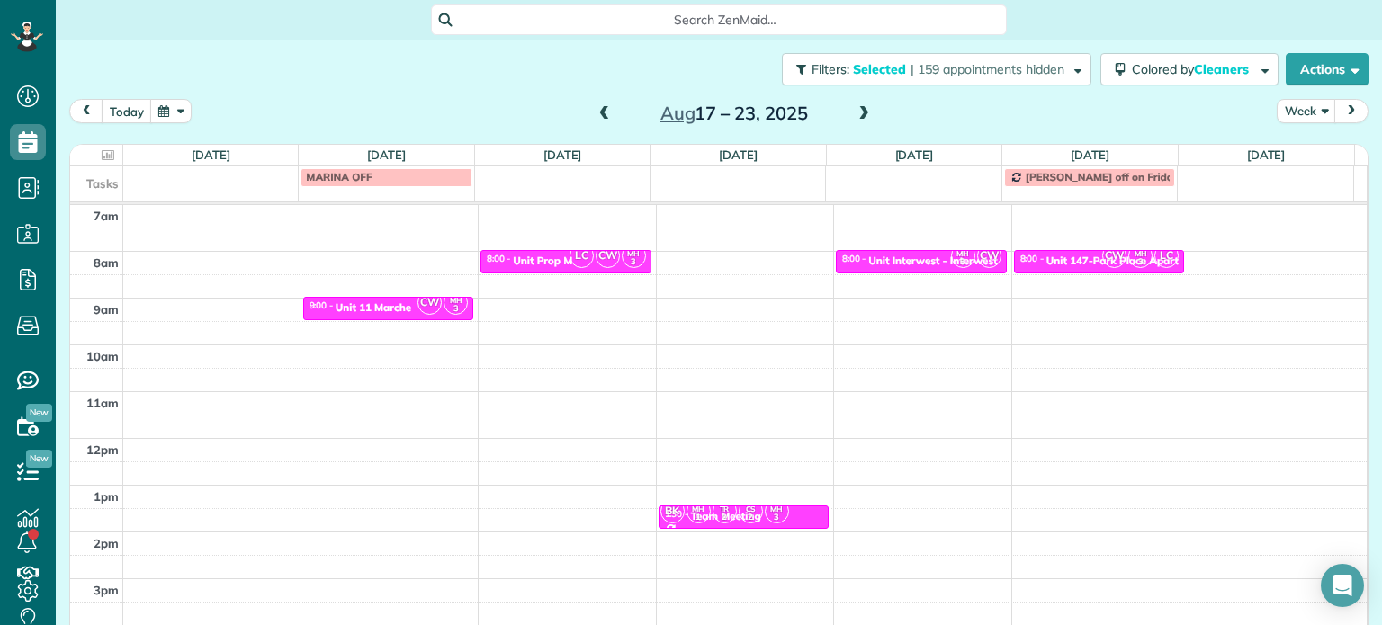
click at [603, 114] on span at bounding box center [605, 114] width 20 height 16
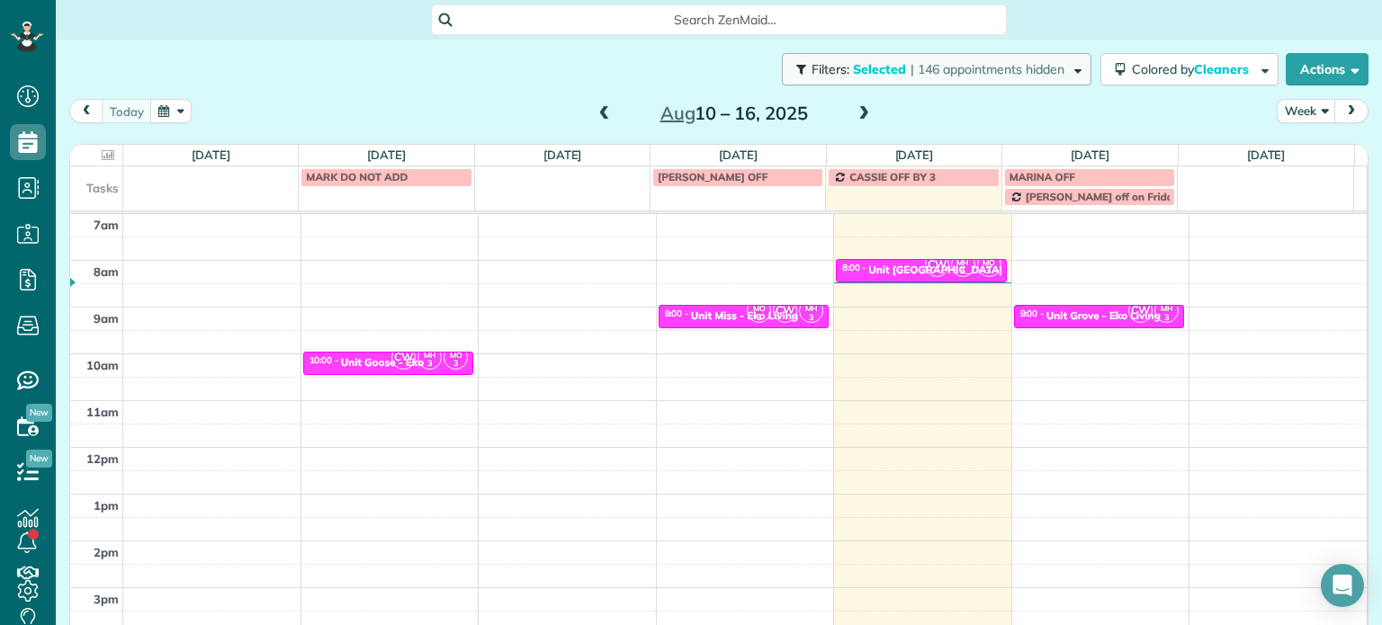
click at [942, 80] on button "Filters: Selected | 146 appointments hidden" at bounding box center [936, 69] width 309 height 32
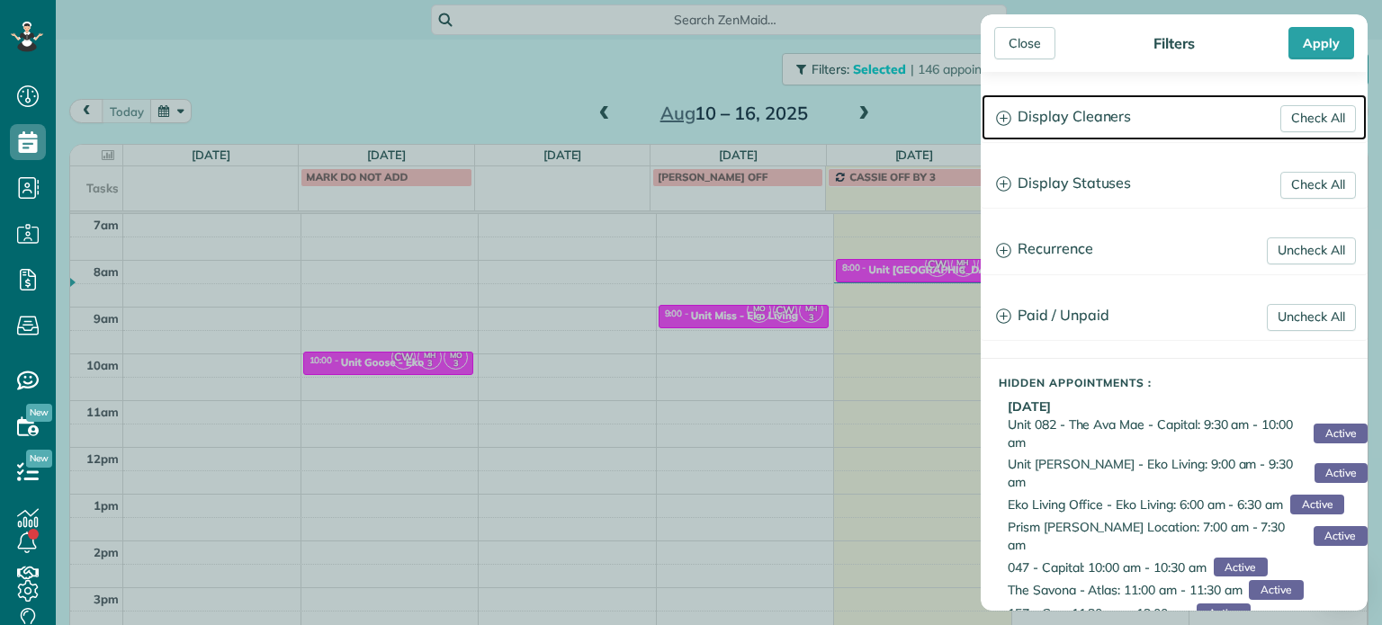
click at [1041, 118] on h3 "Display Cleaners" at bounding box center [1174, 117] width 385 height 46
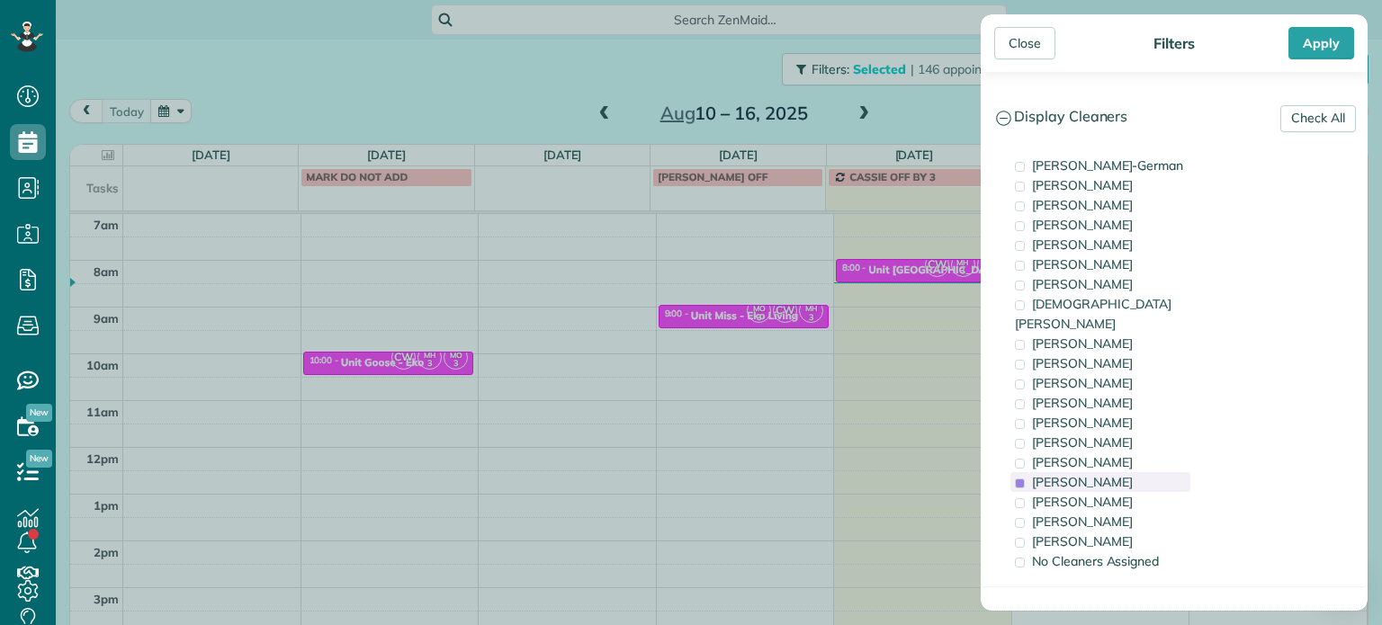
click at [1114, 472] on div "Meralda Harris" at bounding box center [1100, 482] width 180 height 20
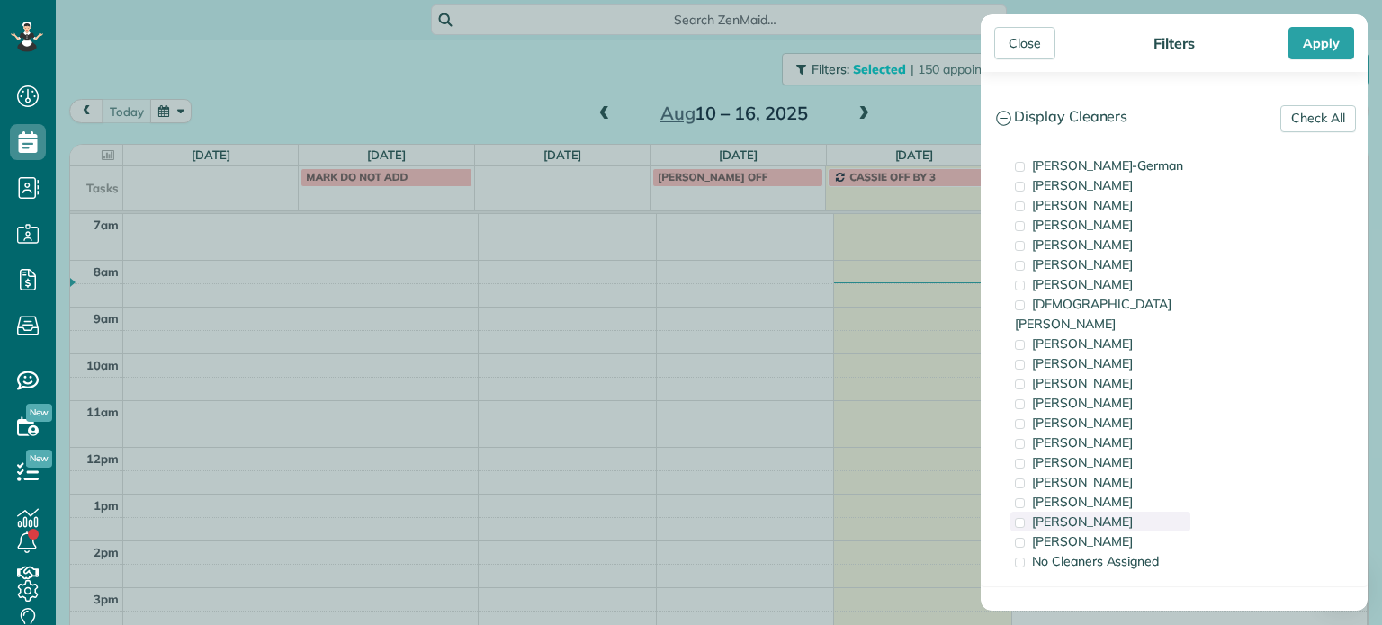
click at [1122, 512] on div "Laura Chavez" at bounding box center [1100, 522] width 180 height 20
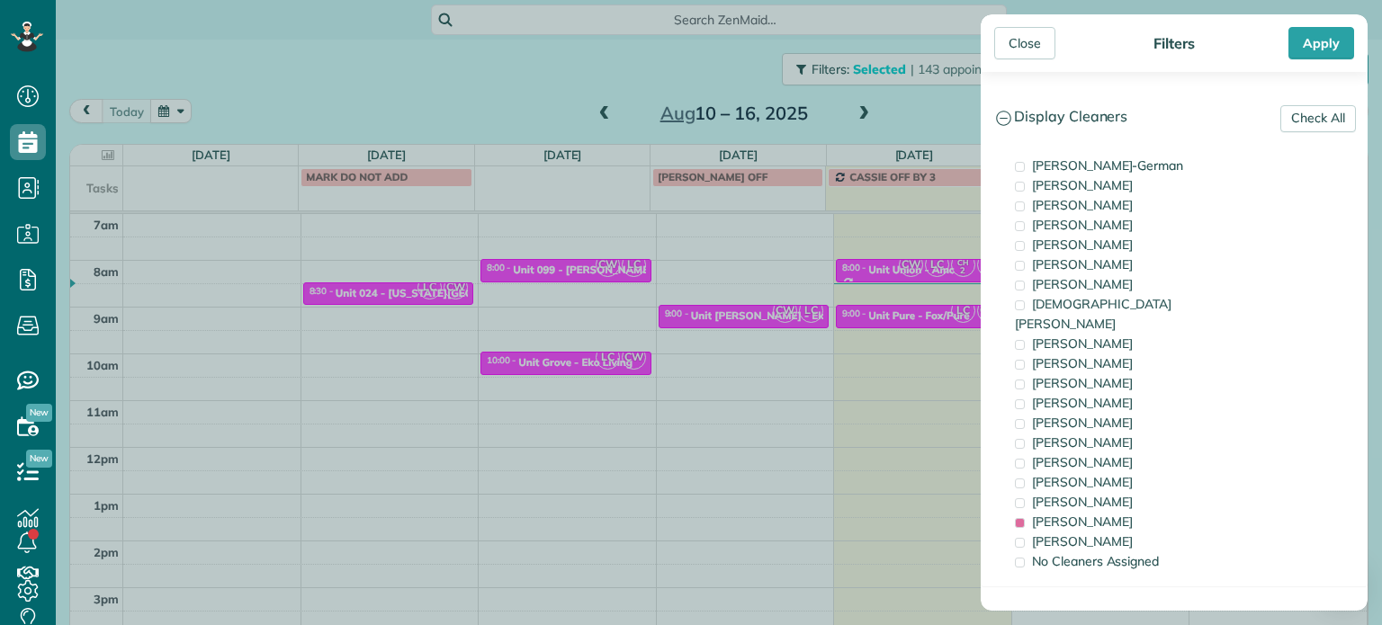
click at [767, 331] on div "Close Filters Apply Check All Display Cleaners Christina Wright-German Brie Kil…" at bounding box center [691, 312] width 1382 height 625
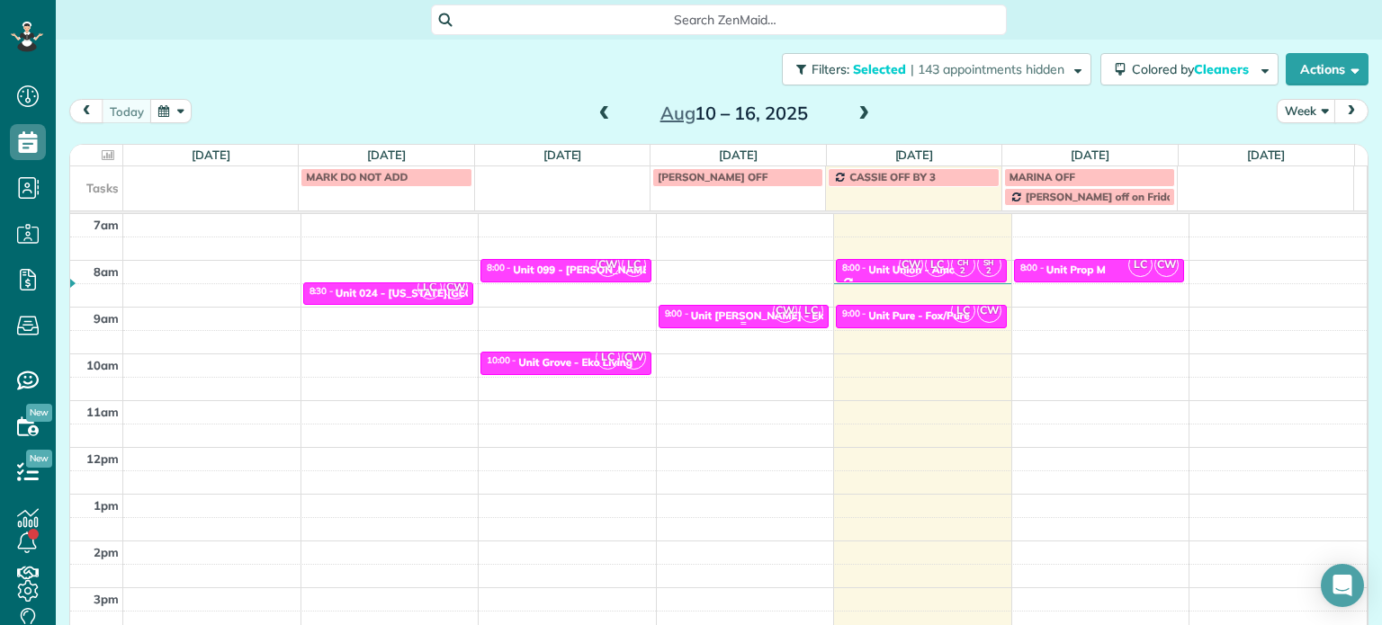
click at [749, 319] on div "Unit Powell - Eko Living" at bounding box center [777, 315] width 172 height 13
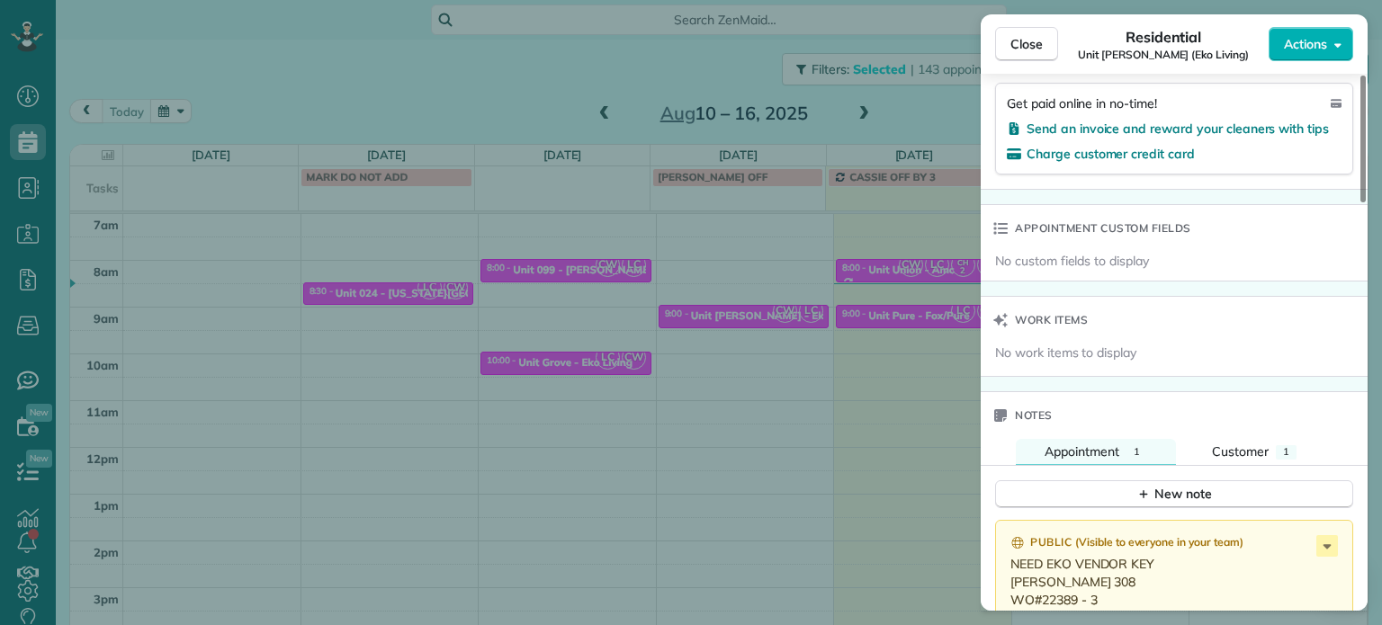
scroll to position [1359, 0]
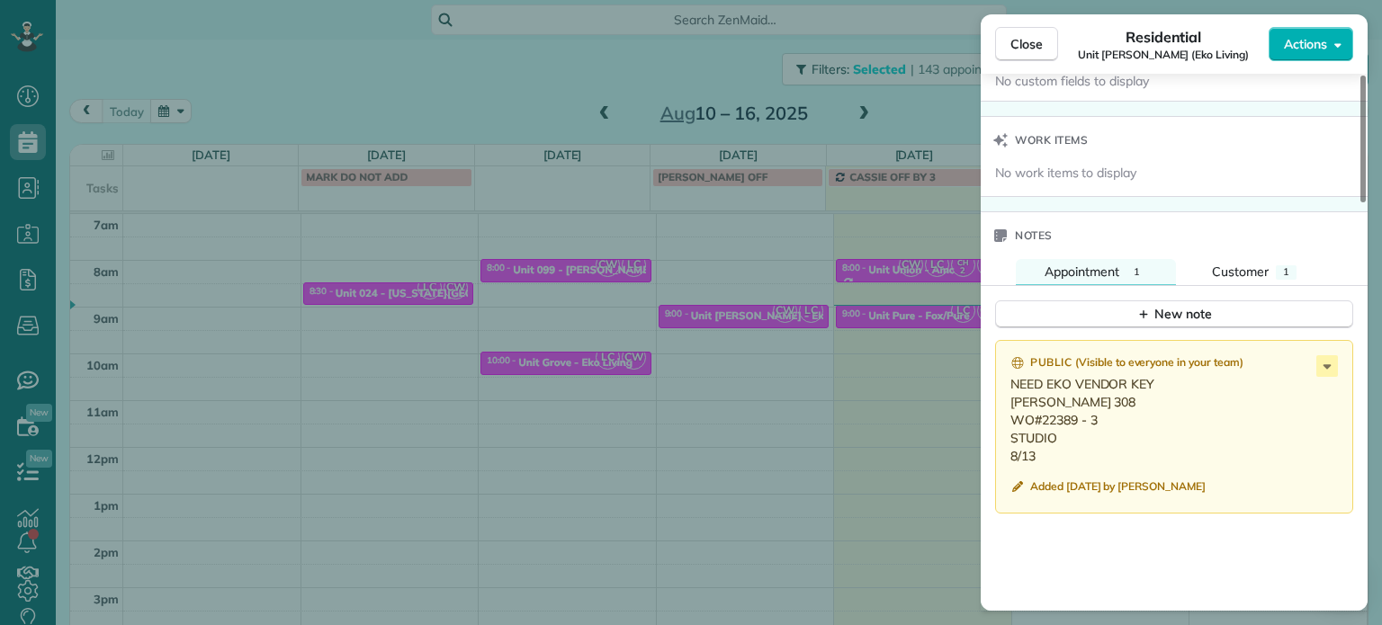
click at [619, 174] on div "Close Residential Unit Powell (Eko Living) Actions Status Active Unit Powell (E…" at bounding box center [691, 312] width 1382 height 625
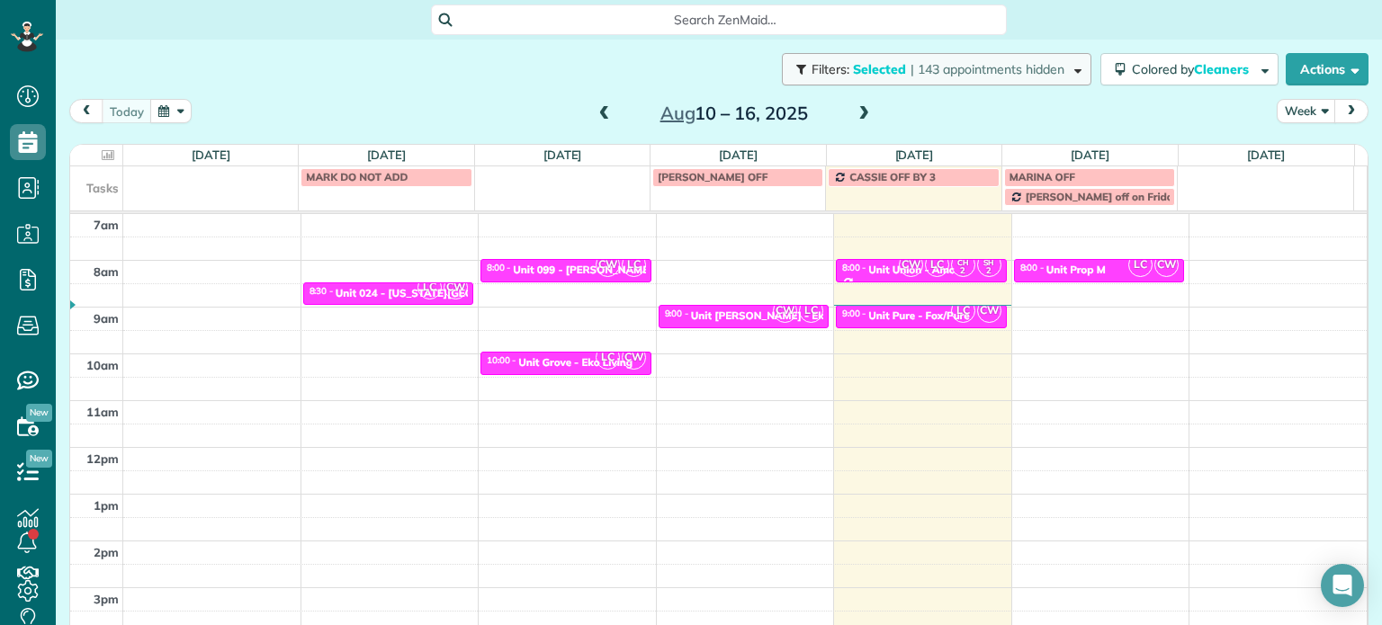
click at [857, 73] on span "Selected" at bounding box center [880, 69] width 54 height 16
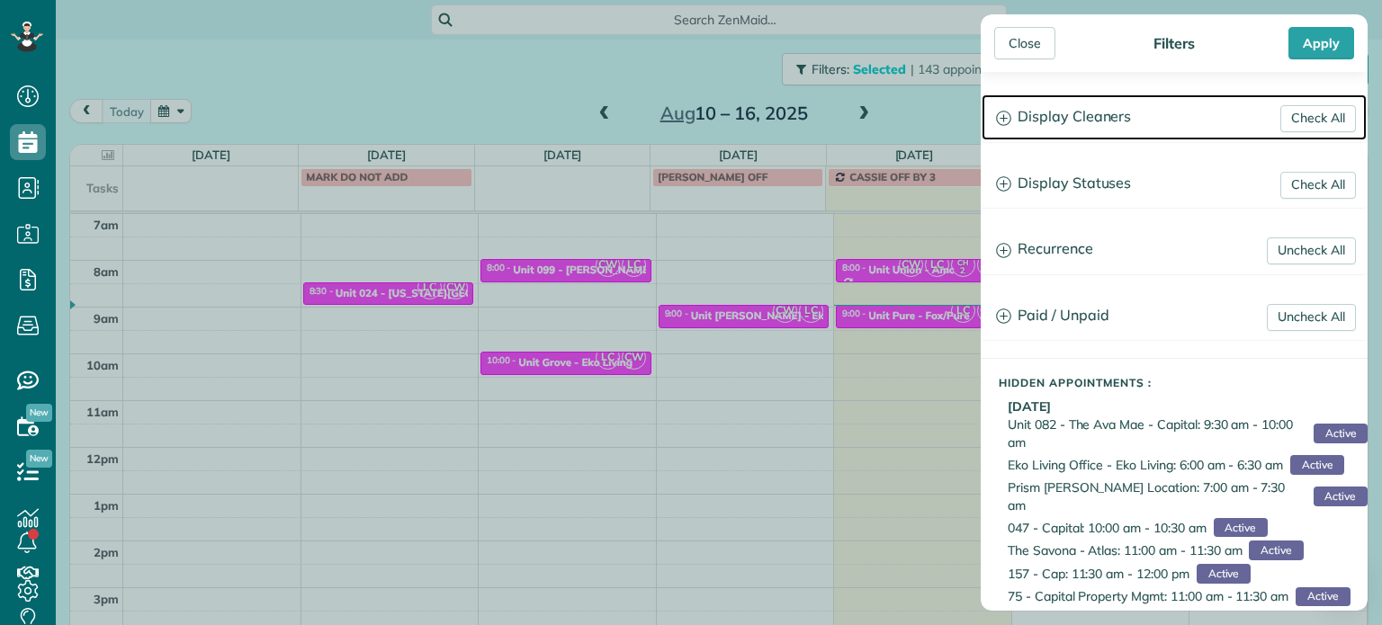
click at [1070, 114] on h3 "Display Cleaners" at bounding box center [1174, 117] width 385 height 46
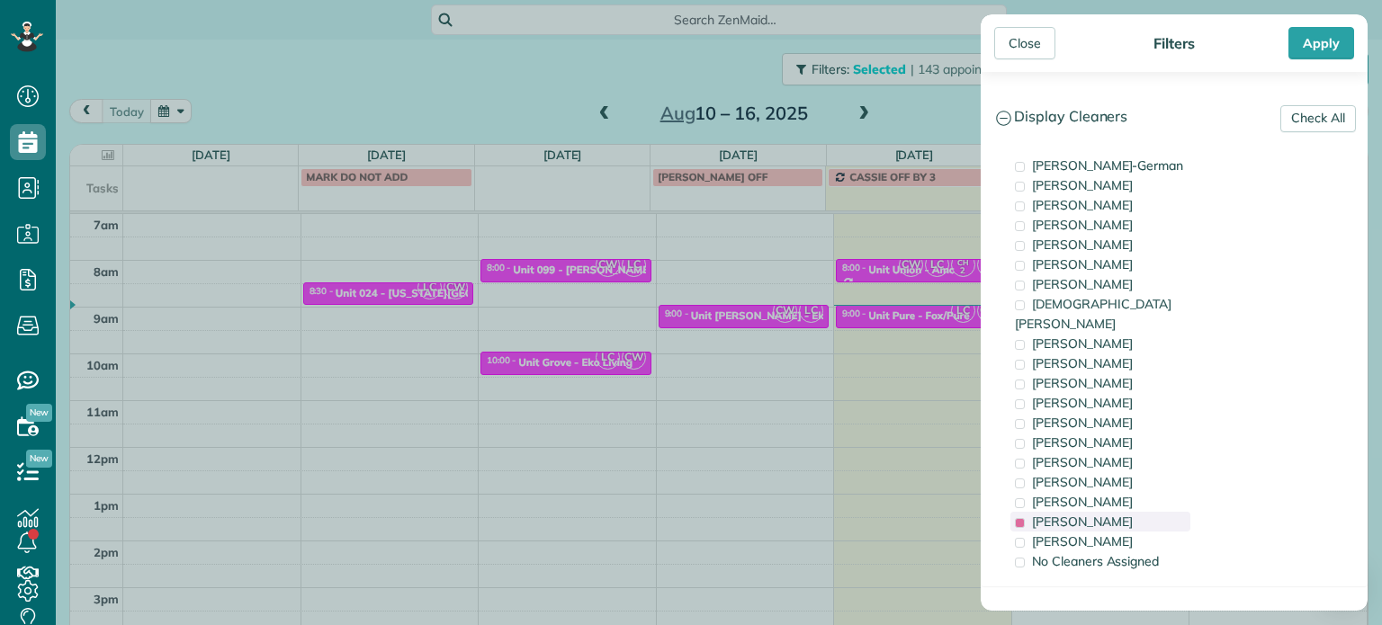
click at [1093, 514] on span "Laura Chavez" at bounding box center [1082, 522] width 101 height 16
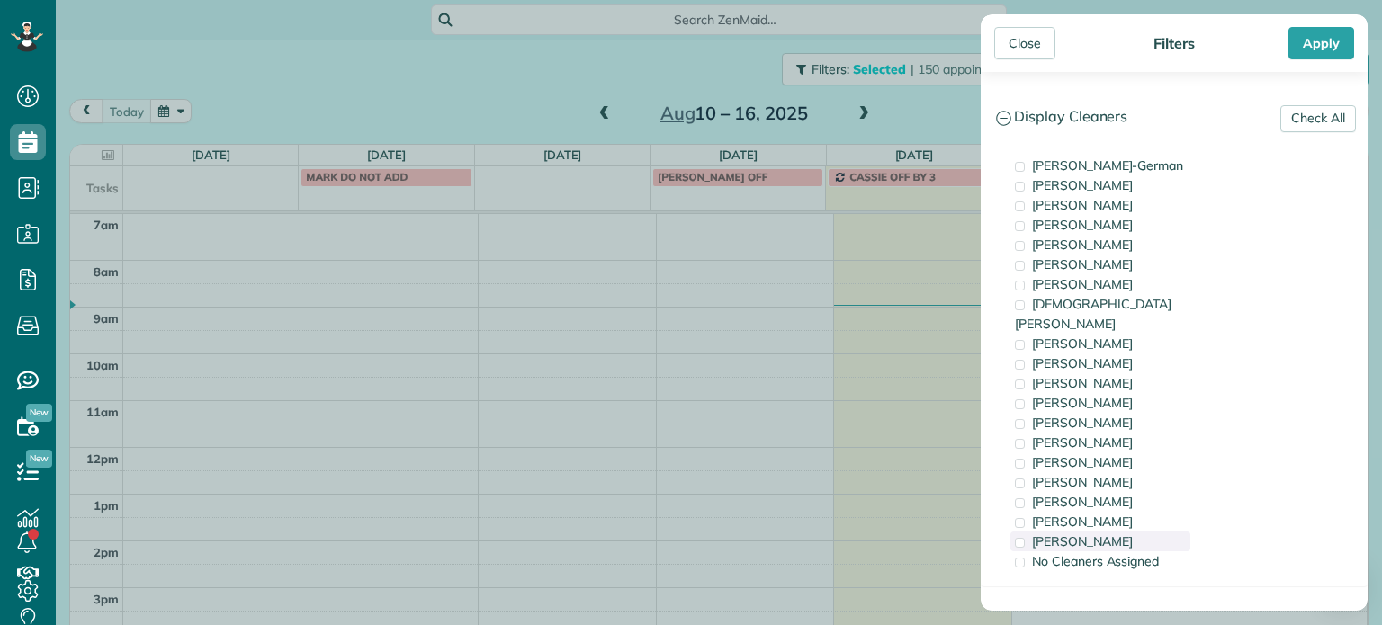
click at [1102, 534] on span "Marina Ostertag" at bounding box center [1082, 542] width 101 height 16
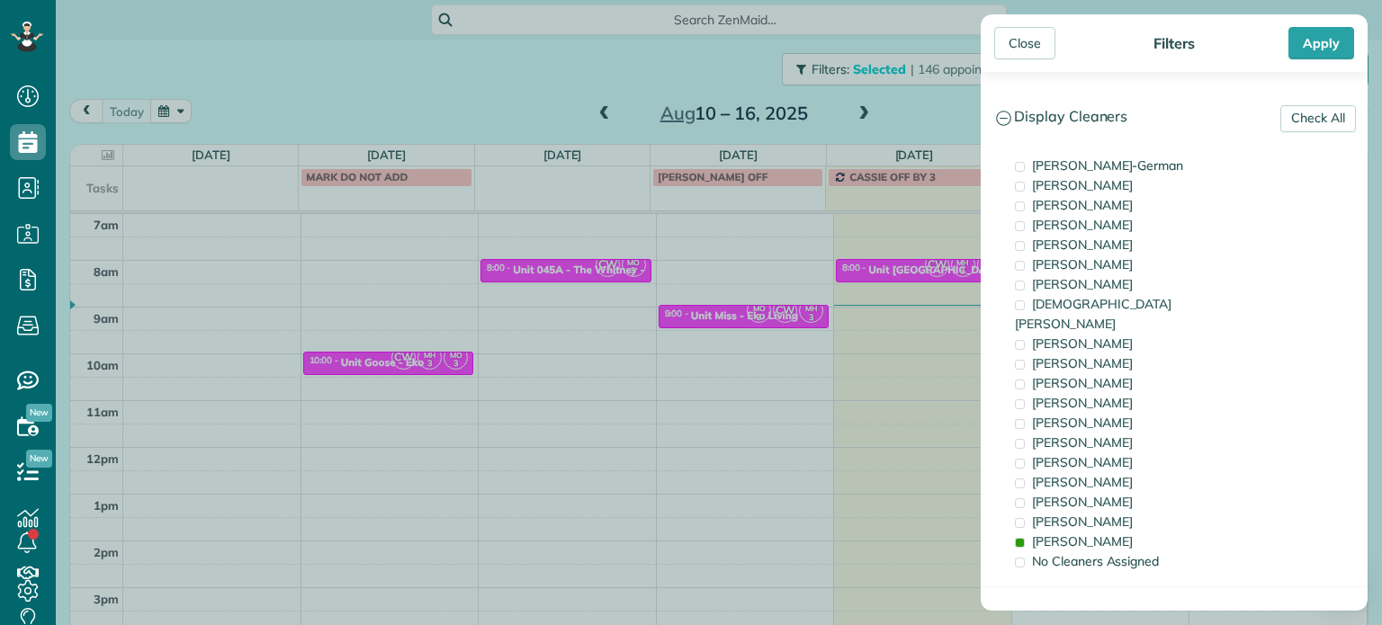
click at [567, 392] on div "Close Filters Apply Check All Display Cleaners Christina Wright-German Brie Kil…" at bounding box center [691, 312] width 1382 height 625
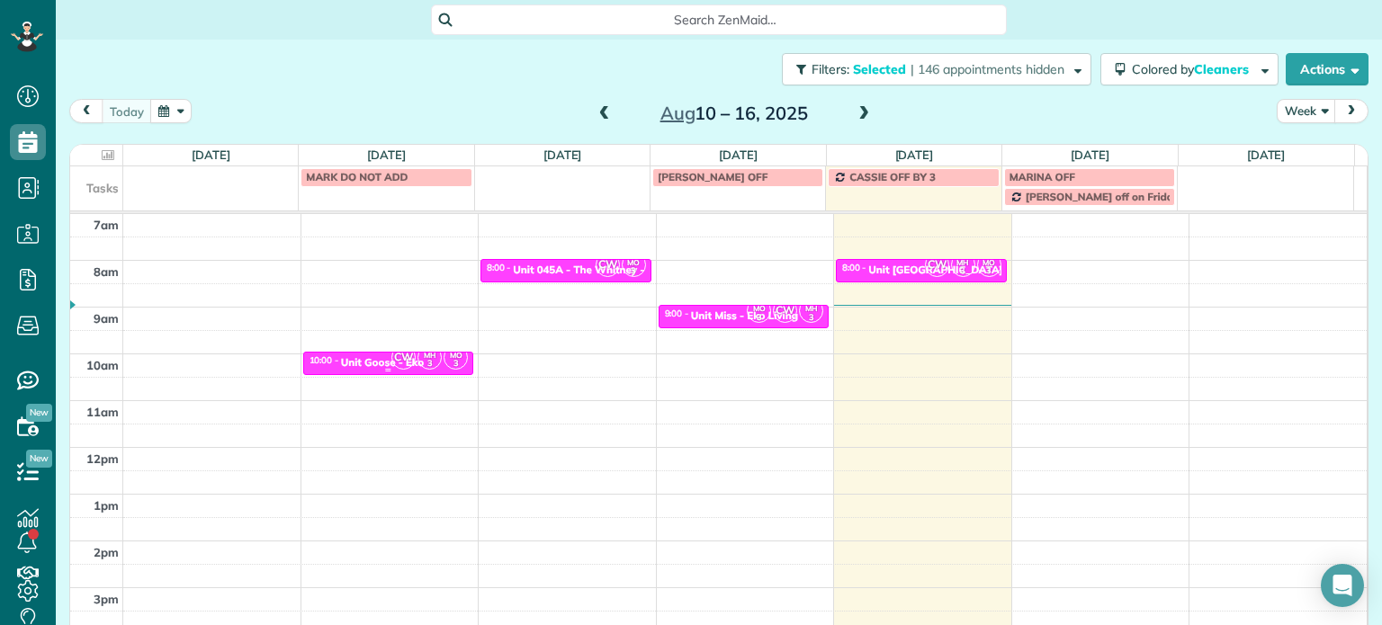
click at [422, 361] on small "3" at bounding box center [429, 363] width 22 height 17
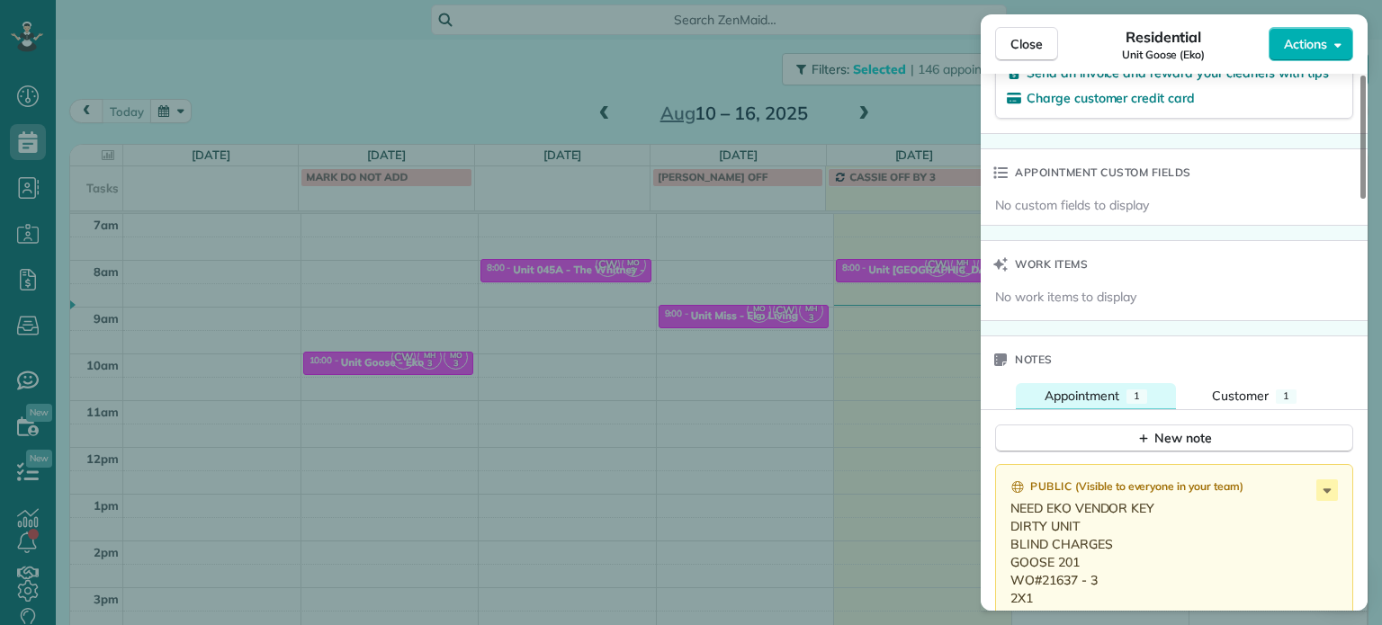
scroll to position [1359, 0]
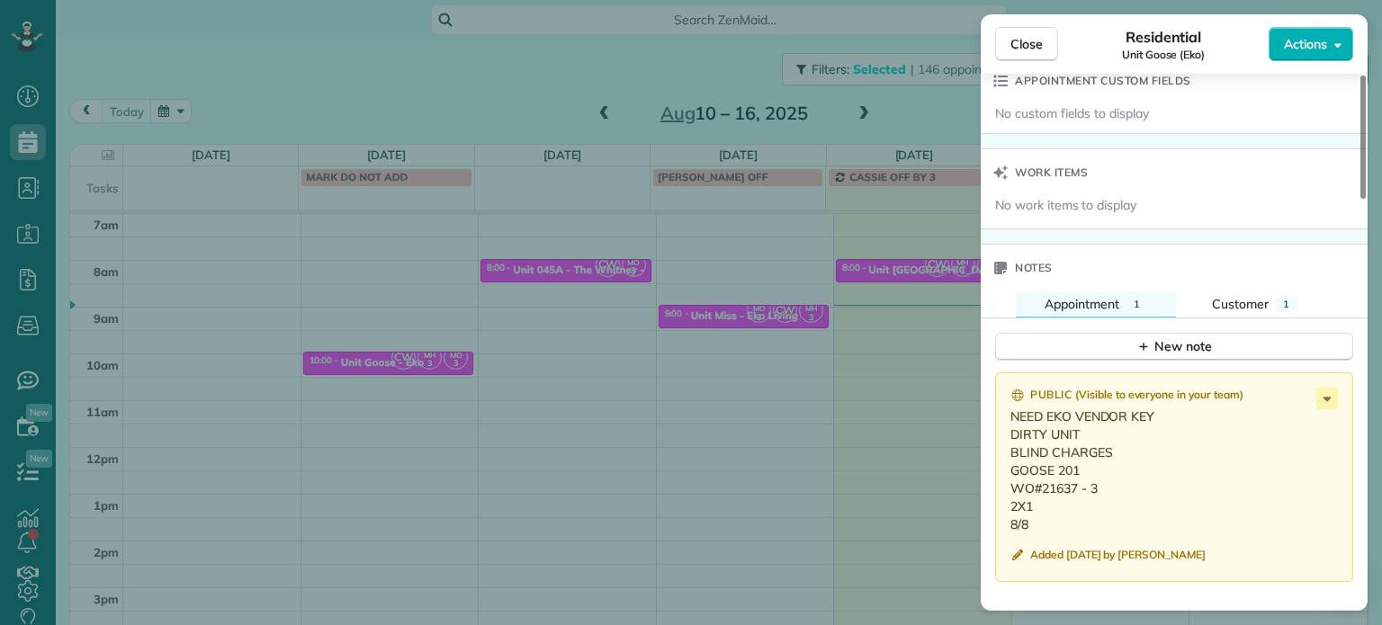
drag, startPoint x: 1030, startPoint y: 526, endPoint x: 1011, endPoint y: 481, distance: 48.8
click at [1011, 481] on p "NEED EKO VENDOR KEY DIRTY UNIT BLIND CHARGES GOOSE 201 WO#21637 - 3 2X1 8/8" at bounding box center [1175, 471] width 331 height 126
click at [1331, 402] on icon at bounding box center [1327, 399] width 22 height 22
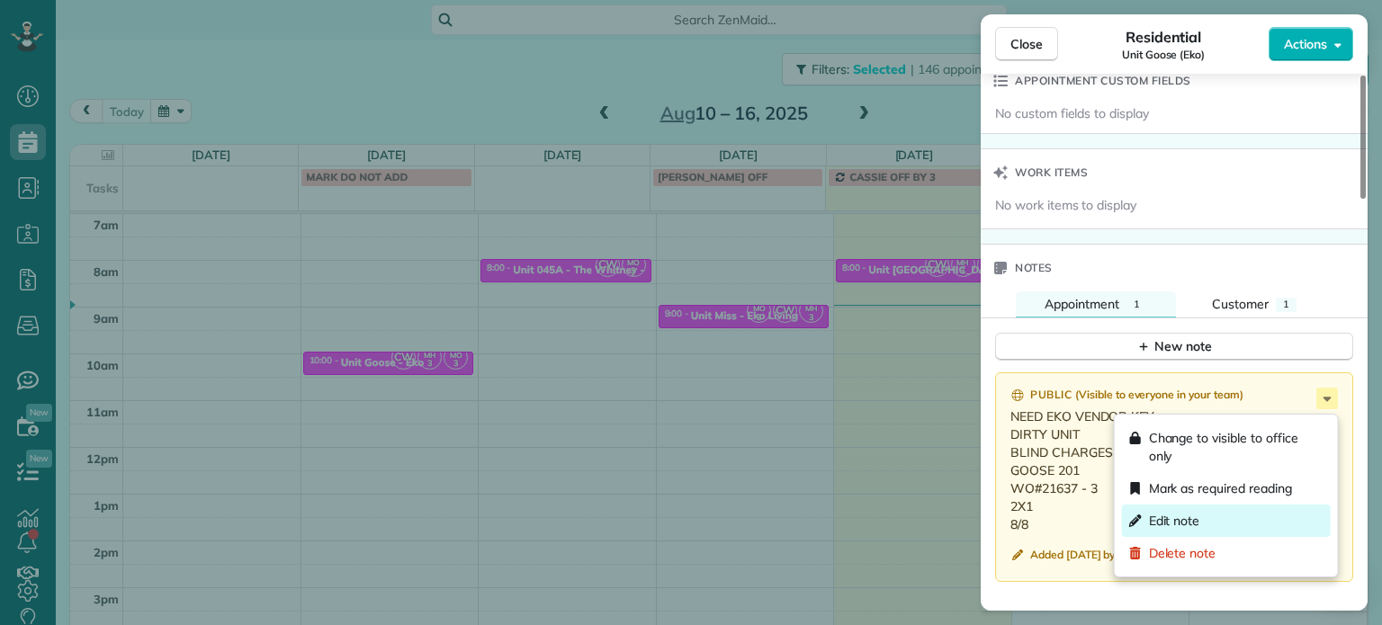
click at [1216, 518] on div "Edit note" at bounding box center [1226, 521] width 209 height 32
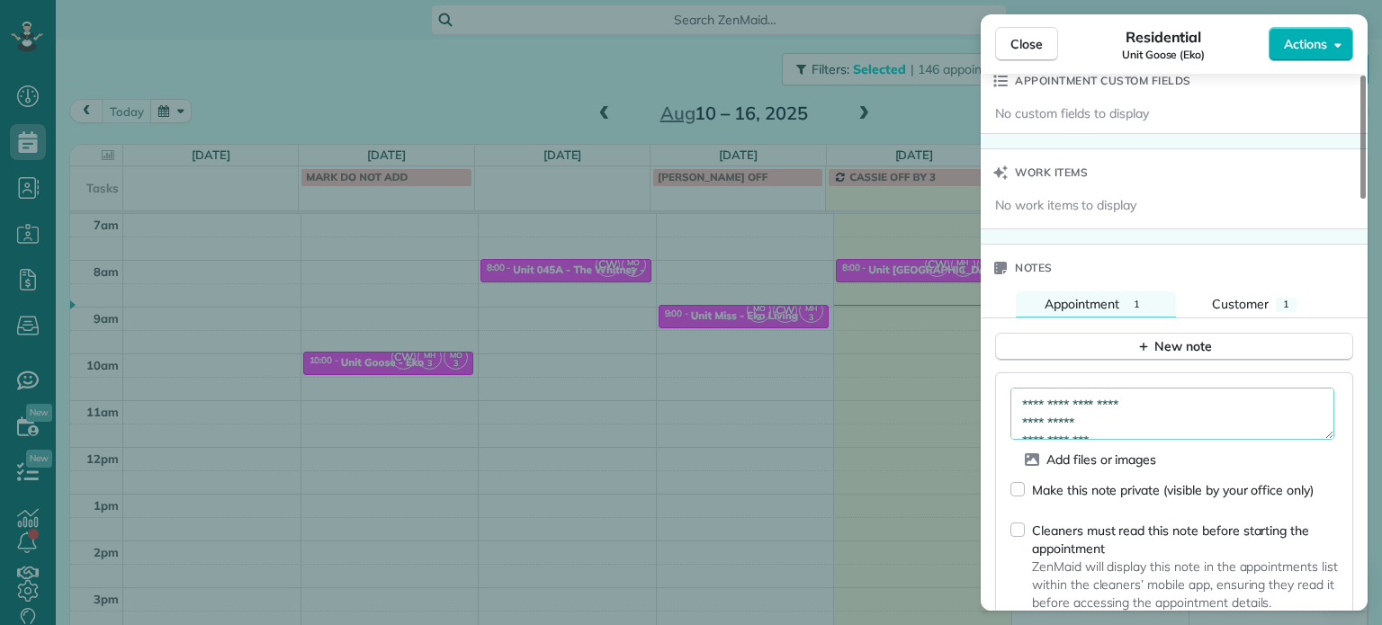
click at [1153, 436] on textarea "**********" at bounding box center [1172, 414] width 324 height 52
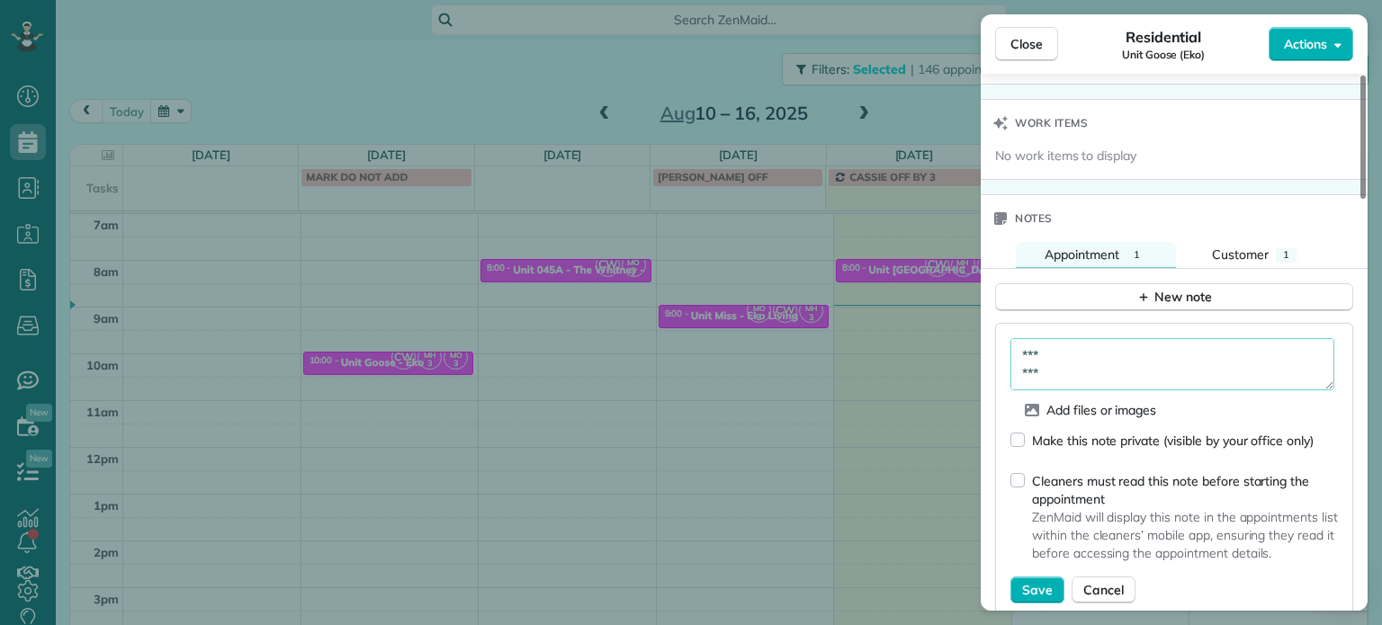
scroll to position [1448, 0]
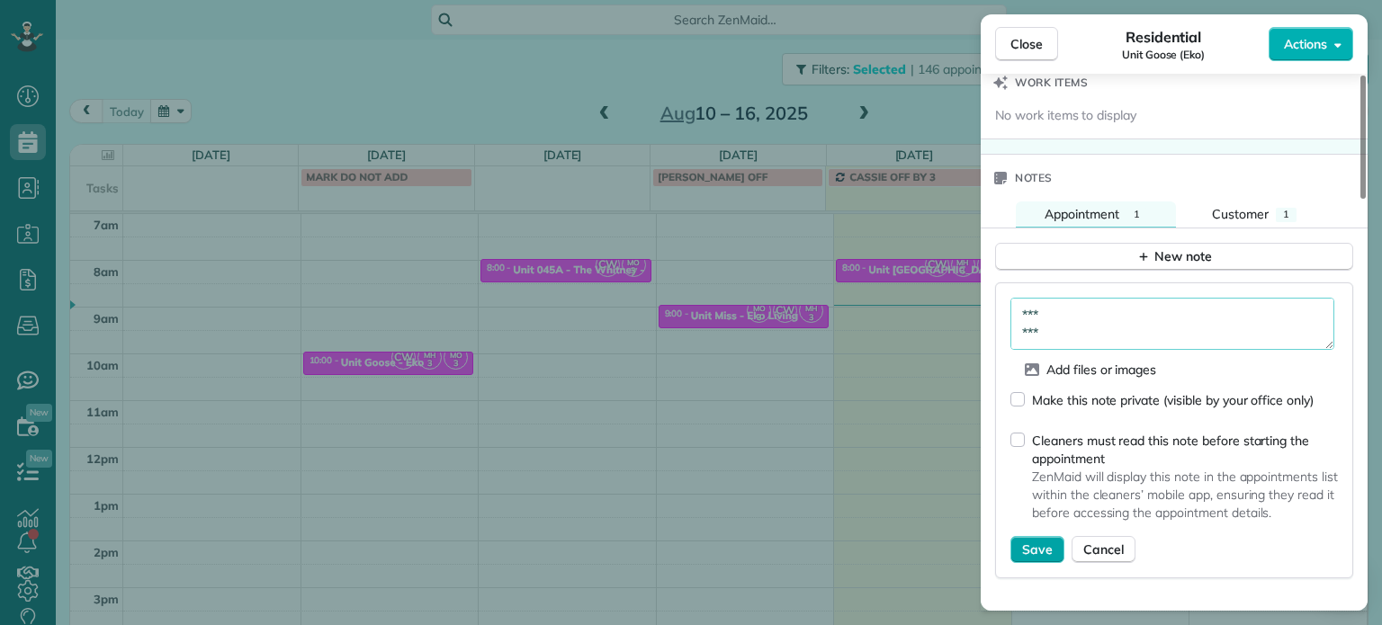
type textarea "**********"
click at [1046, 550] on span "Save" at bounding box center [1037, 550] width 31 height 18
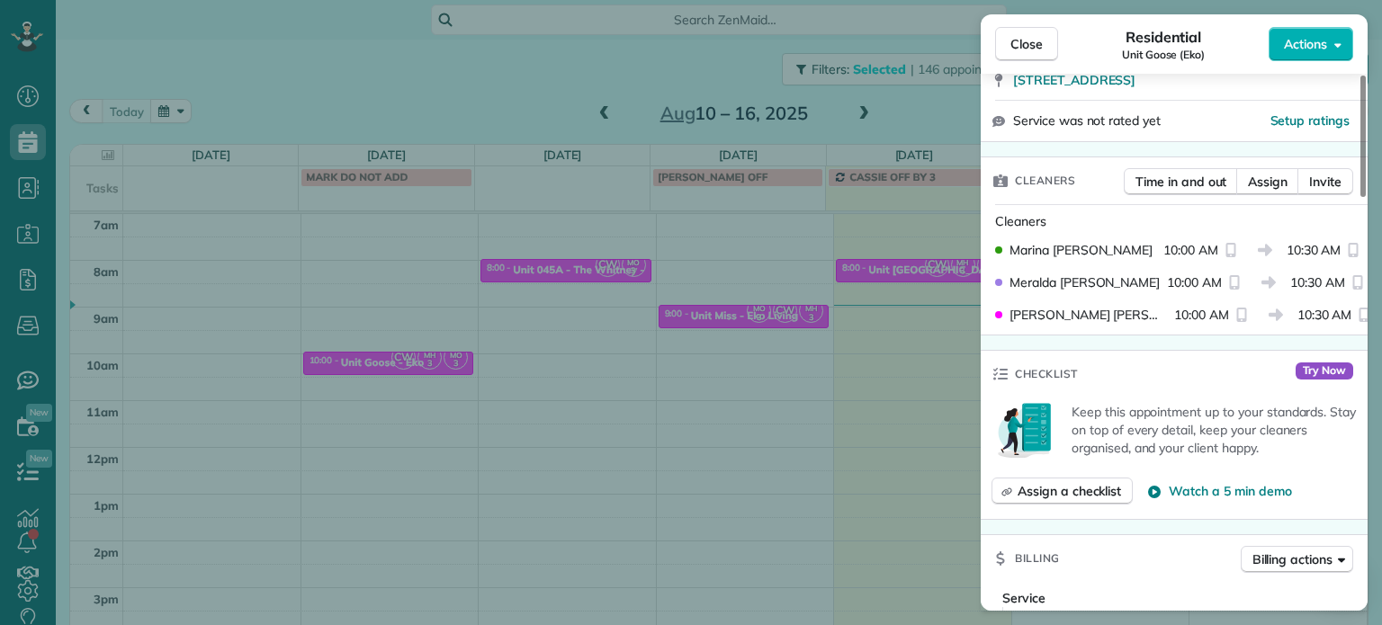
scroll to position [0, 0]
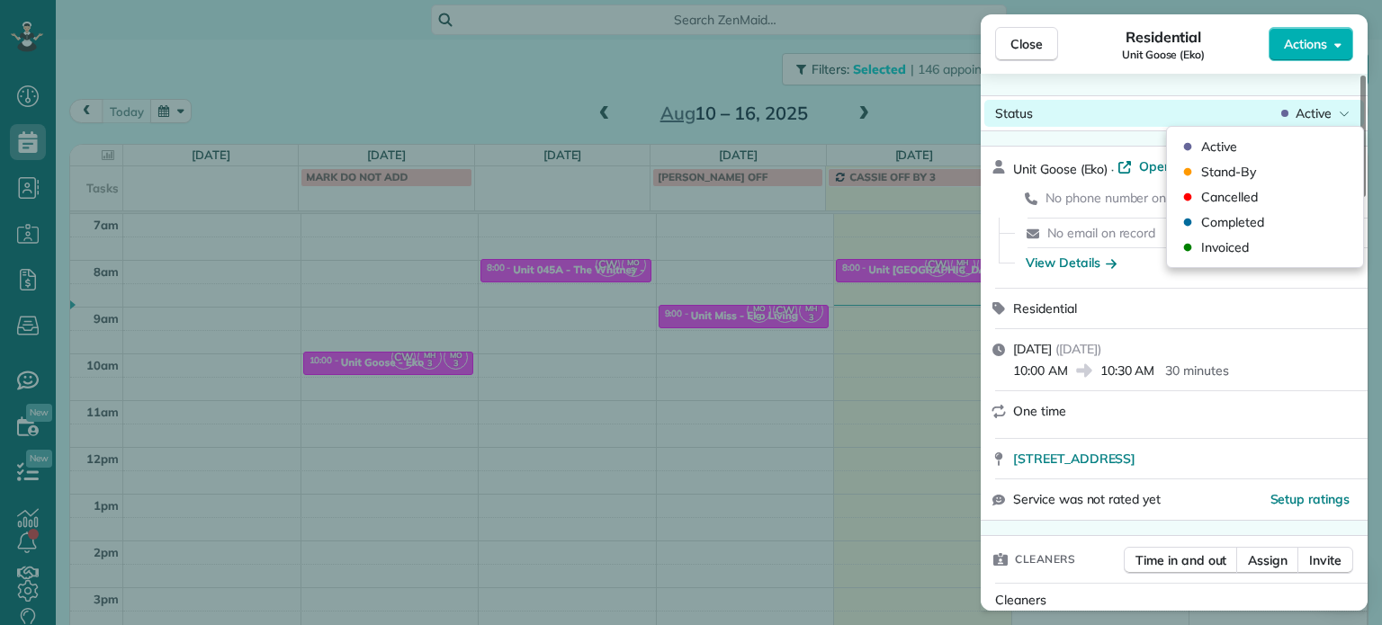
click at [1306, 121] on span "Active" at bounding box center [1314, 113] width 36 height 18
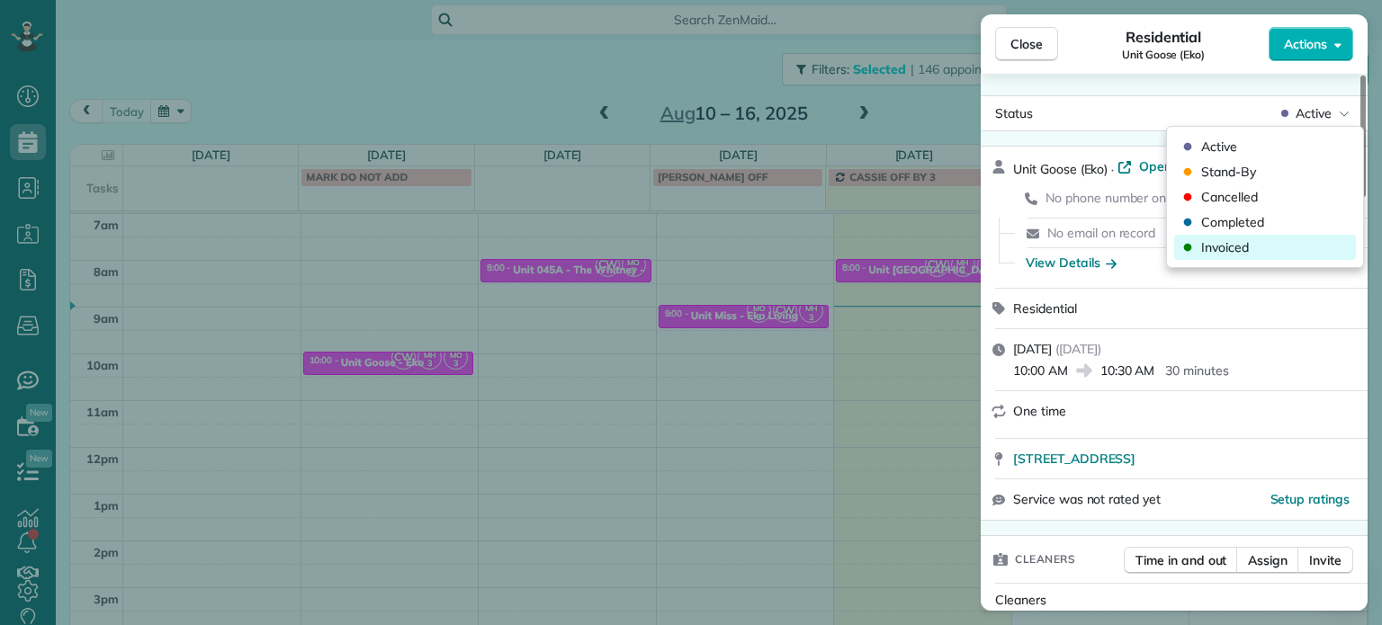
click at [1269, 245] on div "Invoiced" at bounding box center [1265, 247] width 182 height 25
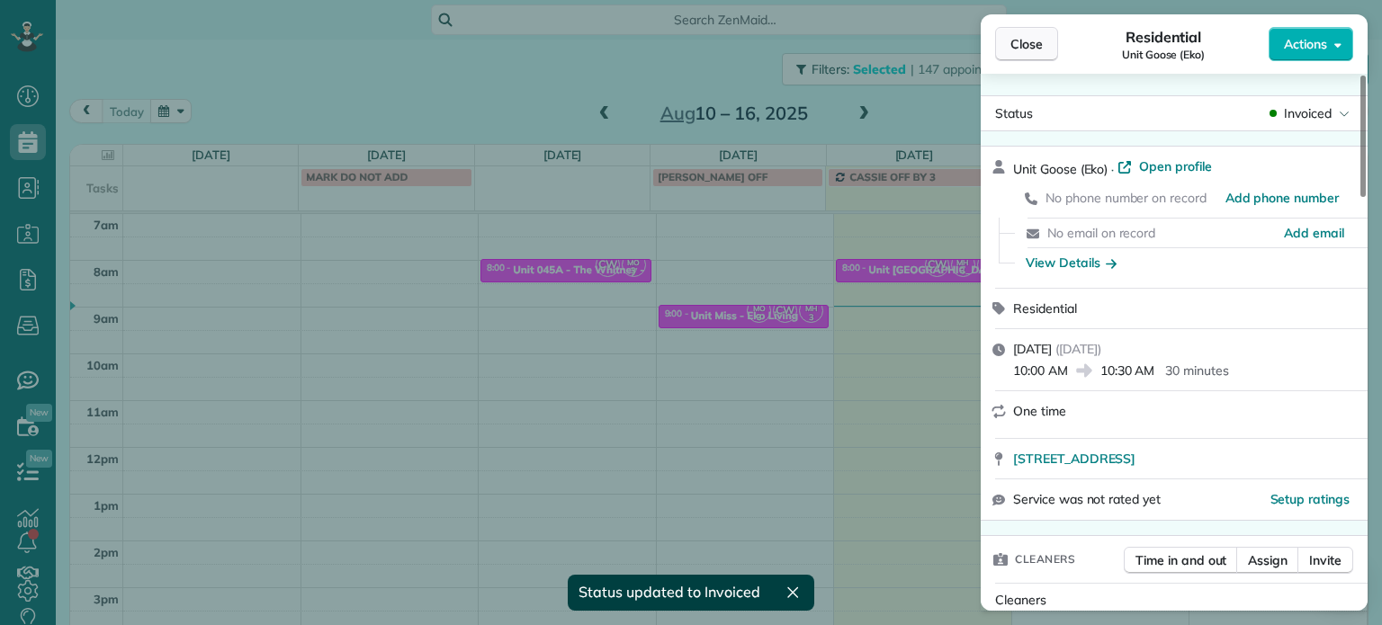
click at [1036, 44] on span "Close" at bounding box center [1026, 44] width 32 height 18
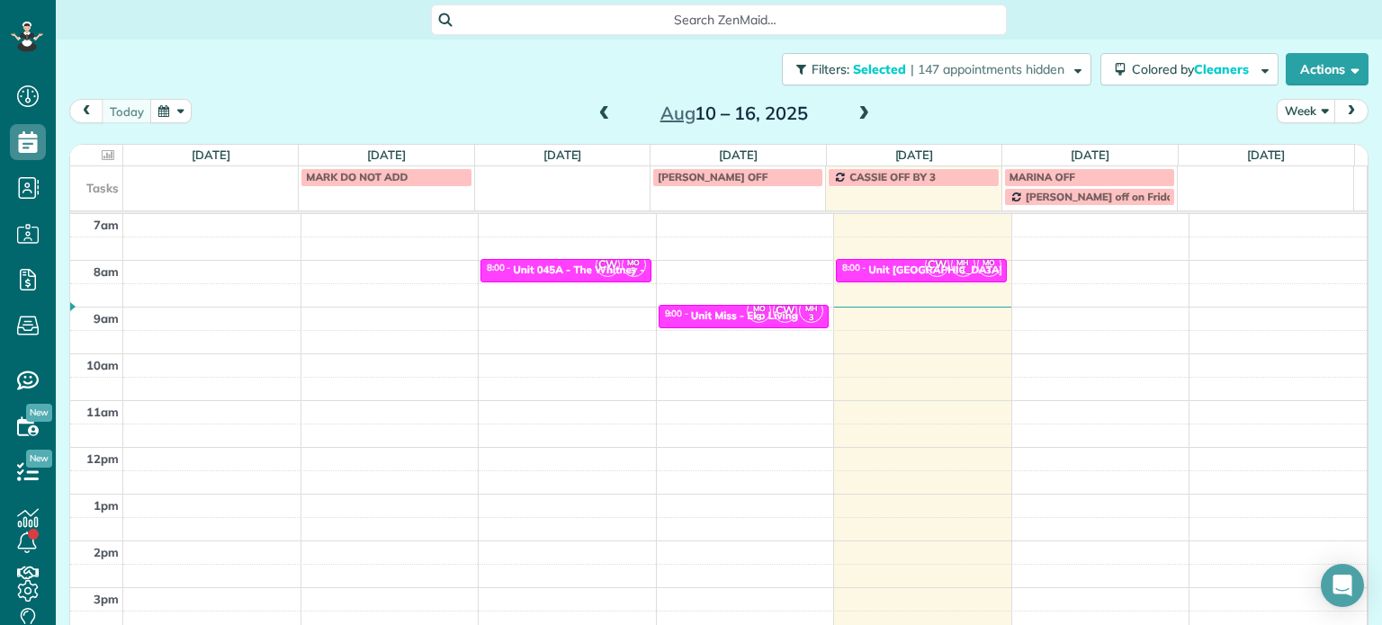
click at [857, 110] on span at bounding box center [864, 114] width 20 height 16
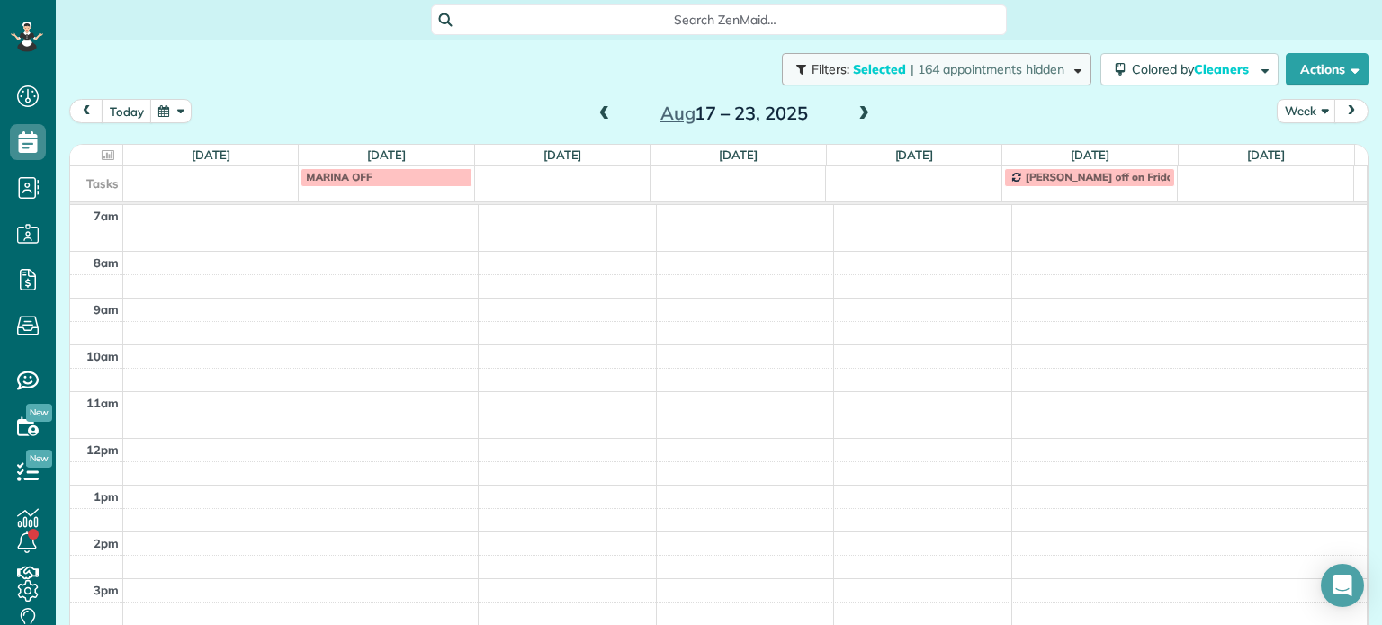
click at [974, 75] on span "| 164 appointments hidden" at bounding box center [987, 69] width 154 height 16
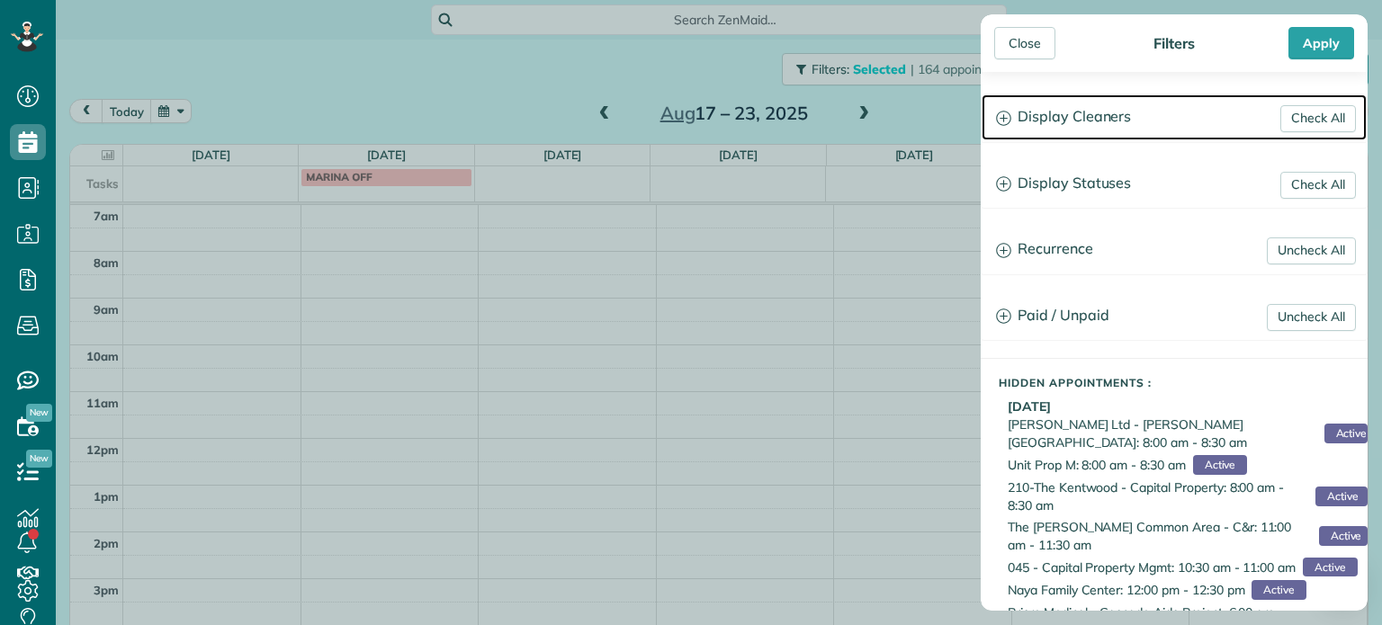
click at [1012, 112] on h3 "Display Cleaners" at bounding box center [1174, 117] width 385 height 46
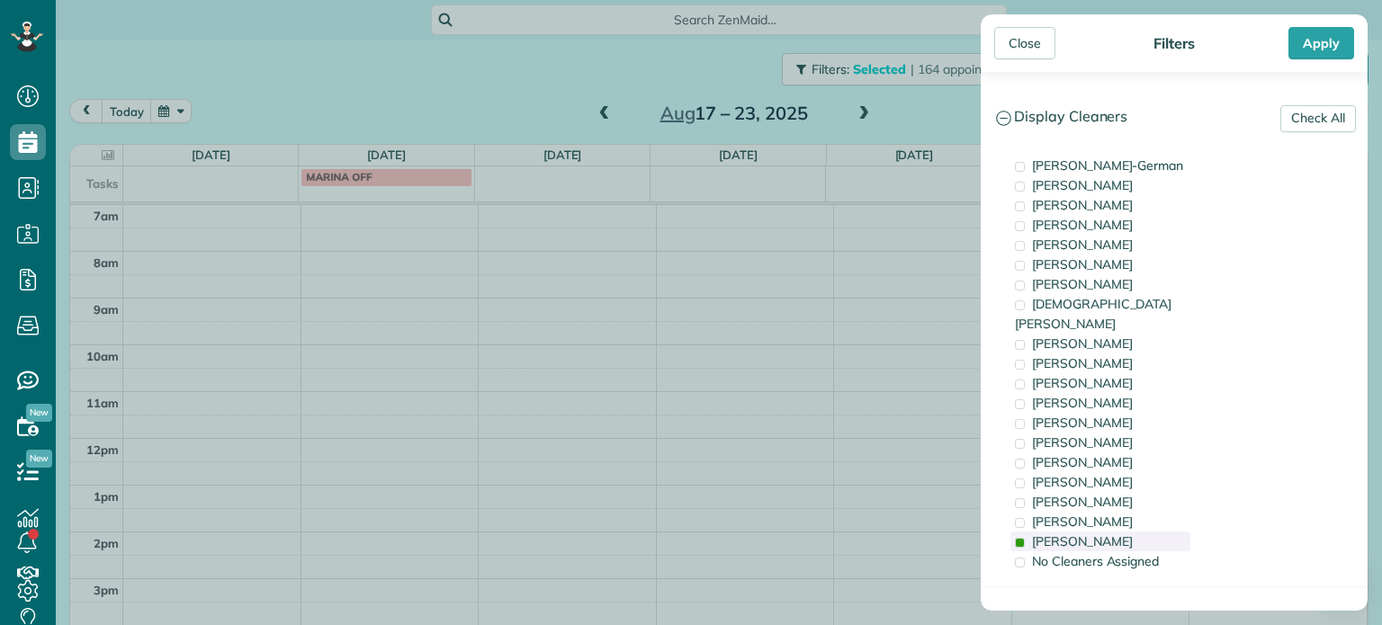
click at [1092, 534] on span "Marina Ostertag" at bounding box center [1082, 542] width 101 height 16
click at [1092, 474] on span "Meralda Harris" at bounding box center [1082, 482] width 101 height 16
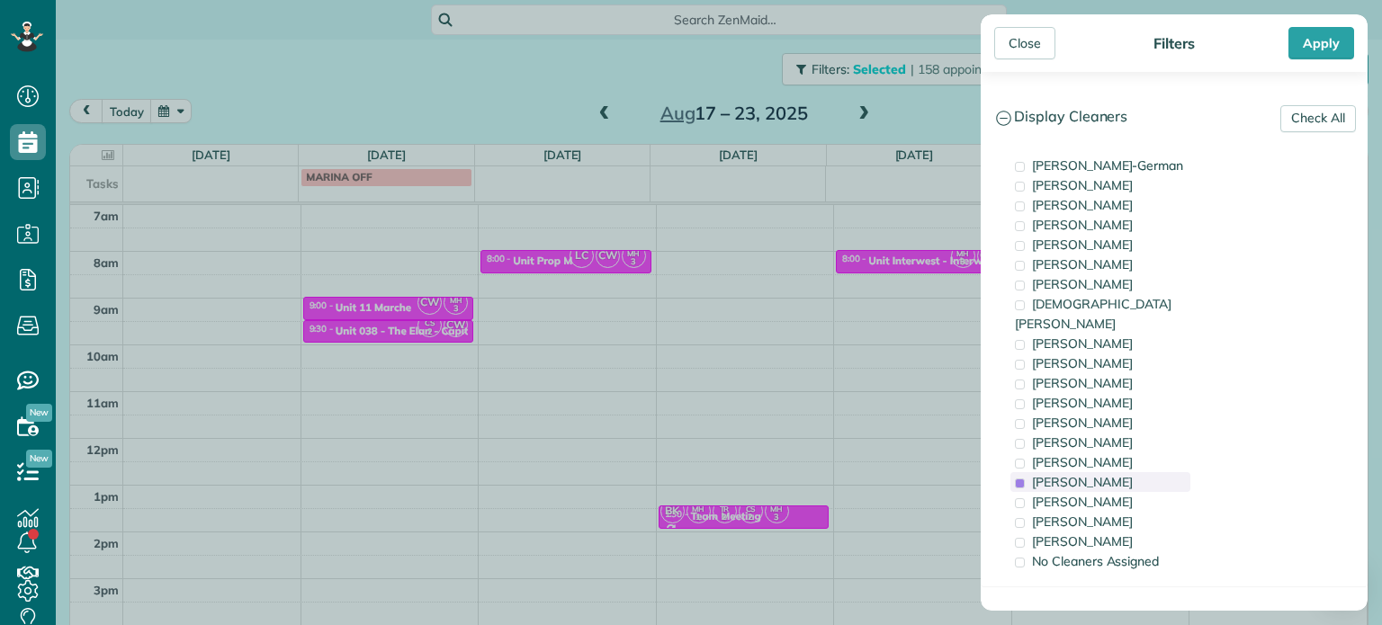
click at [1092, 474] on span "Meralda Harris" at bounding box center [1082, 482] width 101 height 16
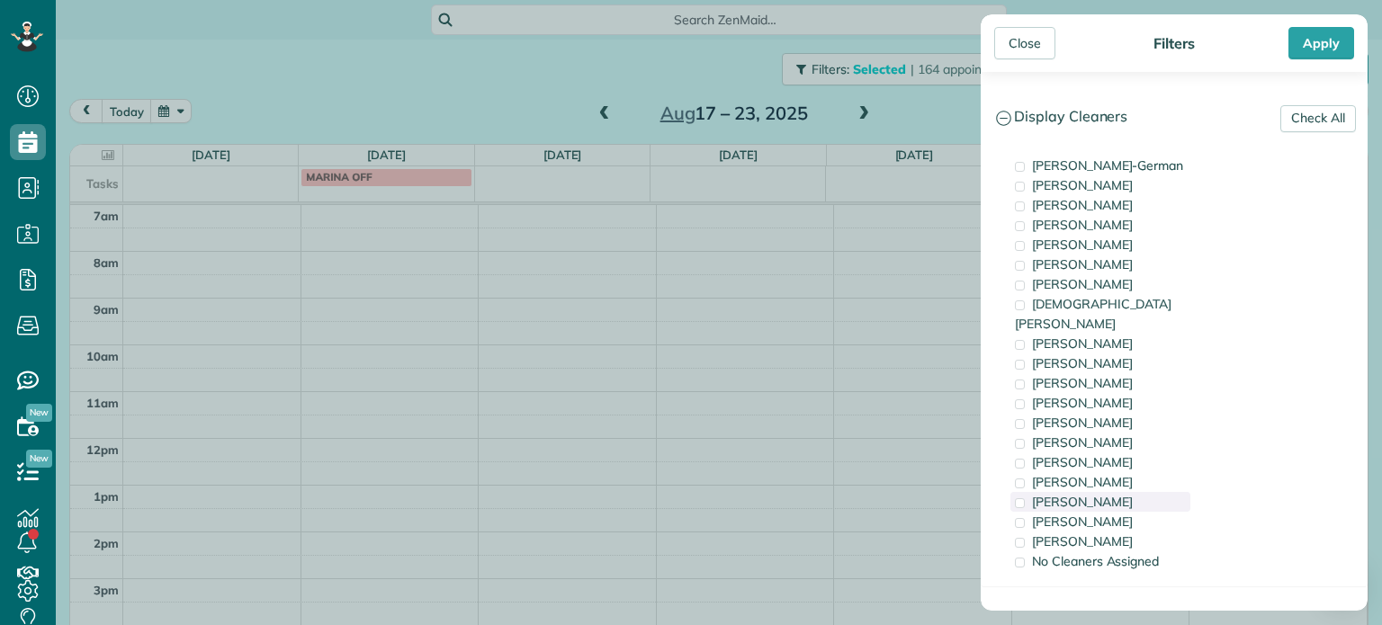
click at [1093, 494] on span "Cristina Sainz" at bounding box center [1082, 502] width 101 height 16
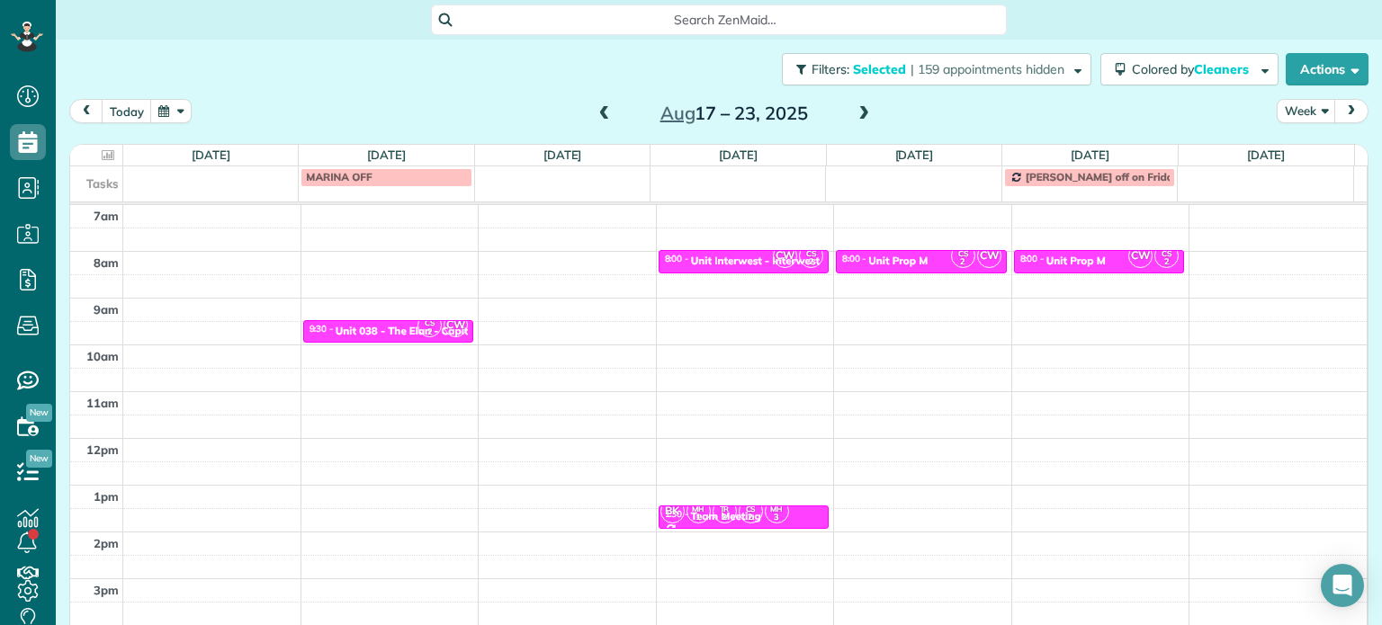
click at [538, 329] on div "Close Filters Apply Check All Display Cleaners Christina Wright-German Brie Kil…" at bounding box center [691, 312] width 1382 height 625
click at [409, 256] on div "4am 5am 6am 7am 8am 9am 10am 11am 12pm 1pm 2pm 3pm 4pm 5pm 8:00 - 8:15 CS 2 CW …" at bounding box center [718, 392] width 1296 height 654
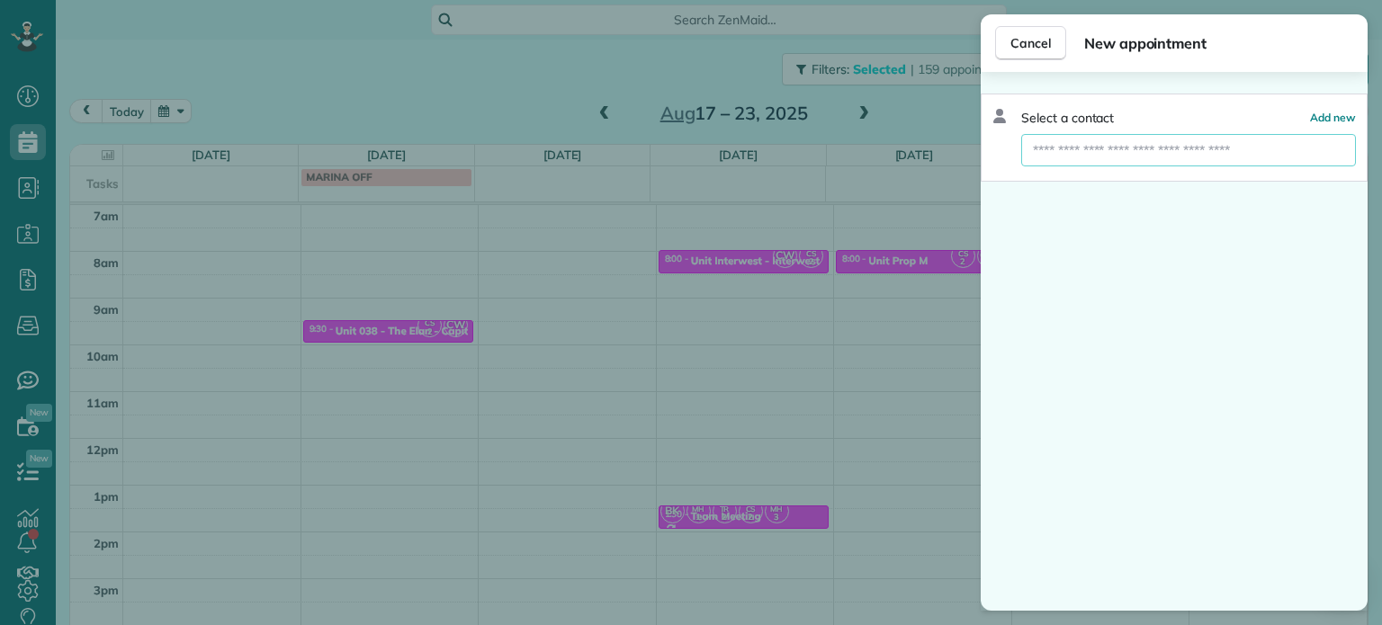
click at [1086, 156] on input "text" at bounding box center [1188, 150] width 335 height 32
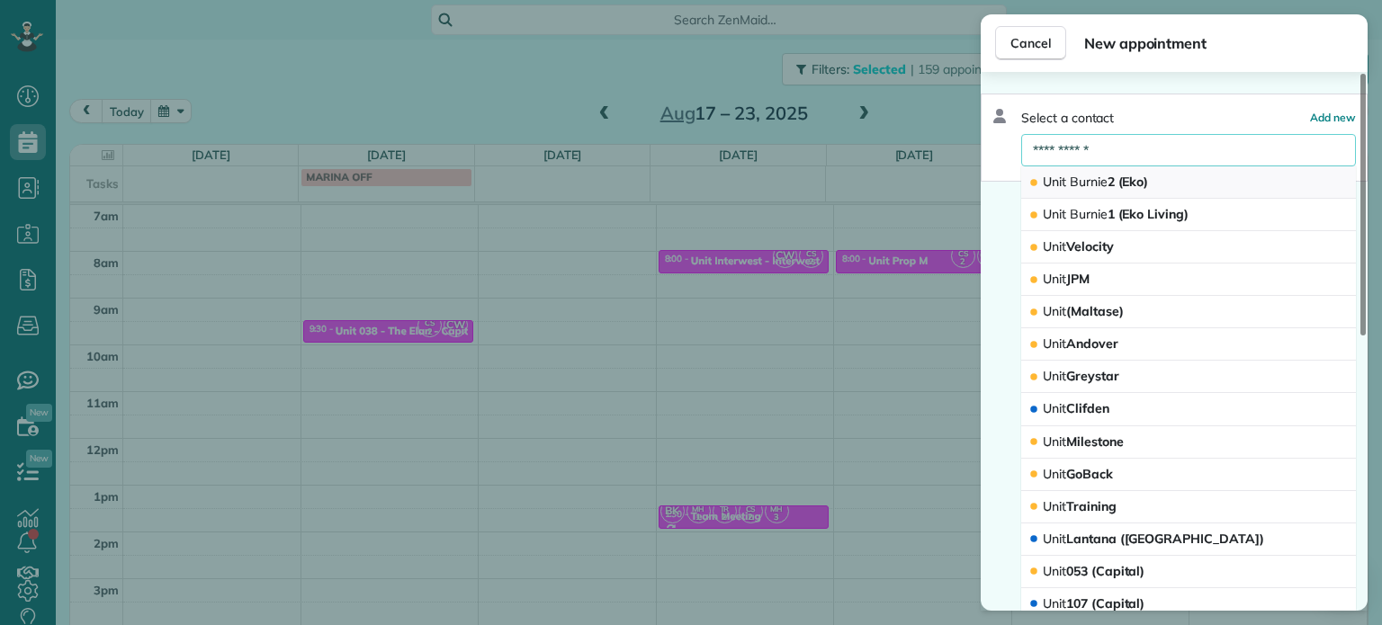
type input "**********"
click at [1215, 179] on button "Unit Burnie 2 (Eko)" at bounding box center [1188, 182] width 335 height 32
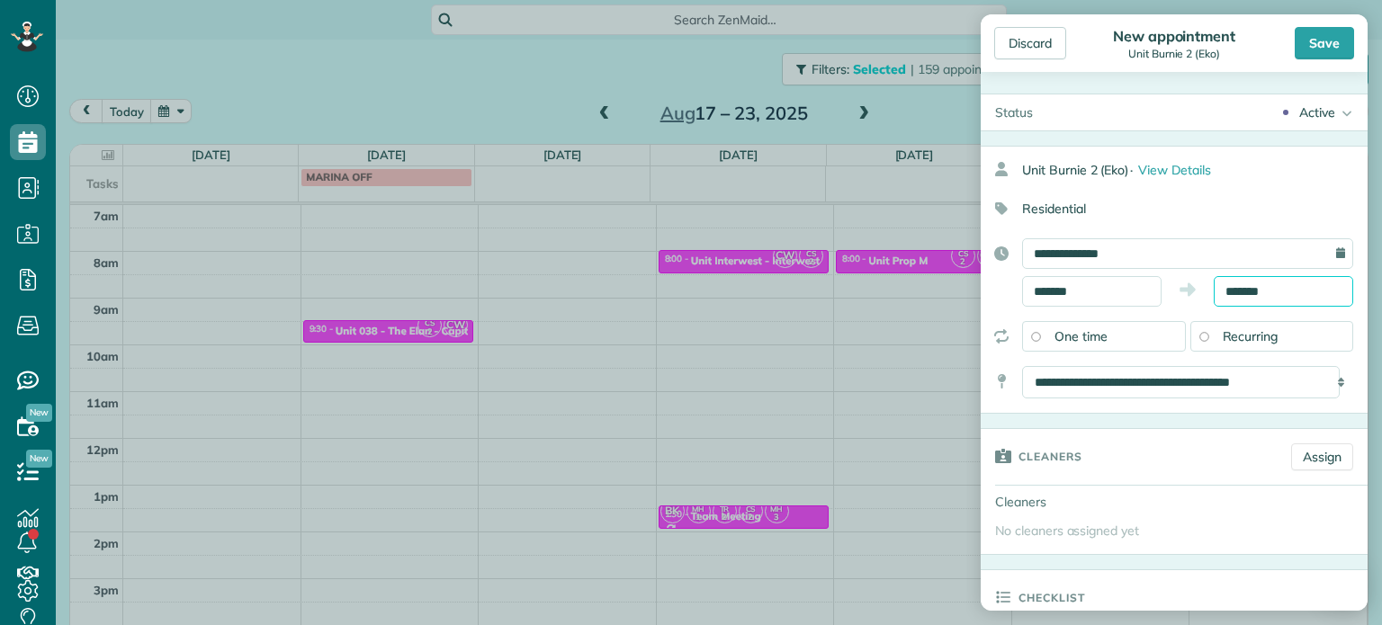
click at [1233, 287] on input "*******" at bounding box center [1283, 291] width 139 height 31
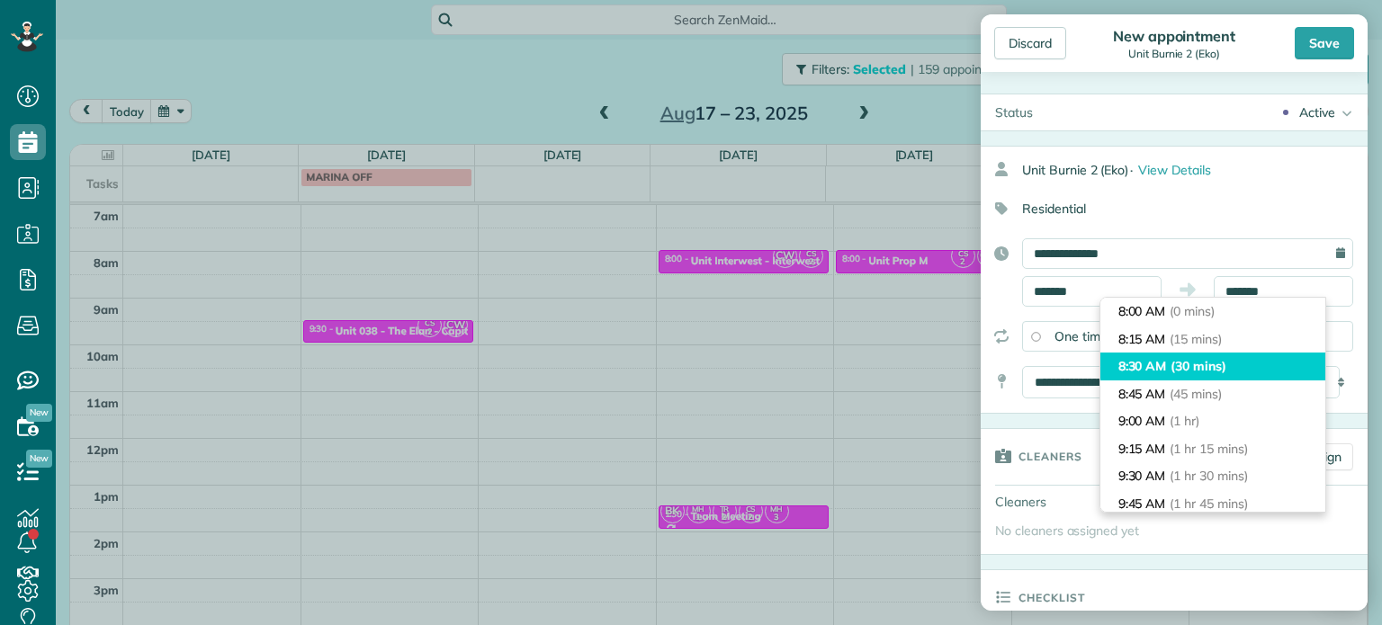
type input "*******"
click at [1218, 360] on span "(30 mins)" at bounding box center [1198, 366] width 56 height 16
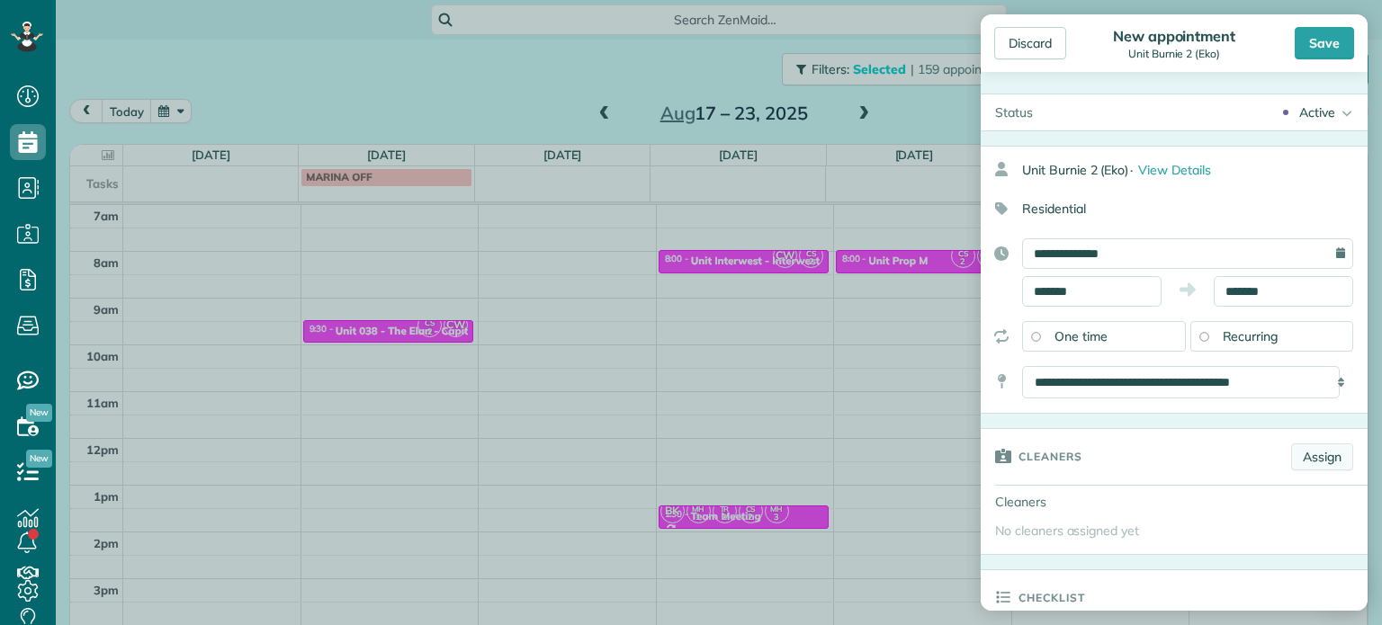
click at [1296, 449] on link "Assign" at bounding box center [1322, 457] width 62 height 27
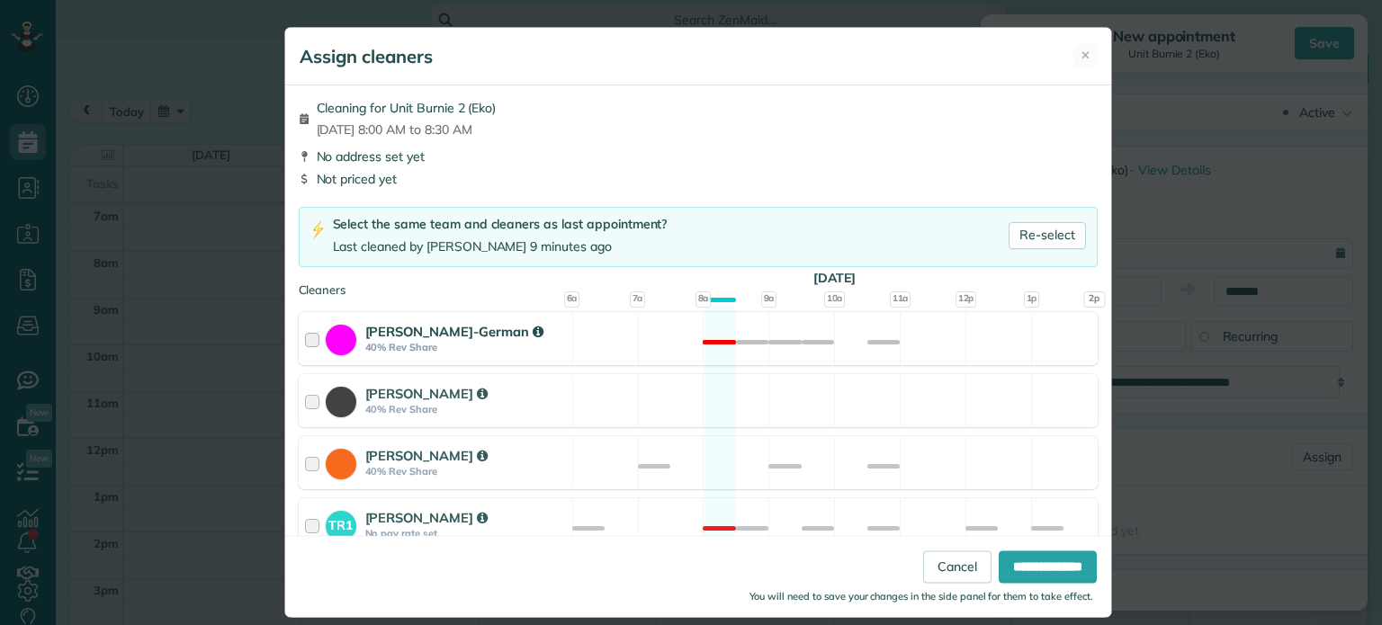
click at [768, 343] on div "Christina Wright-German 40% Rev Share Not available" at bounding box center [698, 338] width 799 height 53
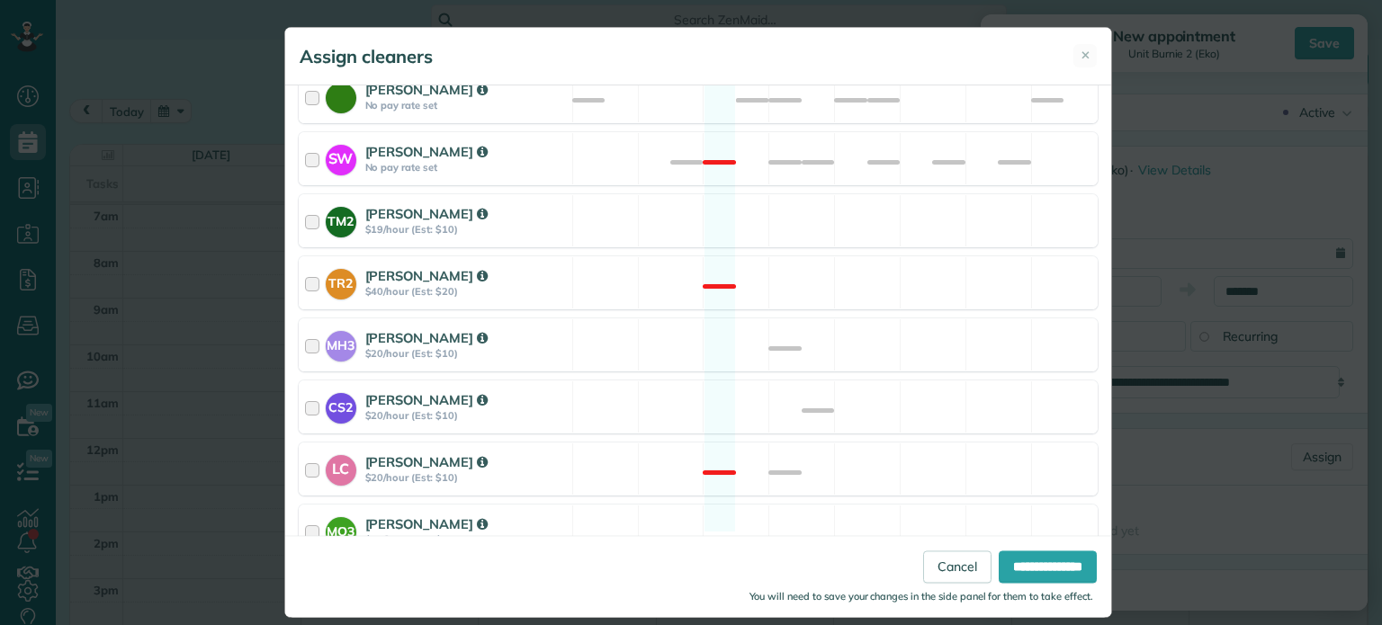
scroll to position [943, 0]
click at [768, 381] on div "CS2 Cristina Sainz $20/hour (Est: $10) Available" at bounding box center [698, 407] width 799 height 53
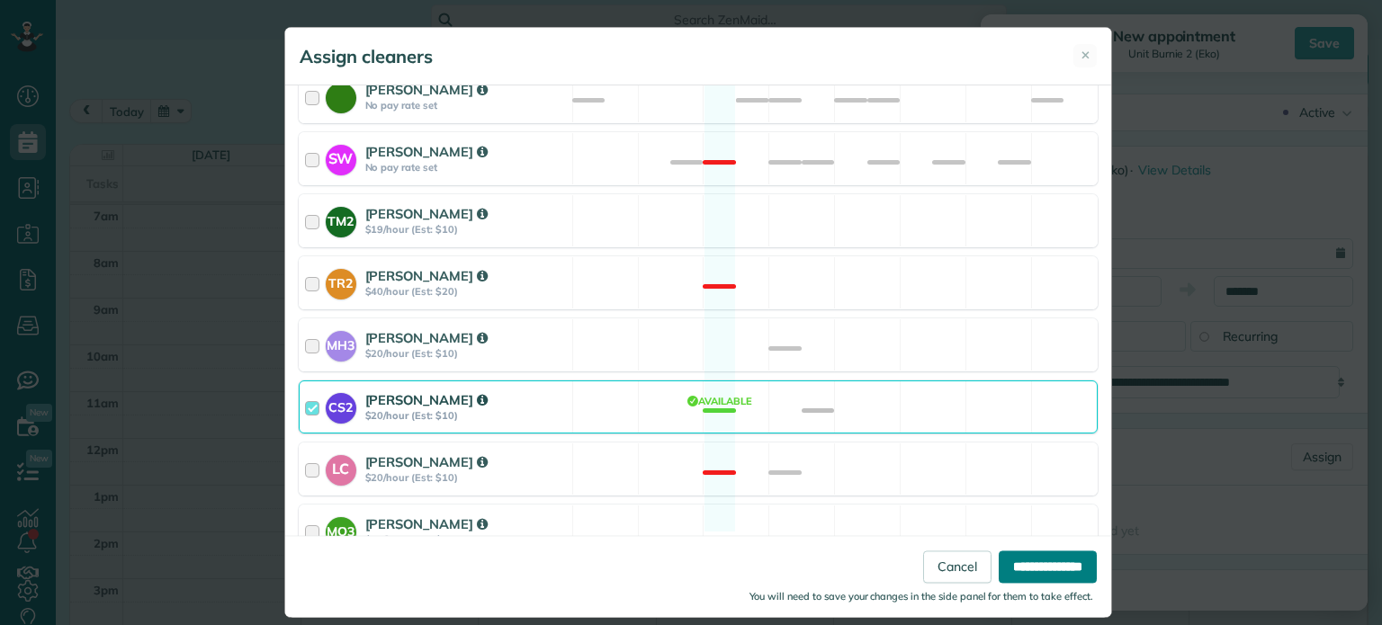
click at [999, 556] on input "**********" at bounding box center [1048, 568] width 98 height 32
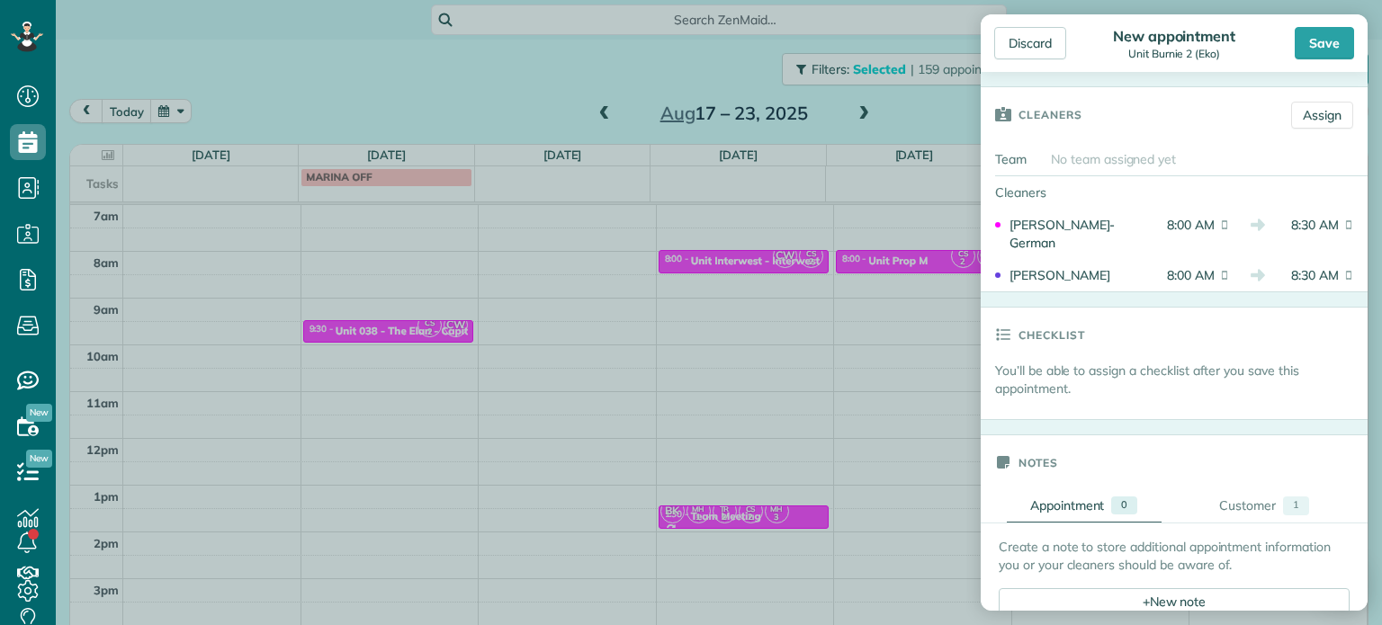
scroll to position [540, 0]
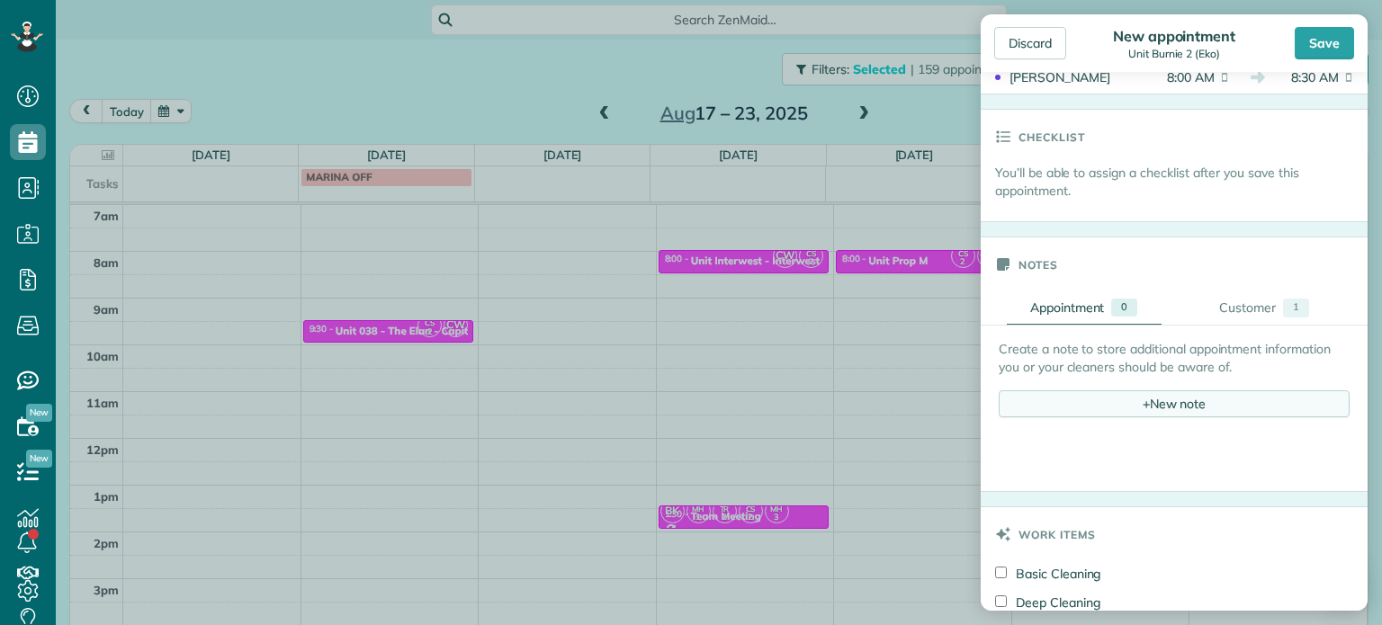
click at [1154, 406] on div "+ New note" at bounding box center [1174, 403] width 351 height 27
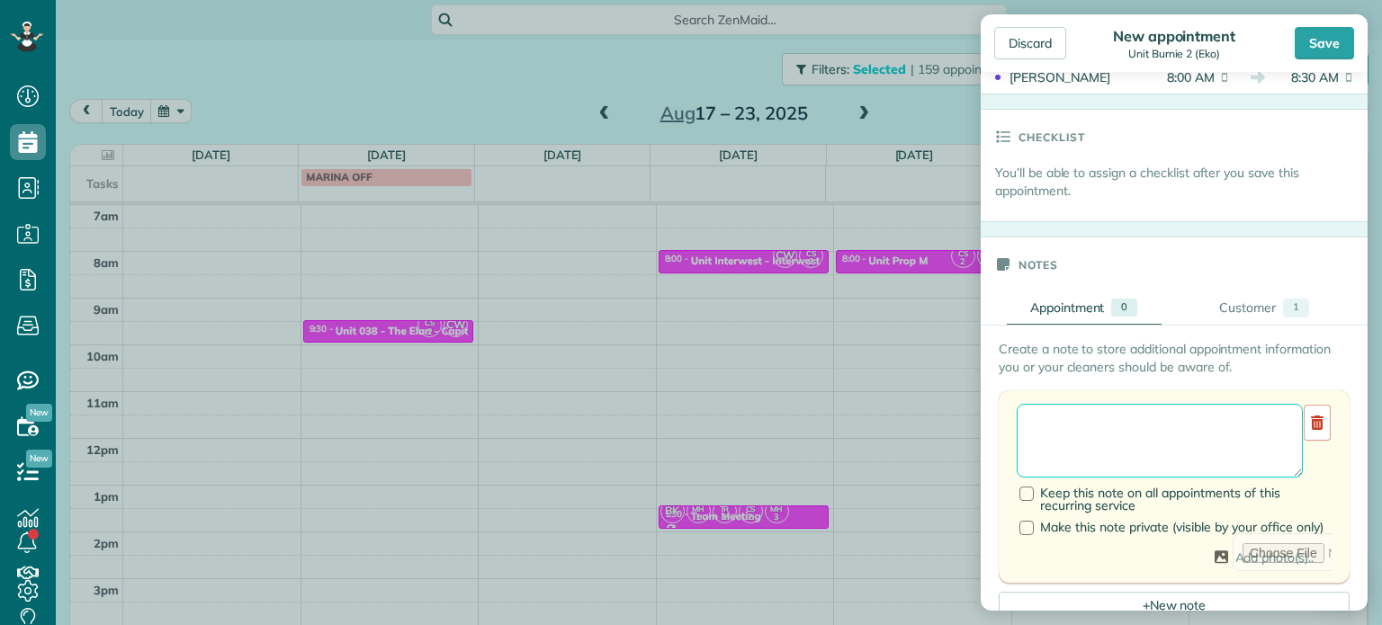
click at [1159, 423] on textarea at bounding box center [1160, 441] width 286 height 74
type textarea "**********"
click at [1331, 44] on div "Save" at bounding box center [1324, 43] width 59 height 32
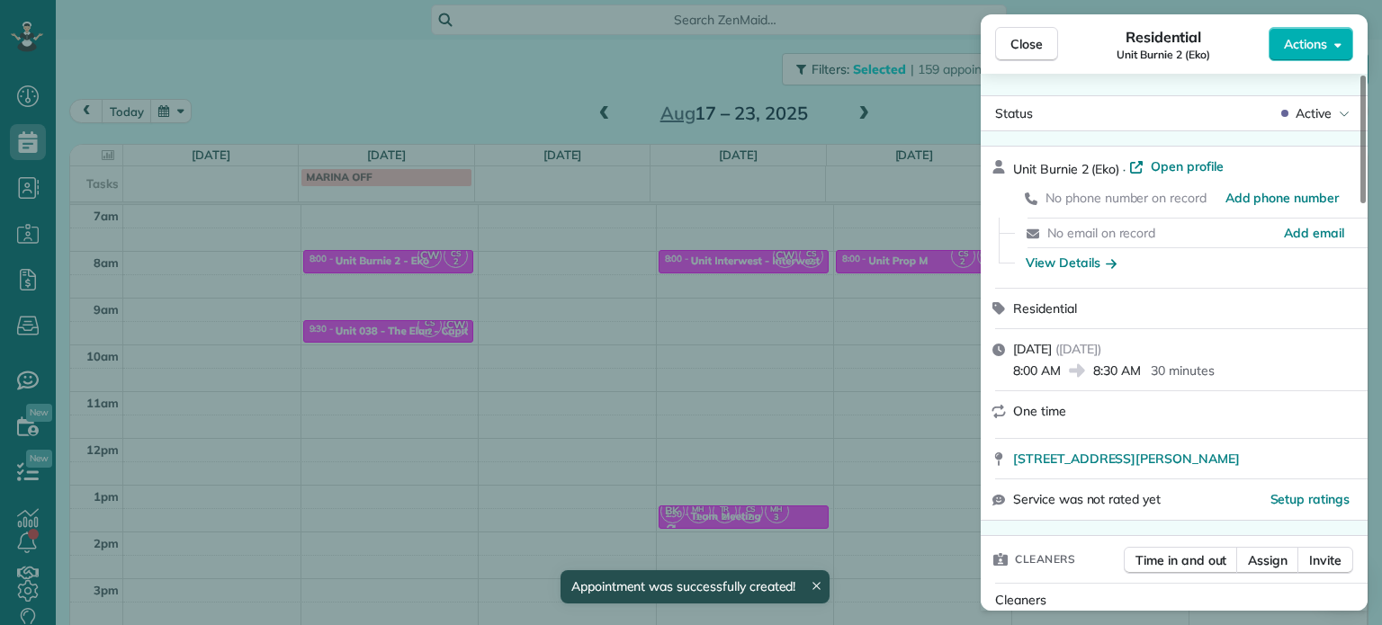
click at [397, 57] on div "Close Residential Unit Burnie 2 (Eko) Actions Status Active Unit Burnie 2 (Eko)…" at bounding box center [691, 312] width 1382 height 625
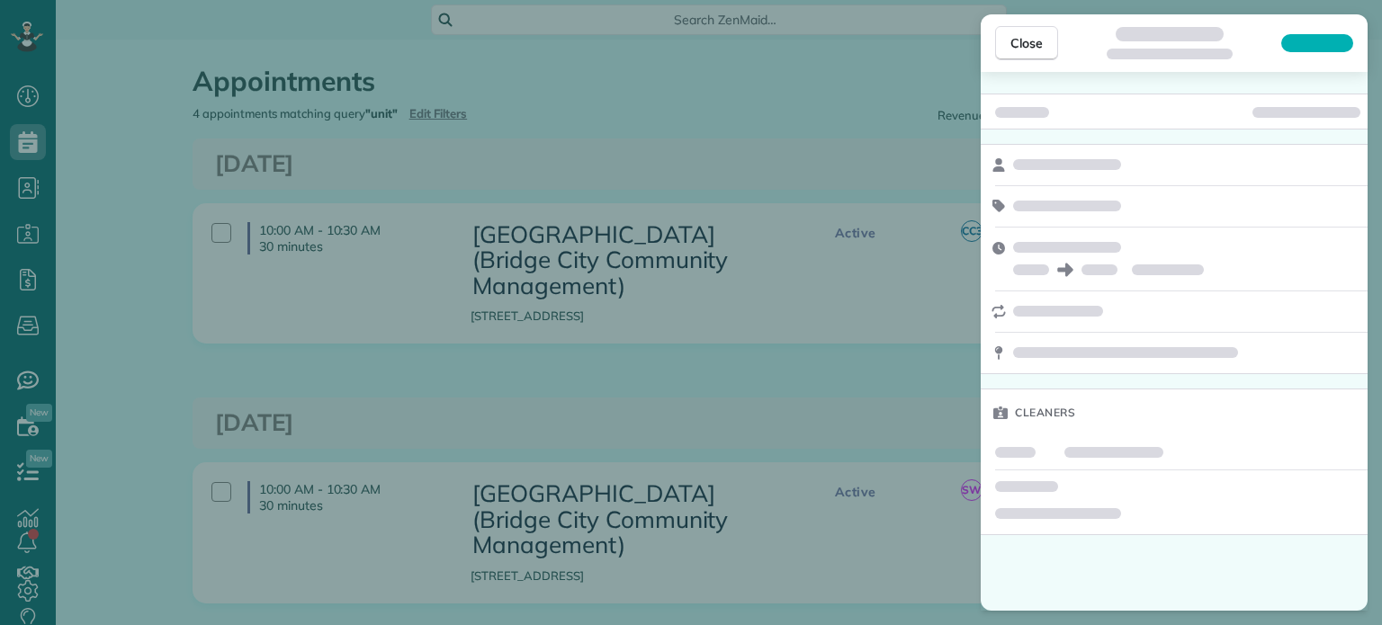
scroll to position [8, 8]
type input "**********"
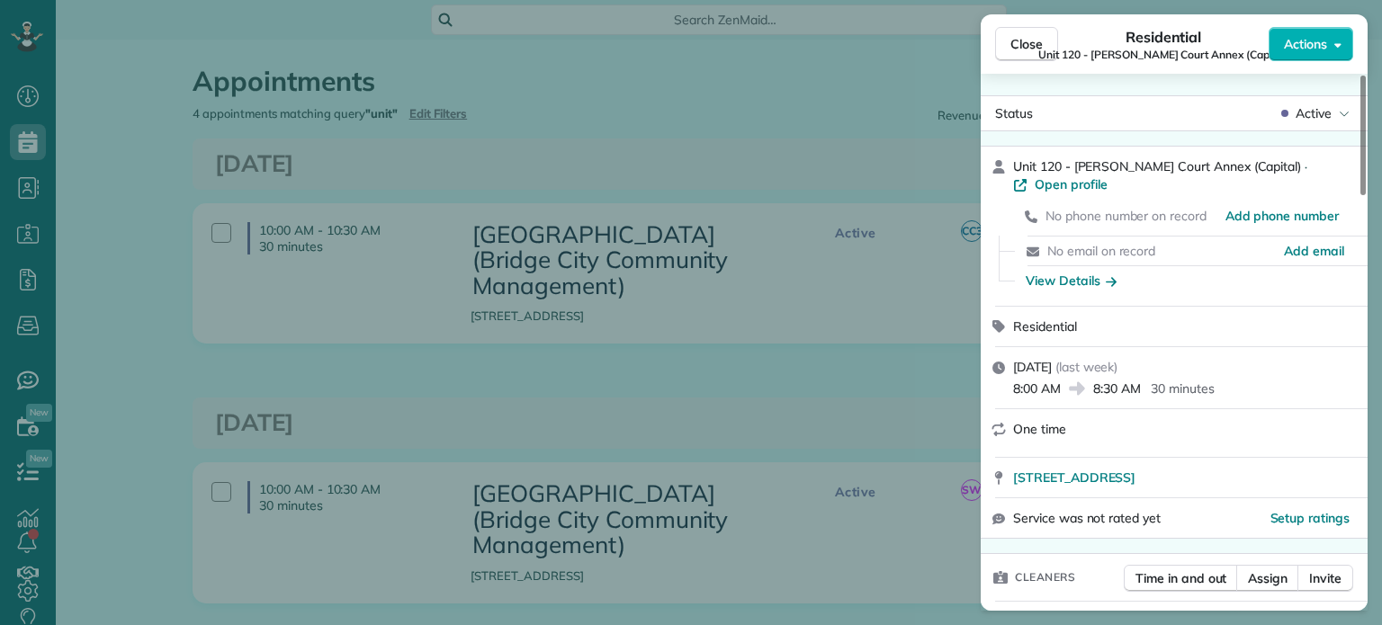
click at [720, 104] on div "Close Residential Unit 120 - Weidler Court Annex (Capital) Actions Status Activ…" at bounding box center [691, 312] width 1382 height 625
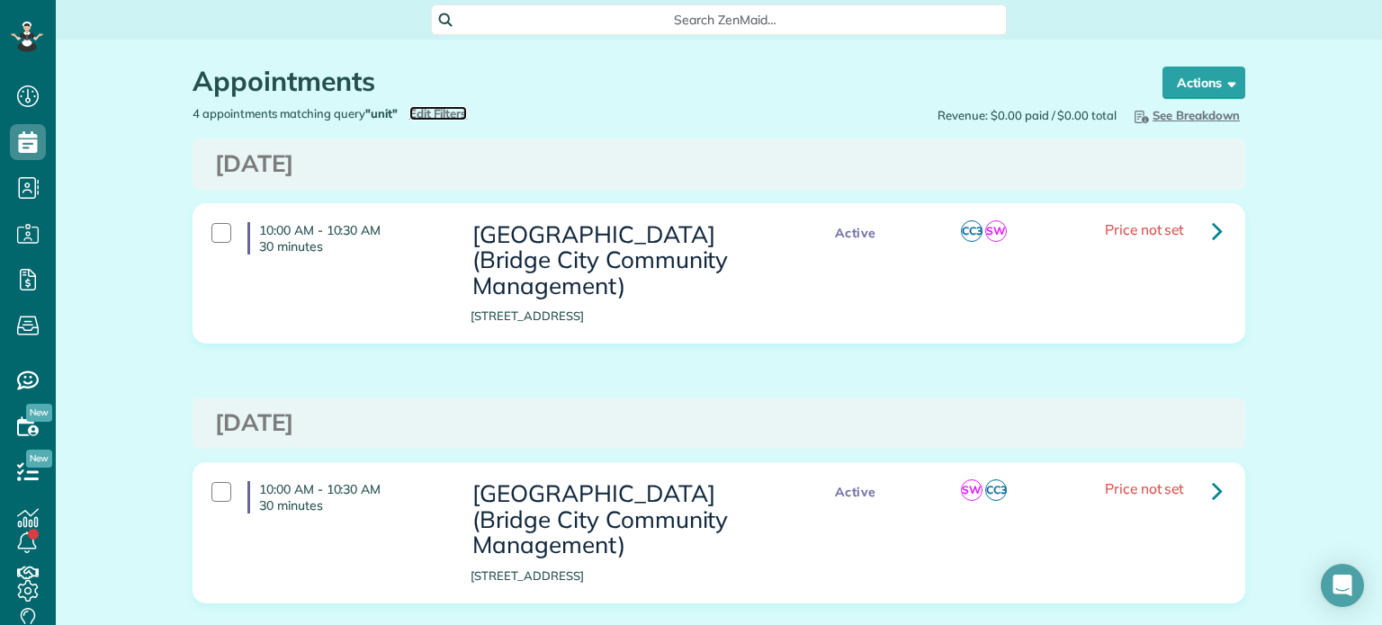
click at [426, 109] on span "Edit Filters" at bounding box center [438, 113] width 58 height 14
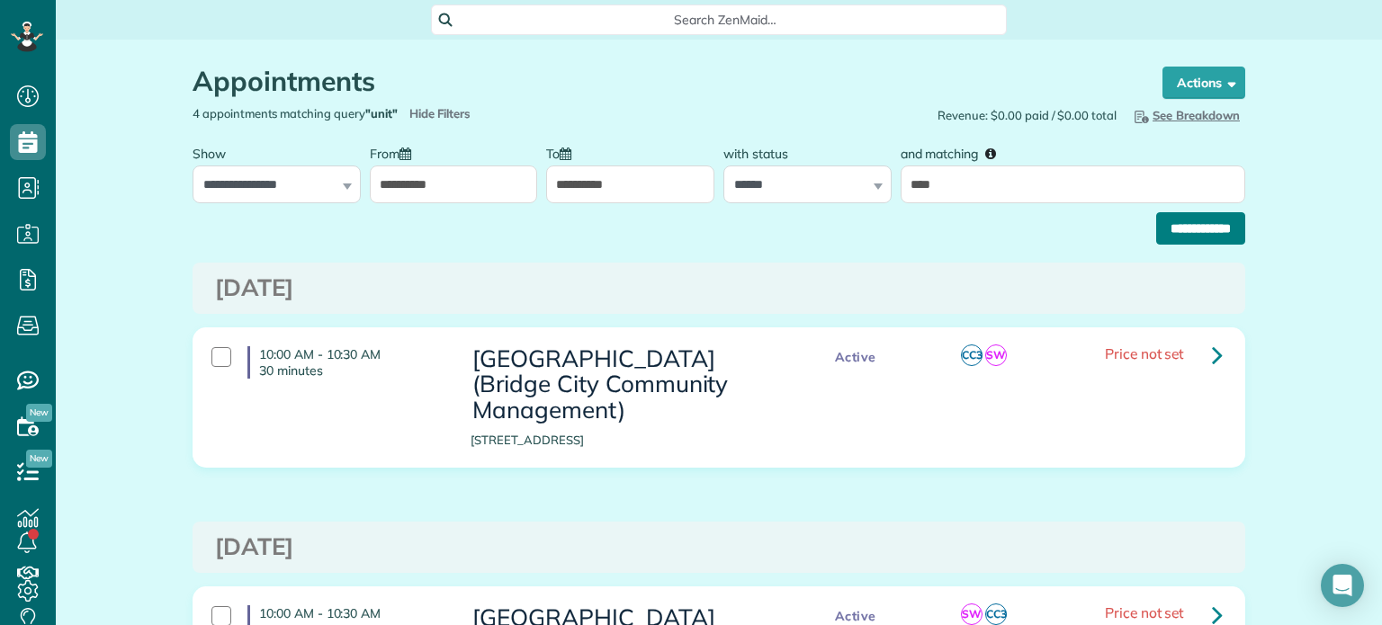
click at [1156, 229] on input "**********" at bounding box center [1200, 228] width 89 height 32
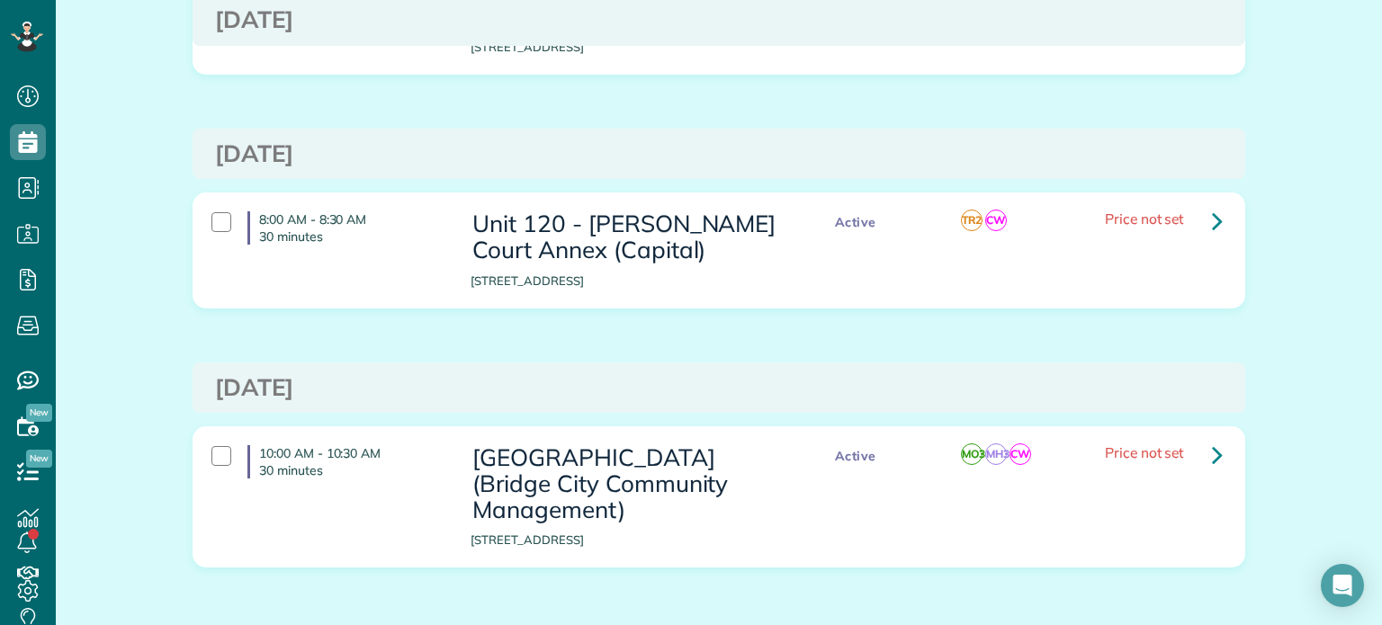
scroll to position [540, 0]
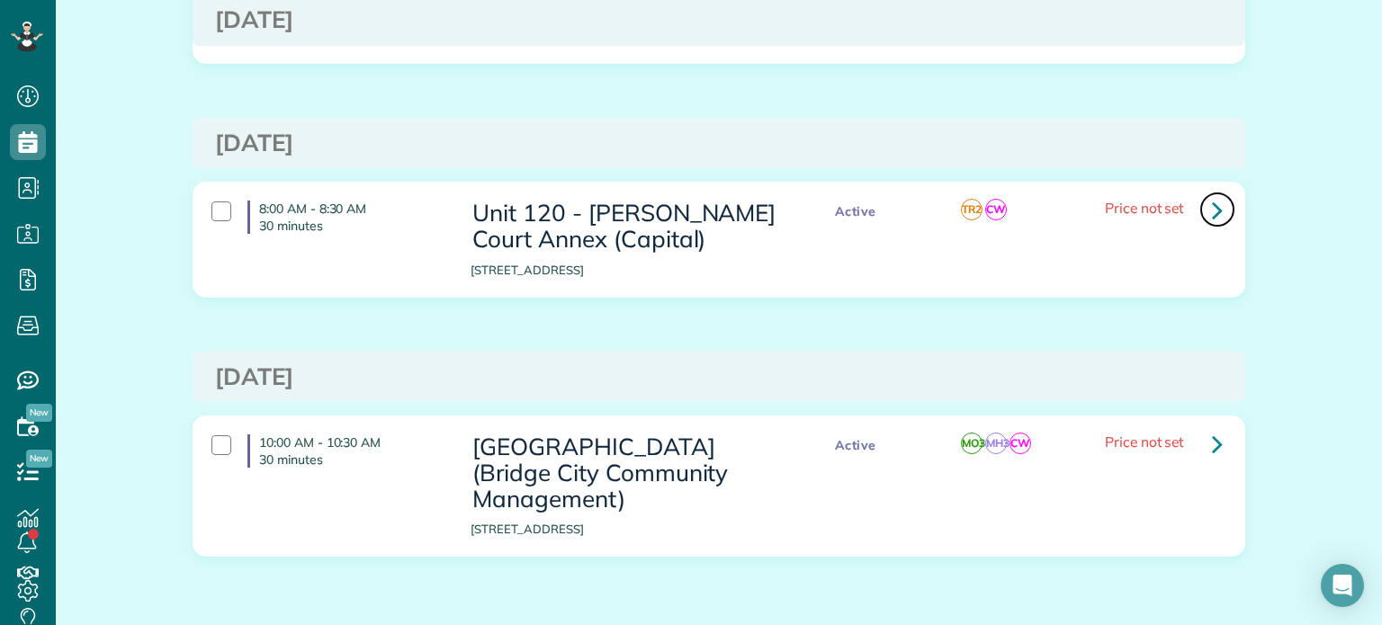
click at [1212, 218] on icon at bounding box center [1217, 209] width 11 height 31
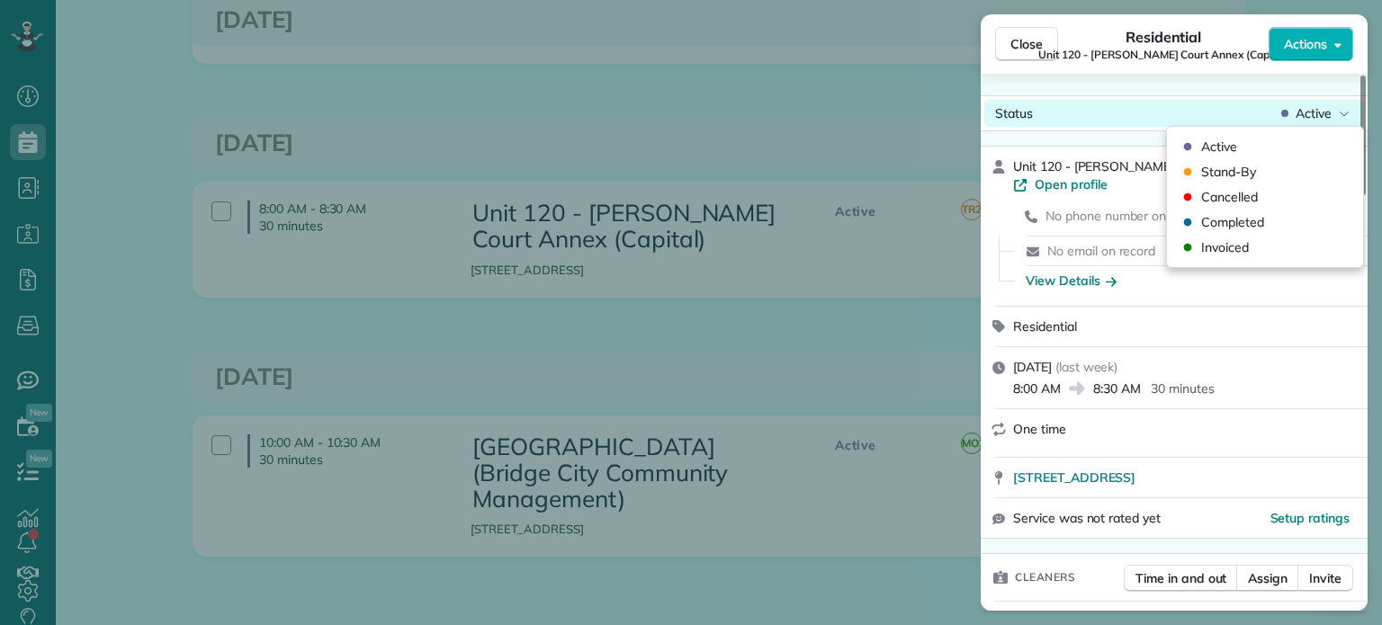
click at [1312, 111] on span "Active" at bounding box center [1314, 113] width 36 height 18
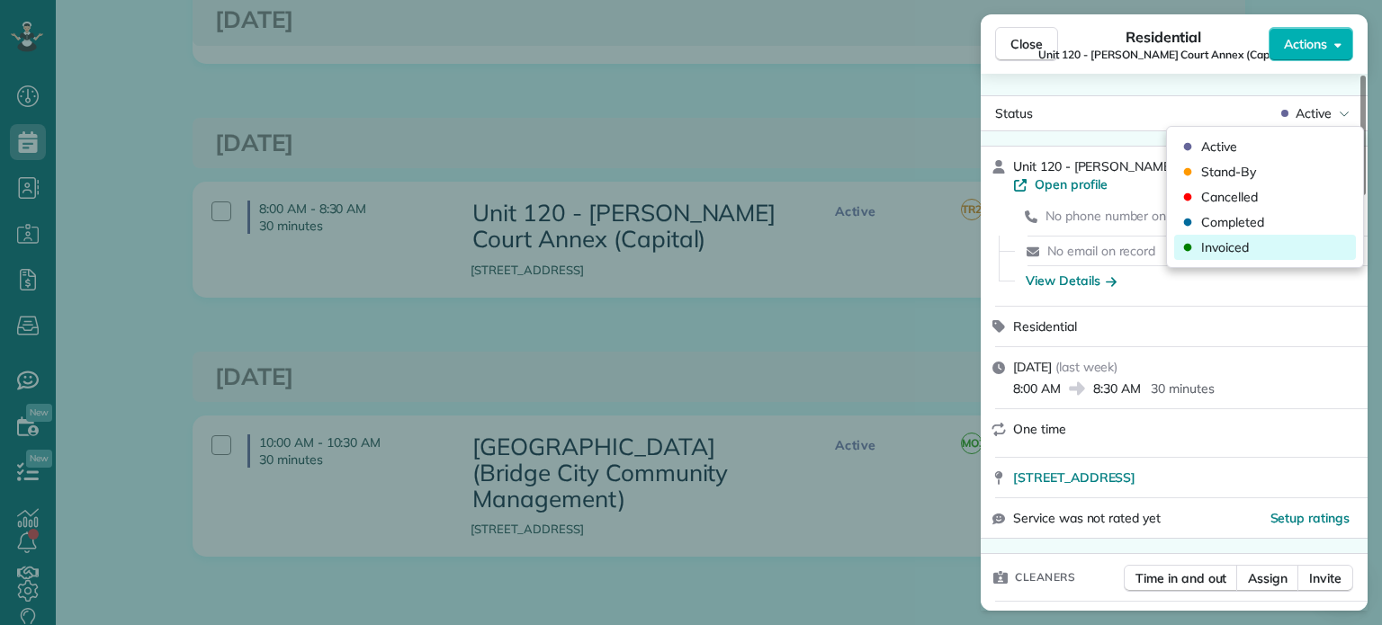
click at [1244, 238] on span "Invoiced" at bounding box center [1225, 247] width 48 height 18
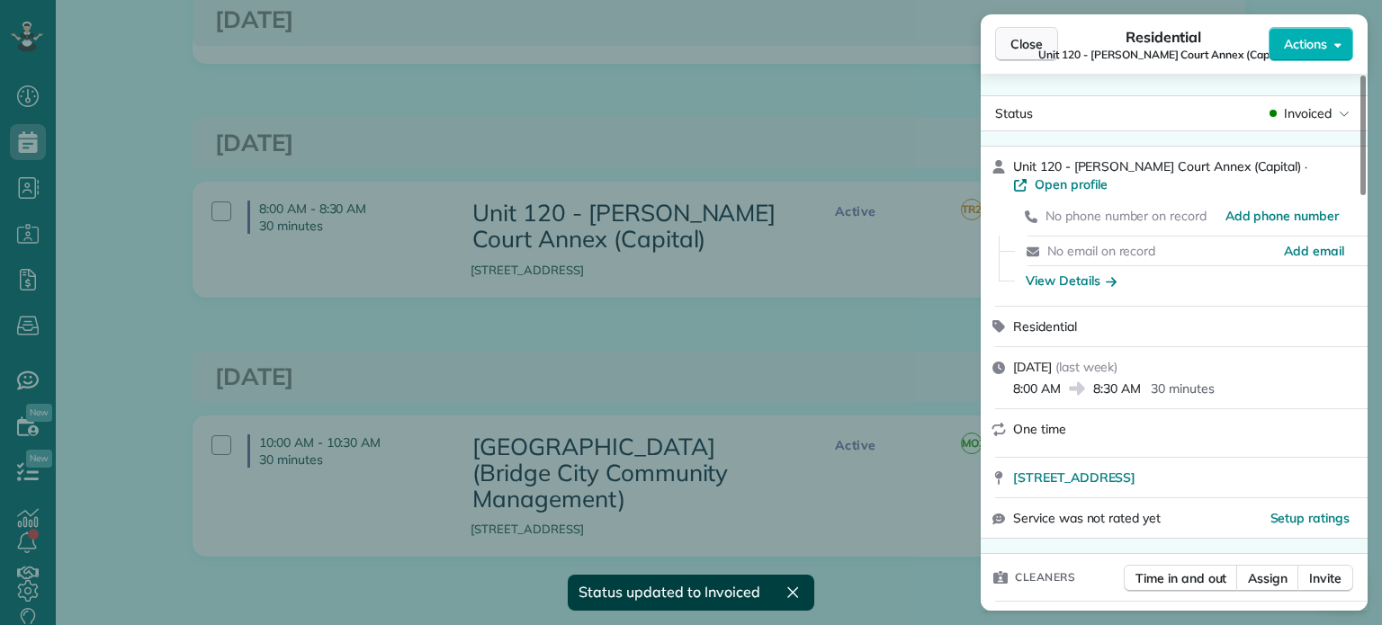
click at [1006, 57] on button "Close" at bounding box center [1026, 44] width 63 height 34
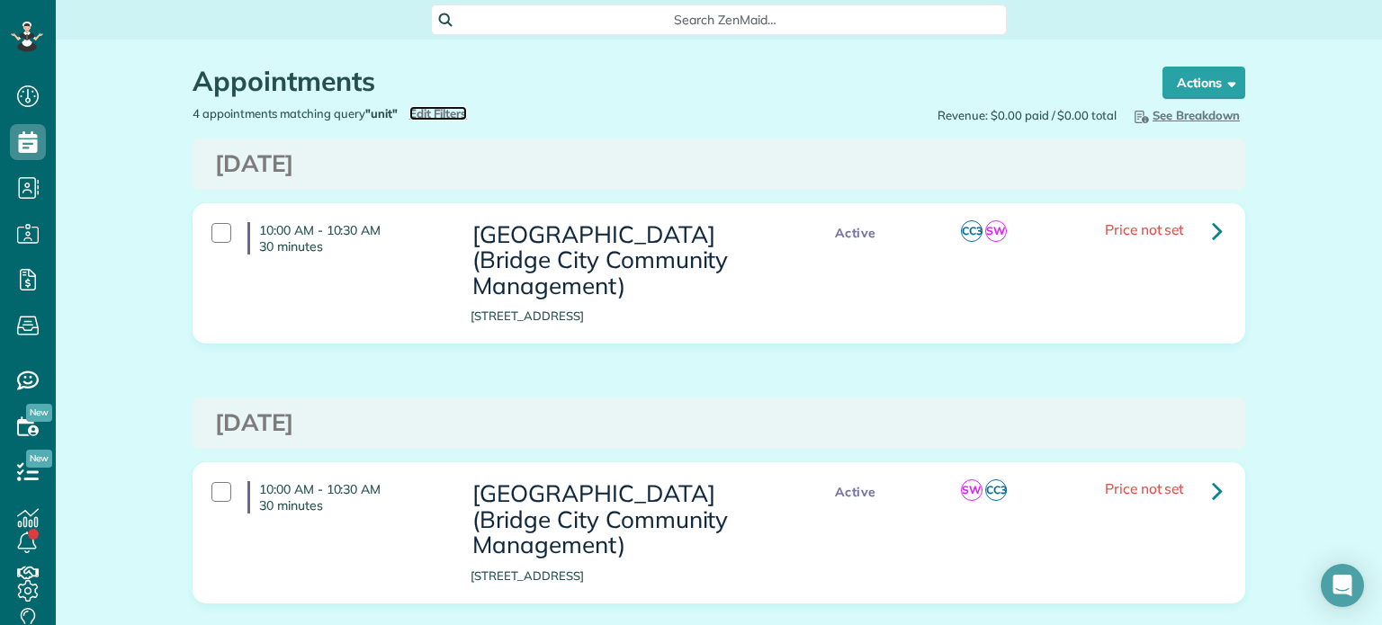
click at [435, 113] on span "Edit Filters" at bounding box center [438, 113] width 58 height 14
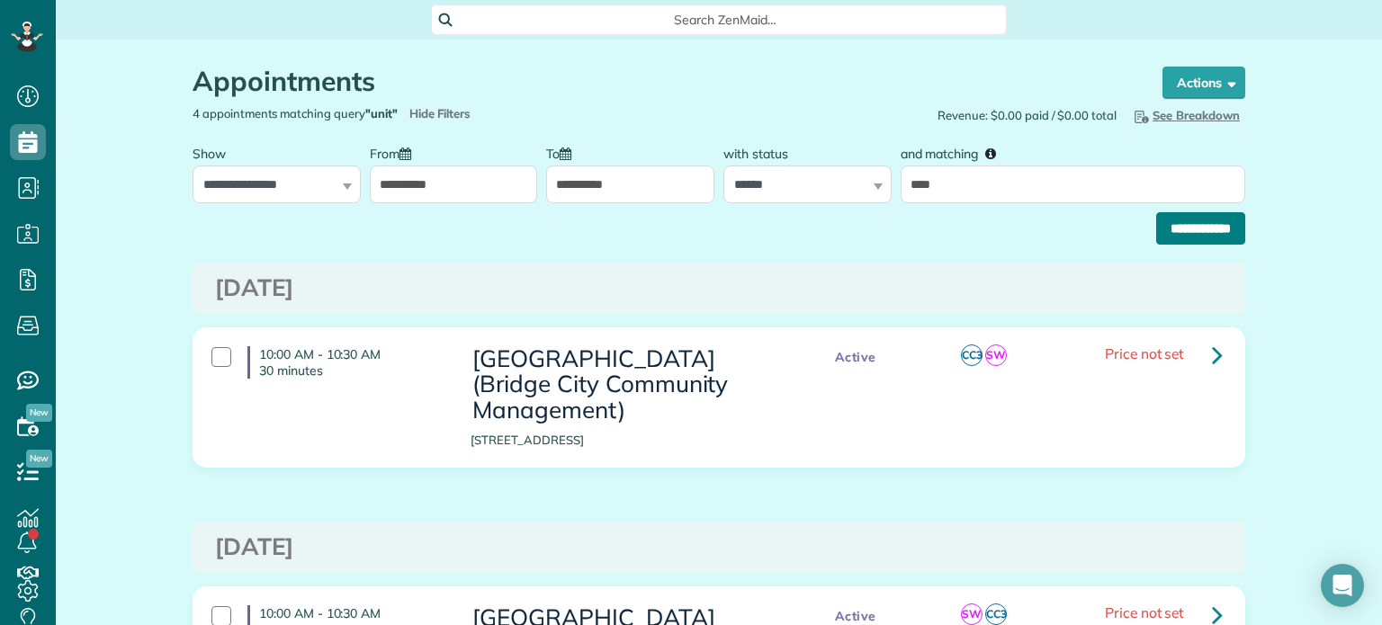
click at [1172, 231] on input "**********" at bounding box center [1200, 228] width 89 height 32
